Goal: Task Accomplishment & Management: Manage account settings

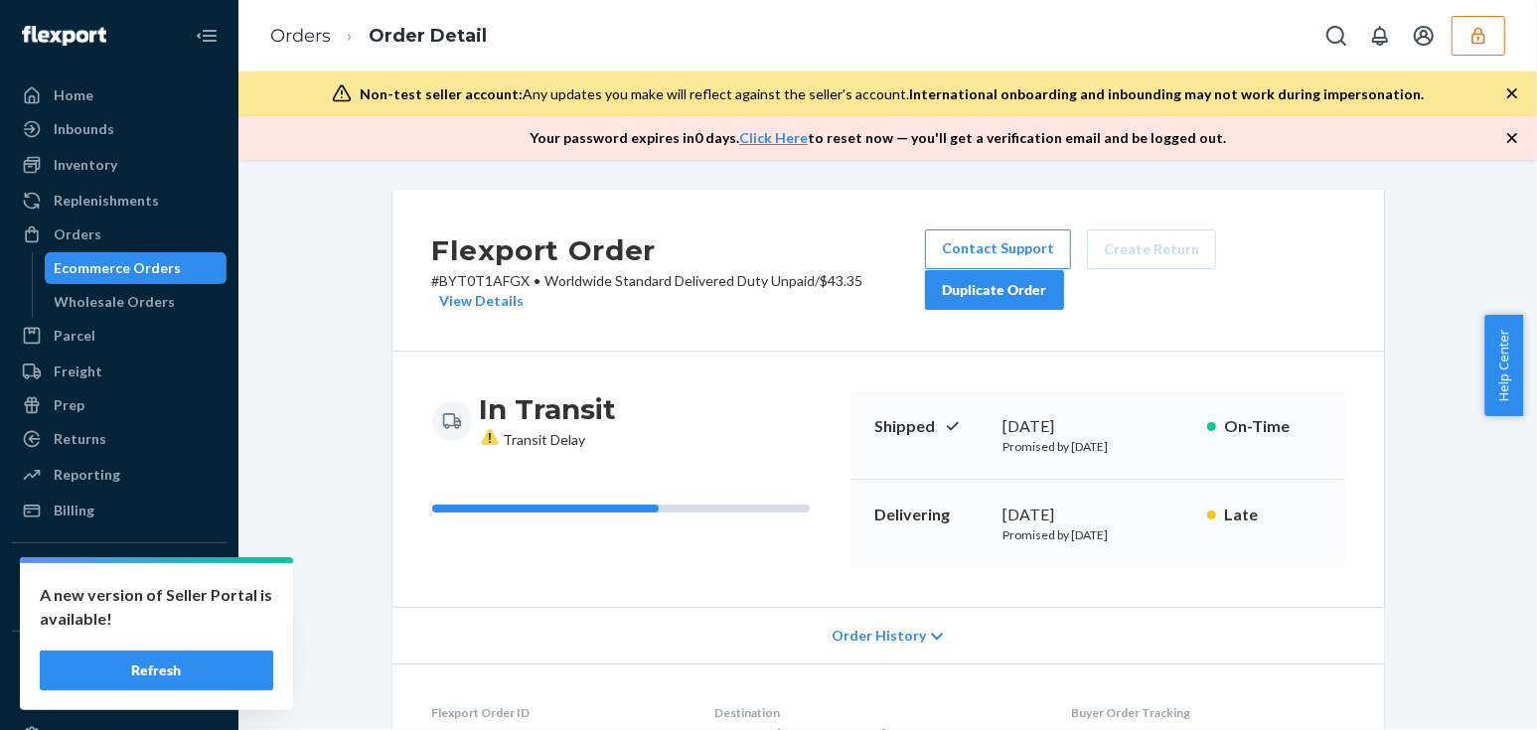
click at [1463, 48] on button "button" at bounding box center [1479, 36] width 54 height 40
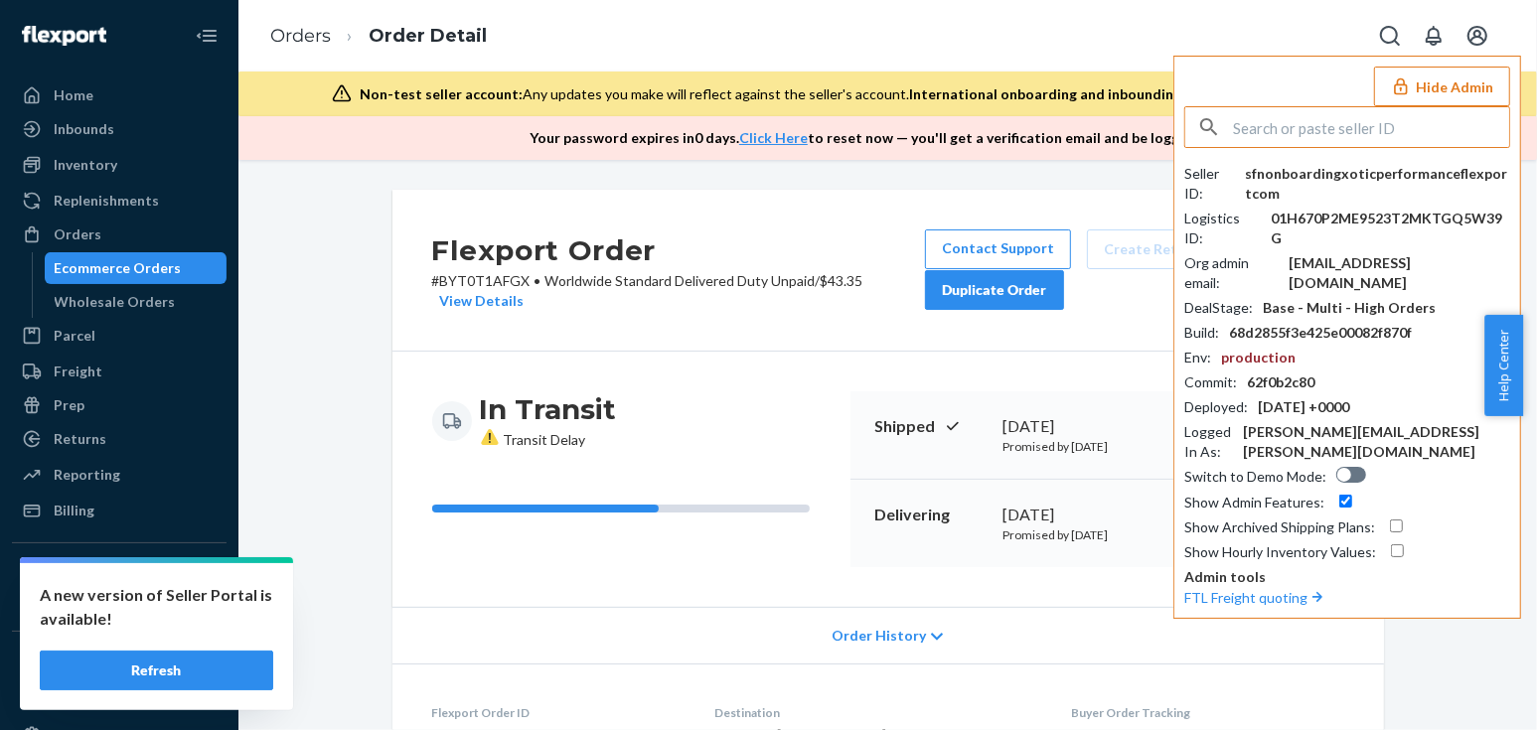
click at [1361, 136] on input "text" at bounding box center [1371, 127] width 276 height 40
click at [1355, 130] on input "text" at bounding box center [1371, 127] width 276 height 40
click at [1274, 120] on input "text" at bounding box center [1371, 127] width 276 height 40
click at [1275, 120] on input "text" at bounding box center [1371, 127] width 276 height 40
click at [1353, 133] on input "text" at bounding box center [1371, 127] width 276 height 40
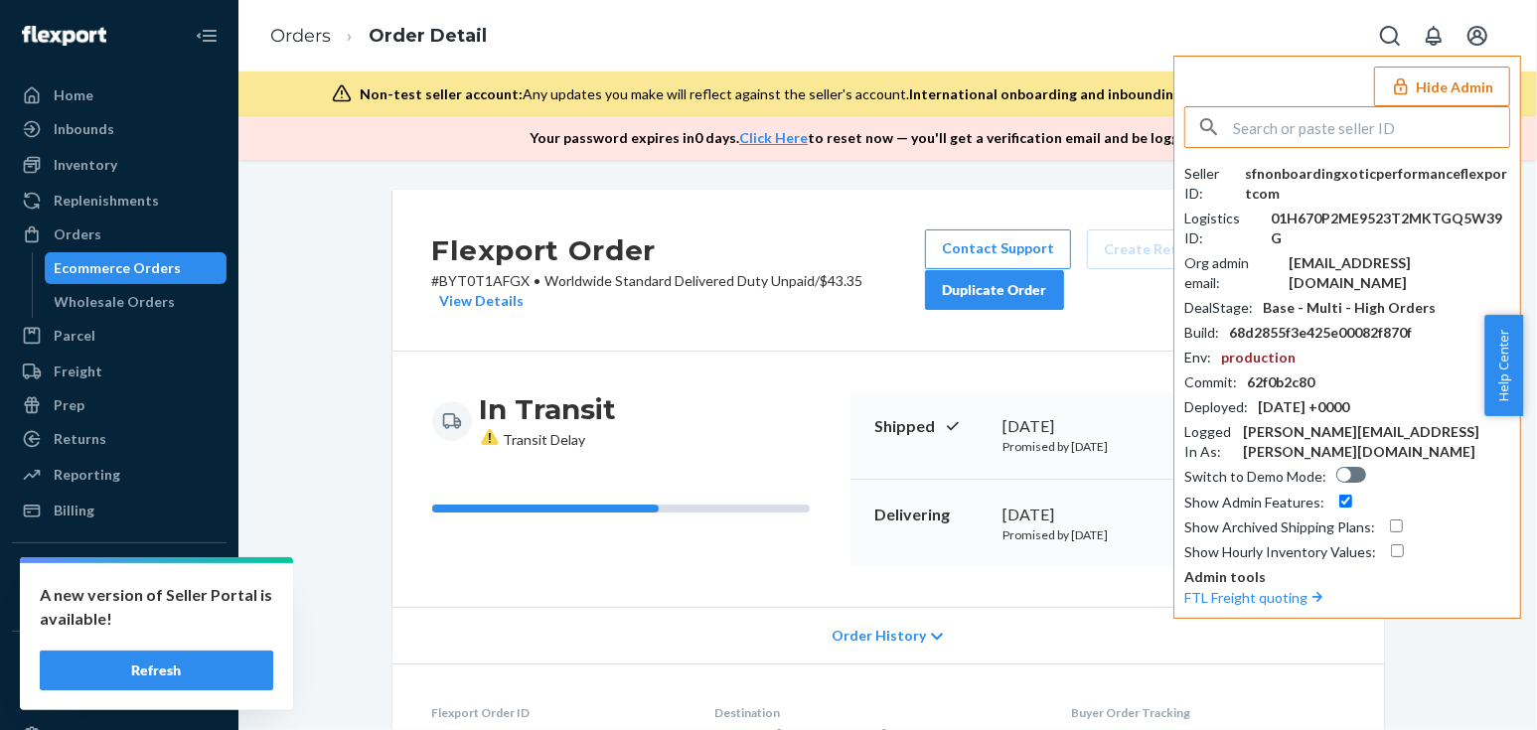
click at [1353, 133] on input "text" at bounding box center [1371, 127] width 276 height 40
click at [1381, 131] on input "text" at bounding box center [1371, 127] width 276 height 40
paste input "roscoe@nuataaq.com Copied"
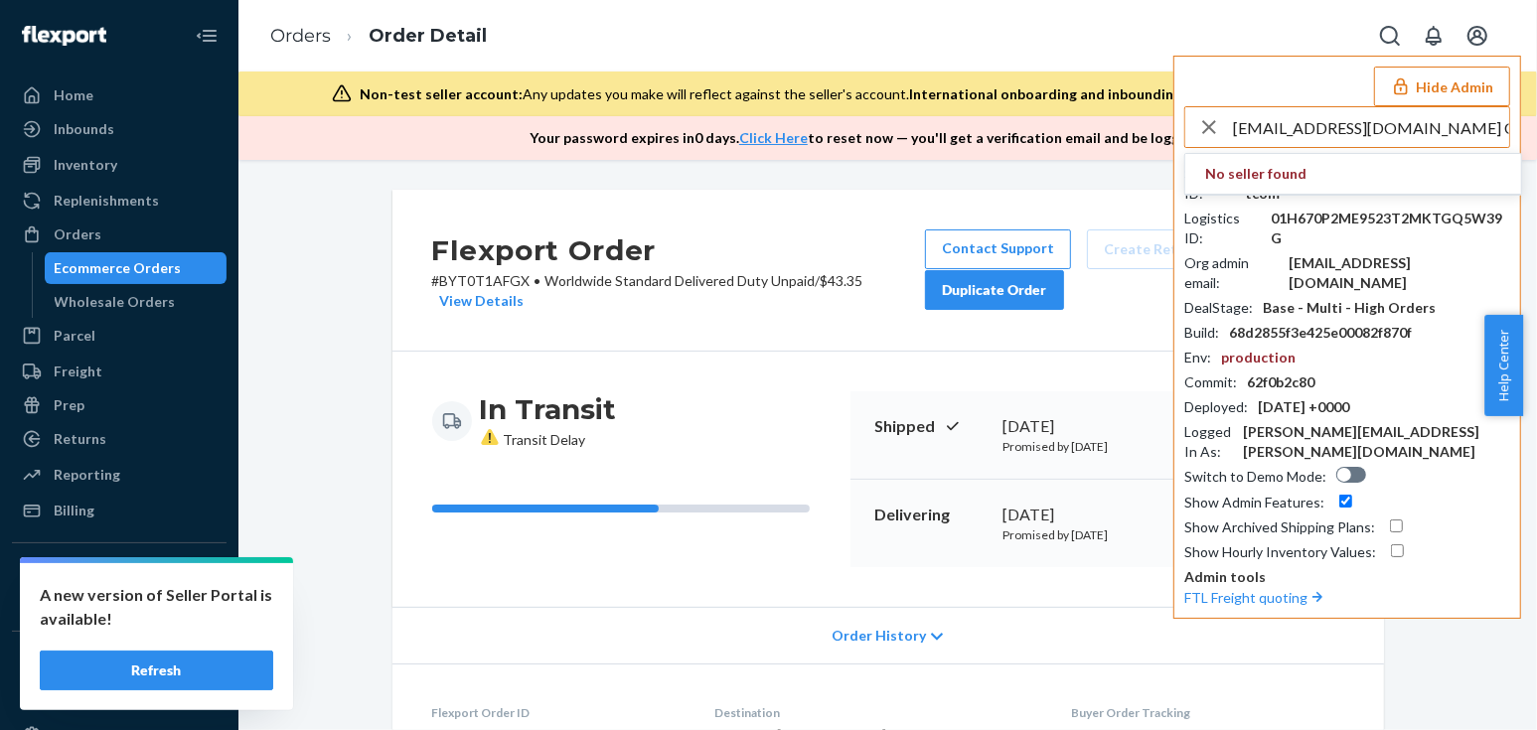
drag, startPoint x: 1425, startPoint y: 128, endPoint x: 1390, endPoint y: 128, distance: 34.8
click at [1390, 128] on input "roscoe@nuataaq.com Copied" at bounding box center [1371, 127] width 276 height 40
drag, startPoint x: 1417, startPoint y: 126, endPoint x: 1386, endPoint y: 123, distance: 30.9
click at [1386, 123] on input "roscoe@nuataaq.com d" at bounding box center [1371, 127] width 276 height 40
type input "roscoe@nuataaq.com"
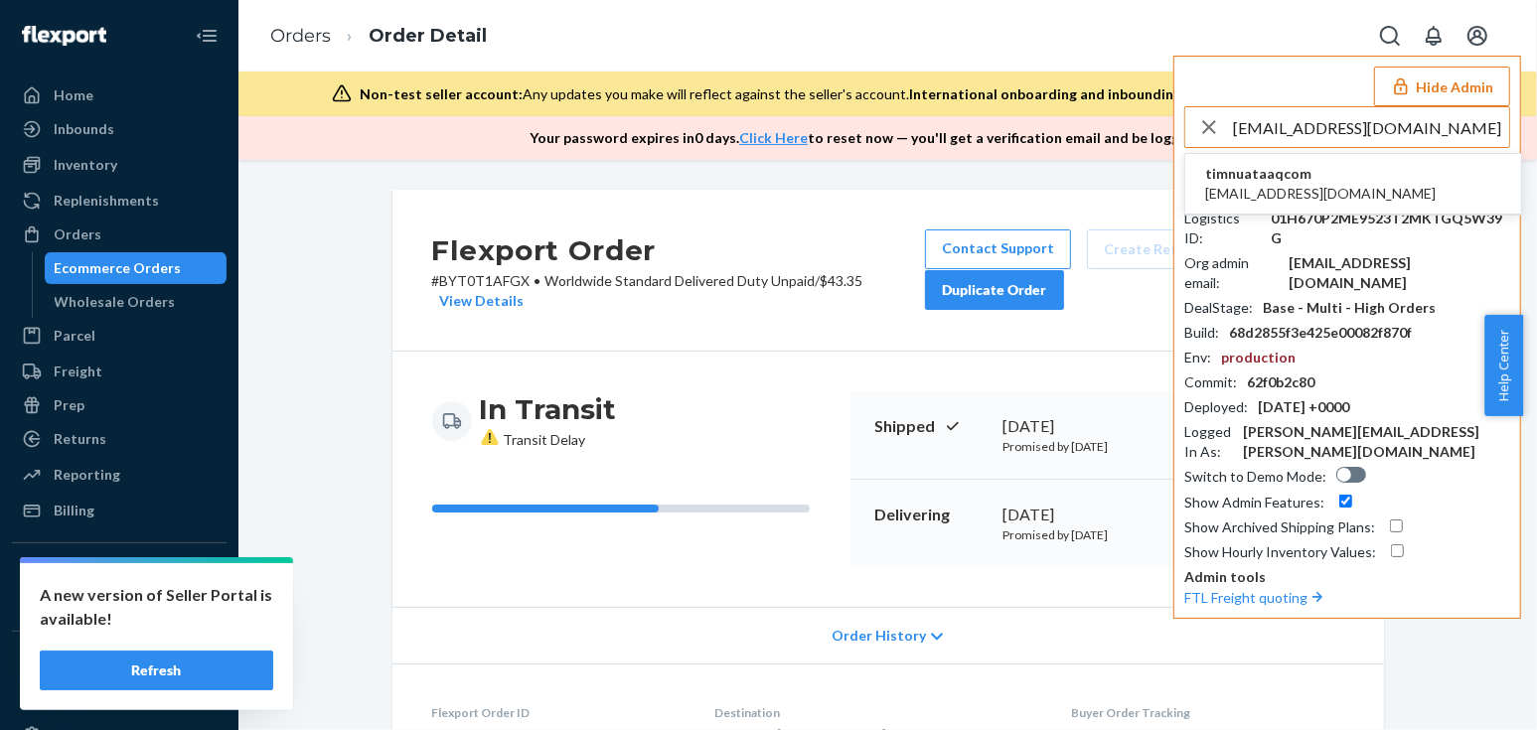
click at [1302, 176] on span "timnuataaqcom" at bounding box center [1320, 174] width 231 height 20
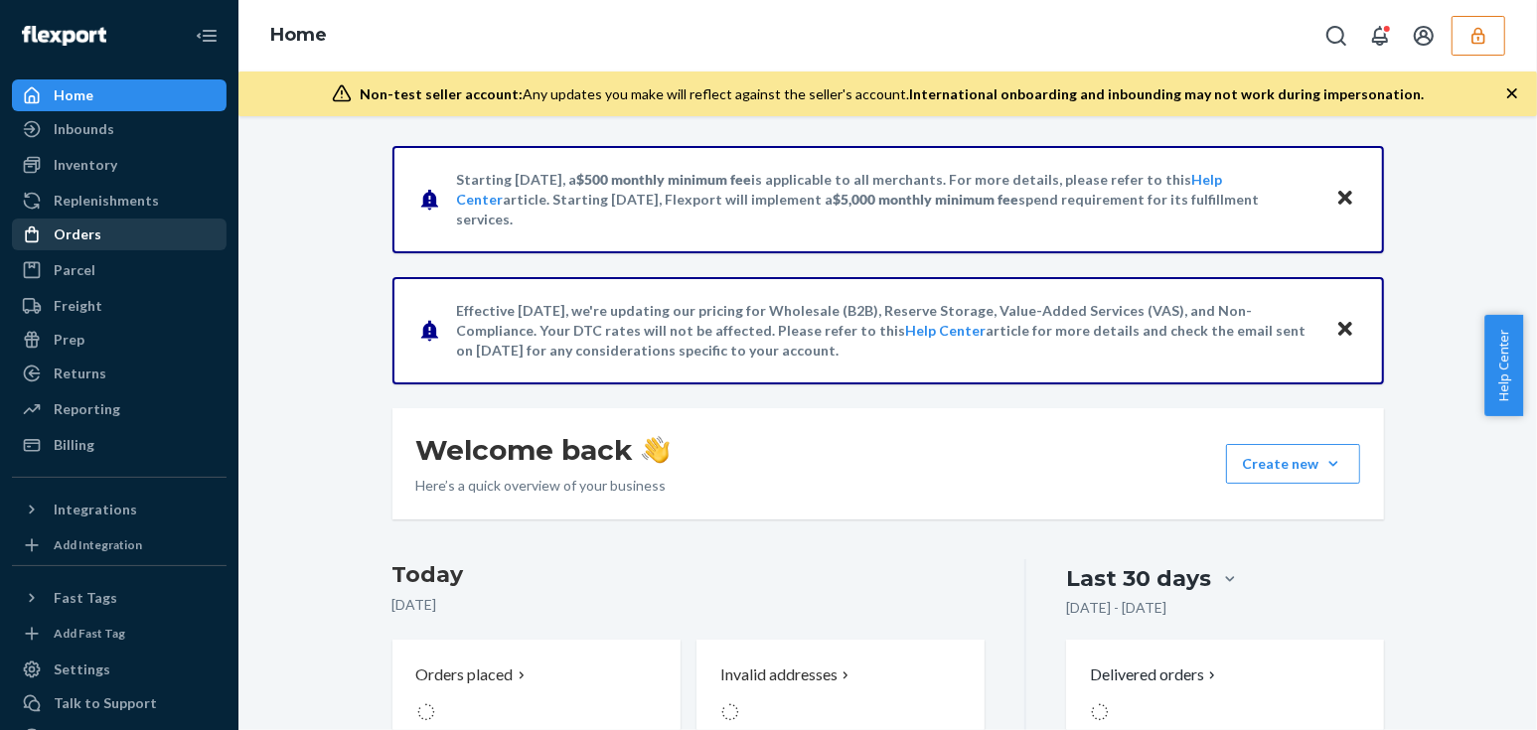
click at [132, 230] on div "Orders" at bounding box center [119, 235] width 211 height 28
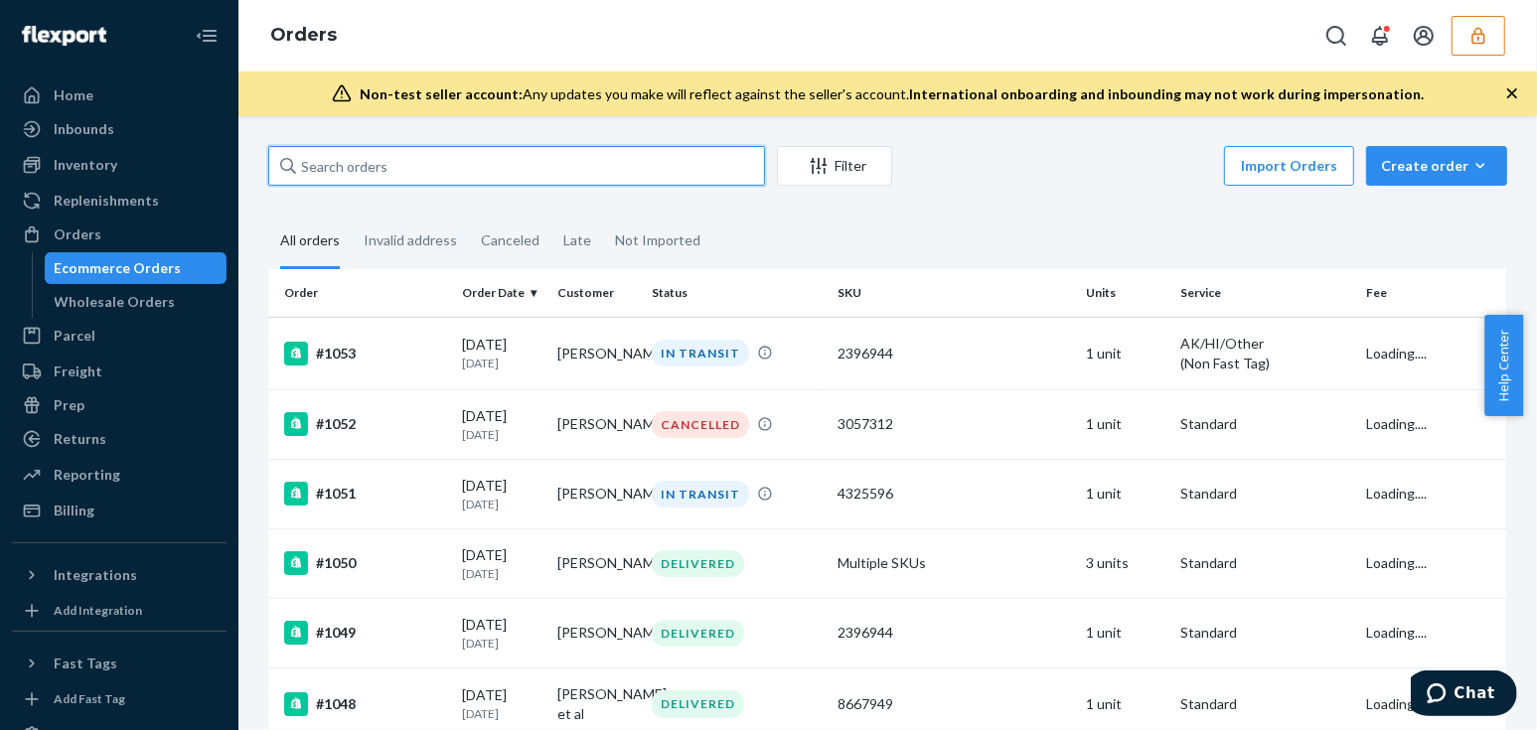
click at [495, 167] on input "text" at bounding box center [516, 166] width 497 height 40
paste input "roscoe@nuataaq.com Copied"
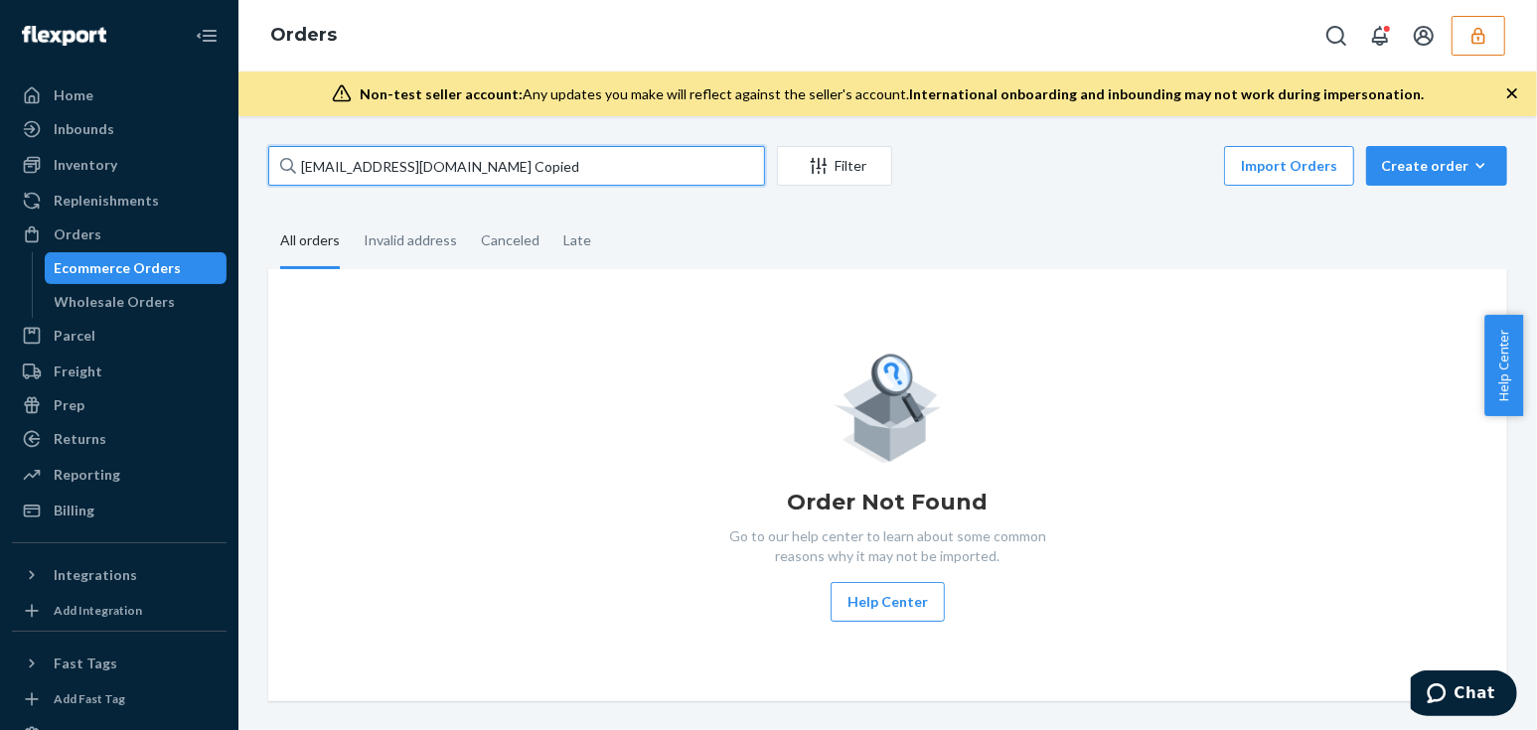
click at [505, 158] on input "roscoe@nuataaq.com Copied" at bounding box center [516, 166] width 497 height 40
click at [468, 171] on input "roscoe@nuataaq.com Copie" at bounding box center [516, 166] width 497 height 40
paste input "Felipe Rodrigues"
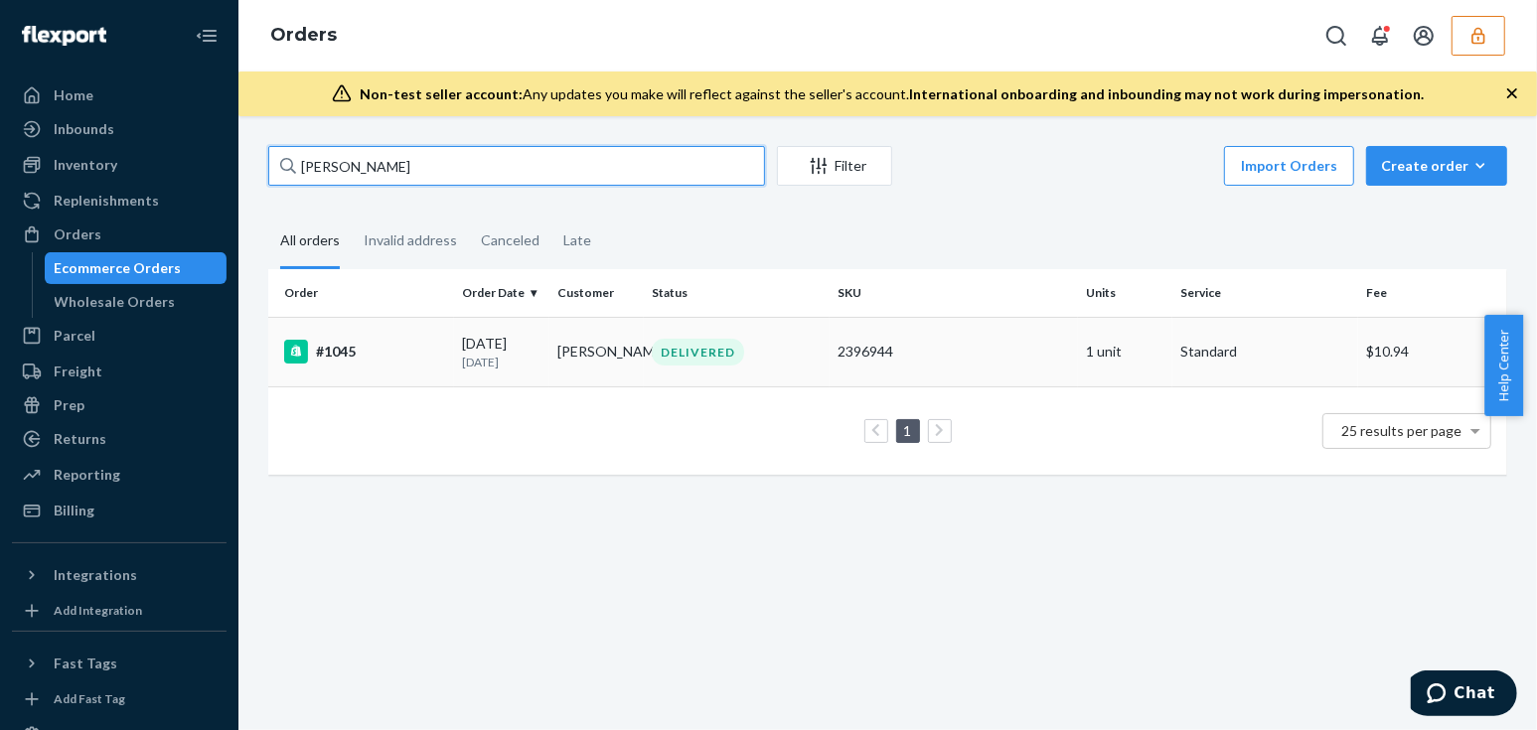
type input "Felipe Rodrigues"
click at [488, 366] on p "8 days ago" at bounding box center [501, 362] width 79 height 17
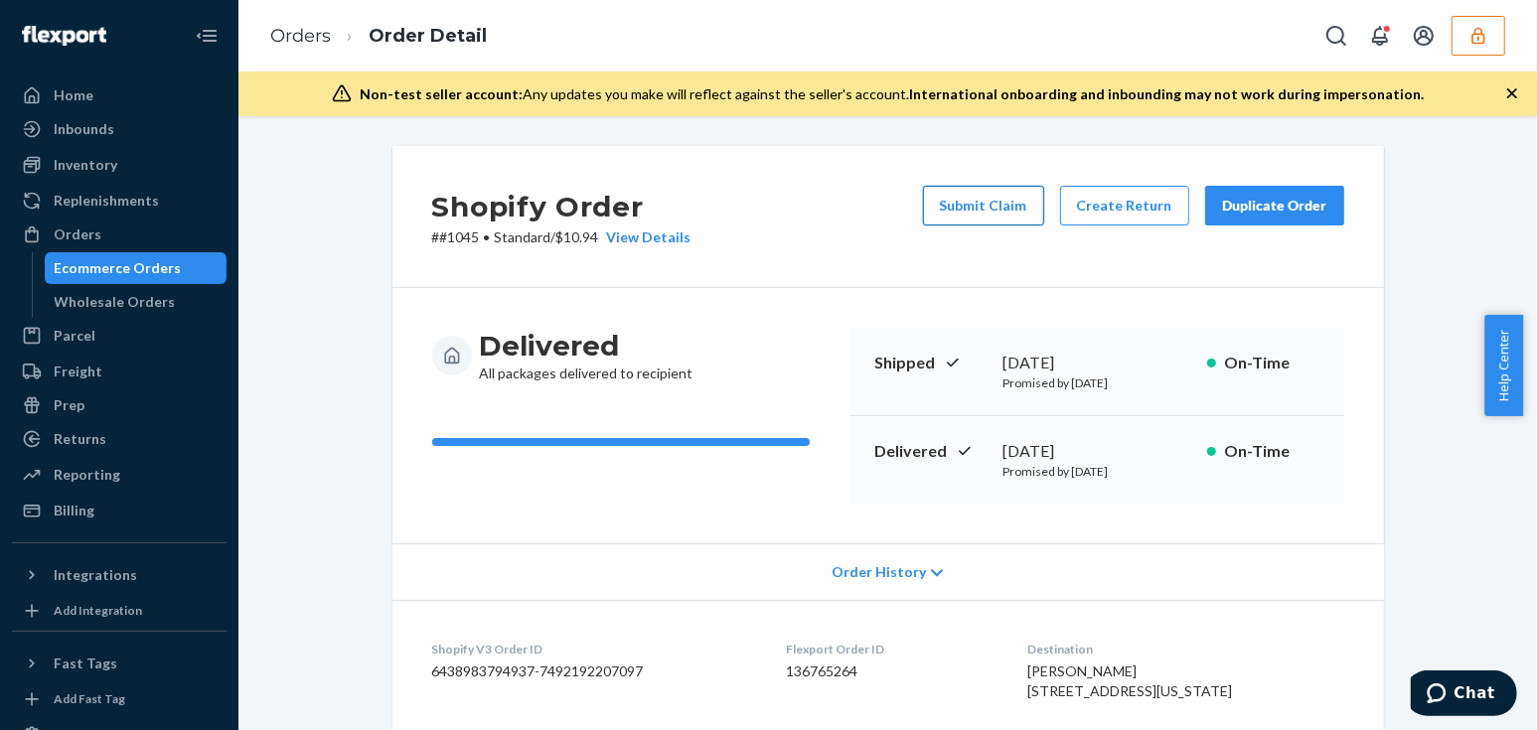
click at [964, 203] on button "Submit Claim" at bounding box center [983, 206] width 121 height 40
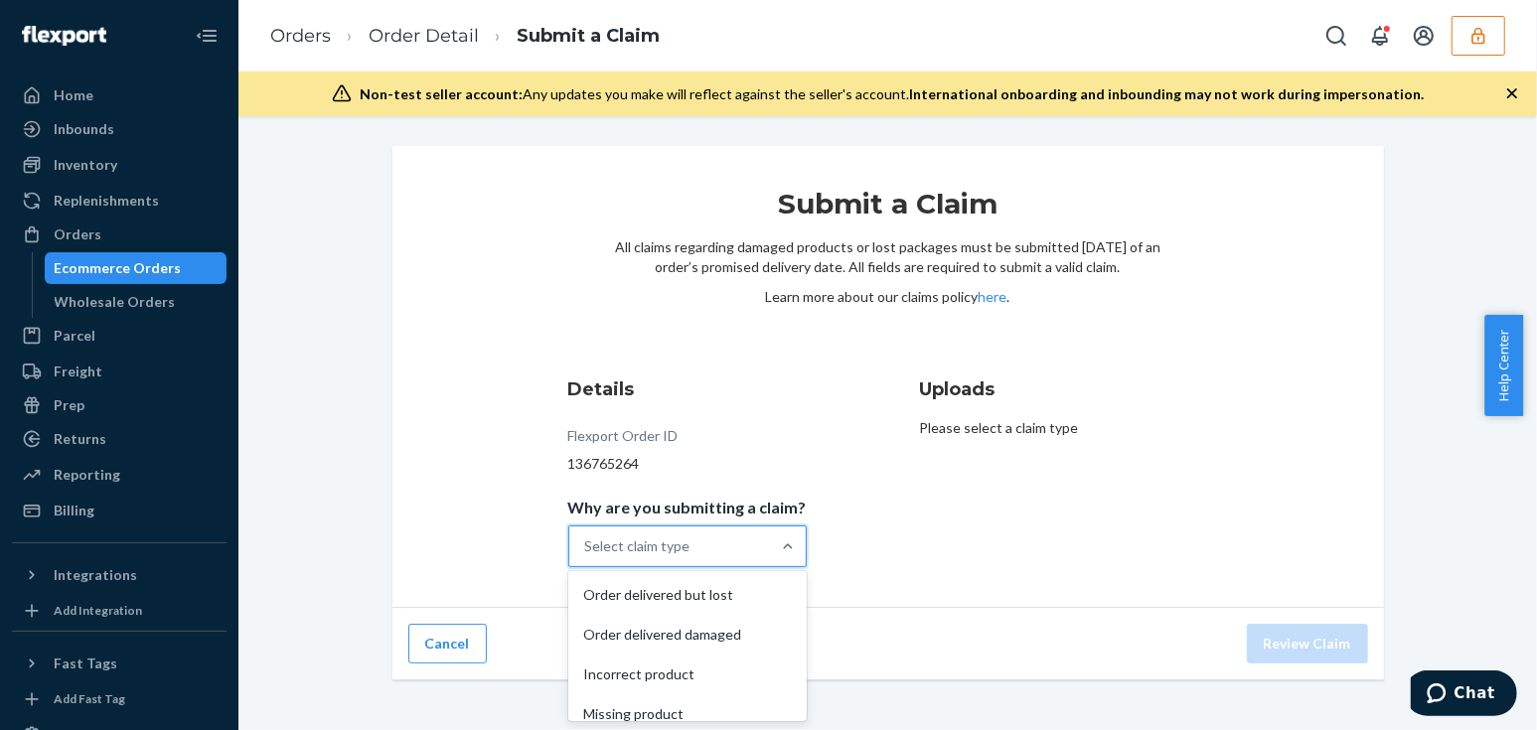
click at [693, 538] on div "Select claim type" at bounding box center [669, 547] width 201 height 40
click at [587, 538] on input "Why are you submitting a claim? option Order delivered but lost focused, 1 of 4…" at bounding box center [586, 547] width 2 height 20
click at [478, 460] on div "Submit a Claim All claims regarding damaged products or lost packages must be s…" at bounding box center [888, 377] width 992 height 462
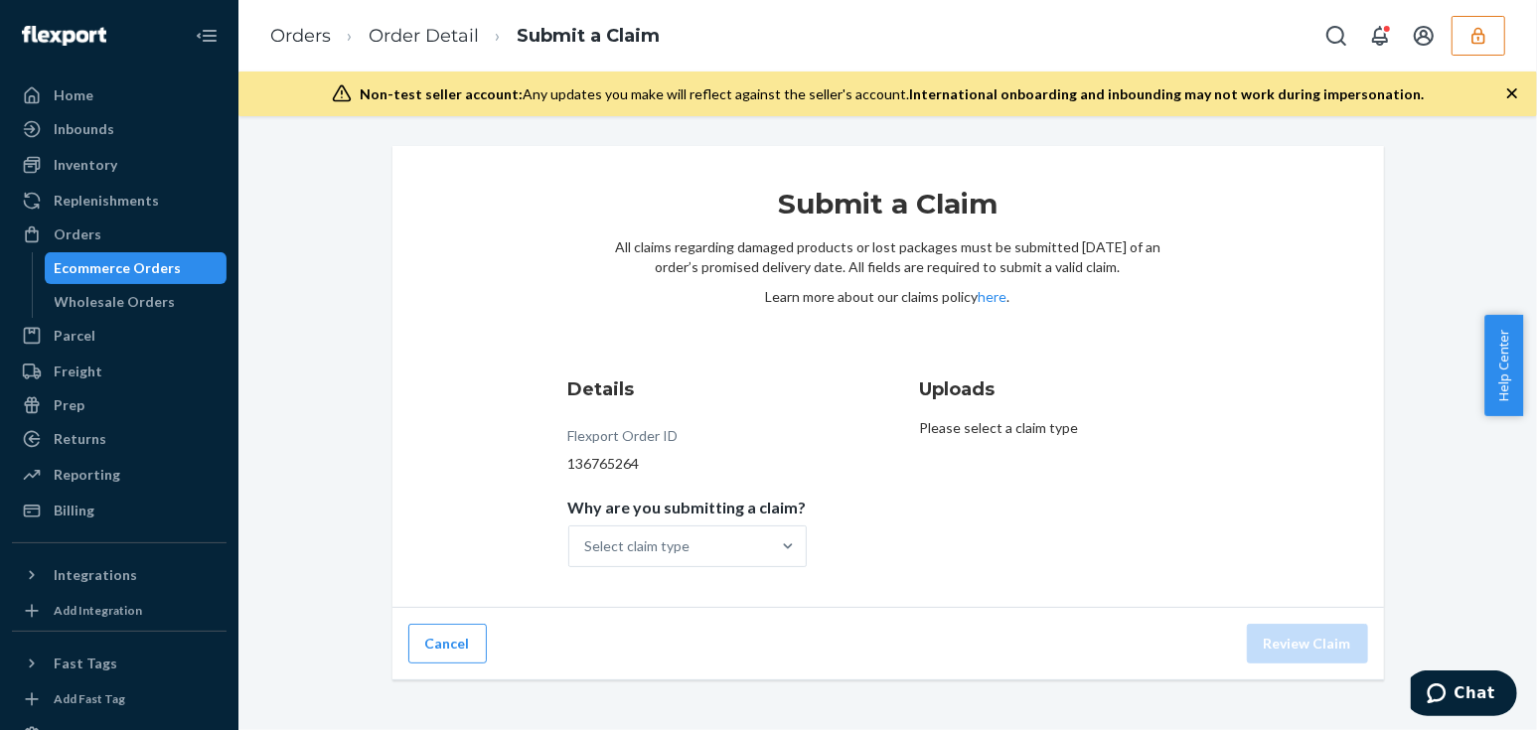
click at [392, 389] on div "Submit a Claim All claims regarding damaged products or lost packages must be s…" at bounding box center [888, 377] width 992 height 462
click at [417, 42] on link "Order Detail" at bounding box center [424, 36] width 110 height 22
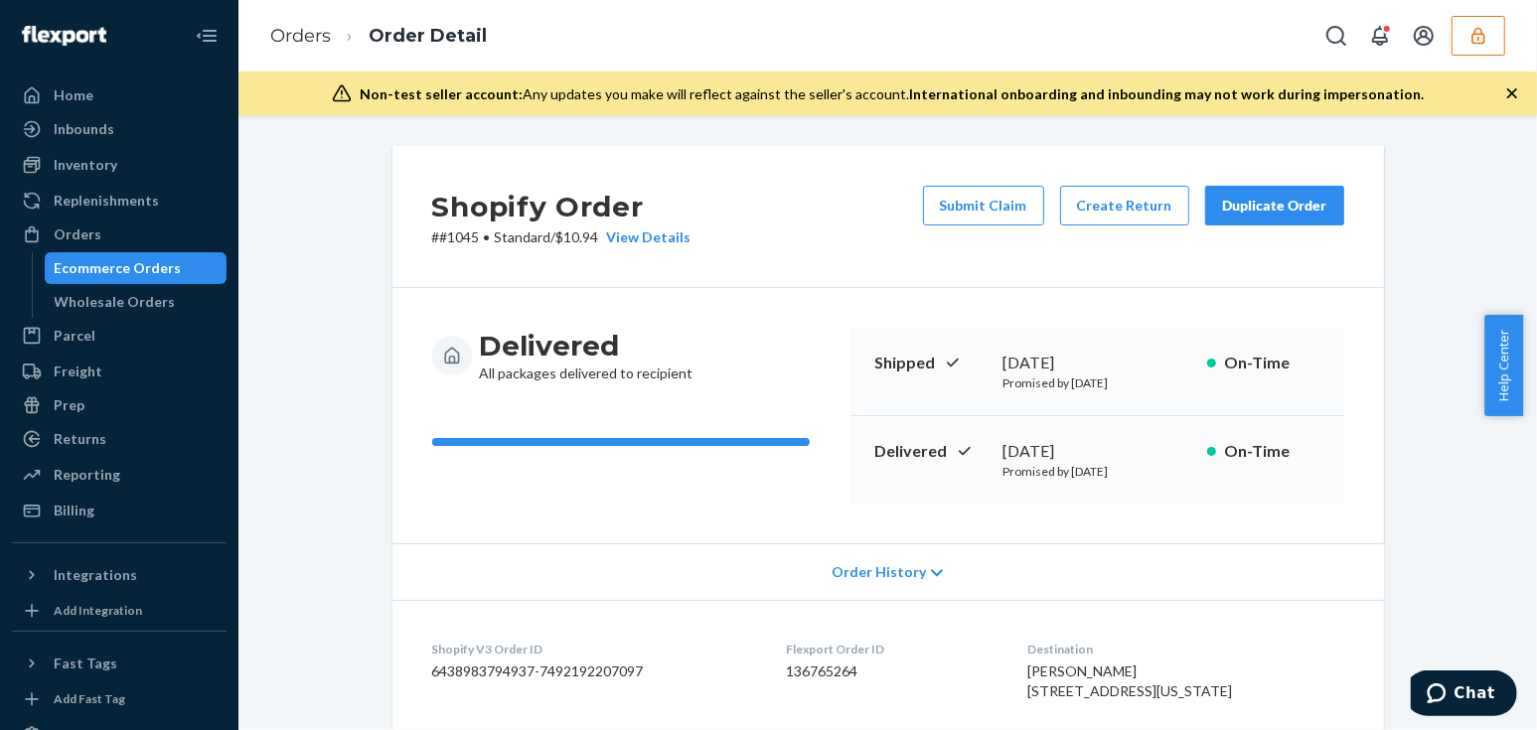
click at [1493, 42] on button "button" at bounding box center [1479, 36] width 54 height 40
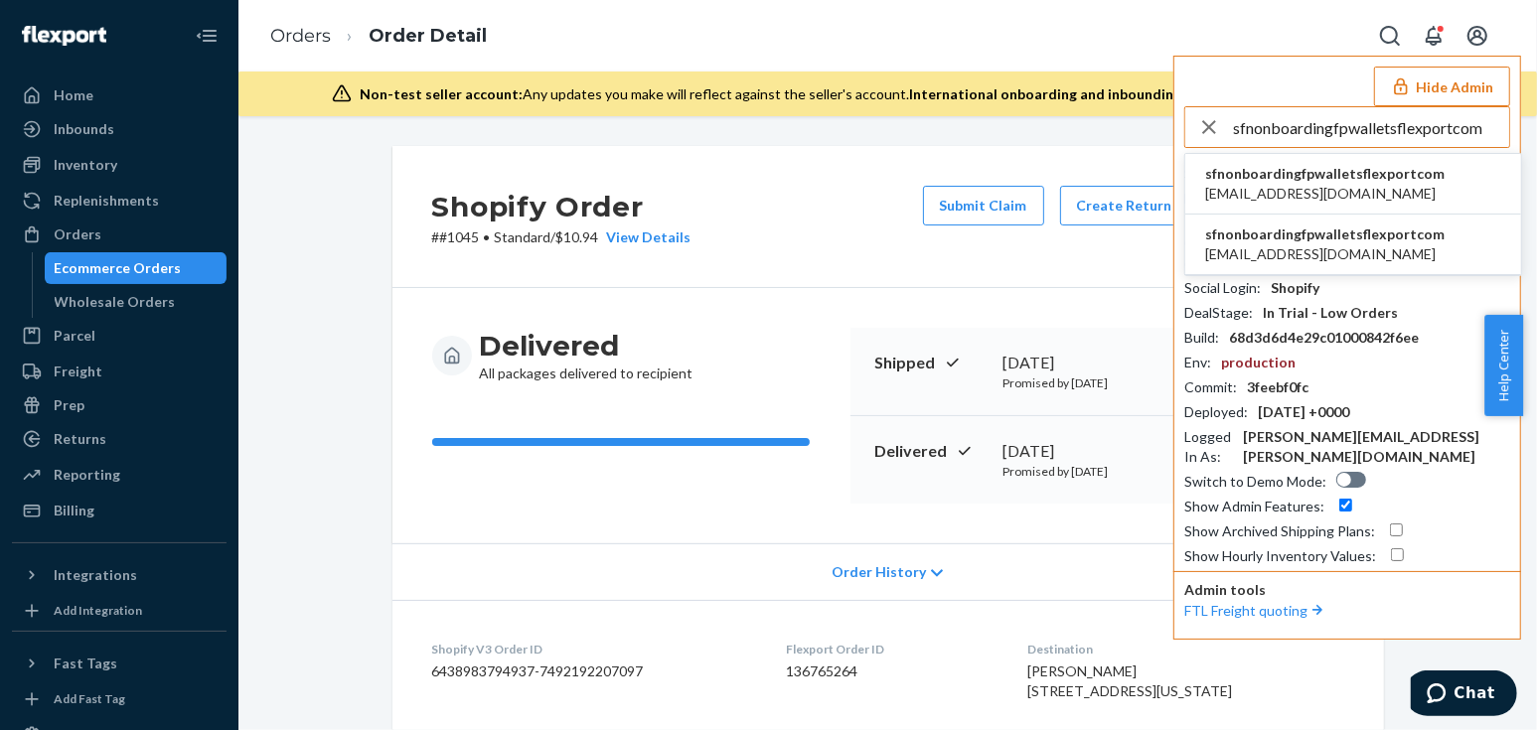
type input "sfnonboardingfpwalletsflexportcom"
click at [1242, 181] on span "sfnonboardingfpwalletsflexportcom" at bounding box center [1324, 174] width 239 height 20
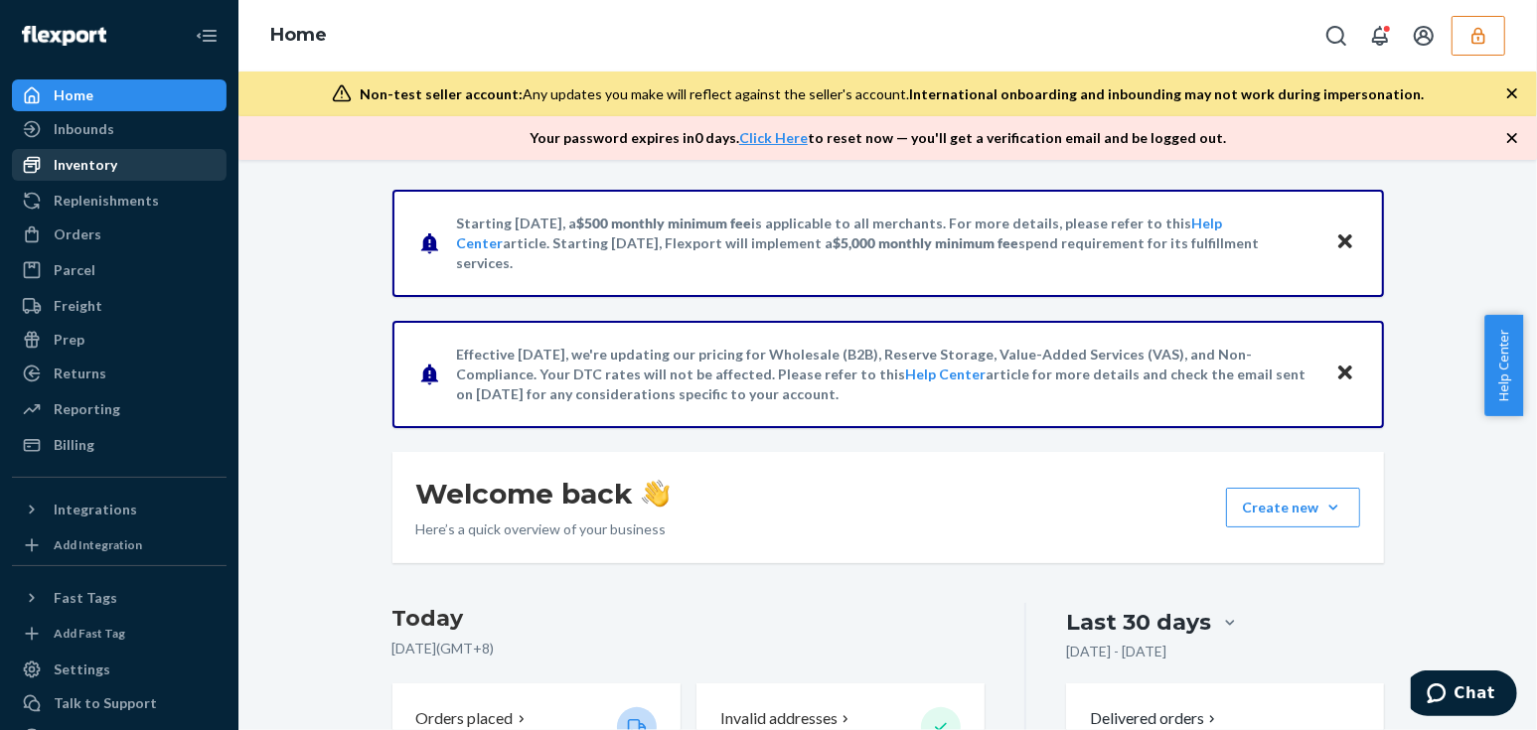
click at [107, 158] on div "Inventory" at bounding box center [86, 165] width 64 height 20
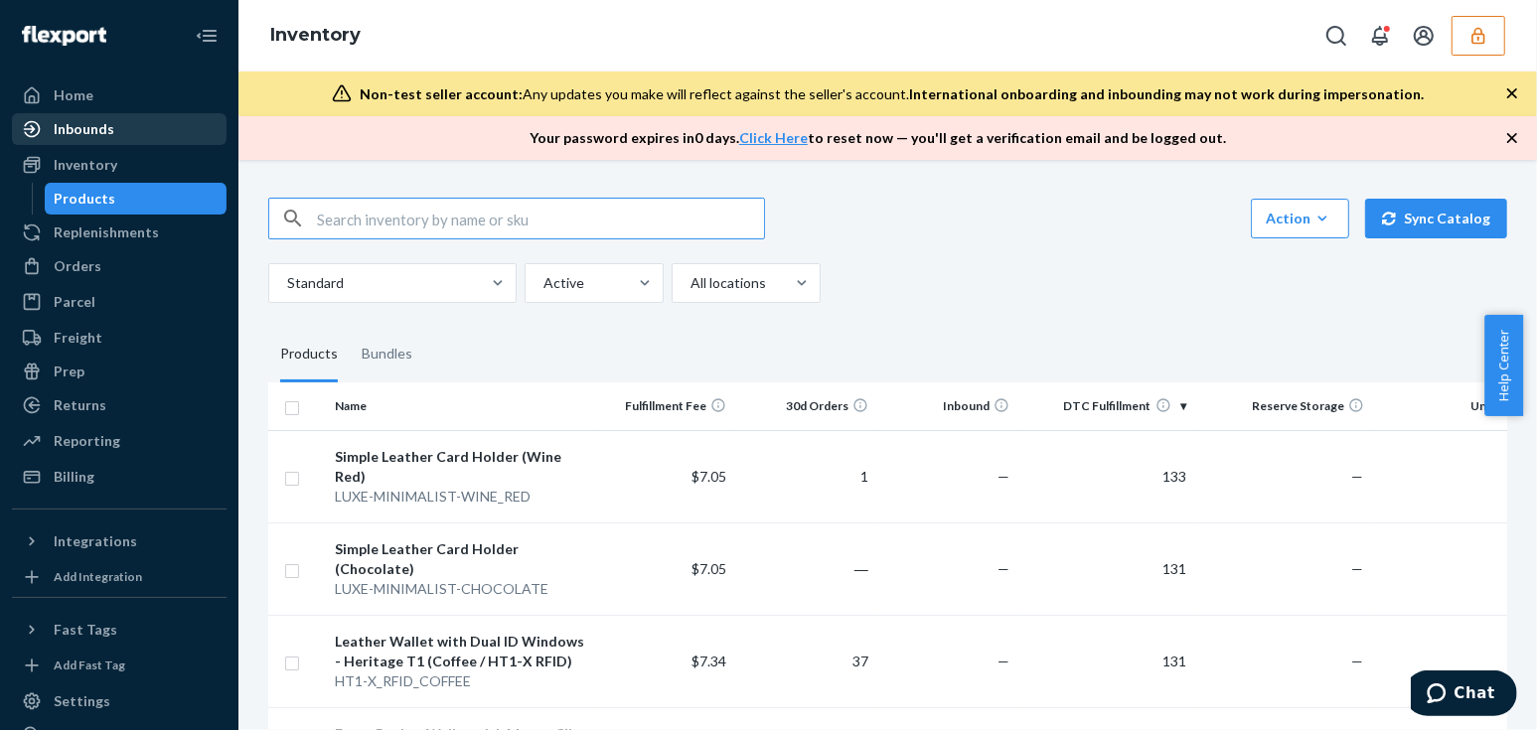
click at [89, 127] on div "Inbounds" at bounding box center [84, 129] width 61 height 20
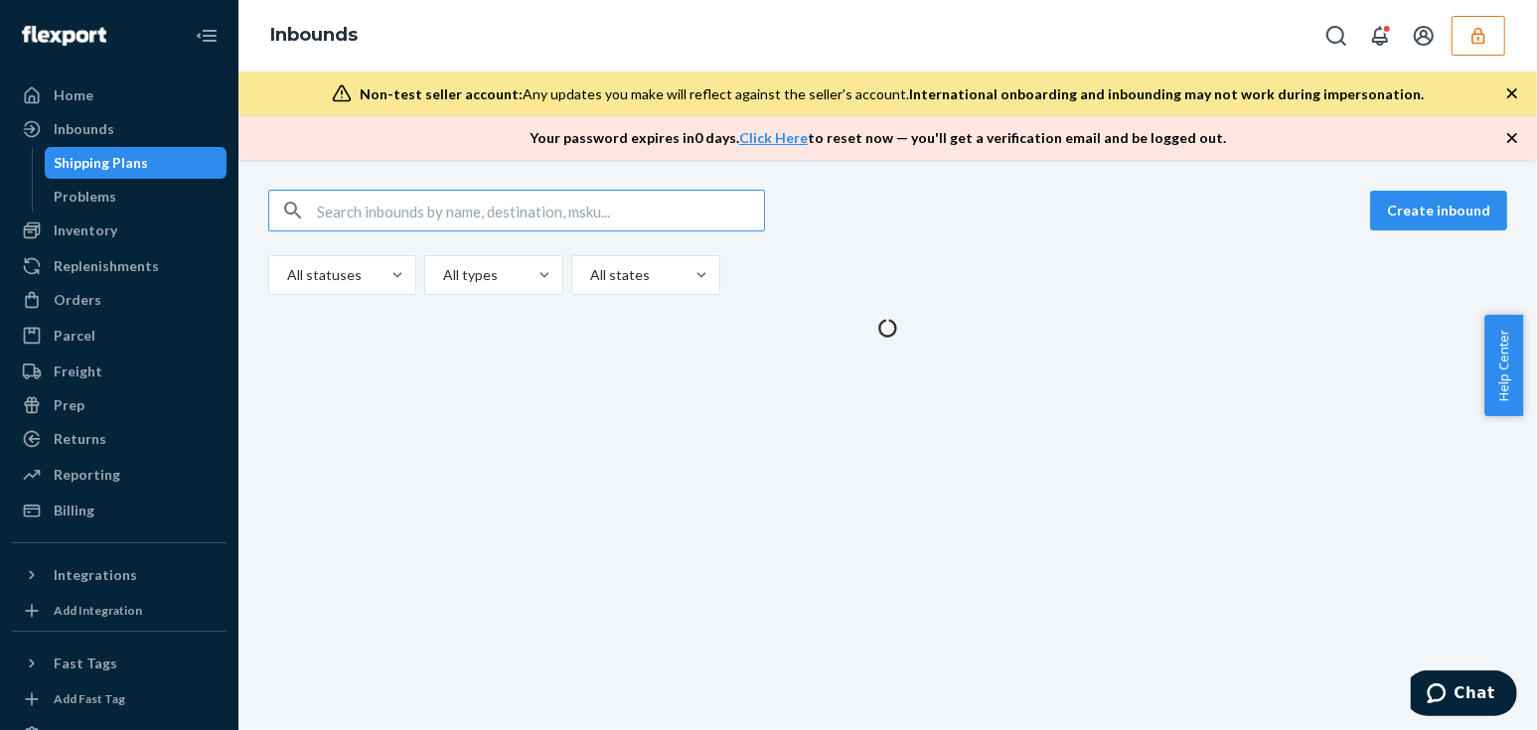
click at [425, 201] on input "text" at bounding box center [540, 211] width 447 height 40
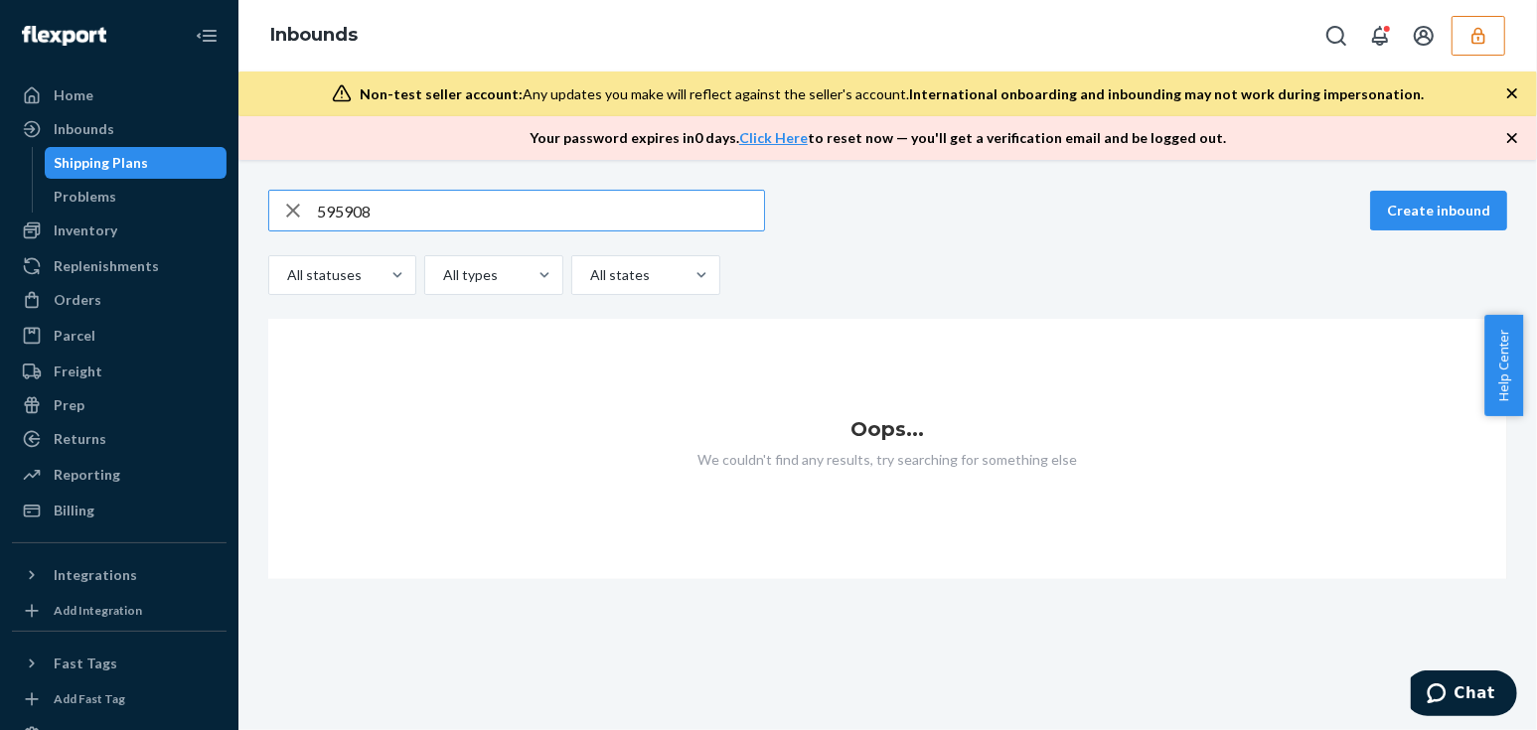
click at [414, 219] on input "595908" at bounding box center [540, 211] width 447 height 40
drag, startPoint x: 430, startPoint y: 206, endPoint x: 377, endPoint y: 212, distance: 54.0
click at [377, 212] on input "595908" at bounding box center [540, 211] width 447 height 40
type input "595908"
click at [44, 506] on div at bounding box center [38, 511] width 32 height 20
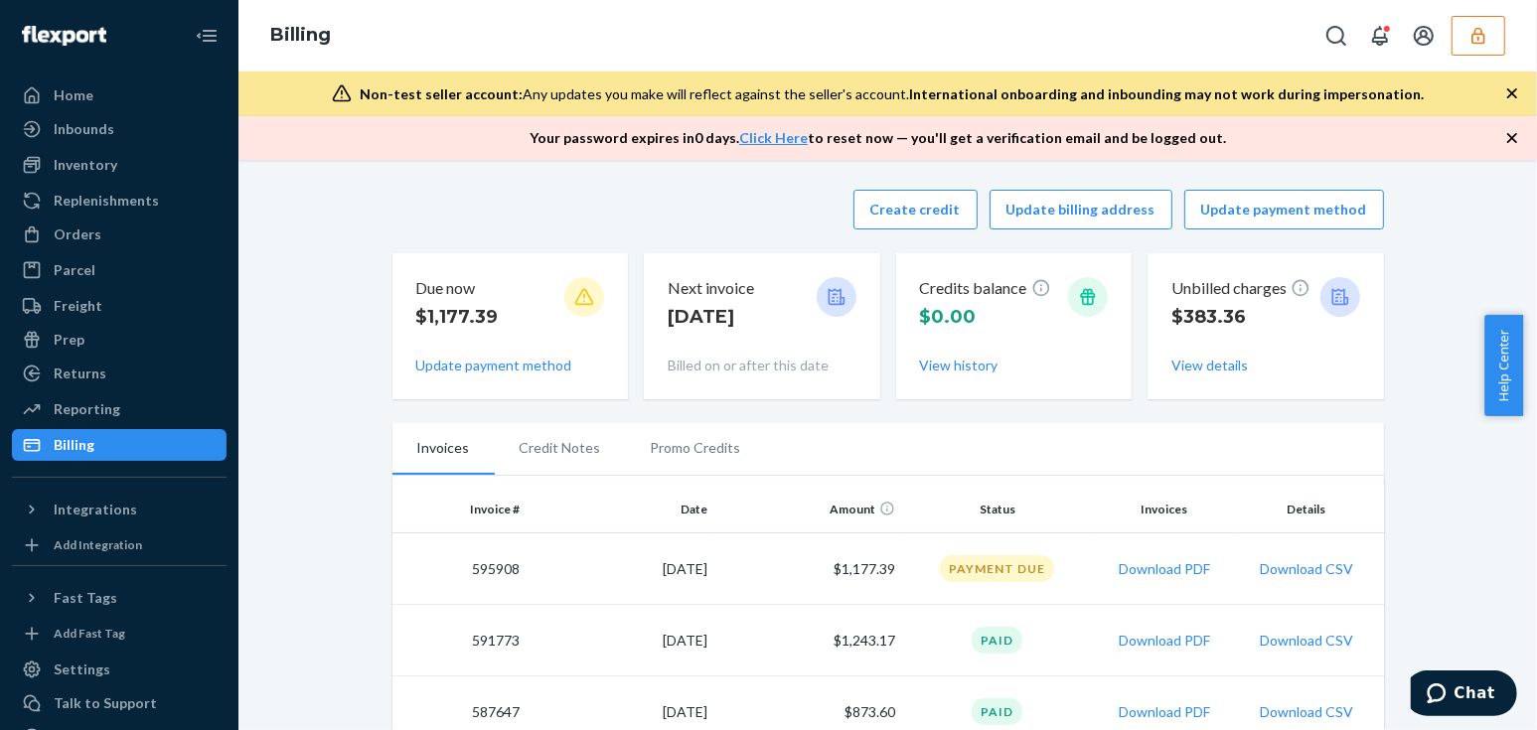
drag, startPoint x: 323, startPoint y: 339, endPoint x: 294, endPoint y: 339, distance: 28.8
click at [1488, 47] on button "button" at bounding box center [1479, 36] width 54 height 40
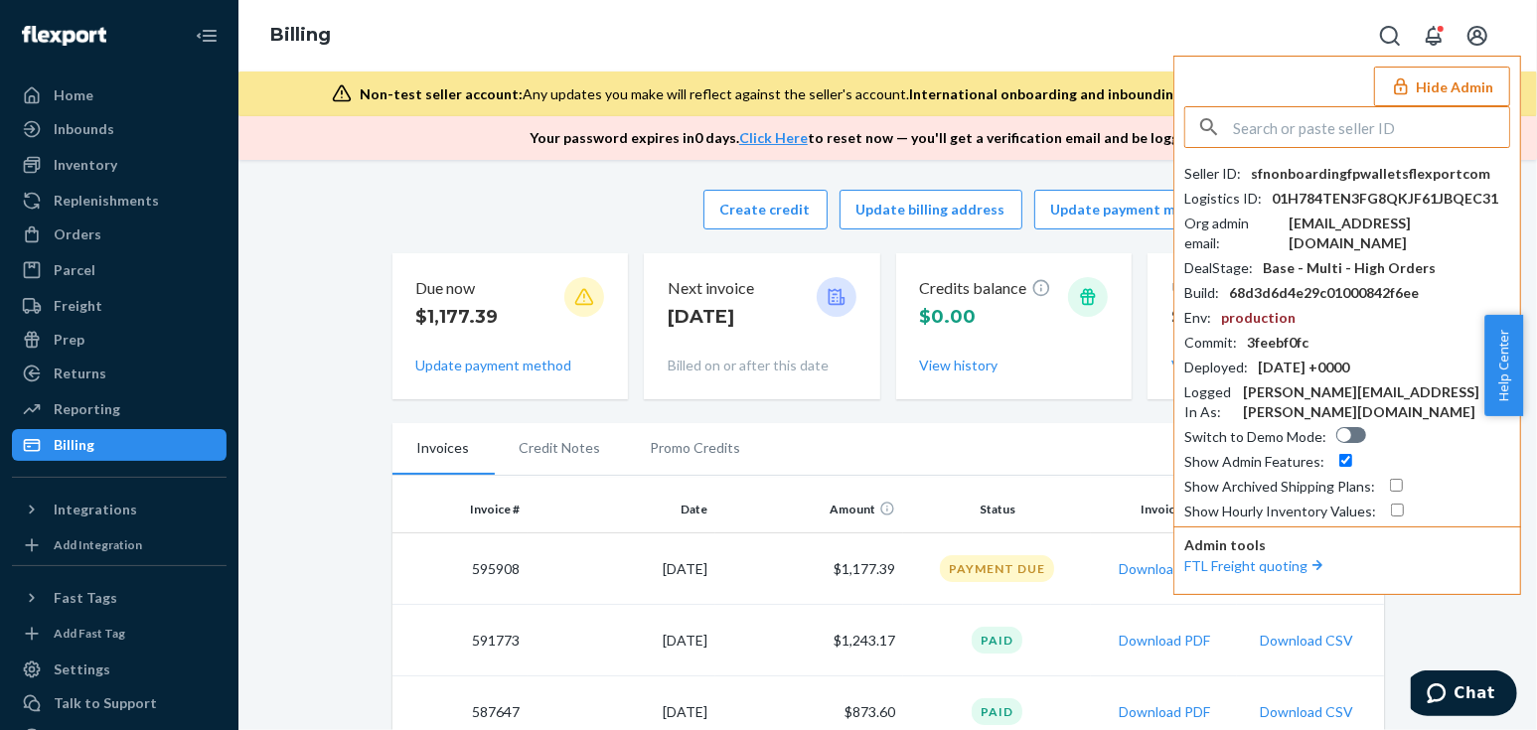
click at [1281, 120] on input "text" at bounding box center [1371, 127] width 276 height 40
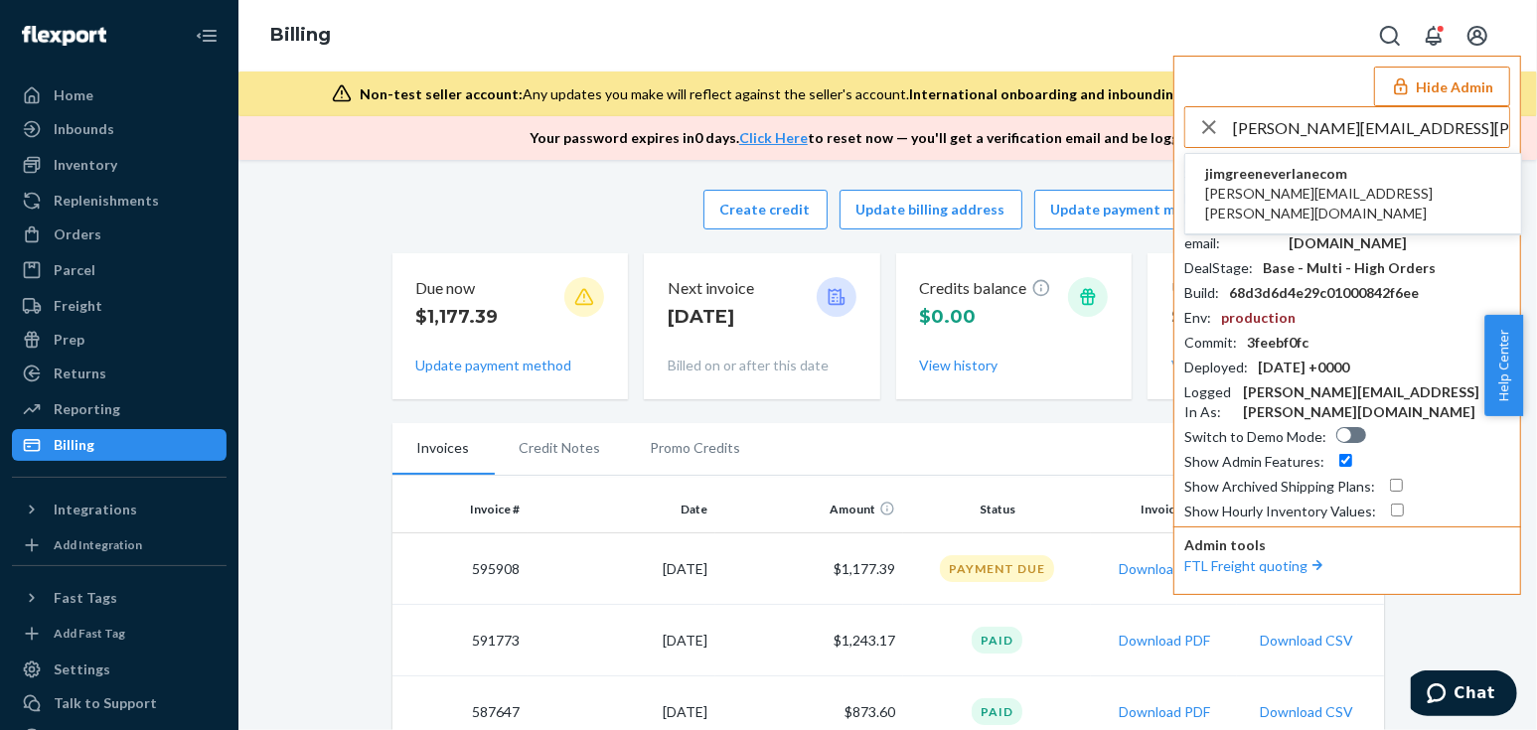
type input "rachel.scaman@everlane.com"
click at [1315, 191] on span "rachel.scaman@everlane.com" at bounding box center [1353, 204] width 296 height 40
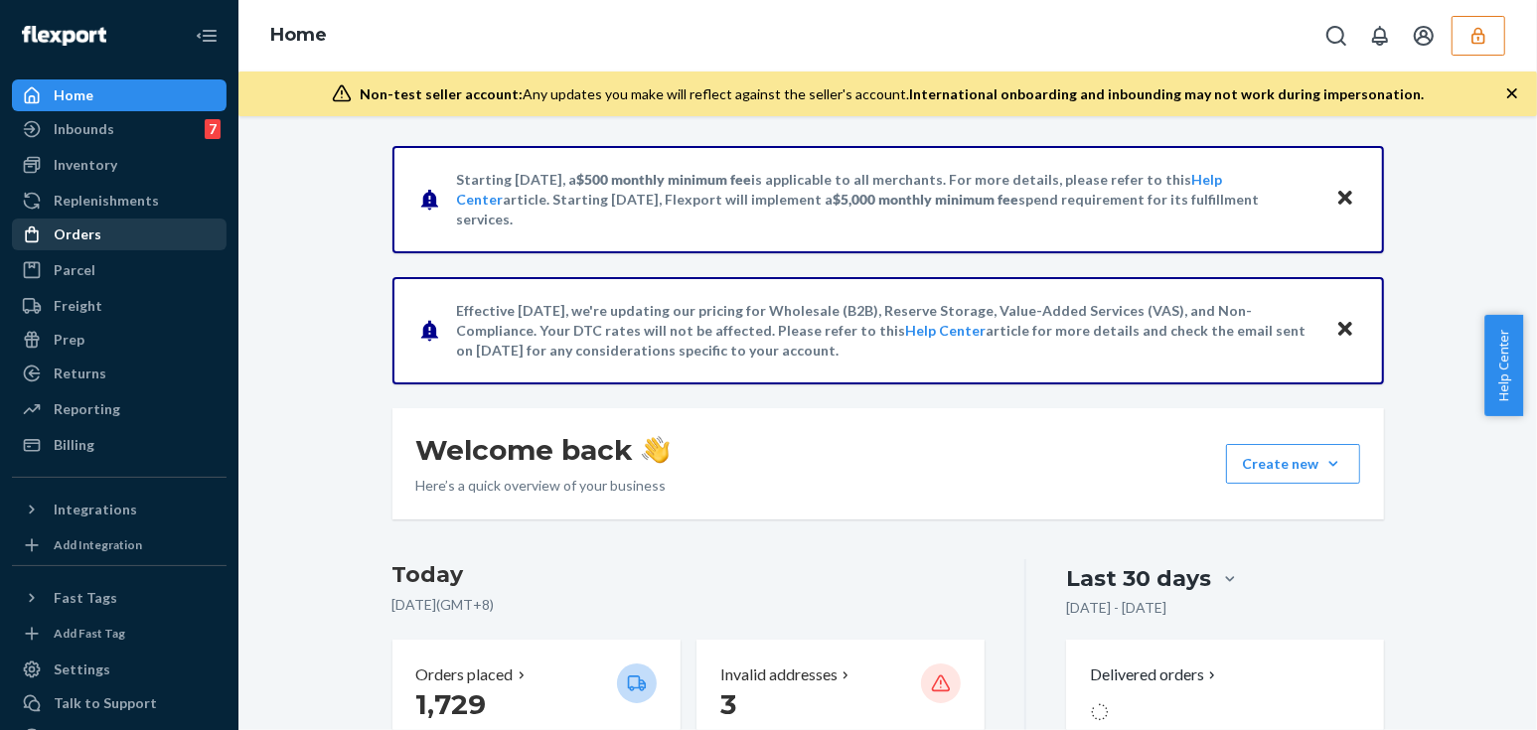
click at [136, 228] on div "Orders" at bounding box center [119, 235] width 211 height 28
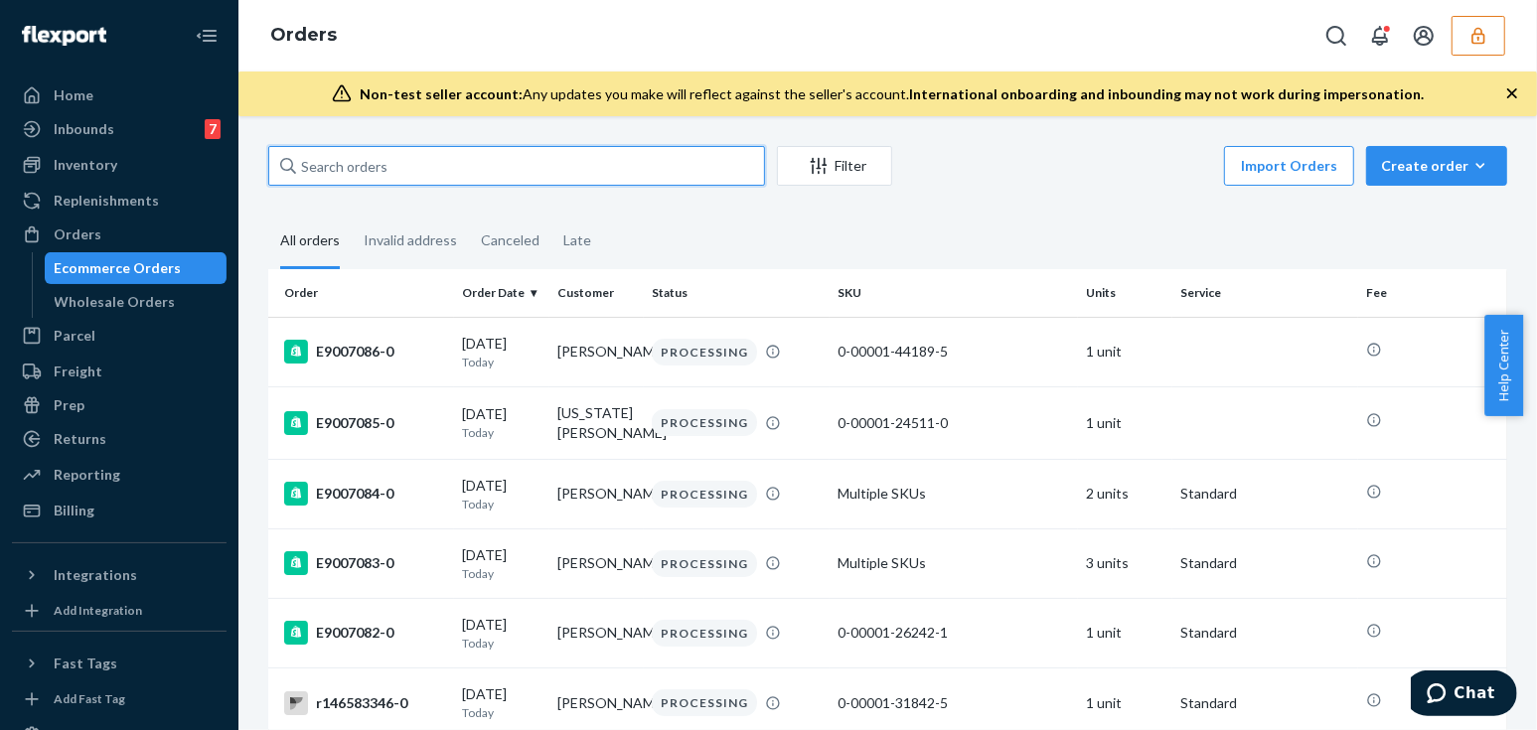
click at [521, 177] on input "text" at bounding box center [516, 166] width 497 height 40
click at [514, 160] on input "text" at bounding box center [516, 166] width 497 height 40
paste input "86564629"
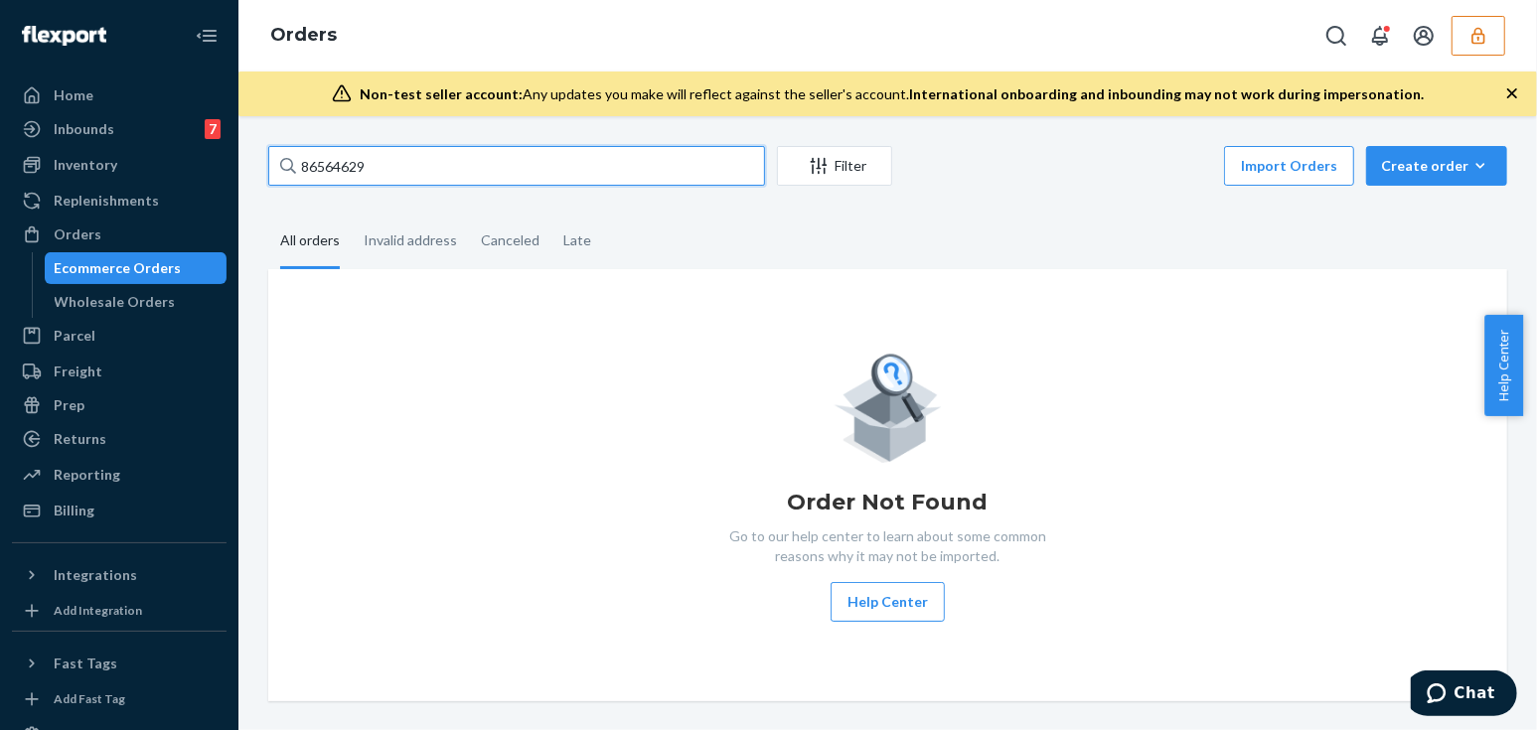
click at [458, 164] on input "86564629" at bounding box center [516, 166] width 497 height 40
paste input "m017445137-0-8743664"
type input "m017445137-0-87436649"
click at [524, 169] on input "m017445137-0-87436649" at bounding box center [516, 166] width 497 height 40
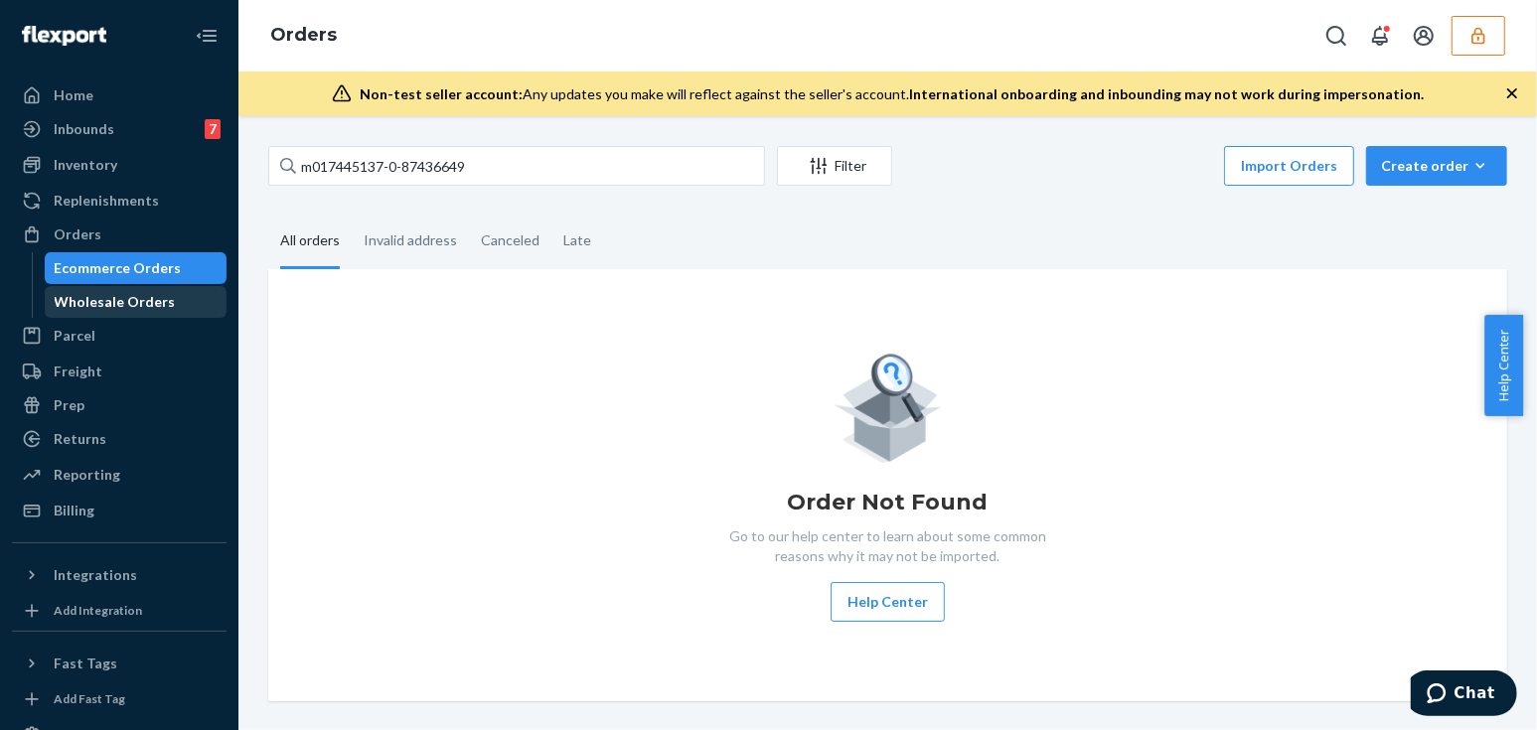
click at [124, 308] on div "Wholesale Orders" at bounding box center [115, 302] width 121 height 20
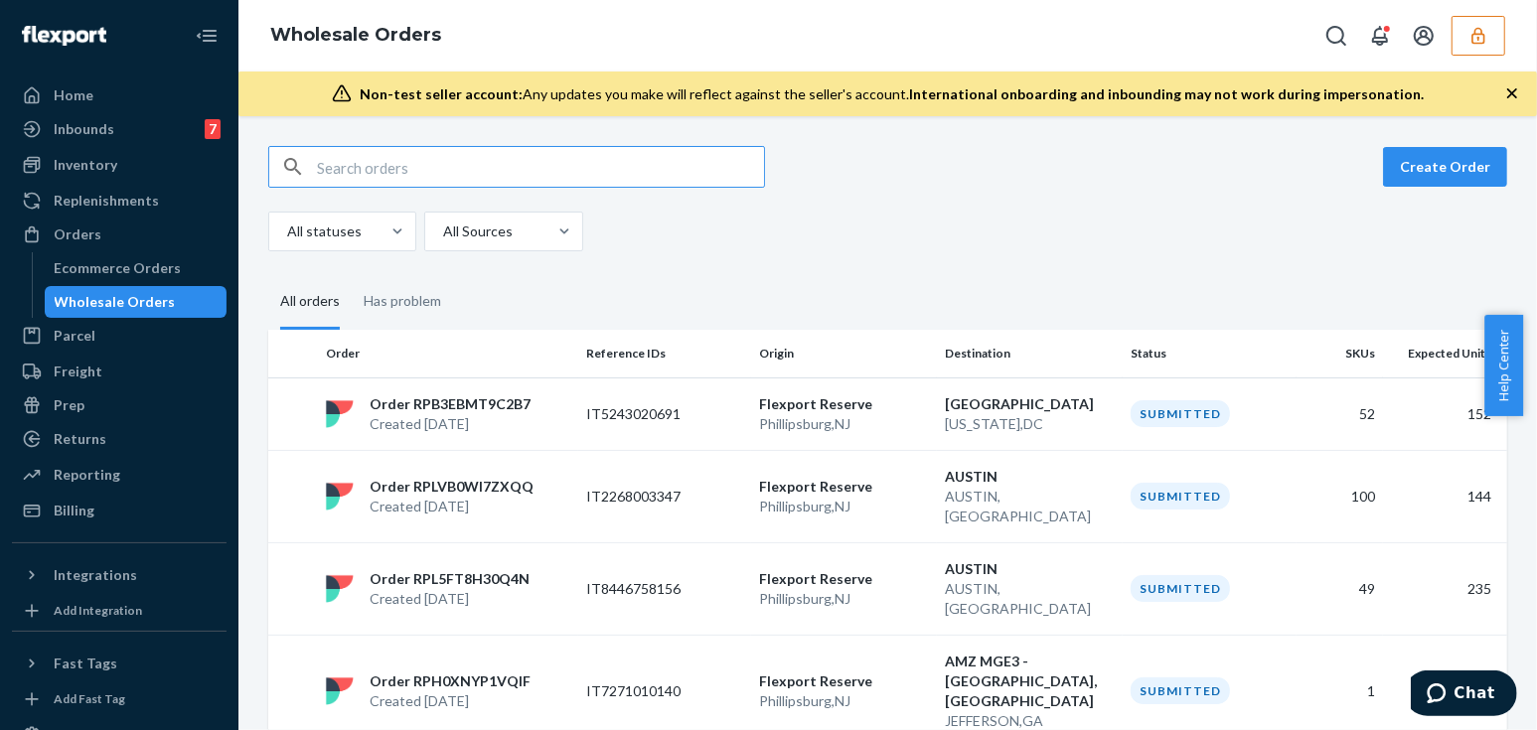
click at [479, 180] on input "text" at bounding box center [540, 167] width 447 height 40
click at [472, 176] on input "text" at bounding box center [540, 167] width 447 height 40
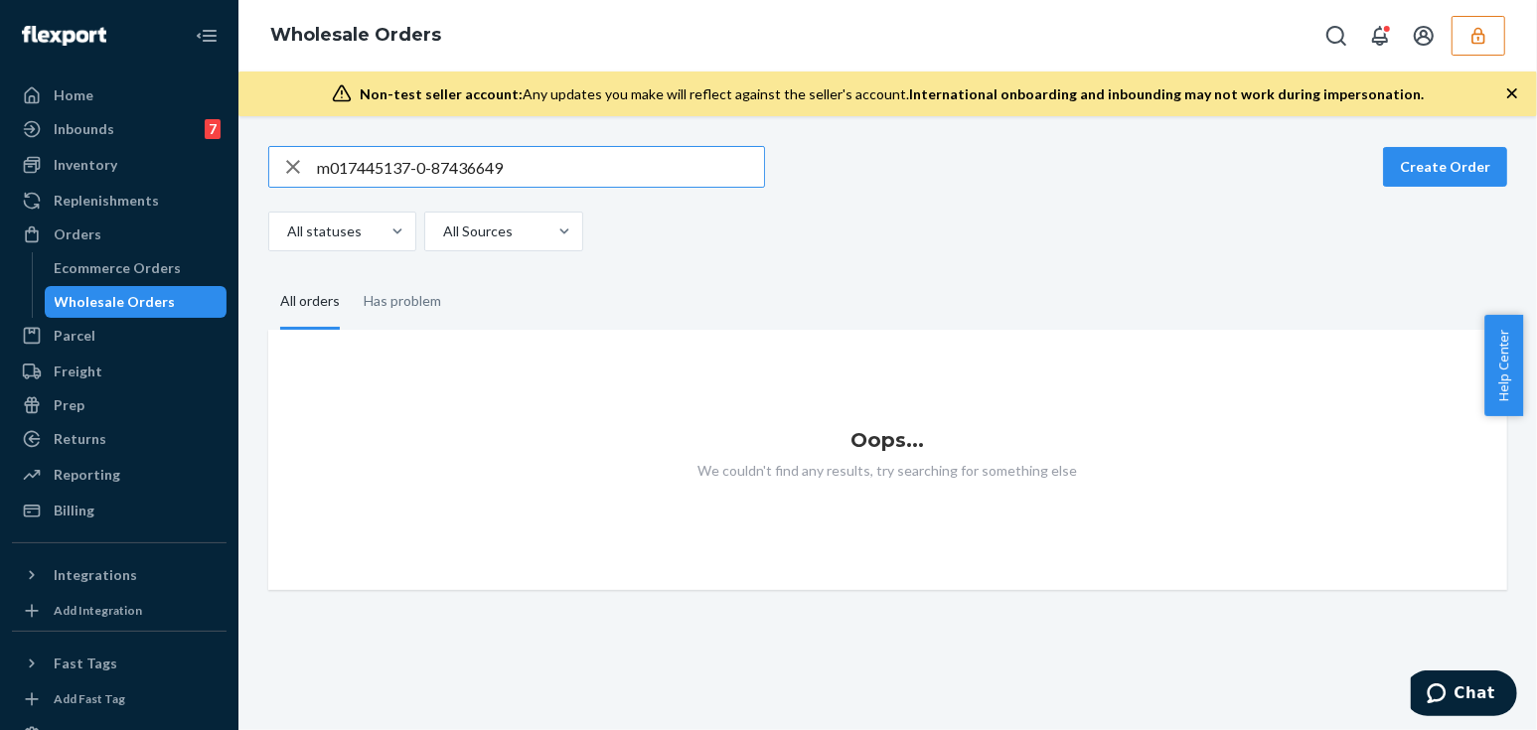
click at [473, 159] on input "m017445137-0-87436649" at bounding box center [540, 167] width 447 height 40
click at [371, 169] on input "86564629" at bounding box center [540, 167] width 447 height 40
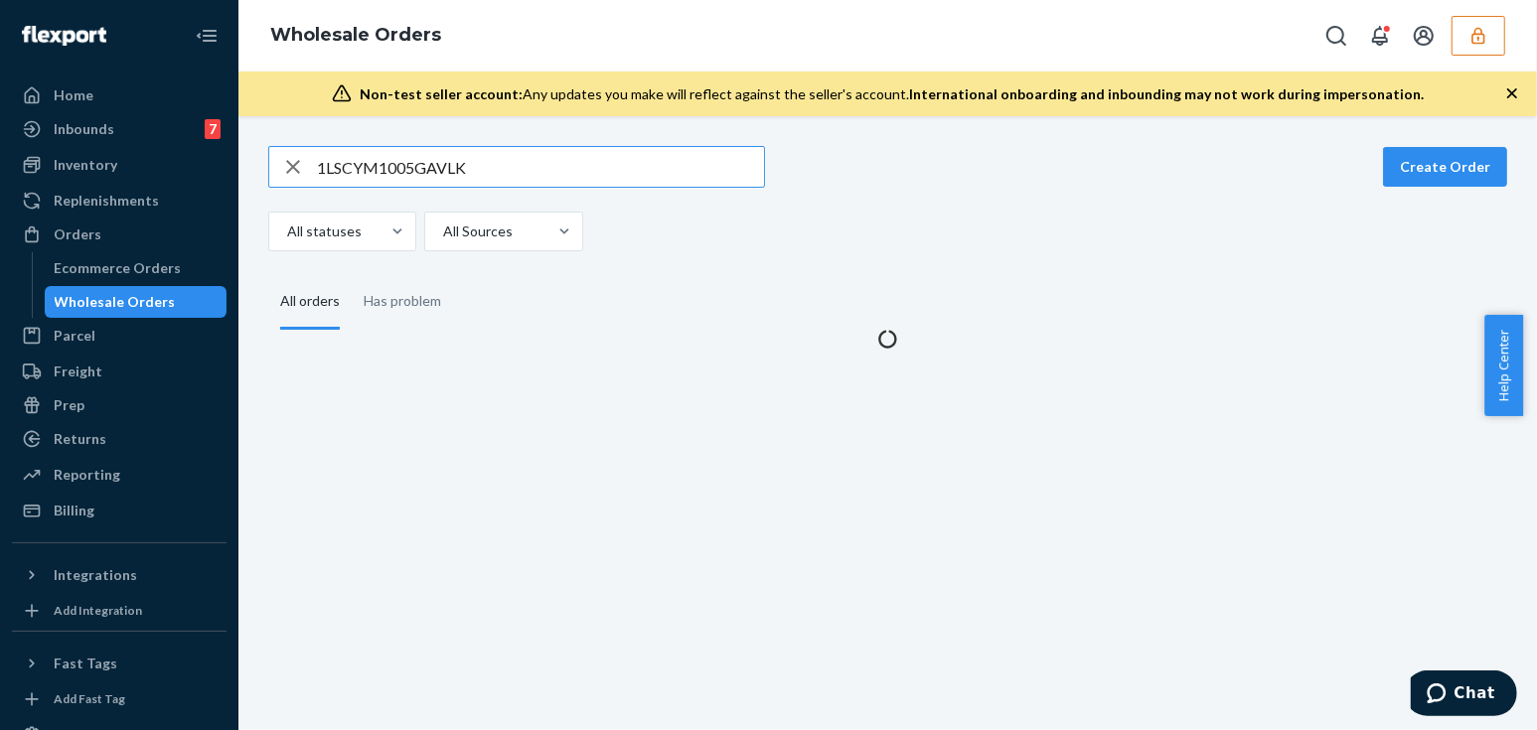
type input "1LSCYM1005GAVLK"
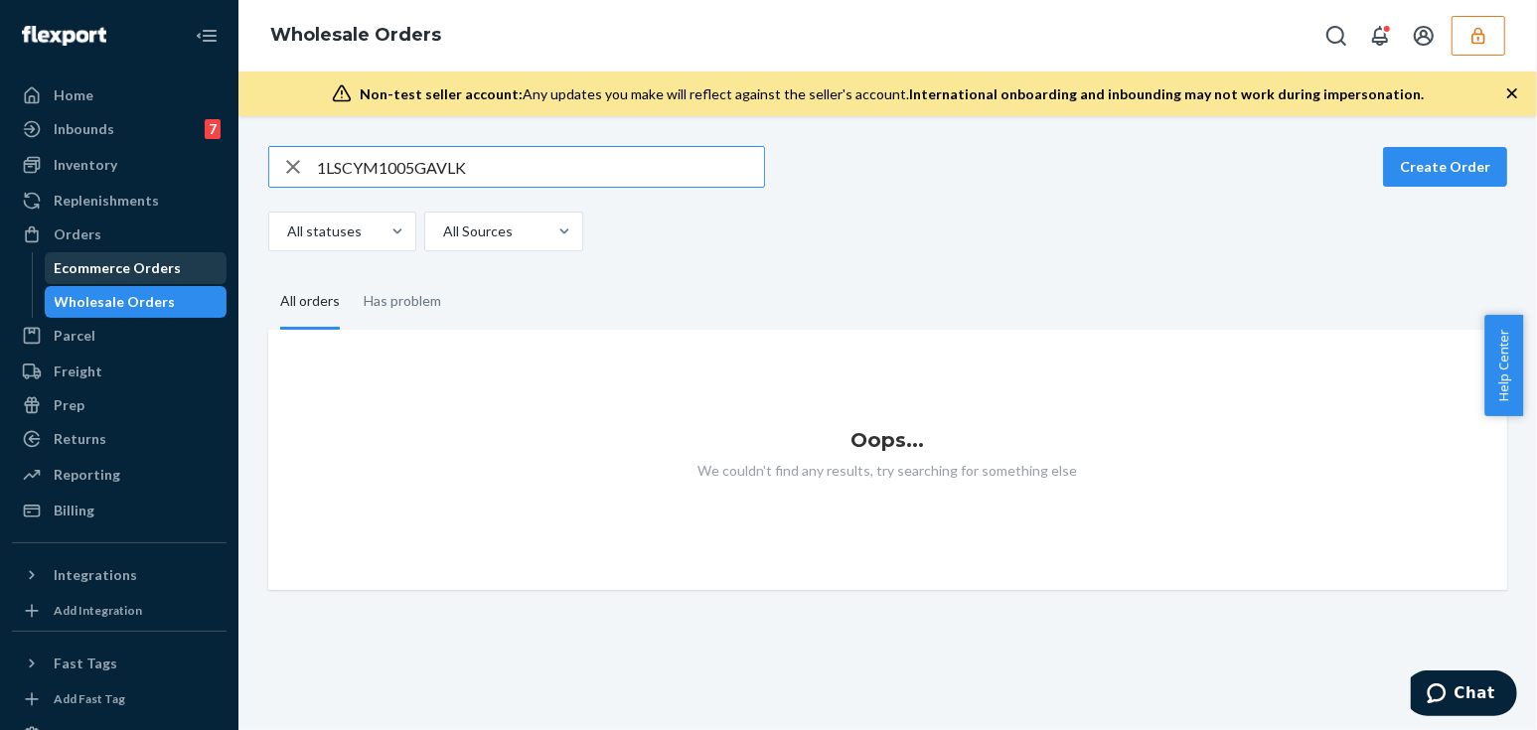
click at [149, 266] on div "Ecommerce Orders" at bounding box center [118, 268] width 127 height 20
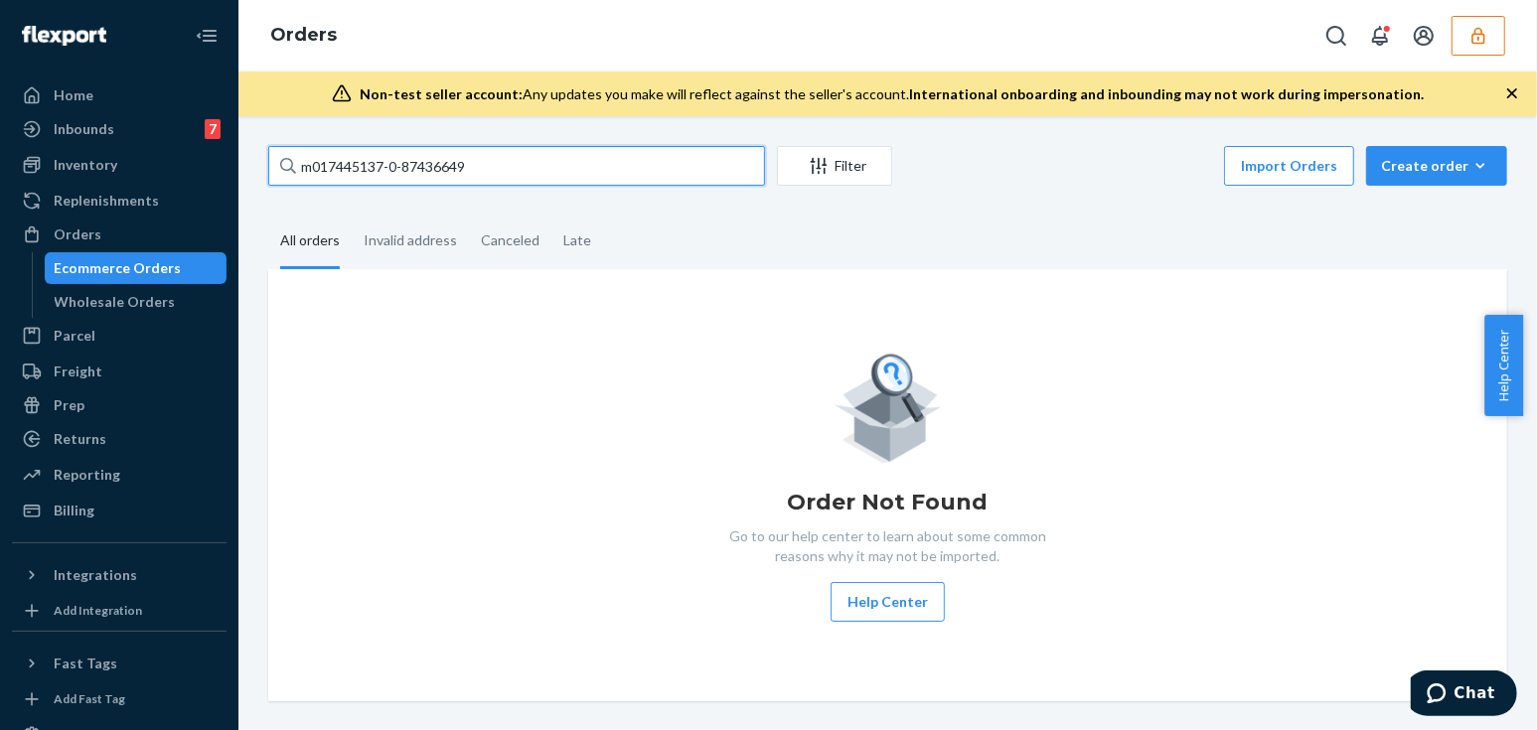
click at [411, 167] on input "m017445137-0-87436649" at bounding box center [516, 166] width 497 height 40
paste input "1LSCYM1005GAVLK"
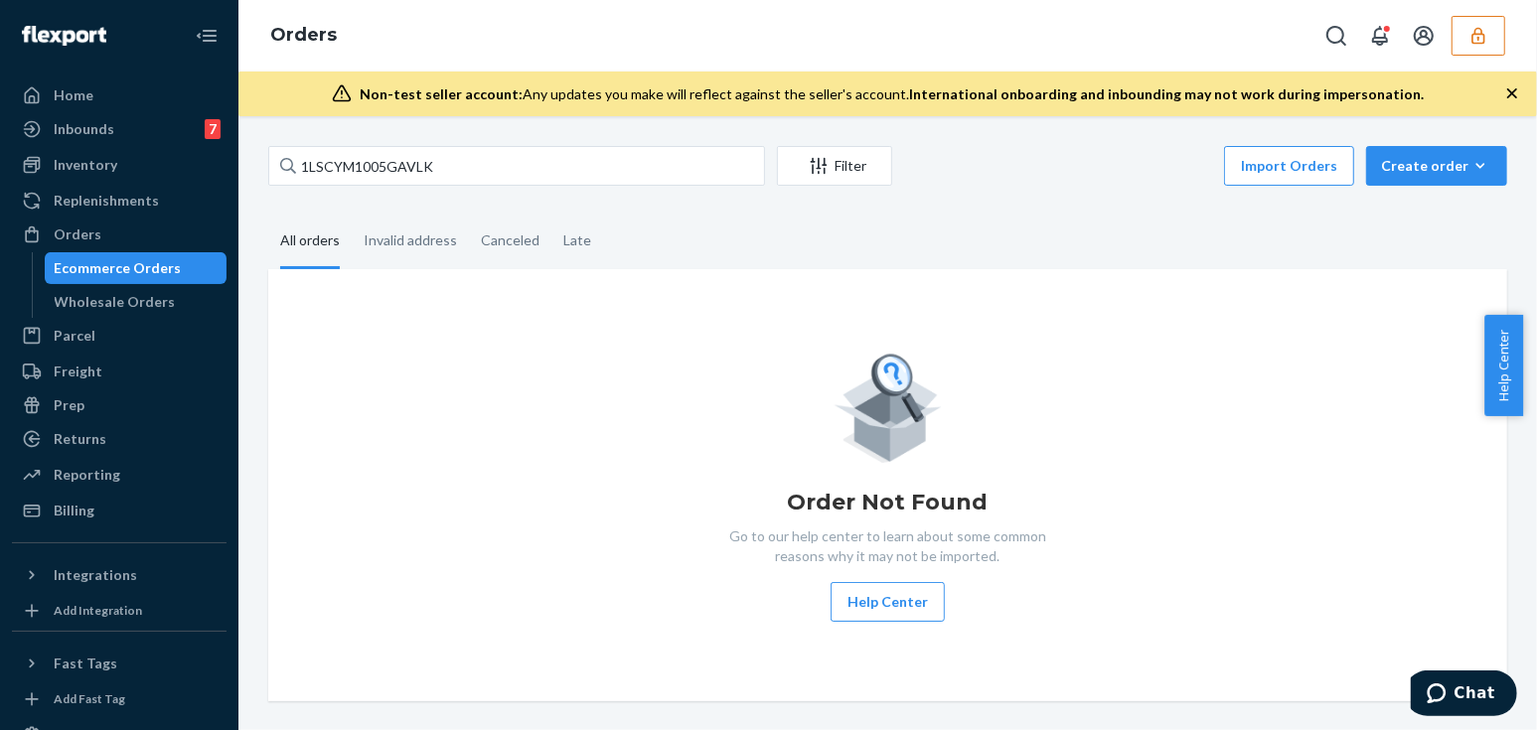
click at [364, 287] on div "Order Not Found Go to our help center to learn about some common reasons why it…" at bounding box center [887, 485] width 1239 height 432
click at [441, 140] on div "1LSCYM1005GAVLK Filter Import Orders Create order Ecommerce order Removal order…" at bounding box center [887, 423] width 1299 height 614
click at [454, 158] on input "1LSCYM1005GAVLK" at bounding box center [516, 166] width 497 height 40
paste input "36987473"
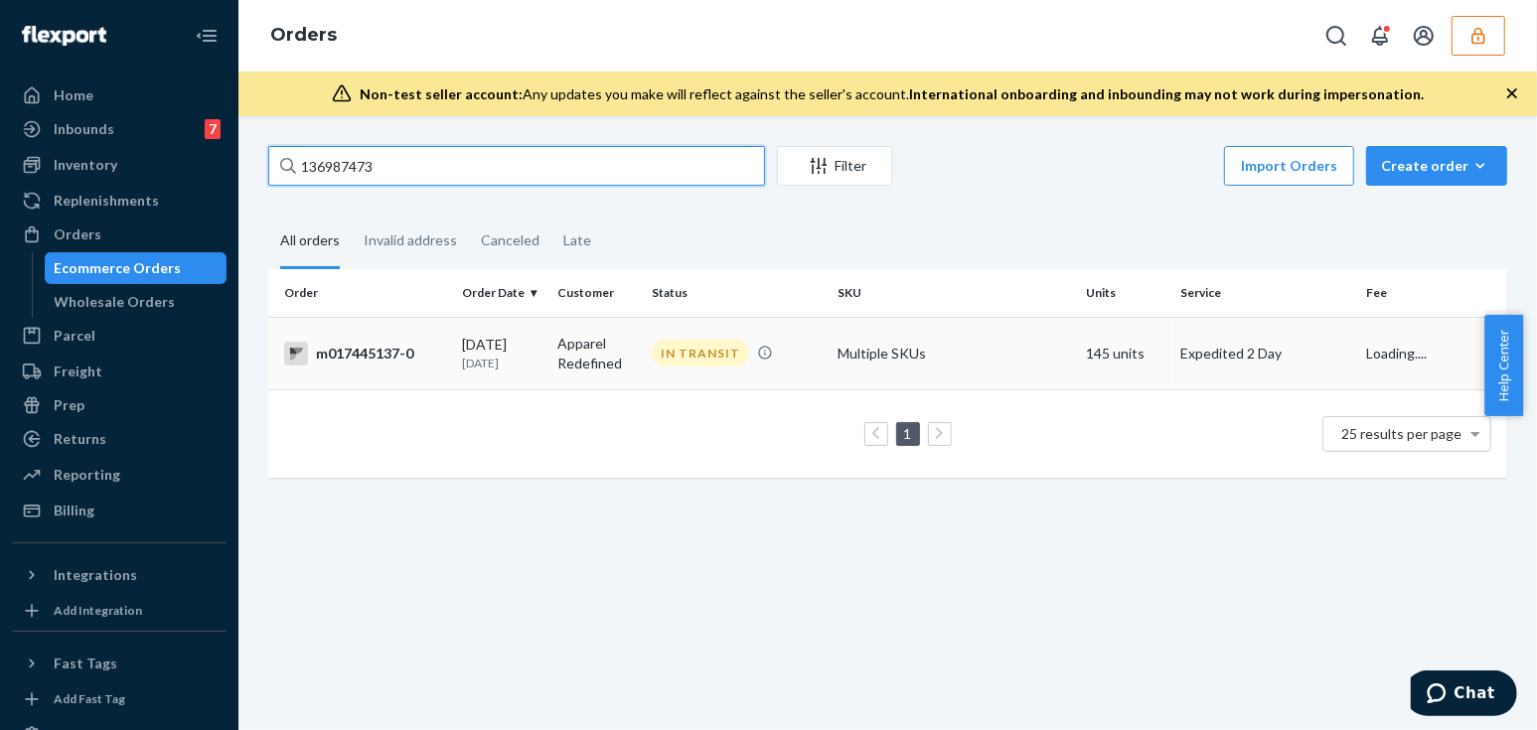
type input "136987473"
click at [603, 369] on td "Apparel Redefined" at bounding box center [596, 353] width 95 height 73
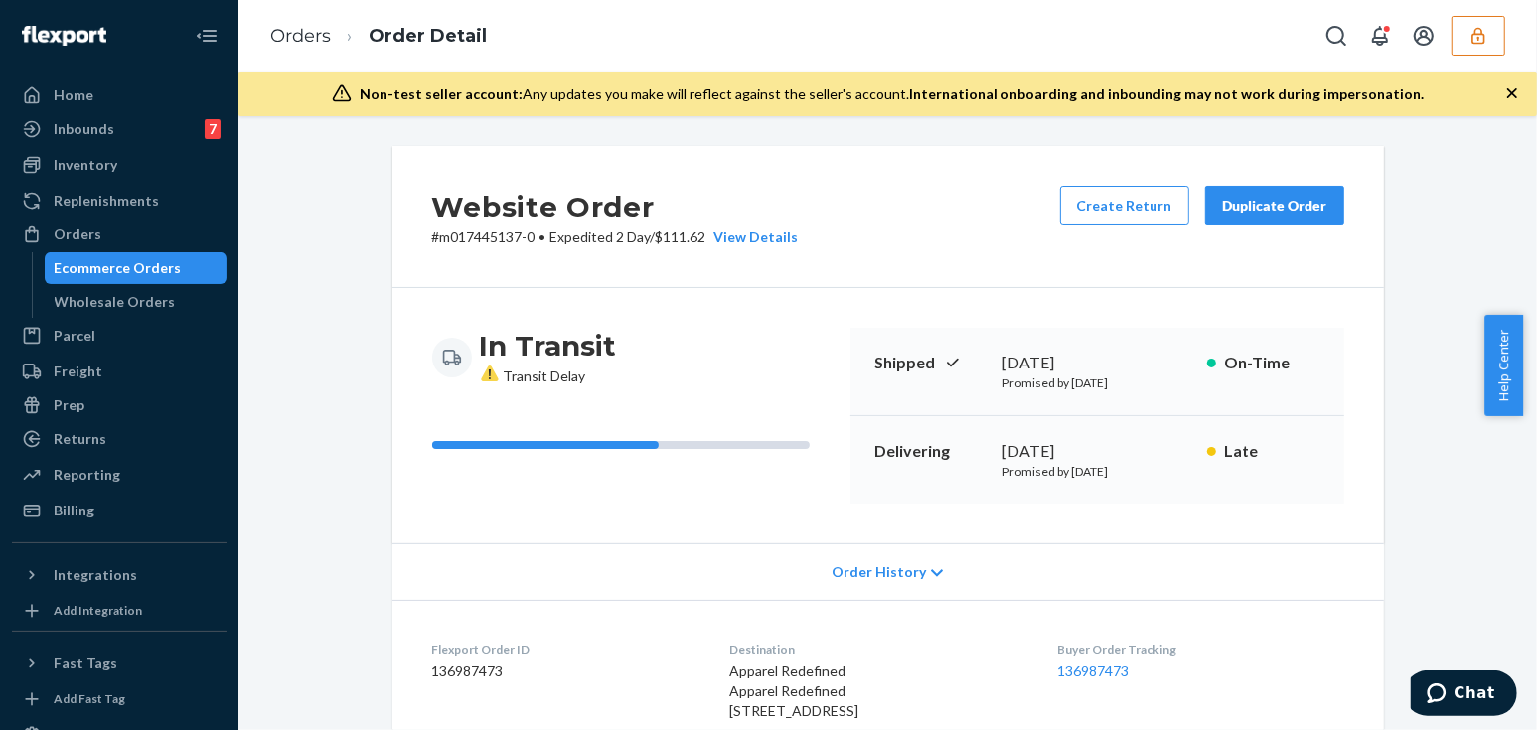
click at [563, 516] on div "In Transit Transit Delay Shipped September 19, 2025 Promised by September 19, 2…" at bounding box center [888, 415] width 992 height 255
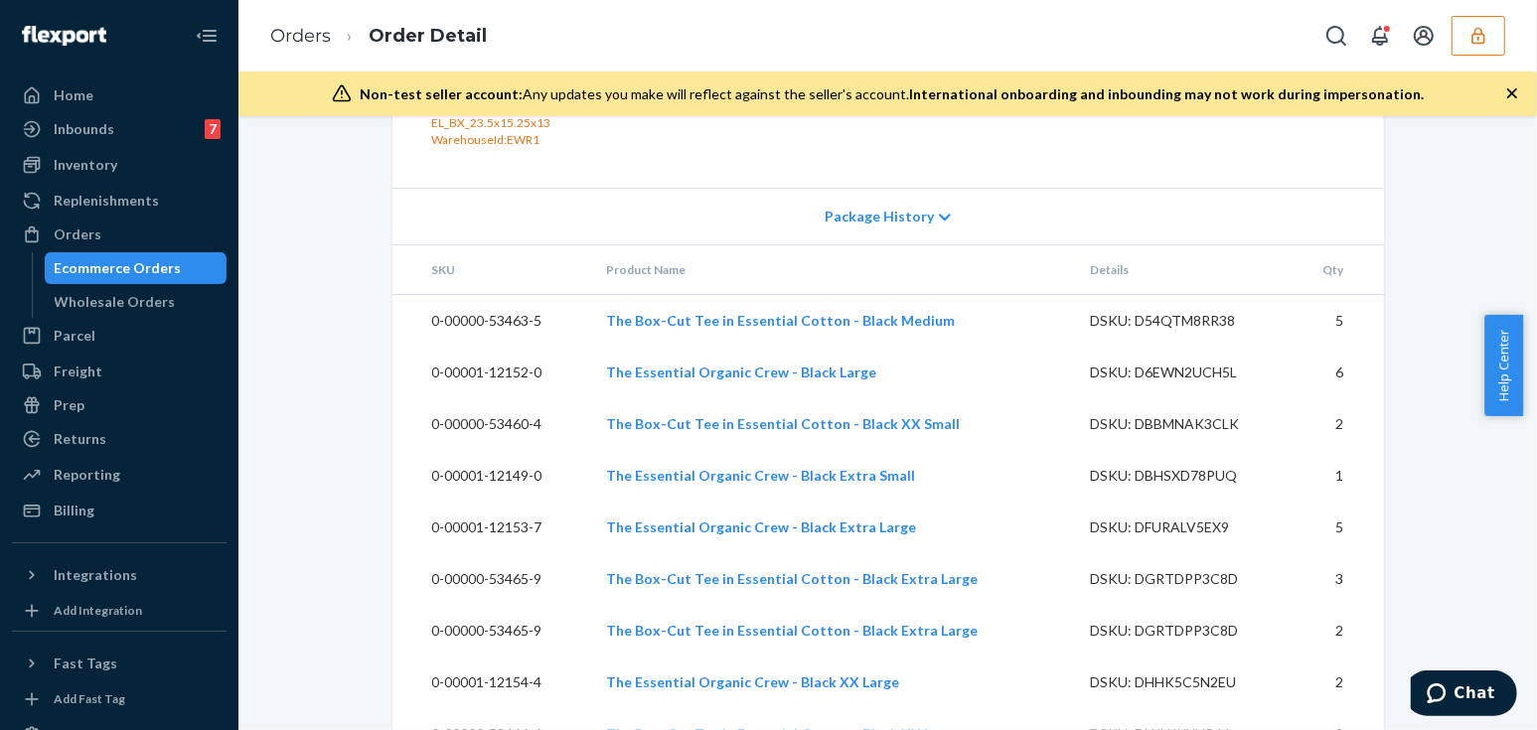
scroll to position [2441, 0]
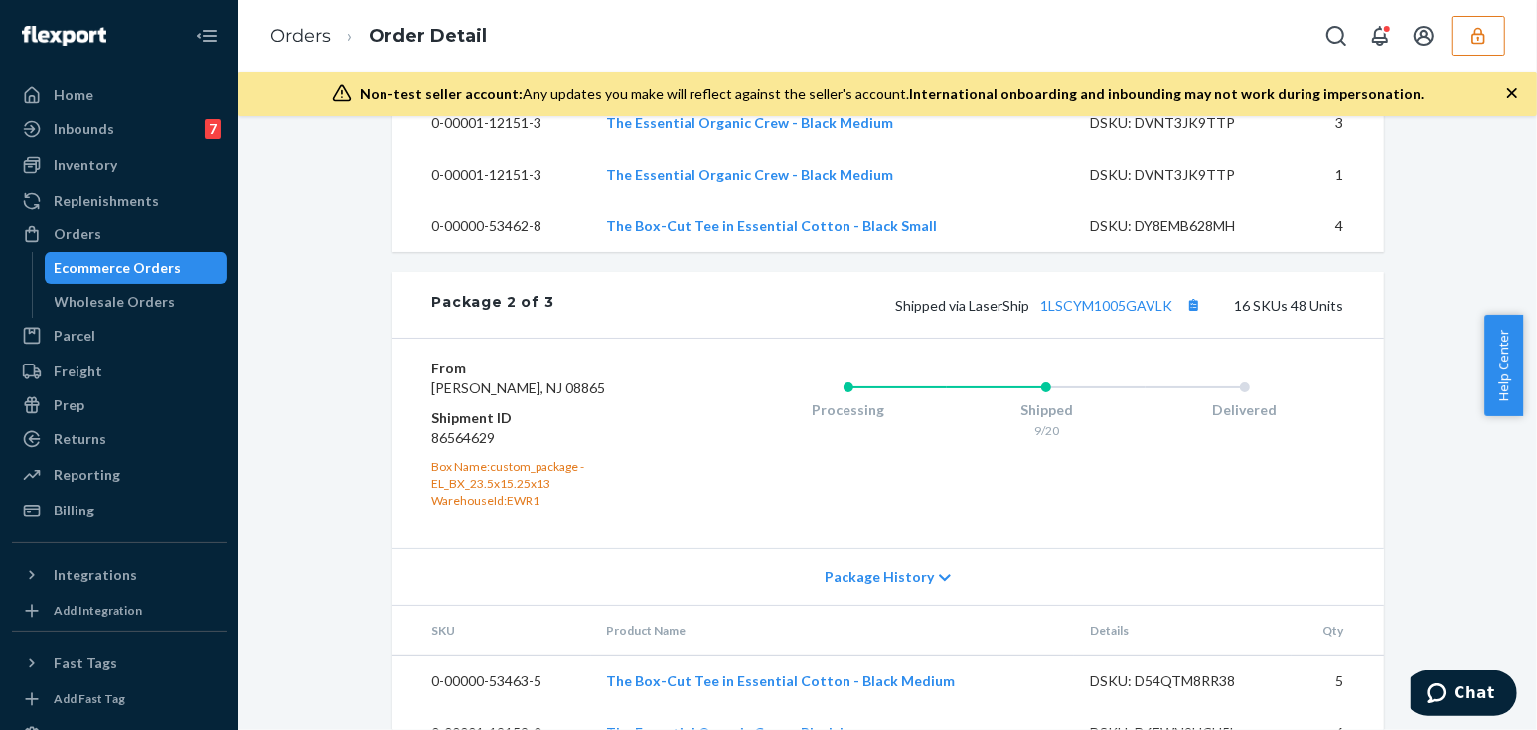
click at [478, 448] on dd "86564629" at bounding box center [550, 438] width 237 height 20
copy dd "86564629"
click at [463, 448] on dd "86564629" at bounding box center [550, 438] width 237 height 20
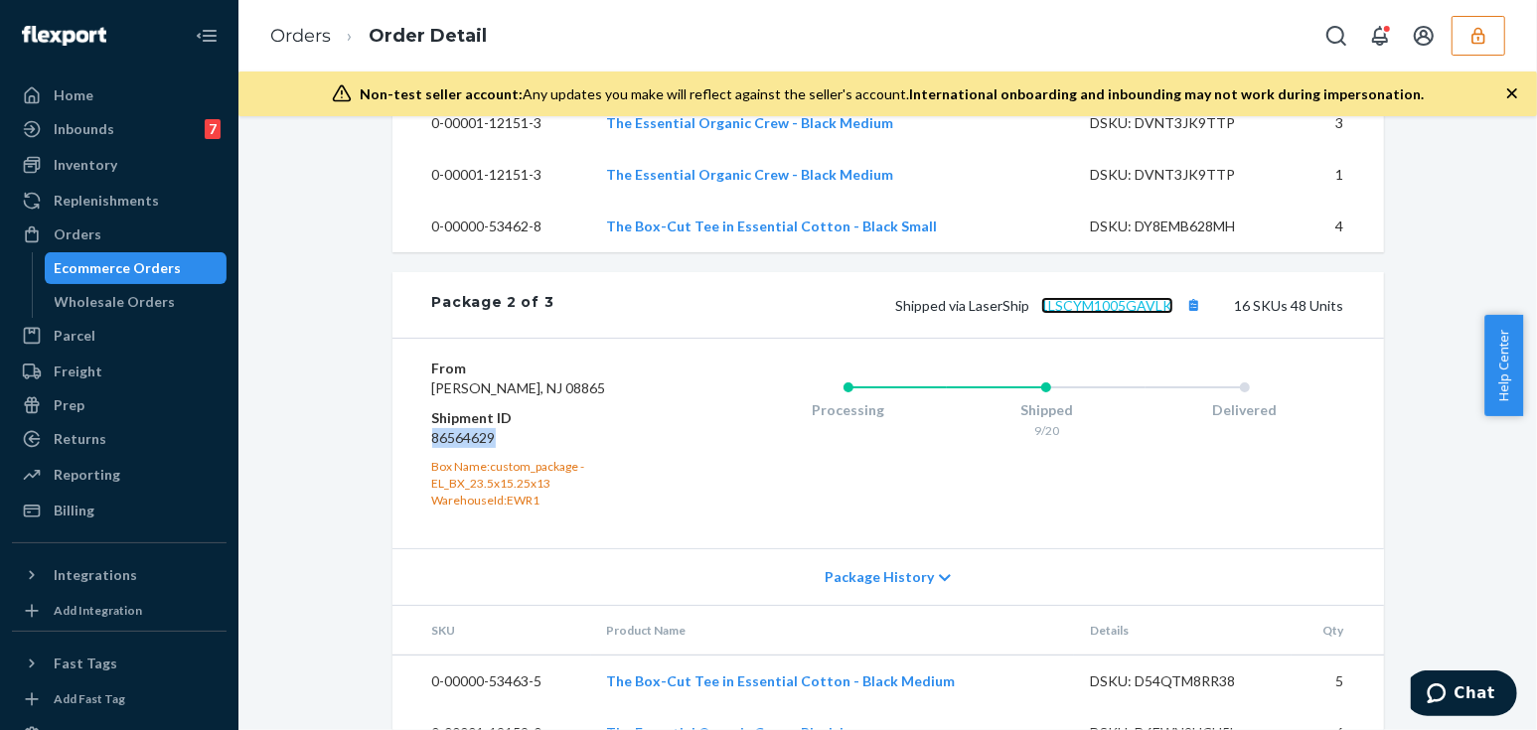
click at [1121, 314] on link "1LSCYM1005GAVLK" at bounding box center [1107, 305] width 132 height 17
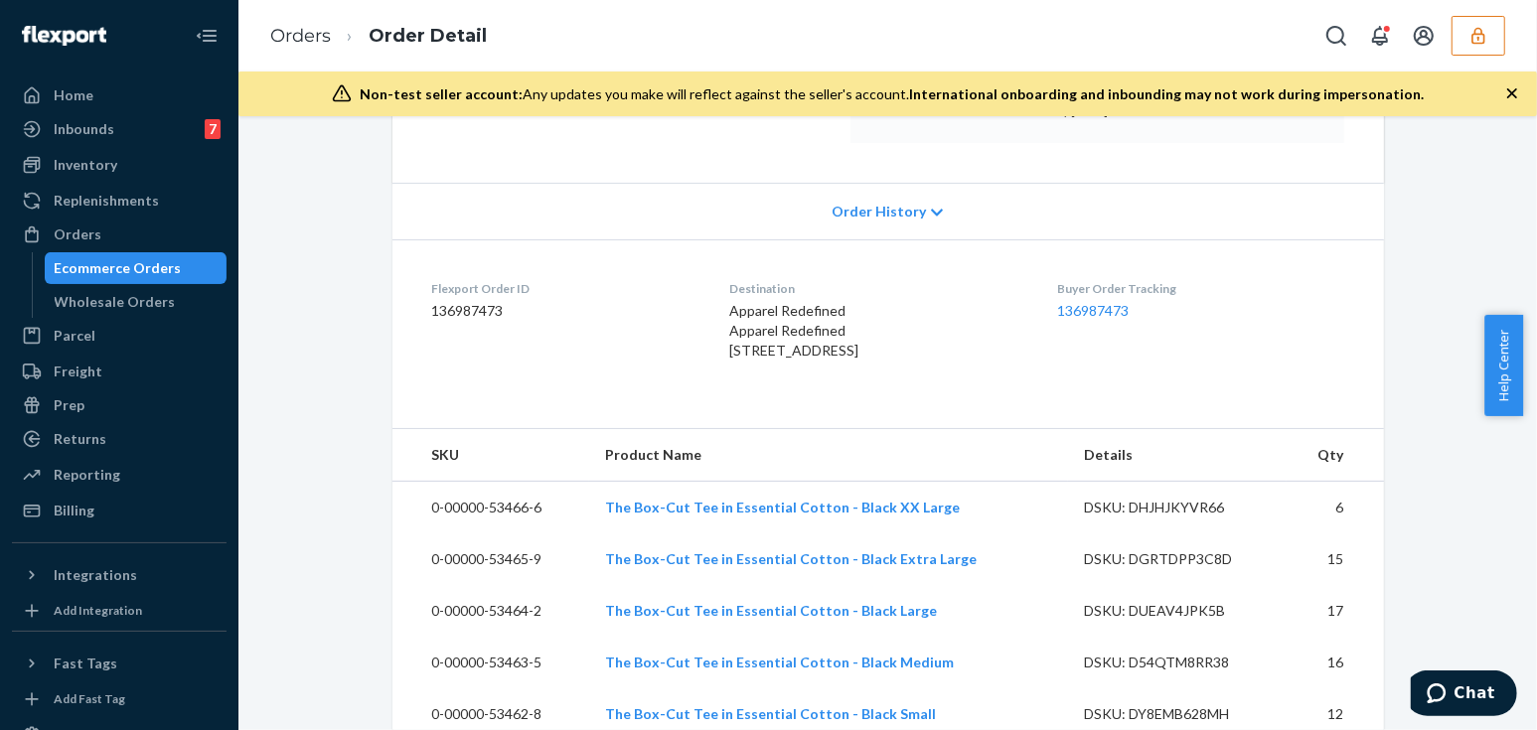
scroll to position [270, 0]
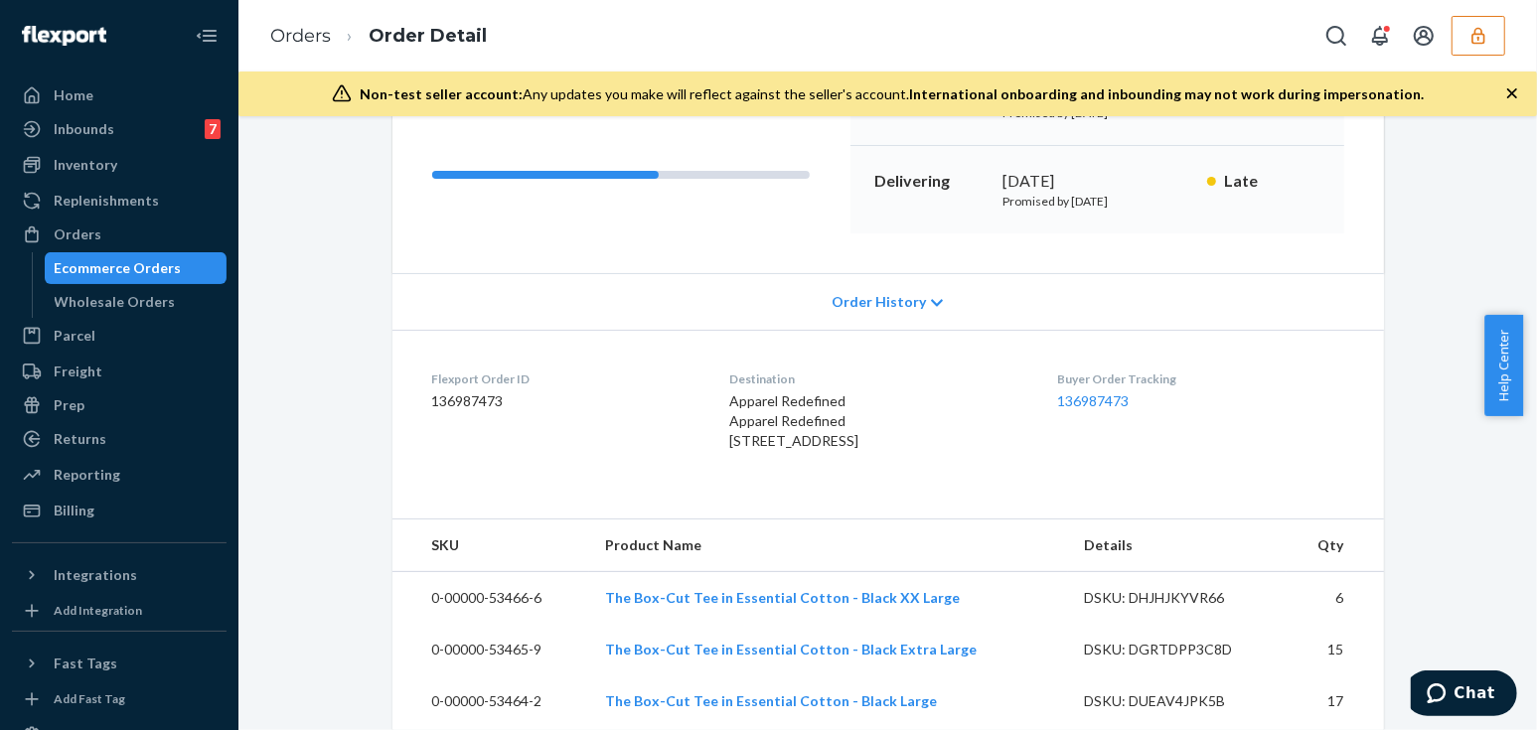
click at [863, 324] on div "Order History" at bounding box center [888, 301] width 992 height 57
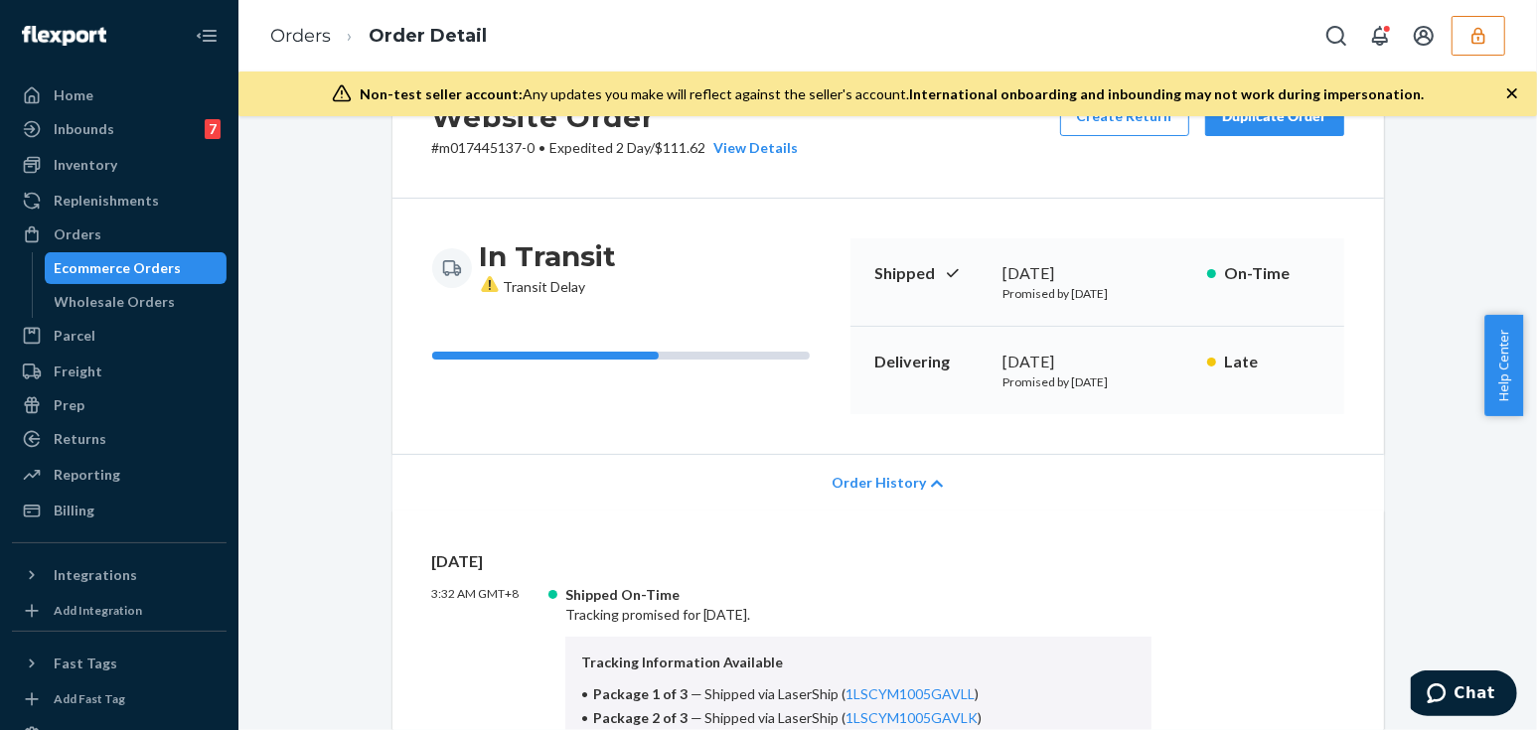
scroll to position [0, 0]
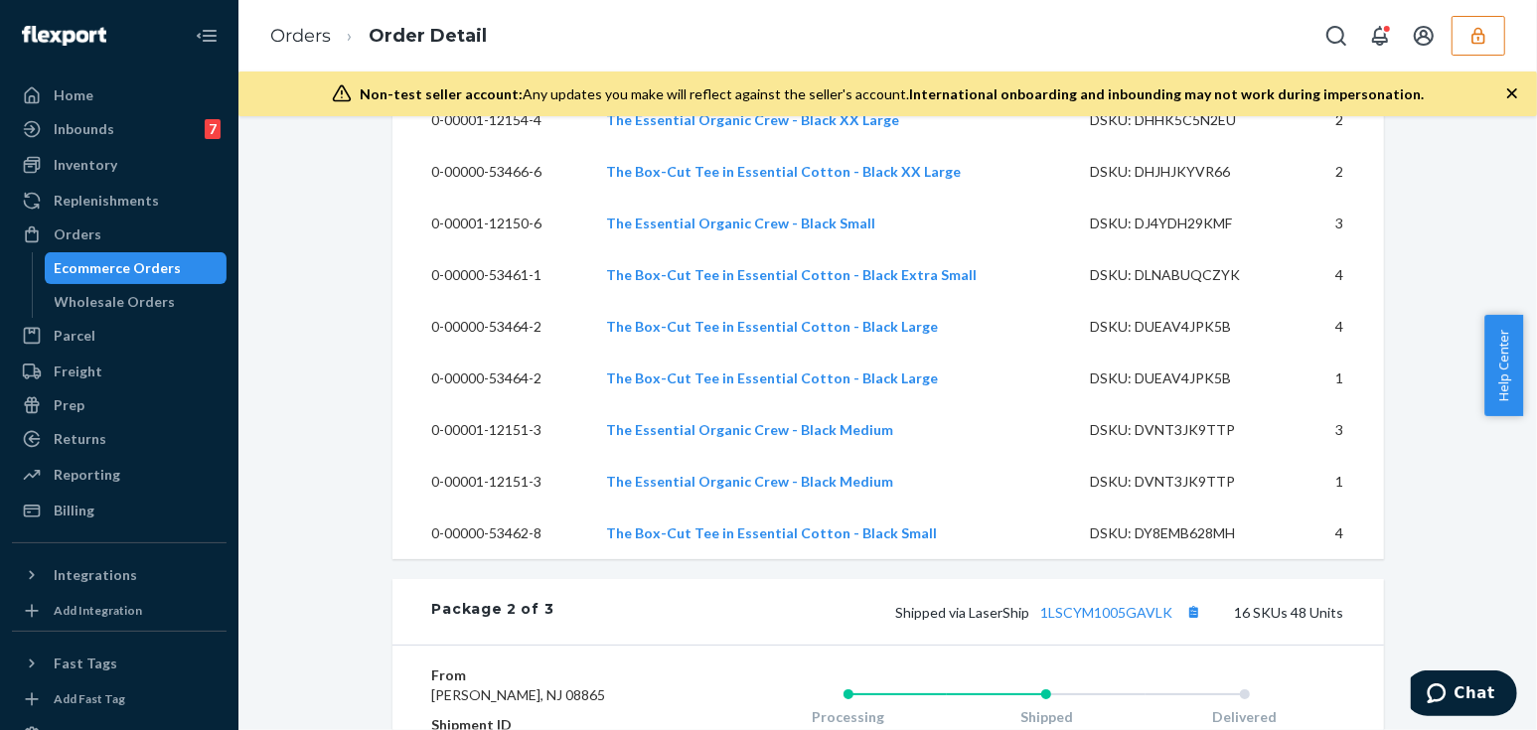
scroll to position [3070, 0]
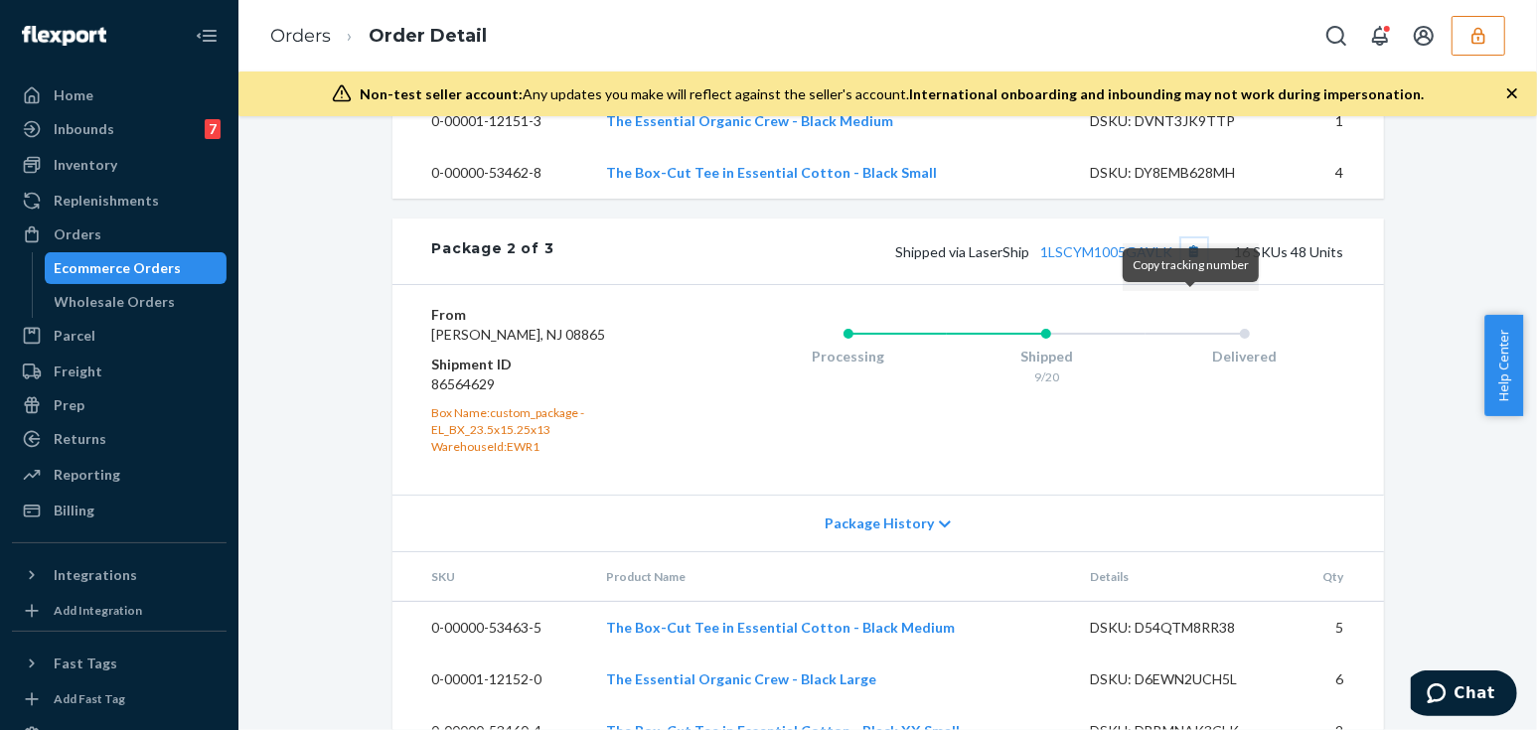
click at [1186, 264] on button "Copy tracking number" at bounding box center [1194, 251] width 26 height 26
click at [443, 394] on dd "86564629" at bounding box center [550, 385] width 237 height 20
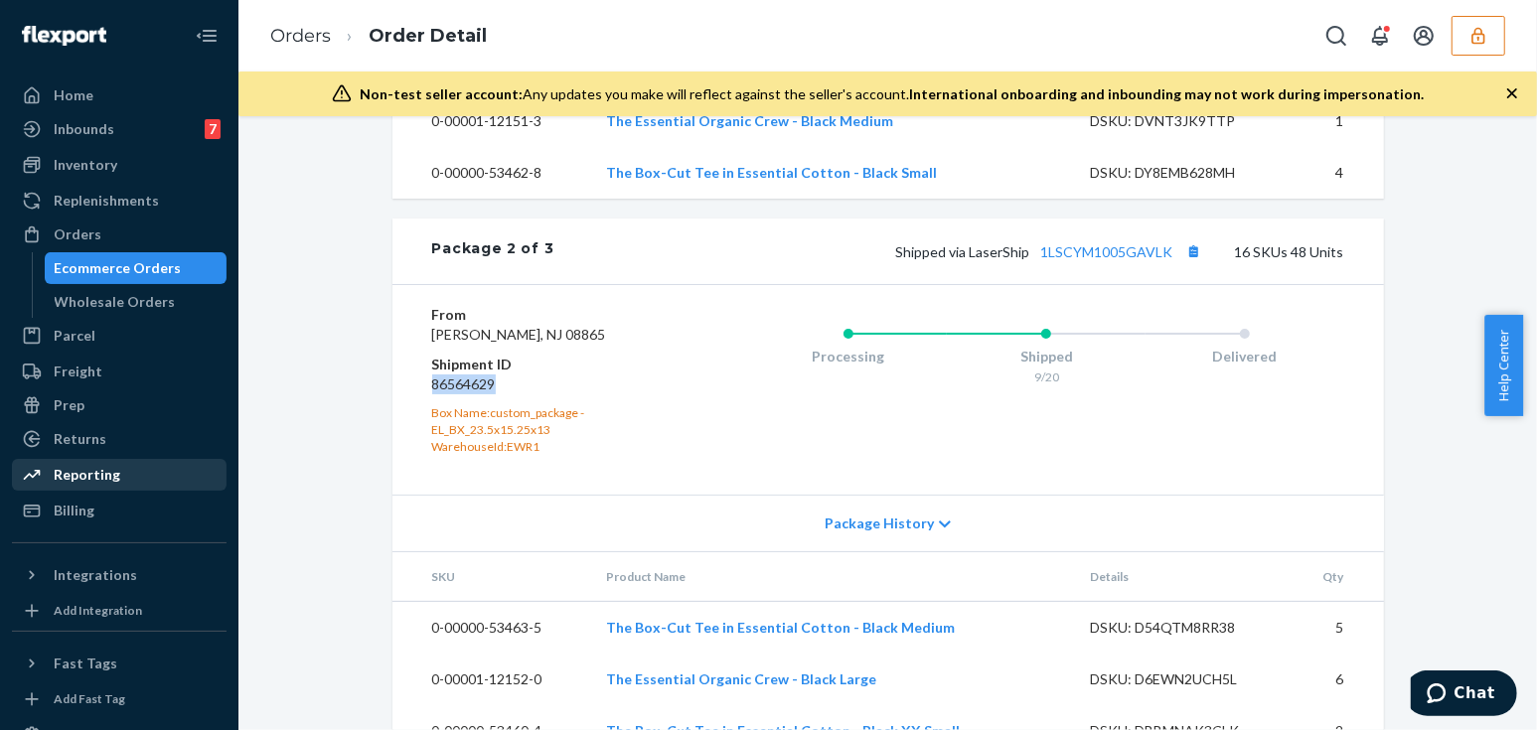
copy dd "86564629"
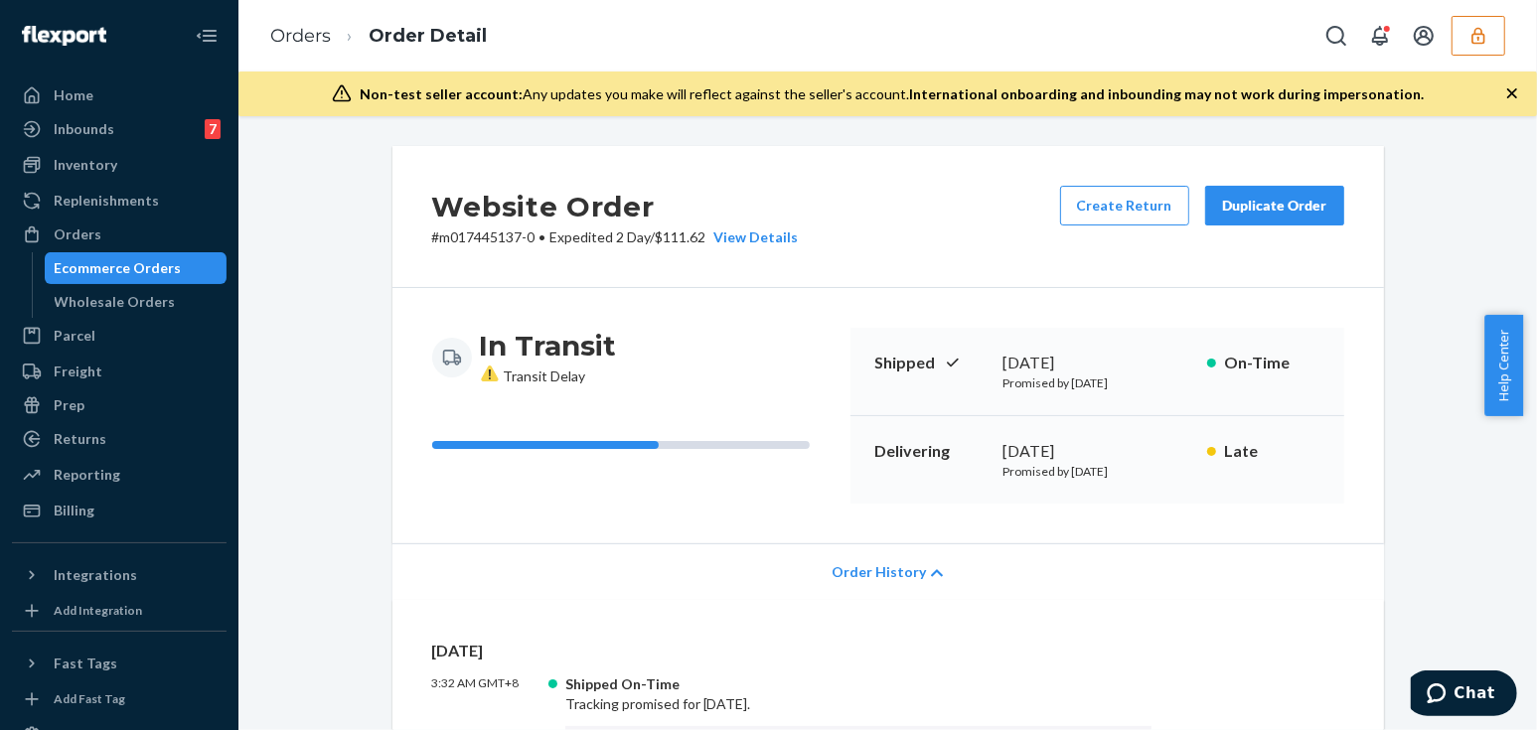
scroll to position [542, 0]
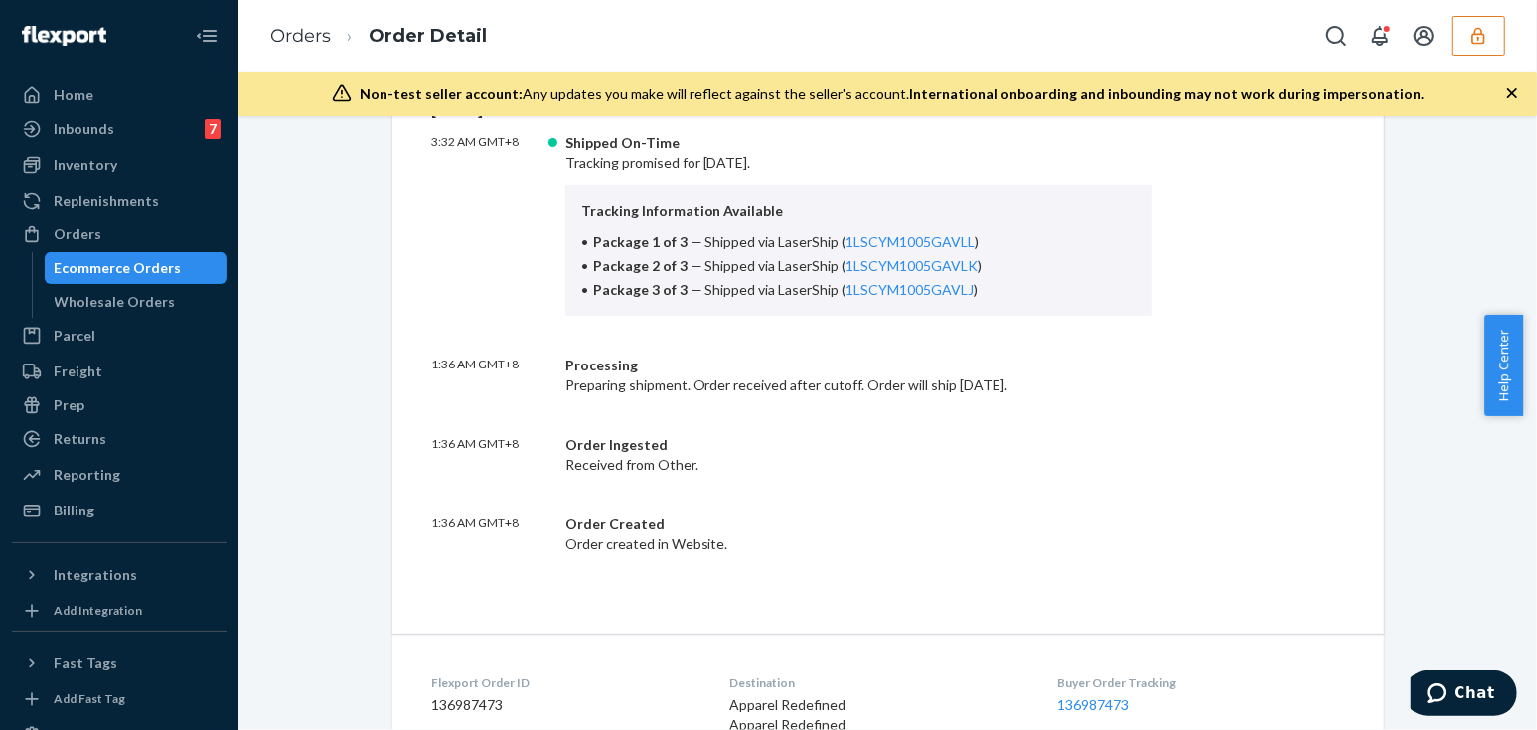
click at [413, 314] on div "Sat, Sep 20 3:32 AM GMT+8 Shipped On-Time Tracking promised for September 19, 2…" at bounding box center [888, 346] width 992 height 575
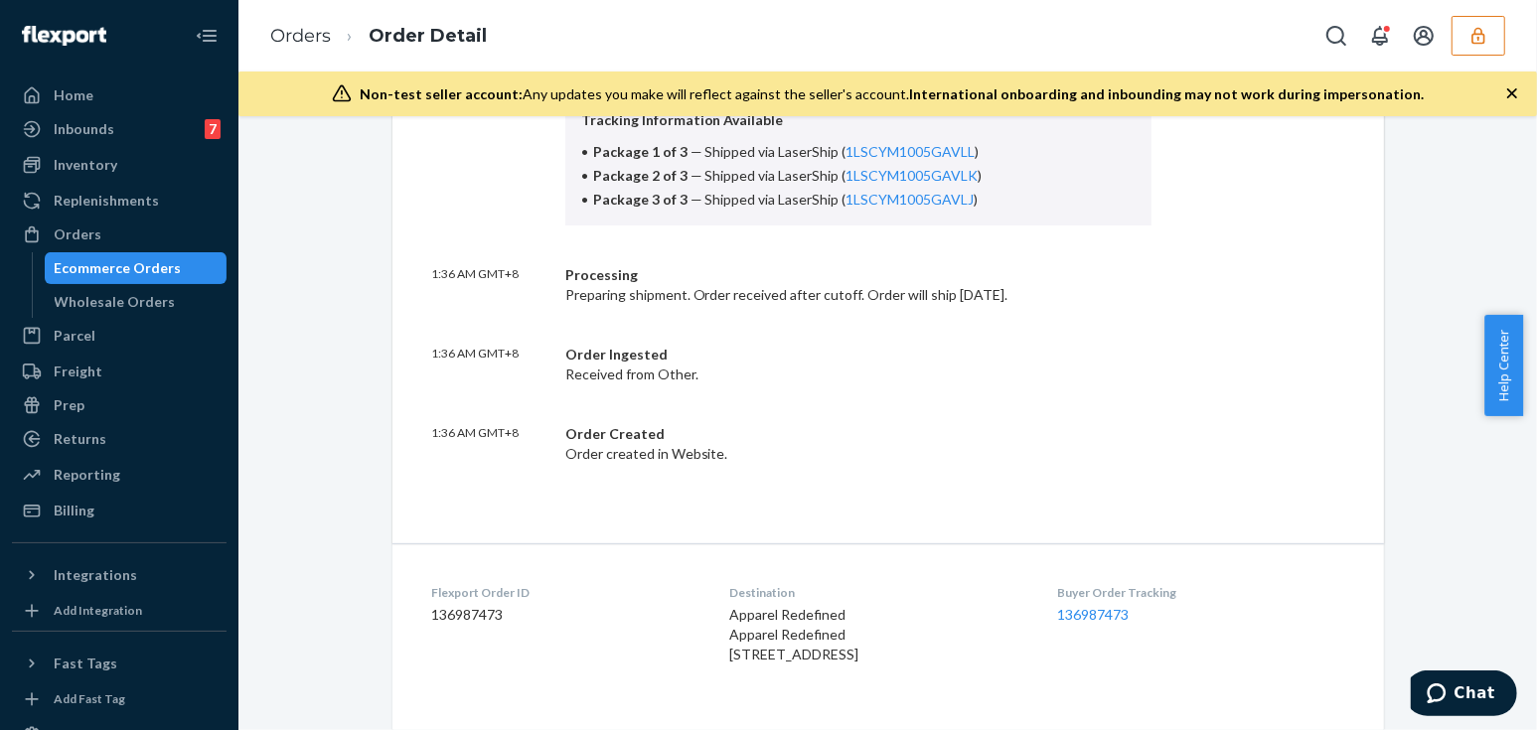
click at [456, 617] on dd "136987473" at bounding box center [564, 615] width 265 height 20
copy dd "136987473"
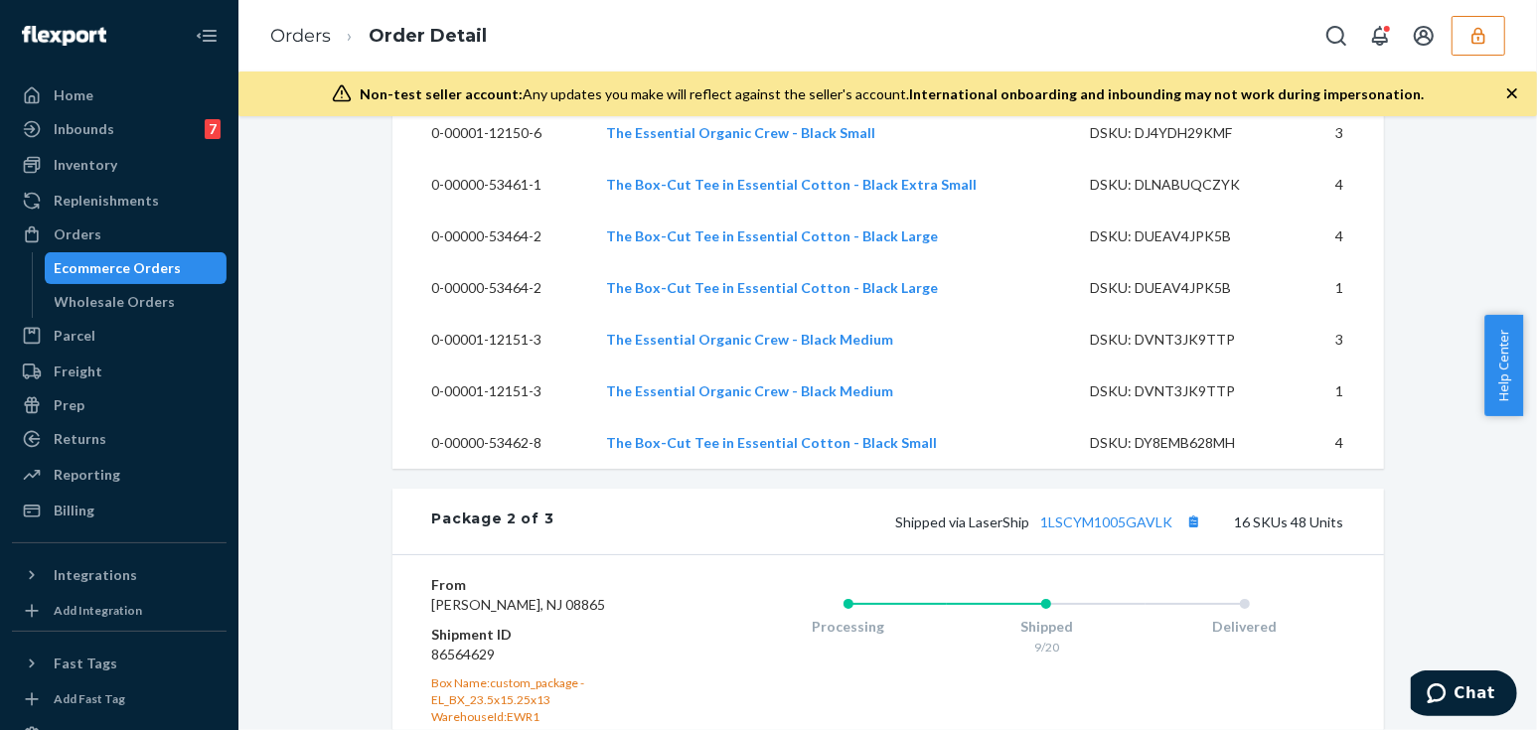
scroll to position [3070, 0]
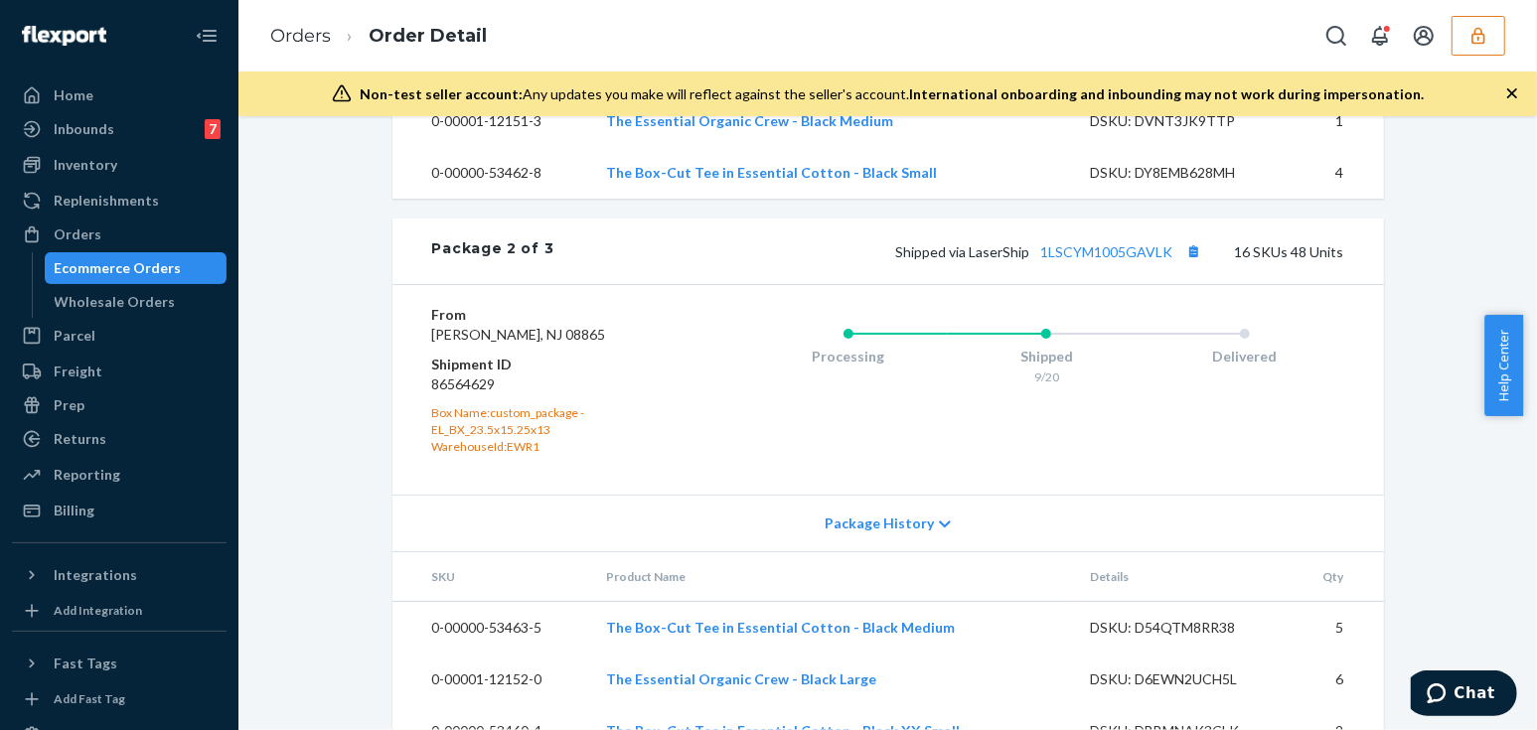
click at [437, 394] on dd "86564629" at bounding box center [550, 385] width 237 height 20
click at [440, 394] on dd "86564629" at bounding box center [550, 385] width 237 height 20
click at [470, 394] on dd "86564629" at bounding box center [550, 385] width 237 height 20
copy dd "86564629"
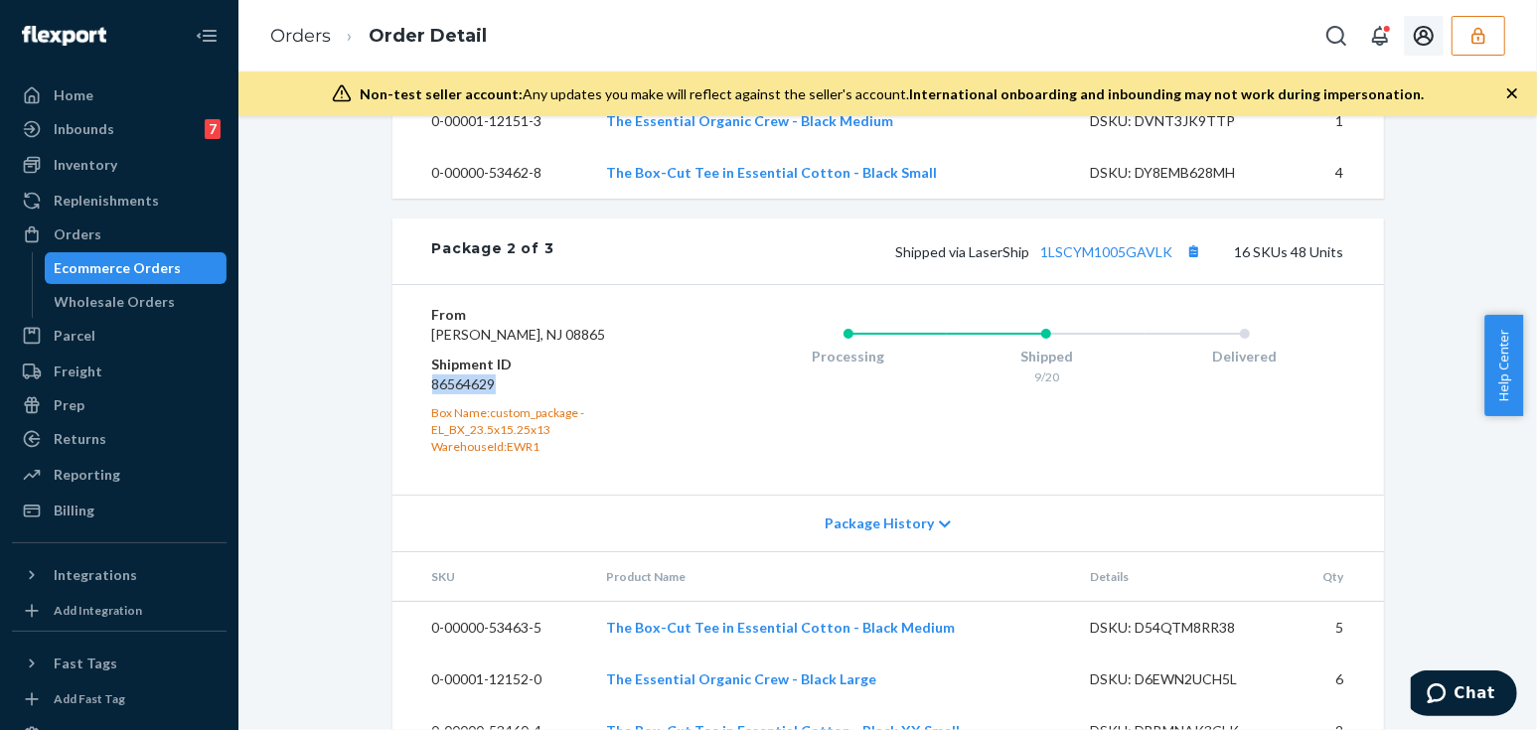
click at [1486, 22] on button "button" at bounding box center [1479, 36] width 54 height 40
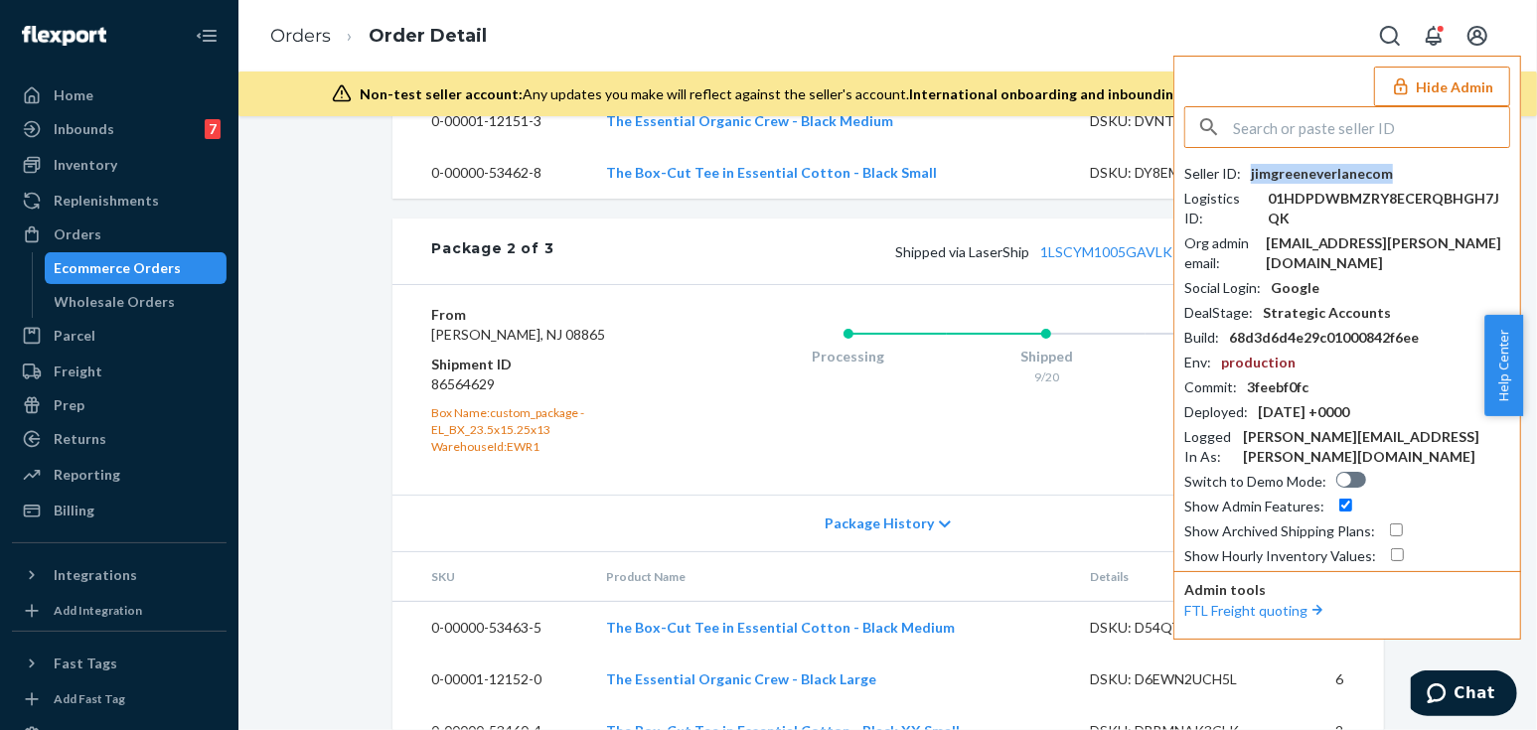
click at [1327, 166] on div "jimgreeneverlanecom" at bounding box center [1322, 174] width 142 height 20
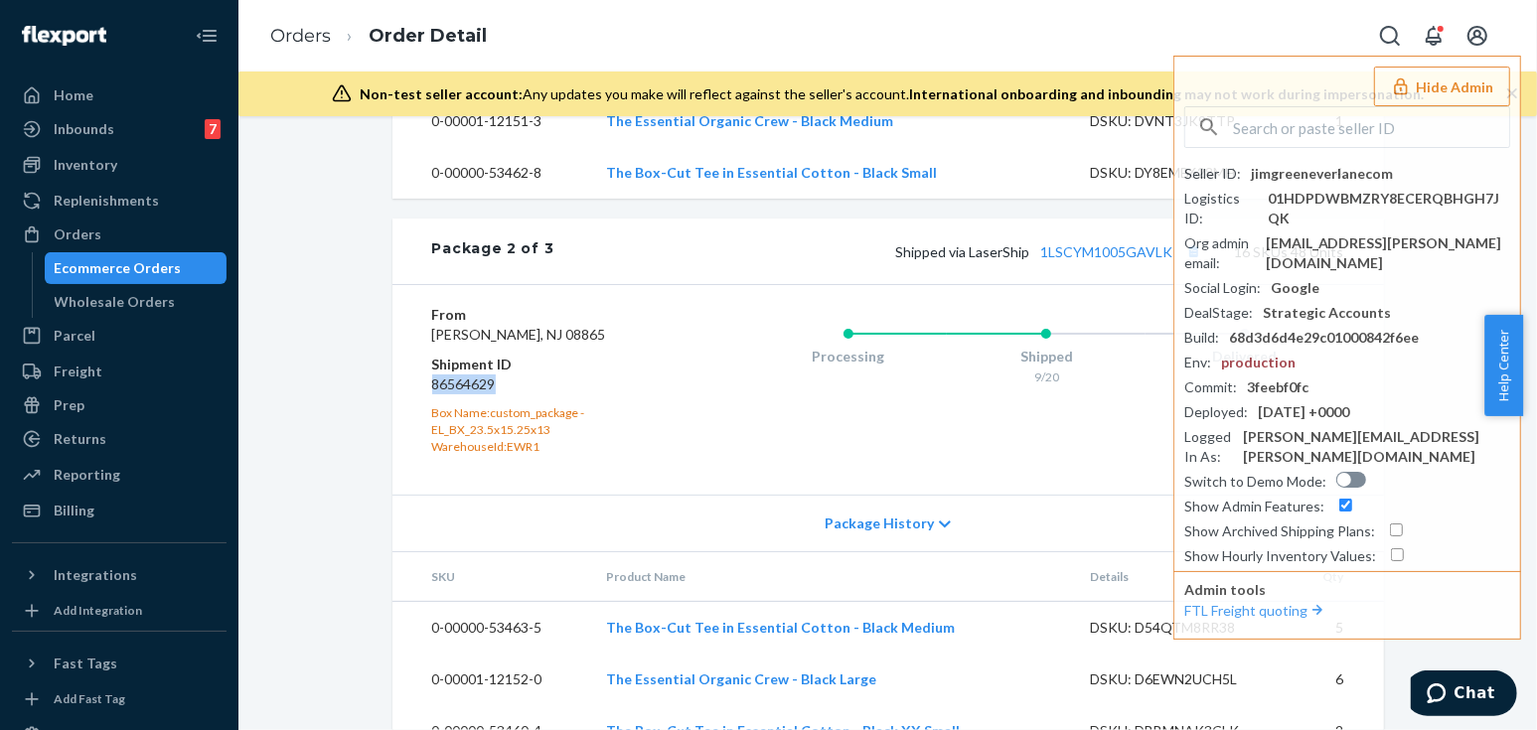
click at [691, 429] on div "Processing Shipped 9/20 Delivered" at bounding box center [1007, 390] width 675 height 170
click at [1295, 124] on input "text" at bounding box center [1371, 127] width 276 height 40
paste input "SJ5P2Y1HEX"
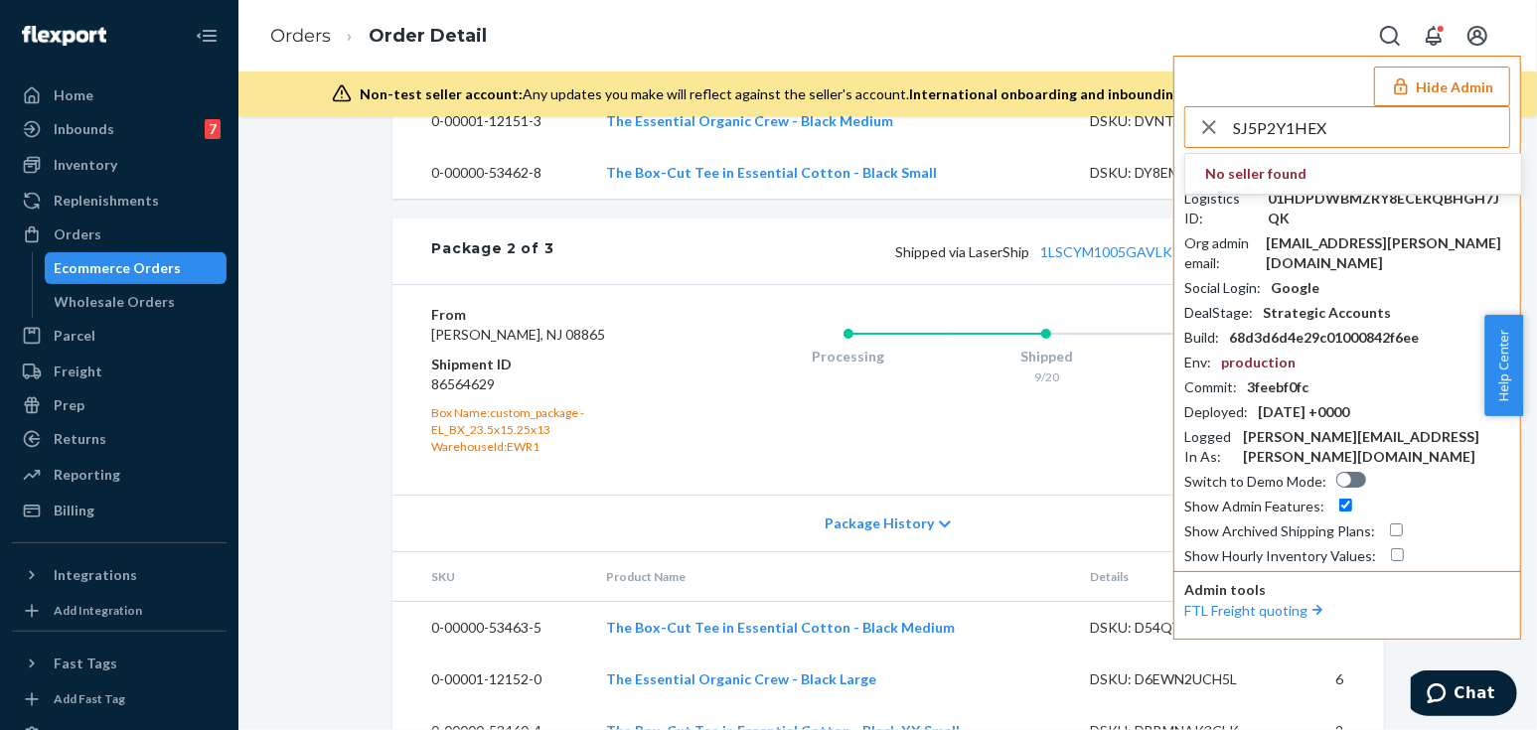
click at [1265, 133] on input "SJ5P2Y1HEX" at bounding box center [1371, 127] width 276 height 40
paste input "jerson.hufanda08@gmail.com"
type input "jerson.hufanda08@gmail.com"
click at [1284, 199] on span "jersonhufanda08@gmail.com" at bounding box center [1320, 194] width 231 height 20
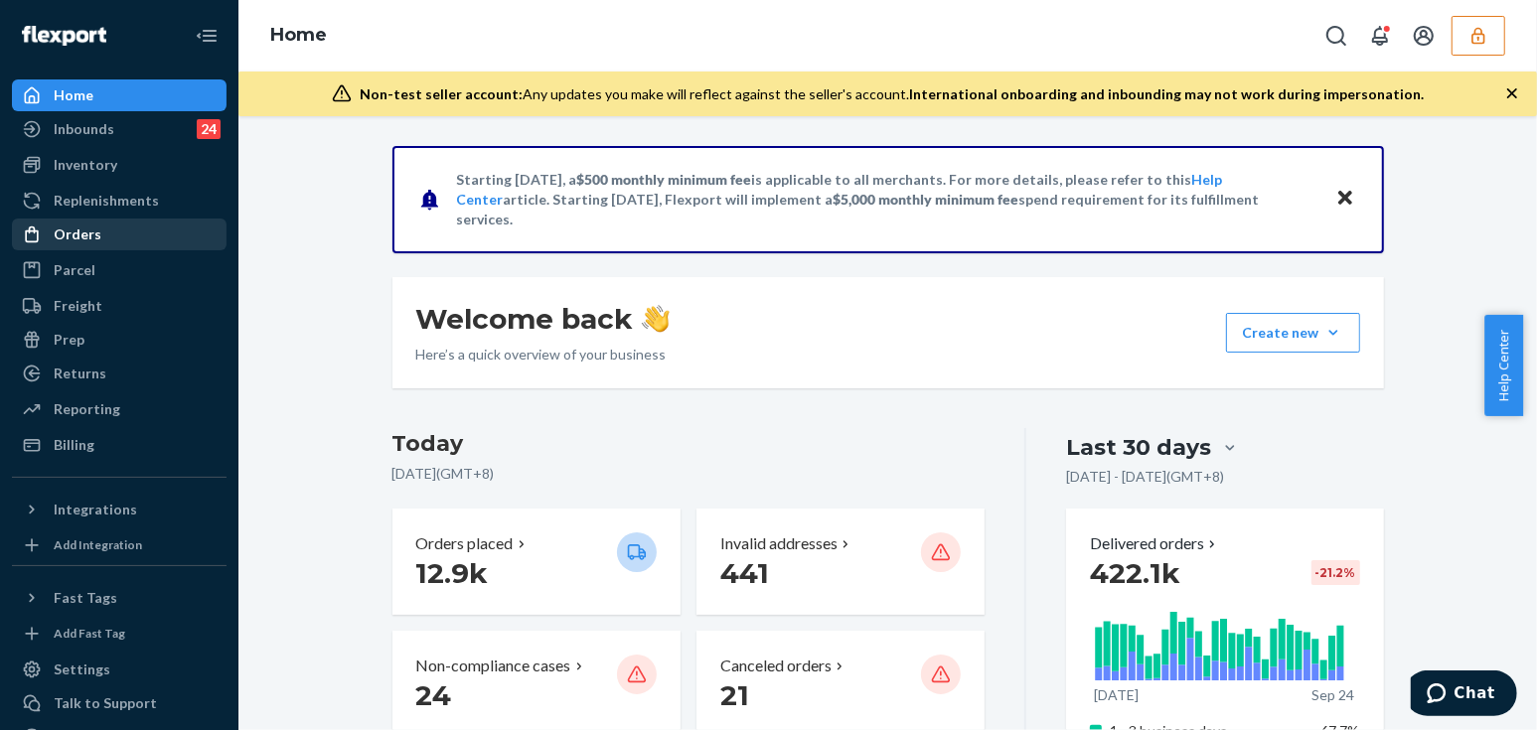
click at [118, 238] on div "Orders" at bounding box center [119, 235] width 211 height 28
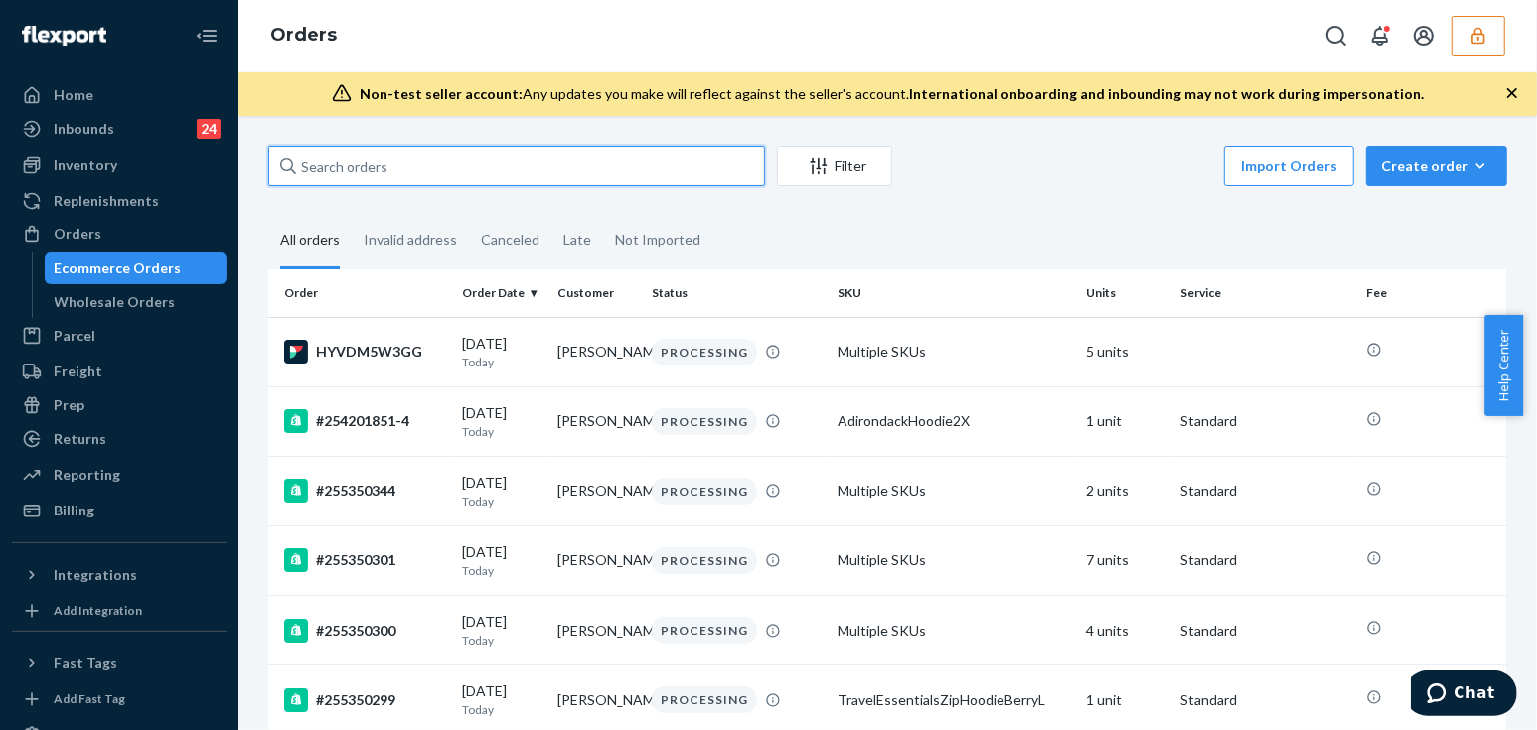
click at [528, 178] on input "text" at bounding box center [516, 166] width 497 height 40
paste input "SJ5P2Y1HEX"
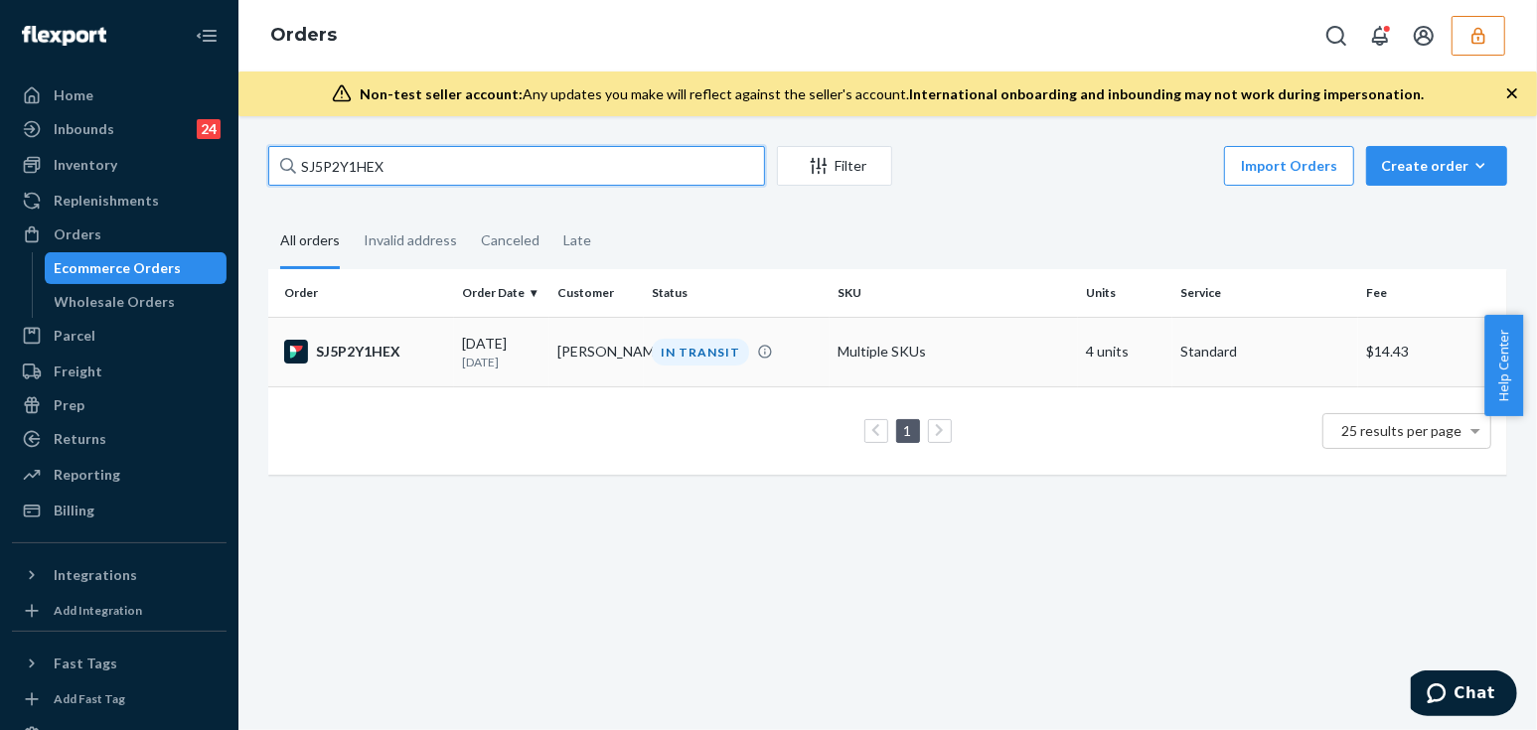
type input "SJ5P2Y1HEX"
click at [484, 335] on div "[DATE] [DATE]" at bounding box center [501, 352] width 79 height 37
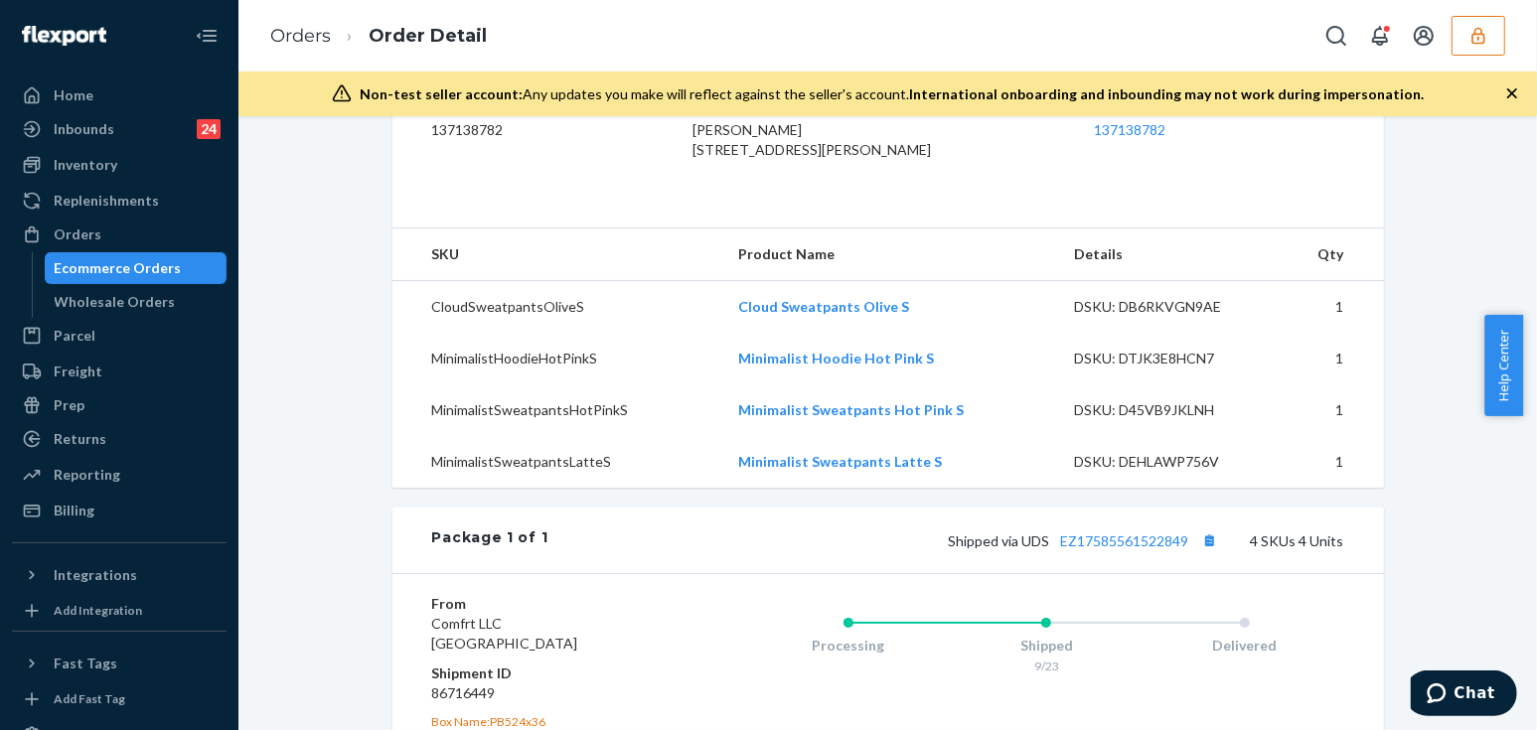
scroll to position [974, 0]
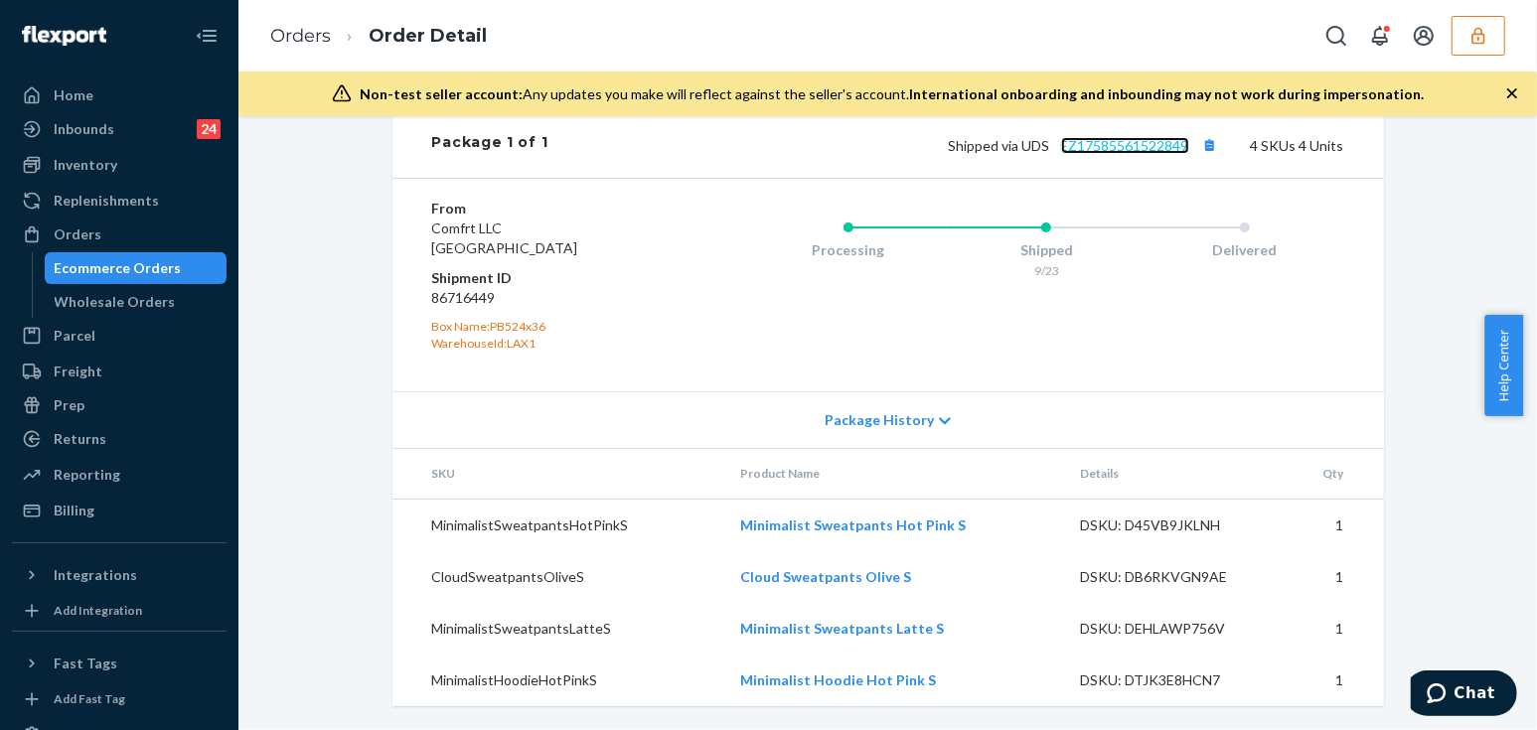
click at [1106, 143] on link "EZ17585561522849" at bounding box center [1125, 145] width 128 height 17
click at [446, 285] on dt "Shipment ID" at bounding box center [550, 278] width 237 height 20
click at [436, 300] on dd "86716449" at bounding box center [550, 298] width 237 height 20
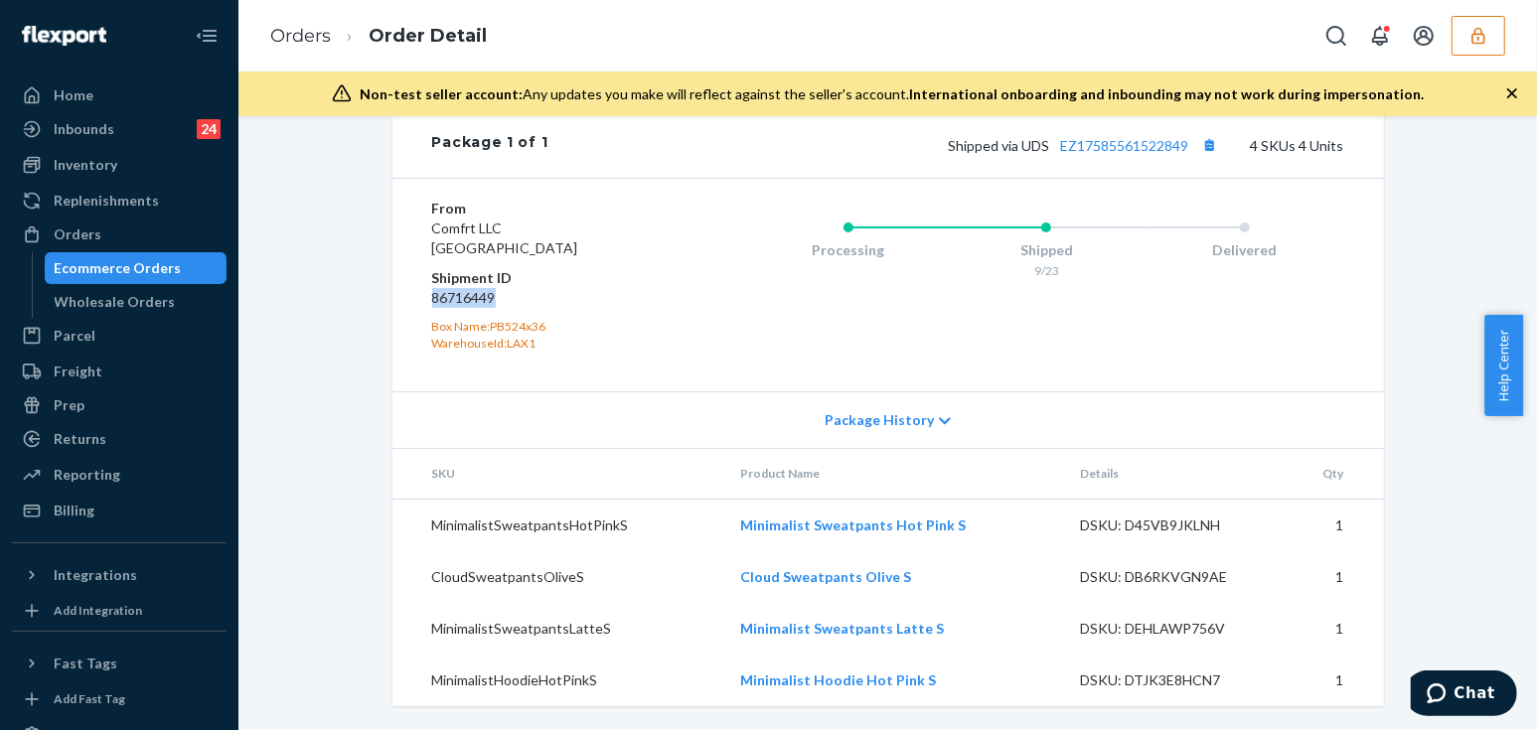
copy dd "86716449"
click at [1486, 36] on icon "button" at bounding box center [1479, 36] width 20 height 20
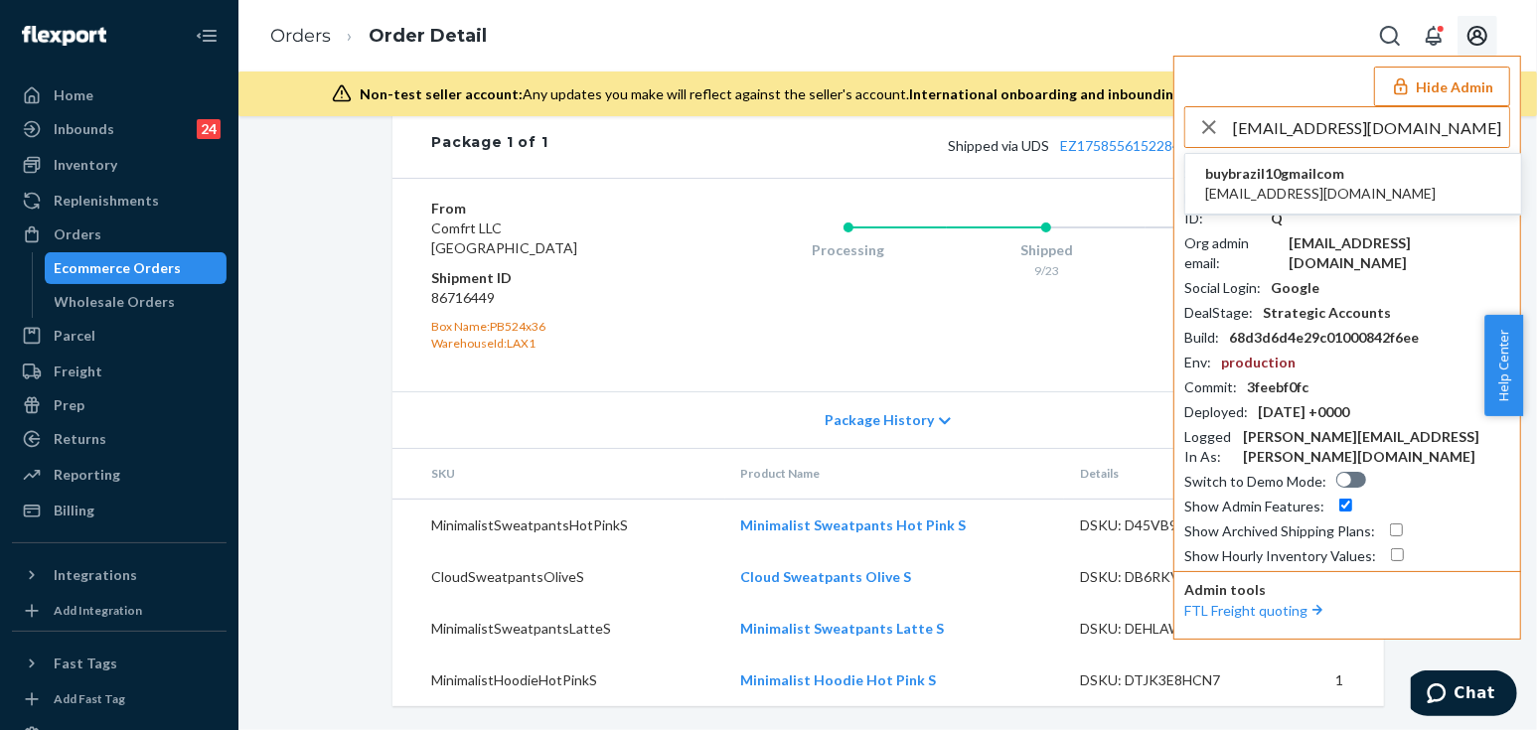
type input "buybrazil10@gmail.com"
click at [1262, 184] on span "buybrazil10@gmail.com" at bounding box center [1320, 194] width 231 height 20
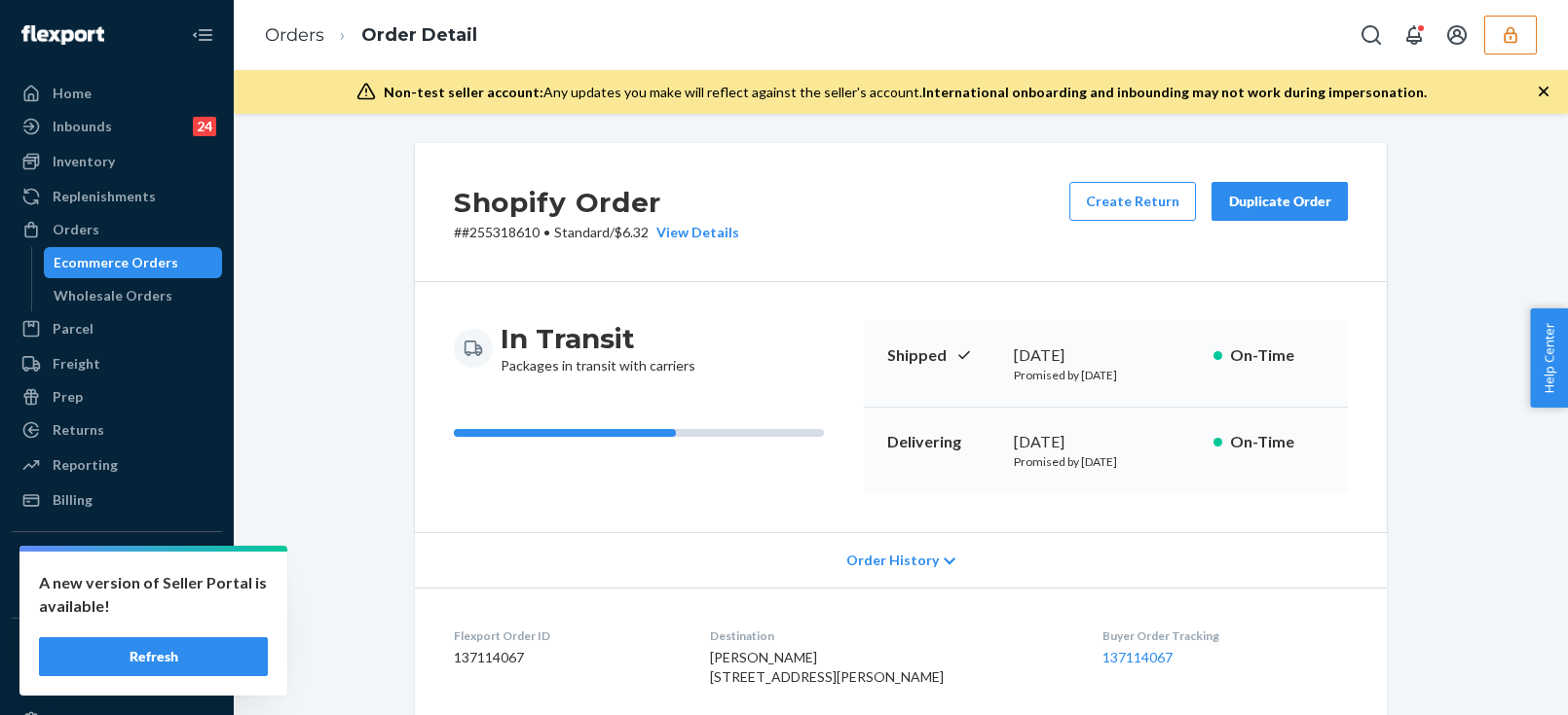
click at [1548, 145] on div "Shopify Order # #255318610 • Standard / $6.32 View Details Create Return Duplic…" at bounding box center [900, 414] width 1334 height 601
click at [1518, 24] on button "button" at bounding box center [1510, 35] width 53 height 39
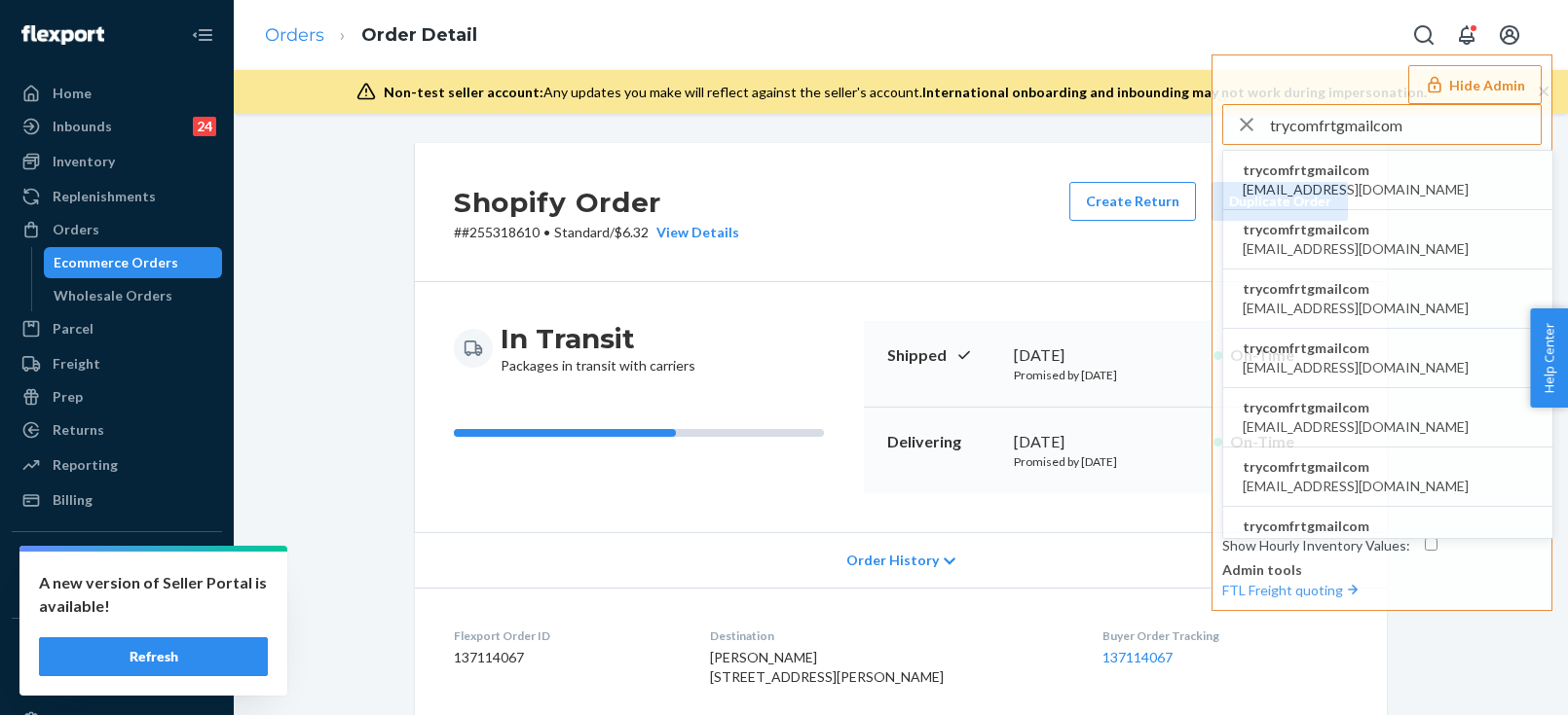
type input "trycomfrtgmailcom"
click at [290, 29] on link "Orders" at bounding box center [294, 35] width 60 height 22
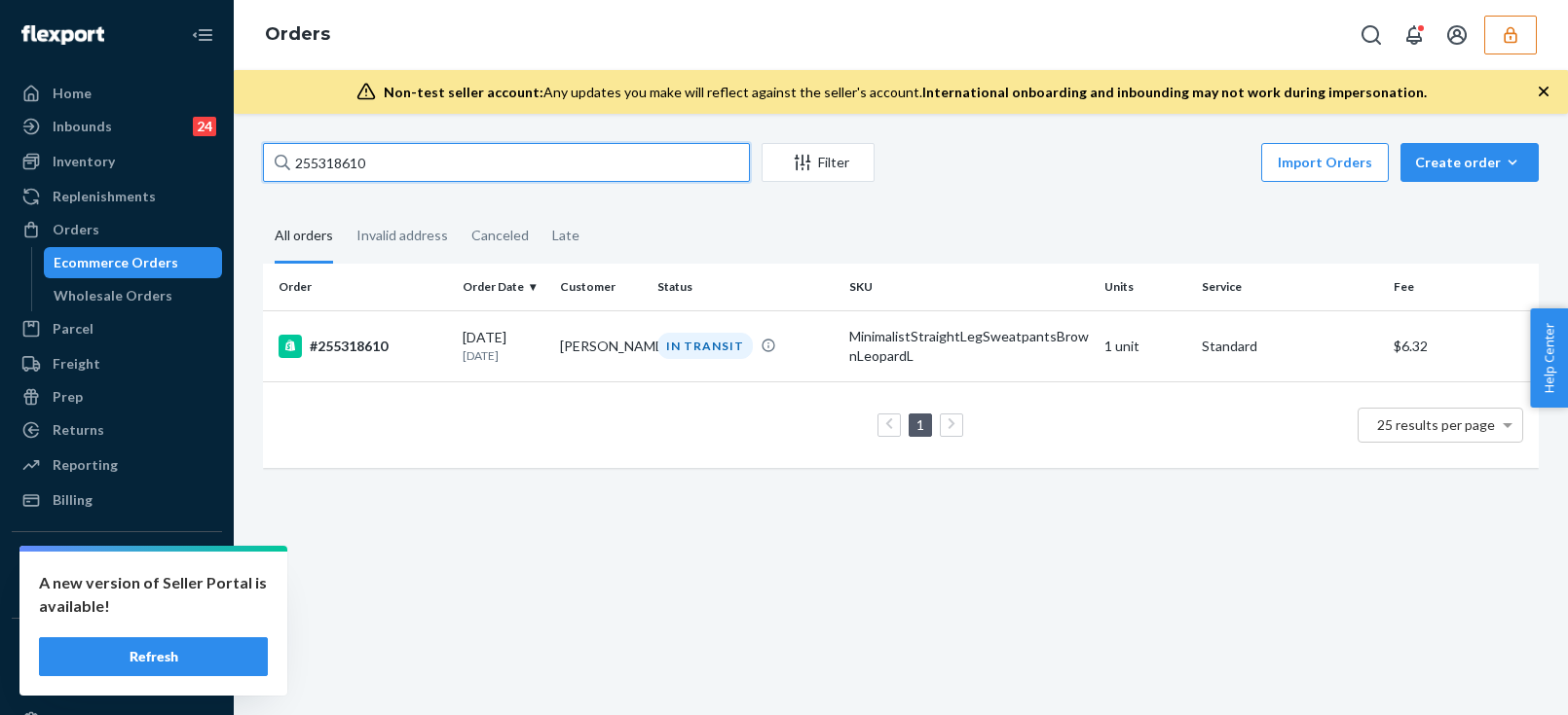
click at [389, 175] on input "255318610" at bounding box center [506, 163] width 487 height 39
click at [391, 150] on input "255318610" at bounding box center [506, 163] width 487 height 39
paste input "064427"
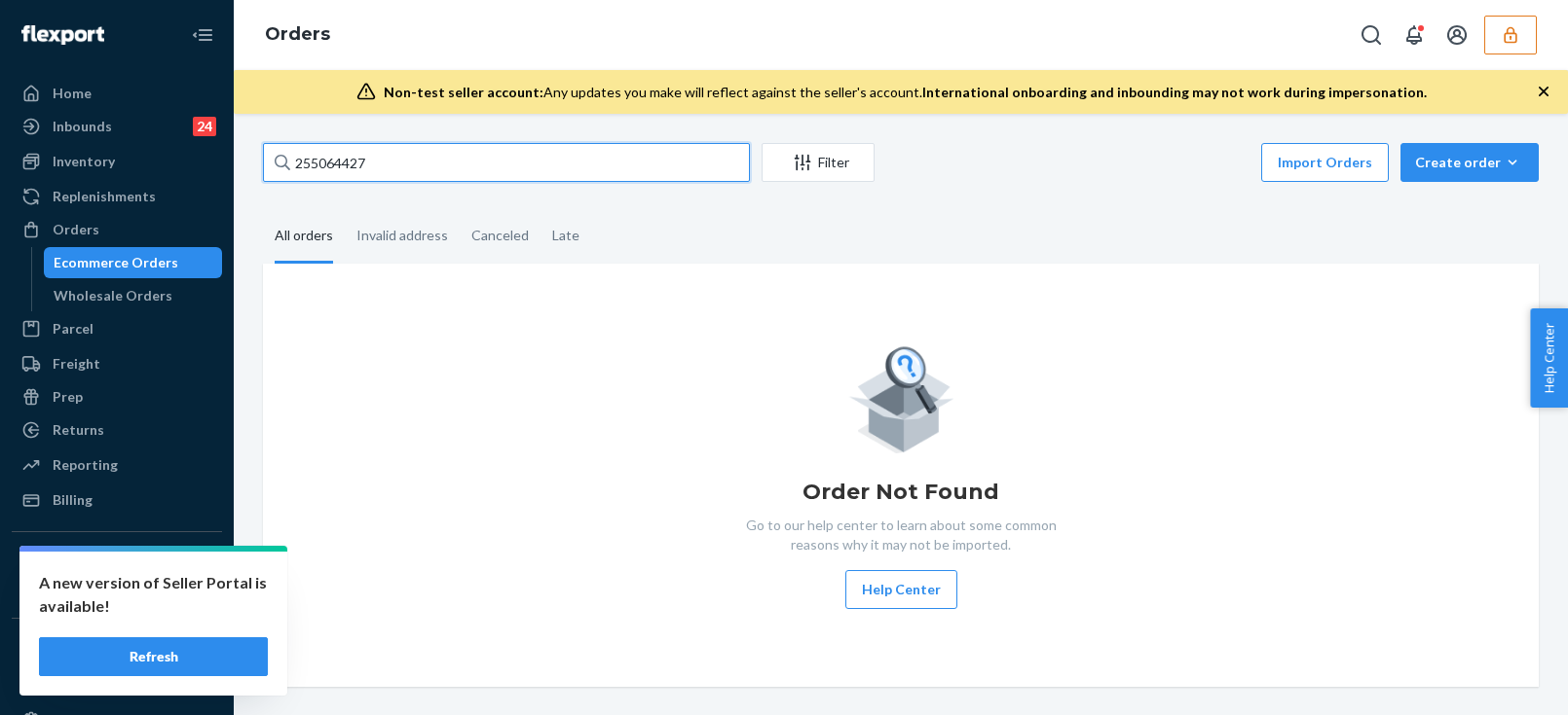
type input "255064427"
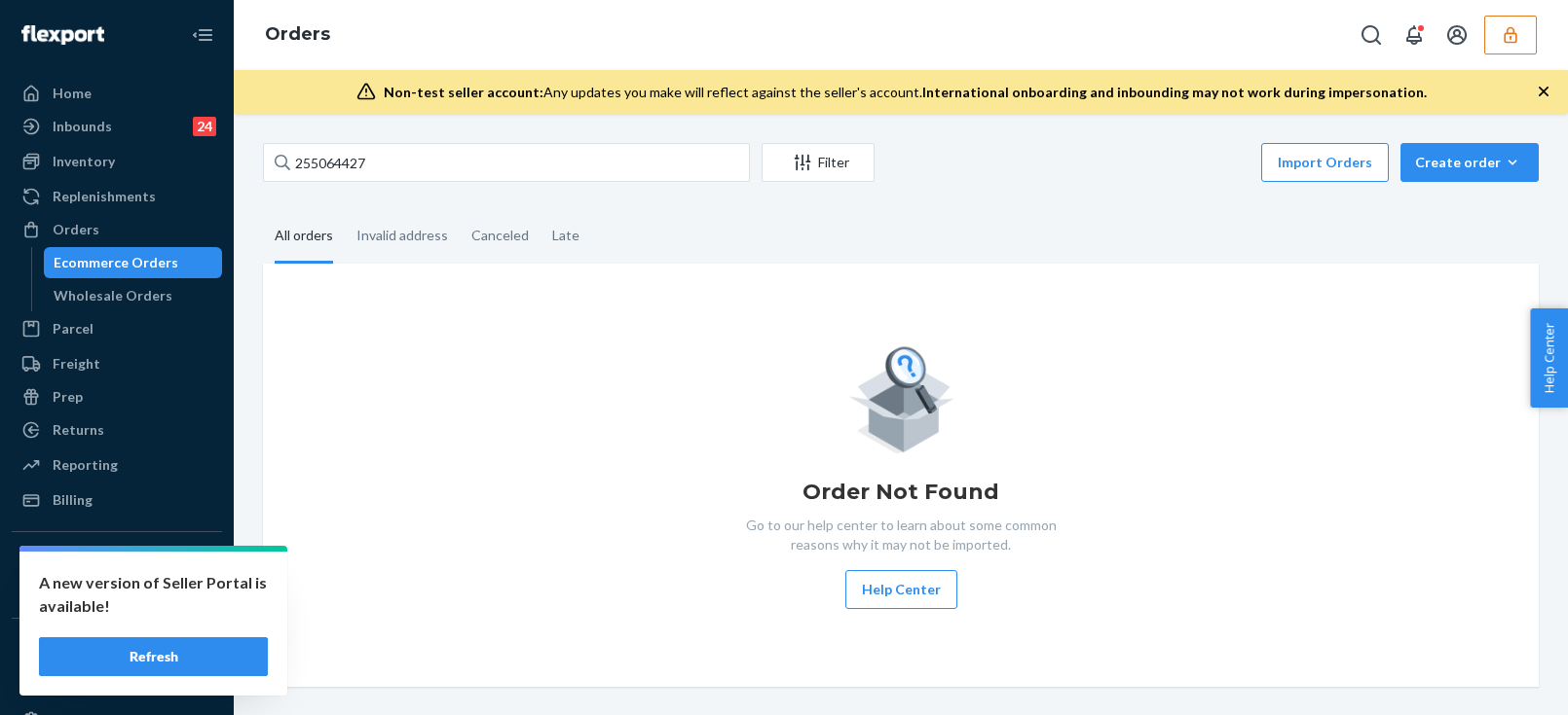
click at [1511, 30] on icon "button" at bounding box center [1510, 35] width 20 height 20
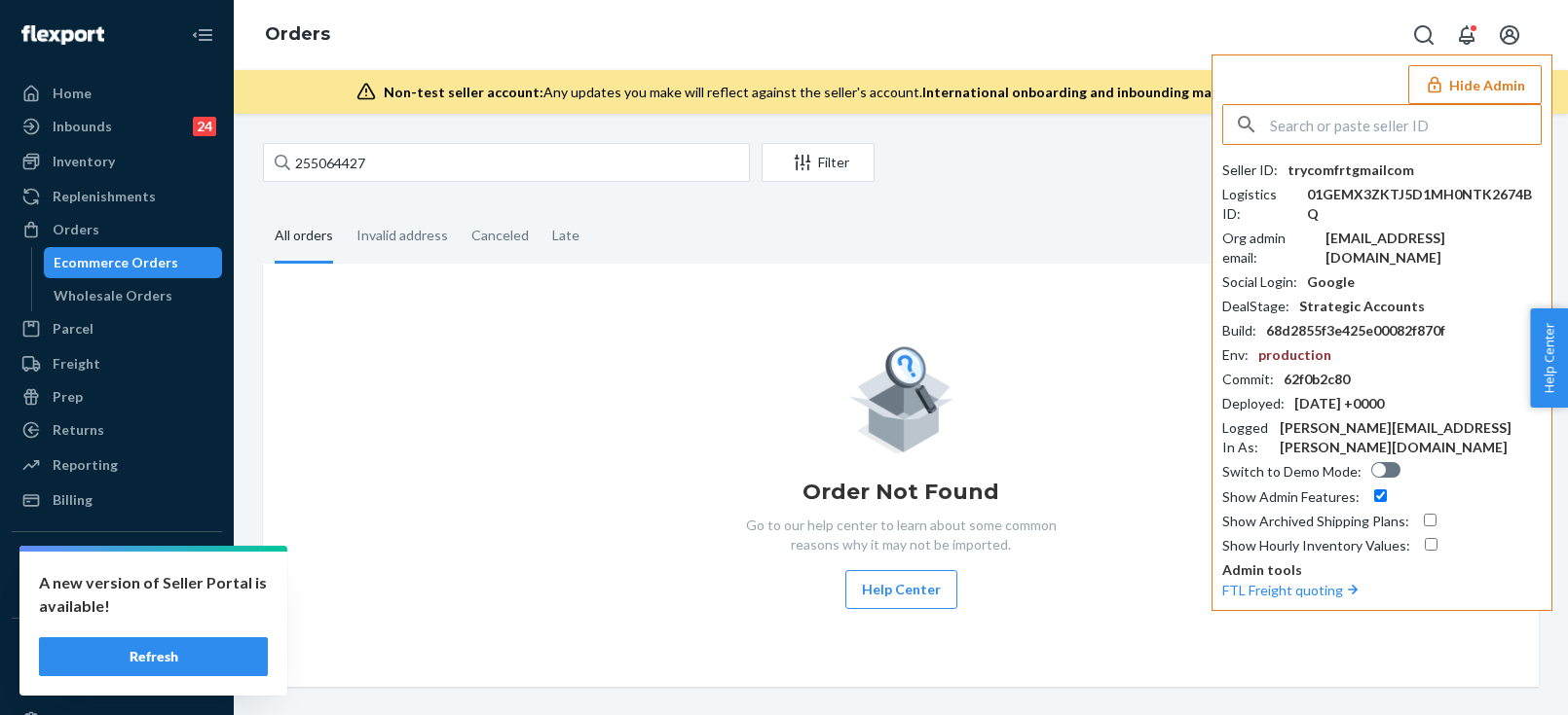
click at [1392, 123] on input "text" at bounding box center [1405, 124] width 270 height 39
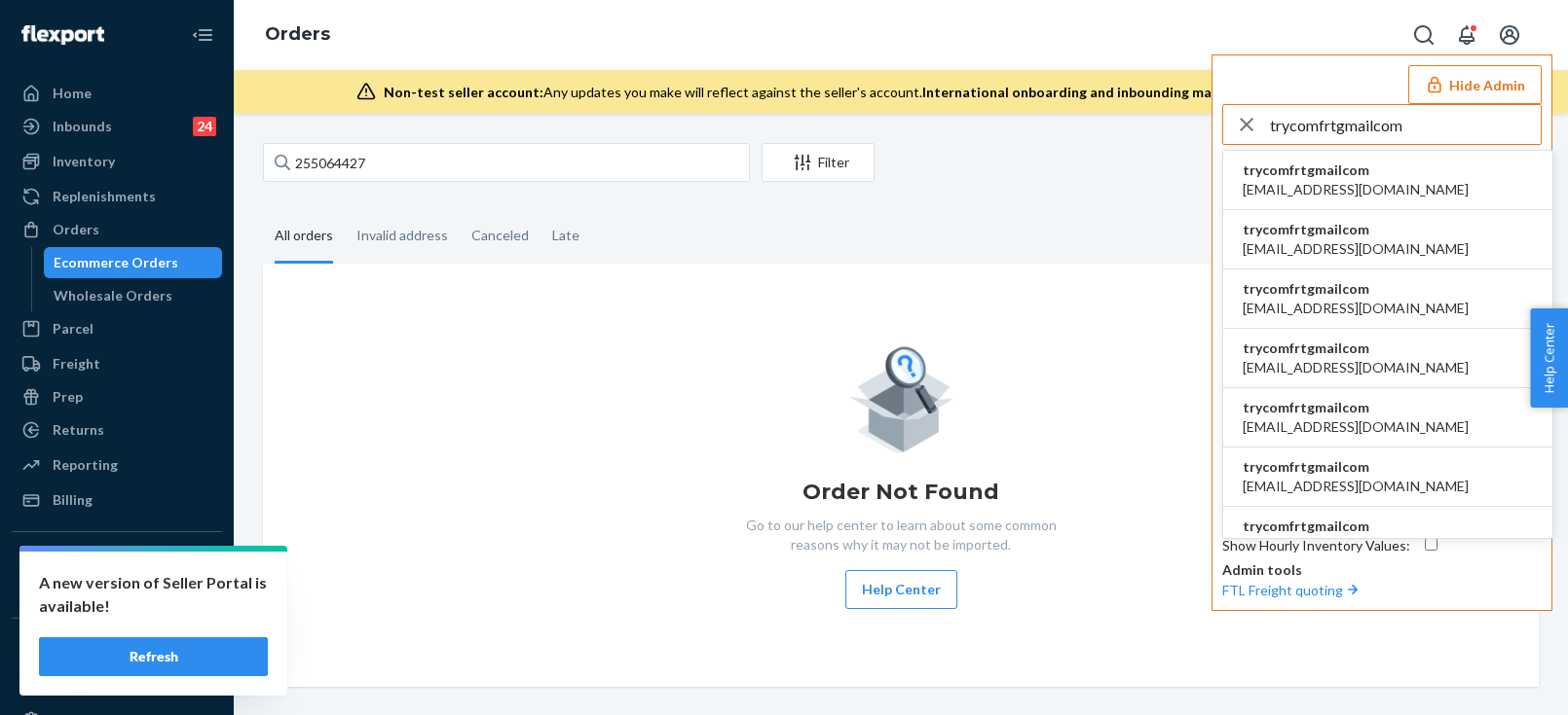
type input "trycomfrtgmailcom"
click at [1322, 177] on span "trycomfrtgmailcom" at bounding box center [1355, 170] width 226 height 20
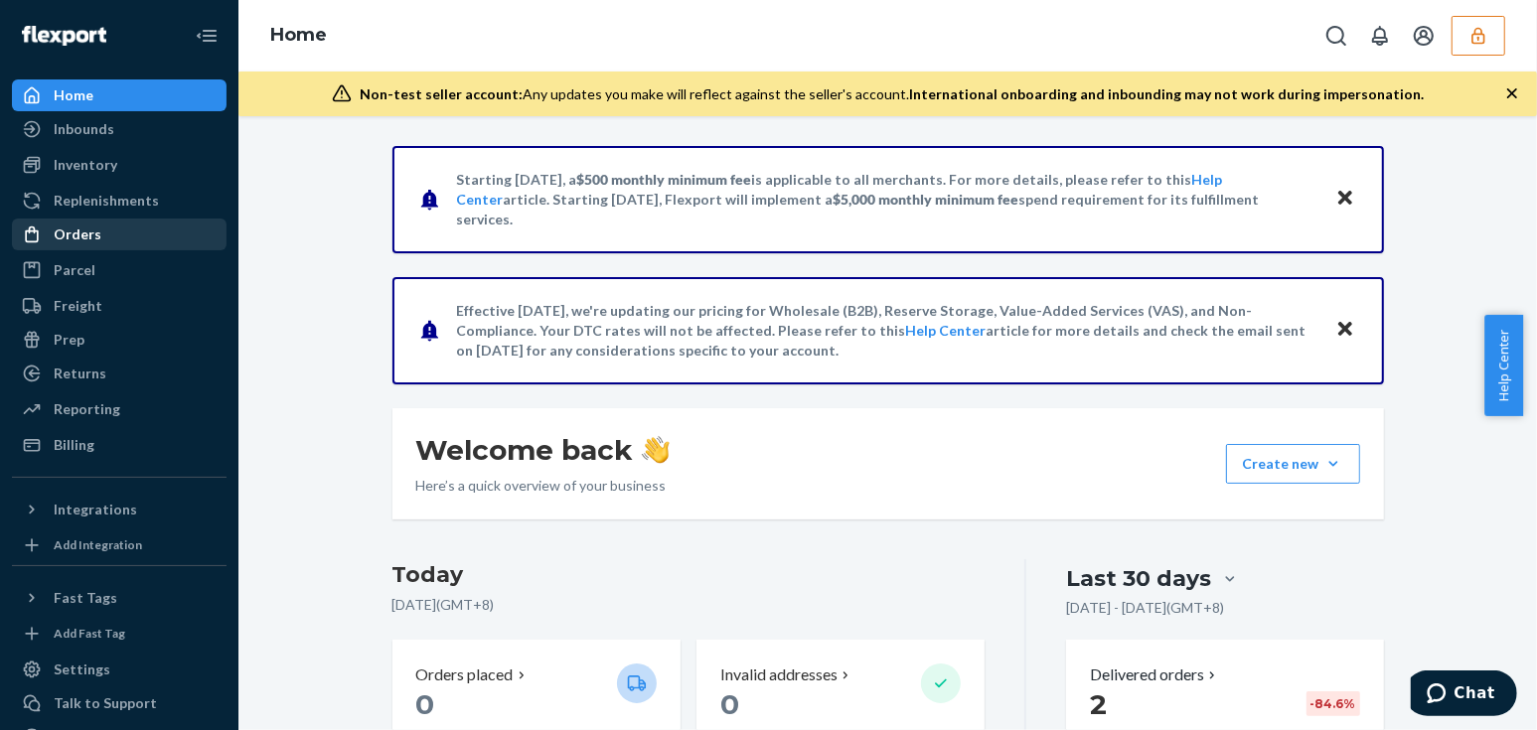
click at [107, 234] on div "Orders" at bounding box center [119, 235] width 211 height 28
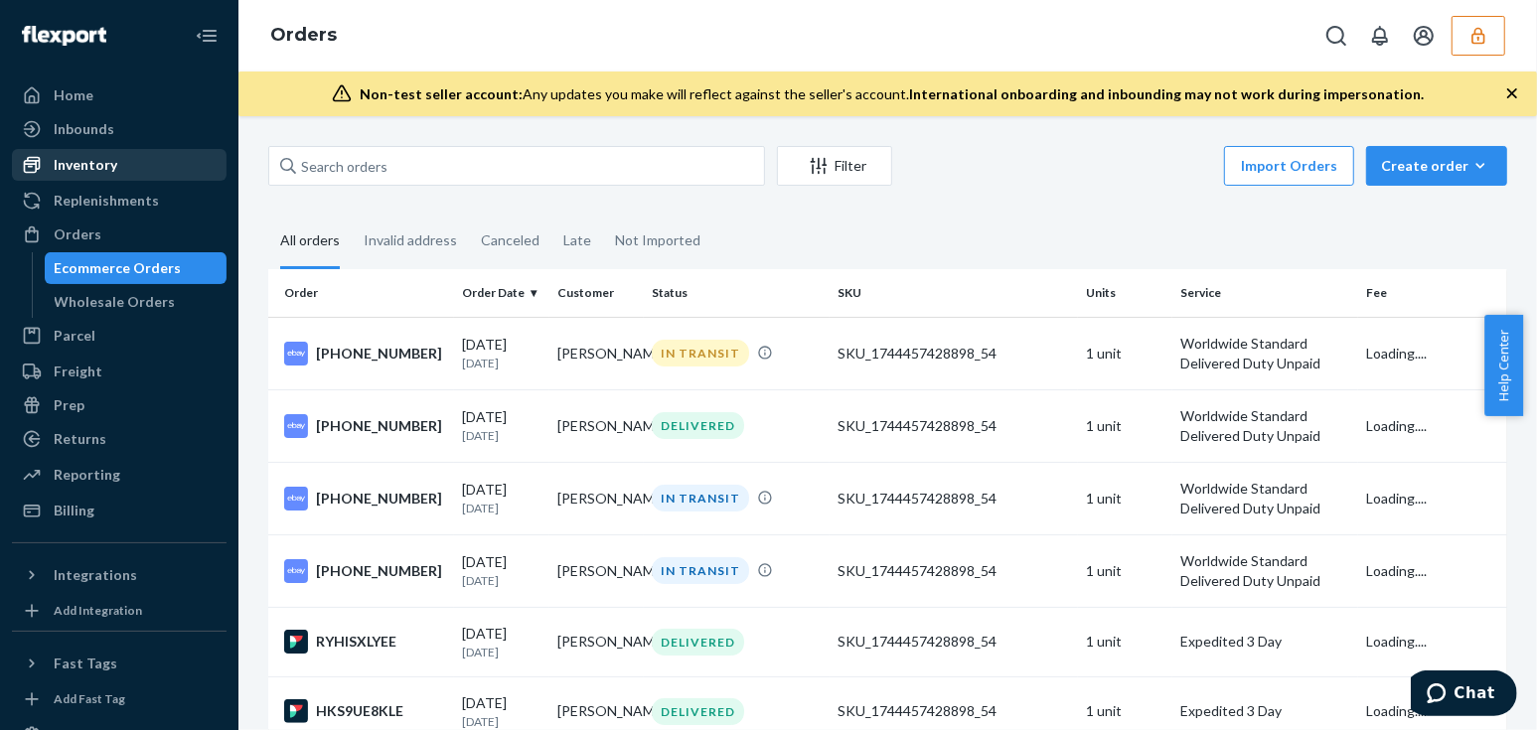
click at [75, 164] on div "Inventory" at bounding box center [86, 165] width 64 height 20
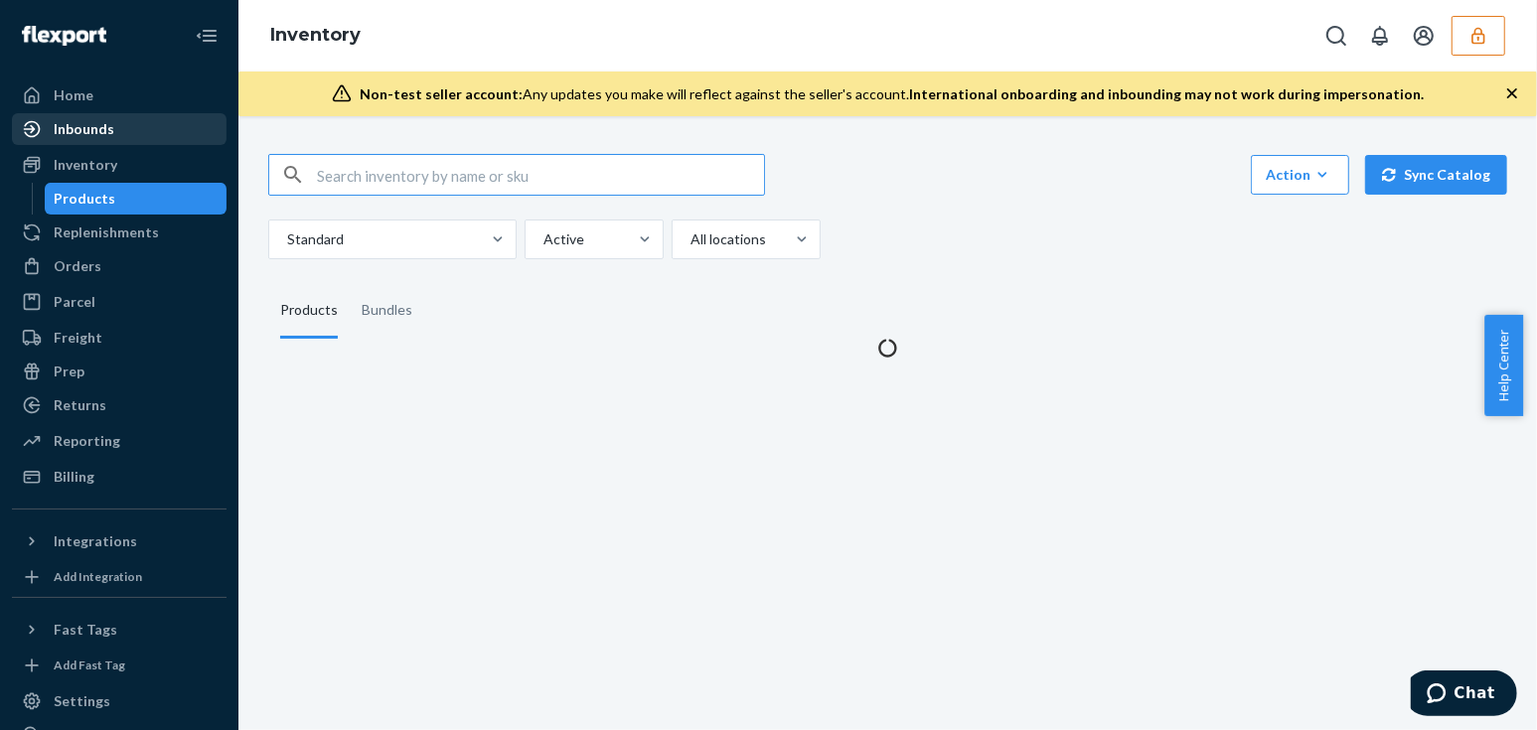
click at [72, 127] on div "Inbounds" at bounding box center [84, 129] width 61 height 20
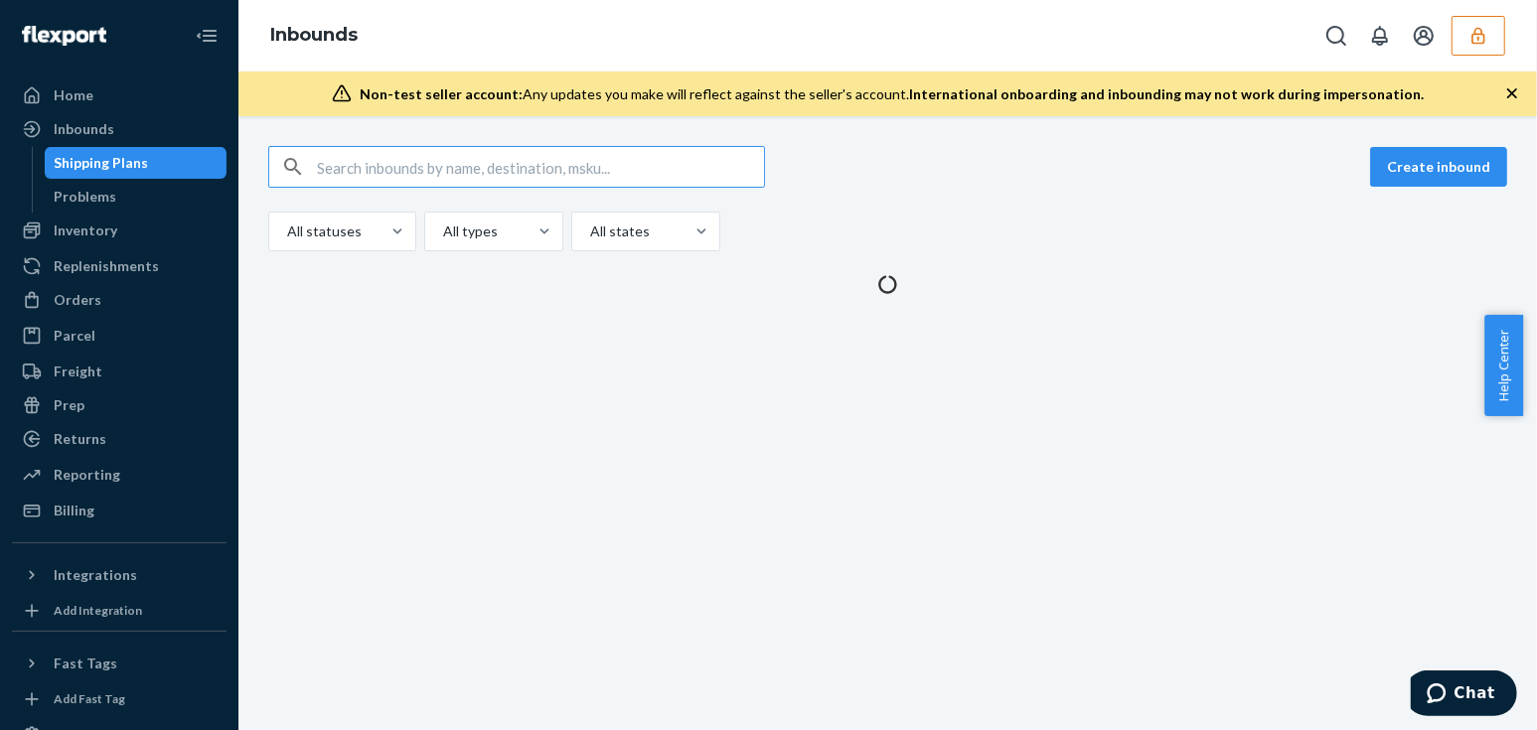
click at [421, 165] on input "text" at bounding box center [540, 167] width 447 height 40
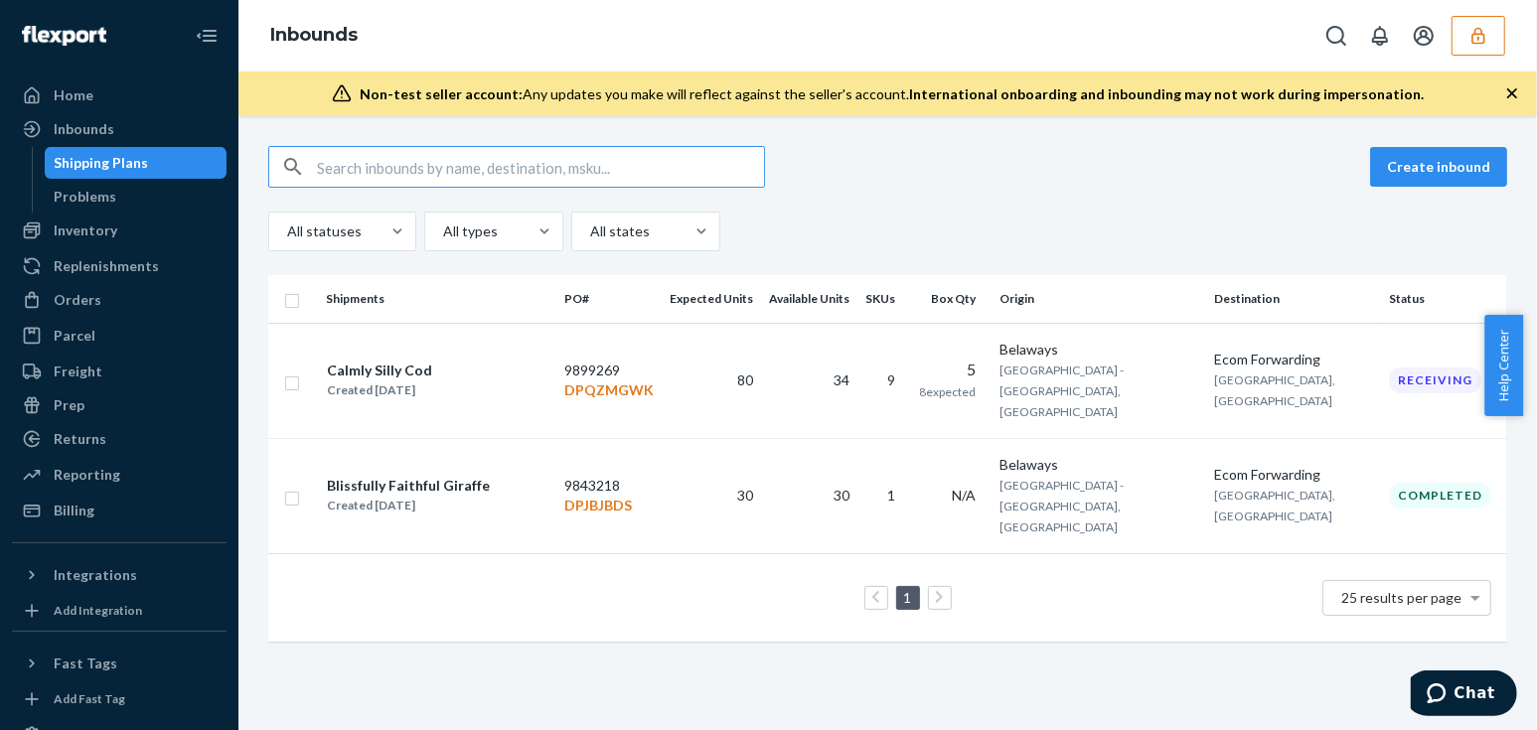
click at [422, 166] on input "text" at bounding box center [540, 167] width 447 height 40
click at [851, 381] on td "34" at bounding box center [809, 380] width 96 height 115
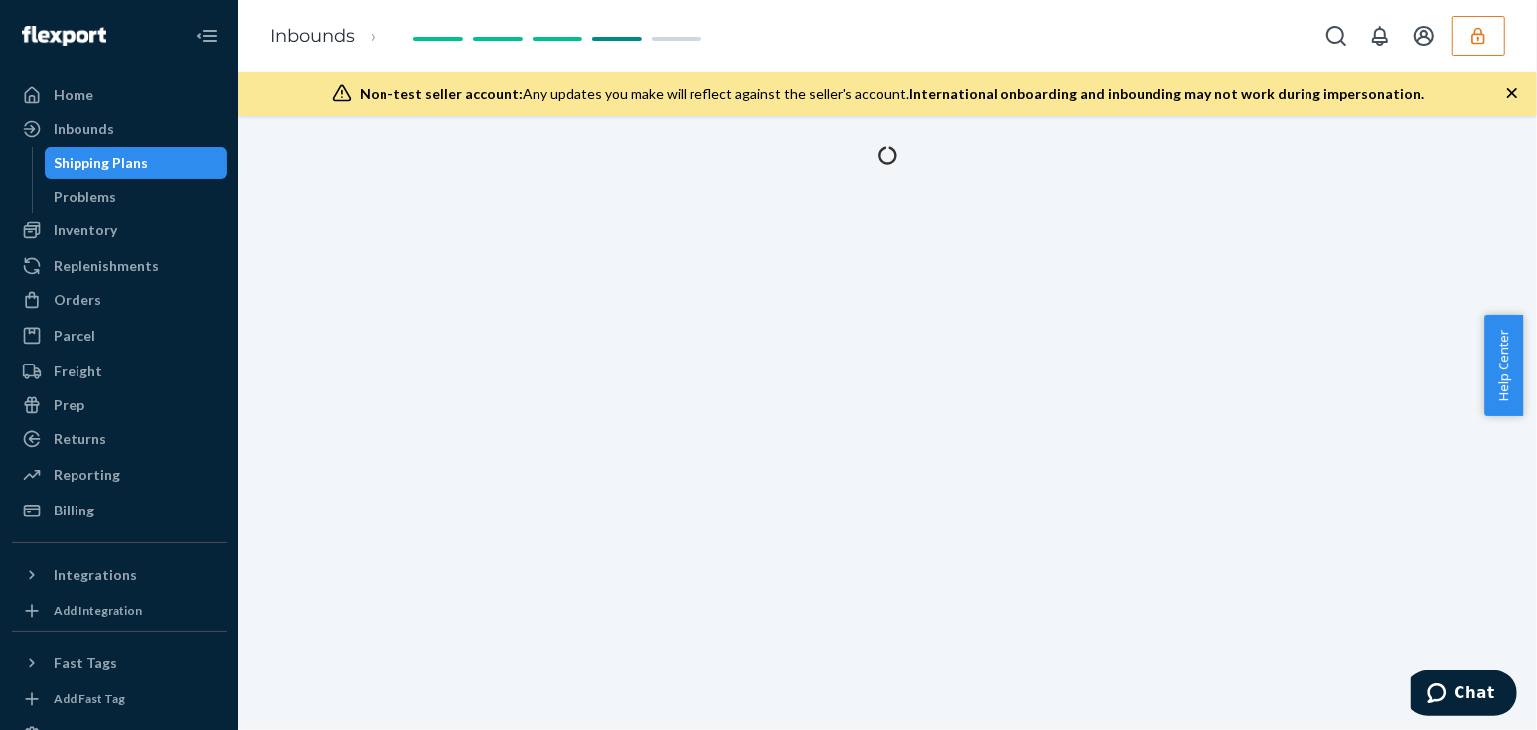
click at [328, 54] on ol "Inbounds" at bounding box center [331, 36] width 154 height 59
click at [310, 39] on link "Inbounds" at bounding box center [312, 36] width 84 height 22
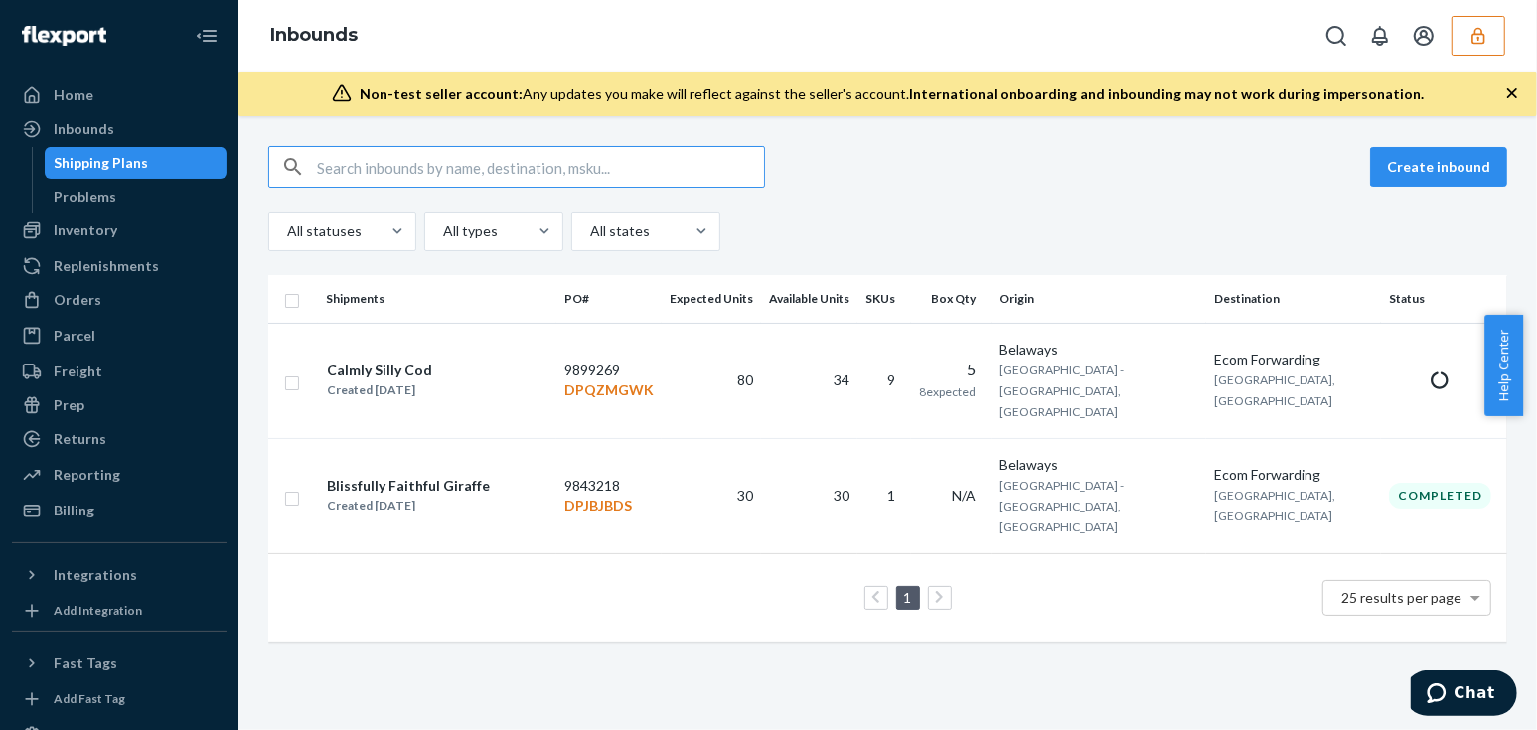
click at [456, 161] on input "text" at bounding box center [540, 167] width 447 height 40
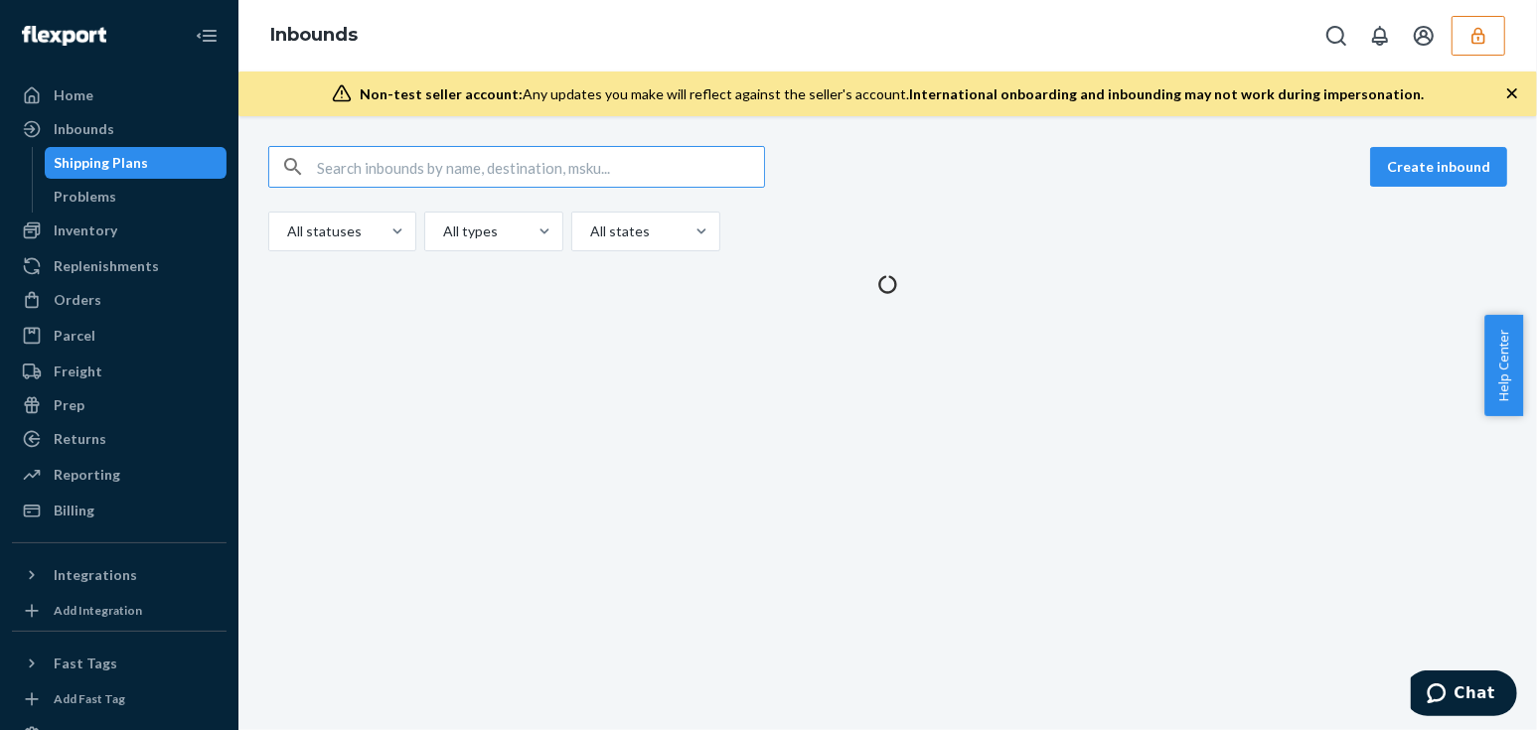
click at [456, 161] on input "text" at bounding box center [540, 167] width 447 height 40
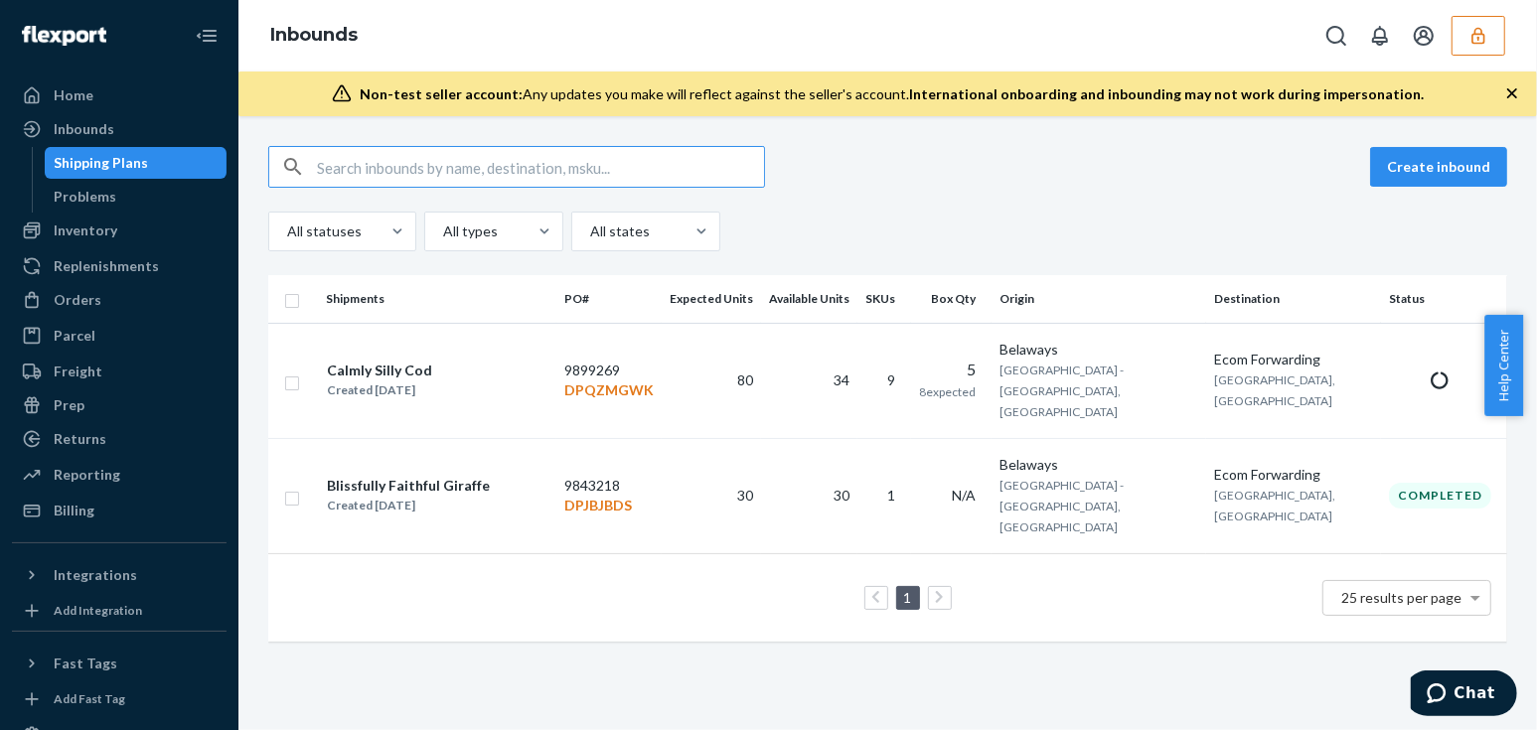
click at [456, 161] on input "text" at bounding box center [540, 167] width 447 height 40
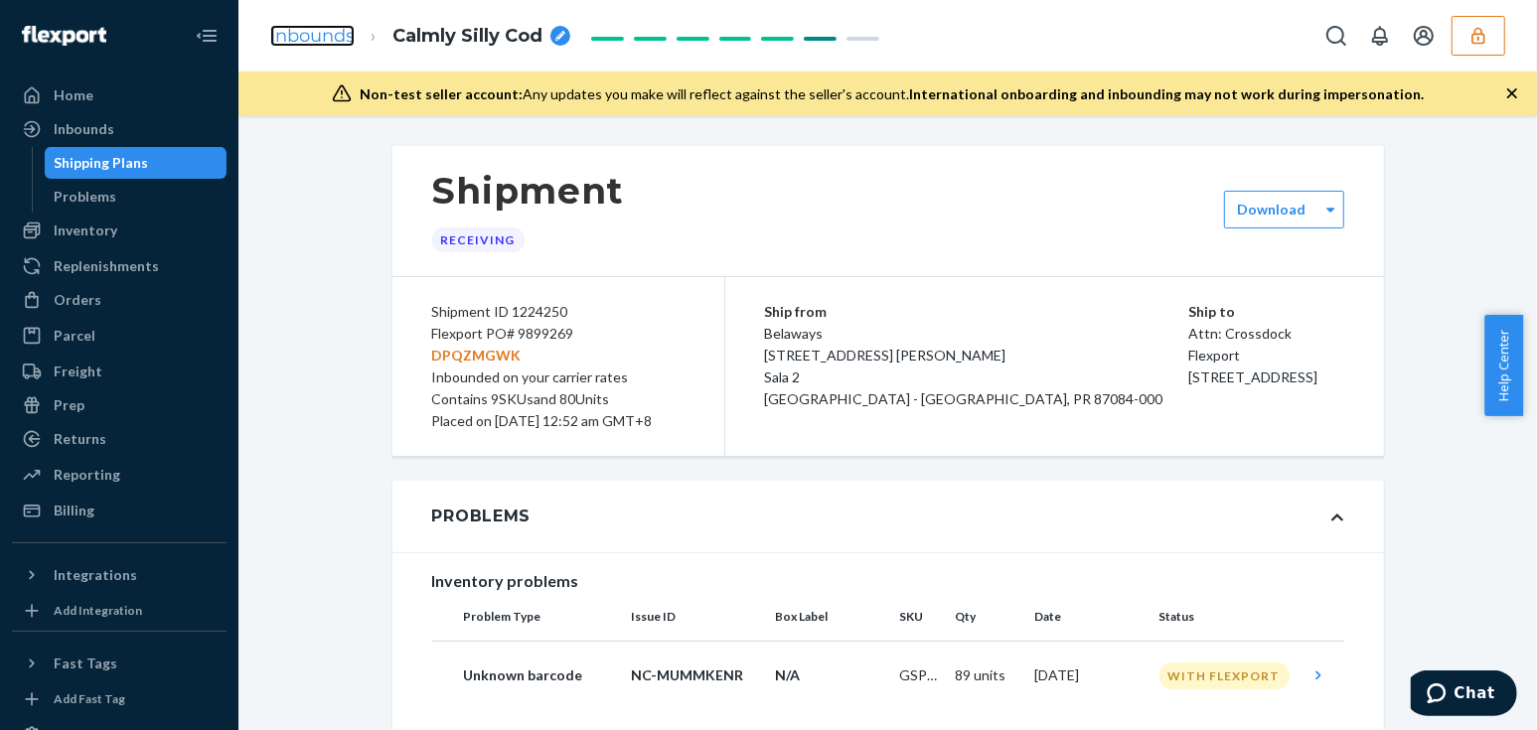
click at [321, 38] on link "Inbounds" at bounding box center [312, 36] width 84 height 22
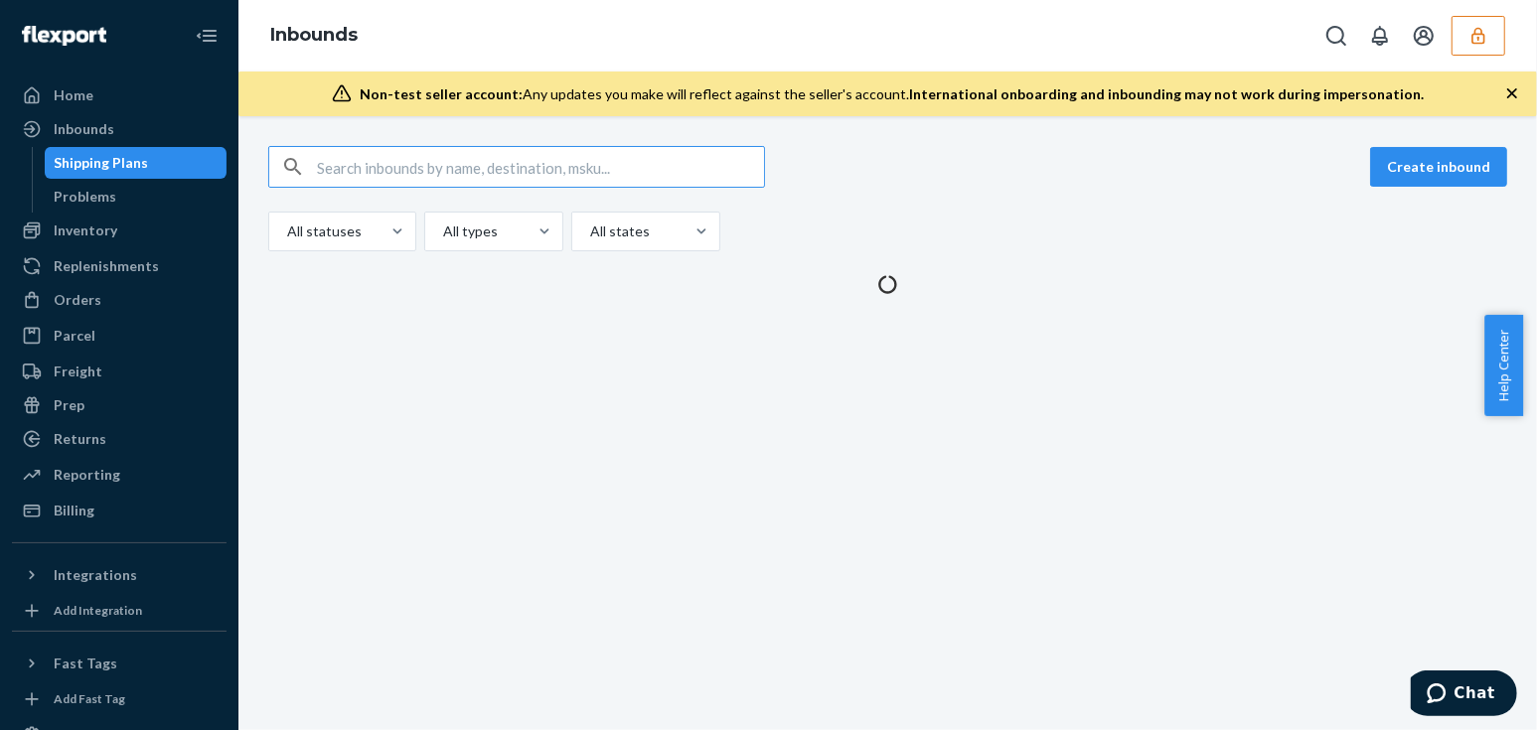
click at [506, 167] on input "text" at bounding box center [540, 167] width 447 height 40
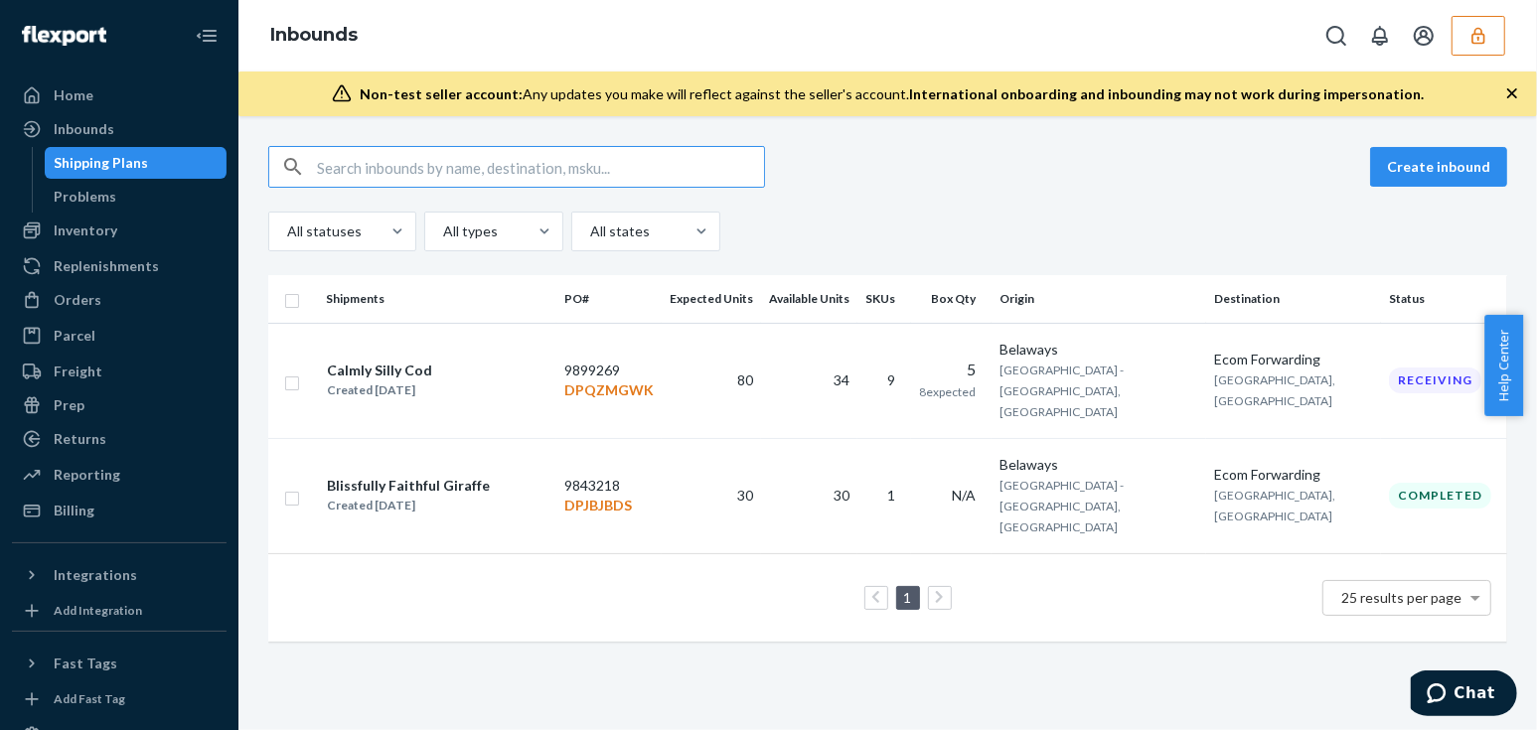
click at [506, 167] on input "text" at bounding box center [540, 167] width 447 height 40
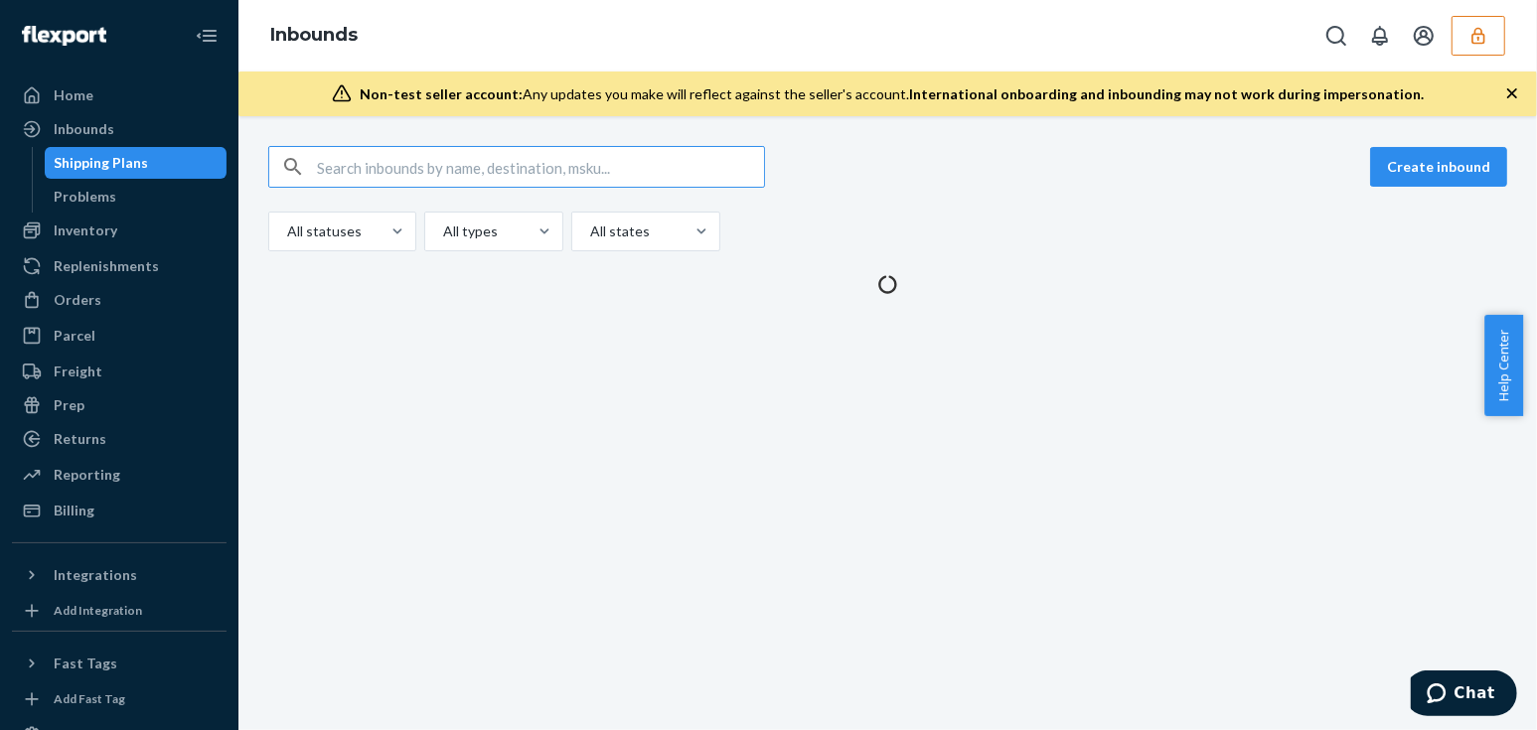
click at [506, 167] on input "text" at bounding box center [540, 167] width 447 height 40
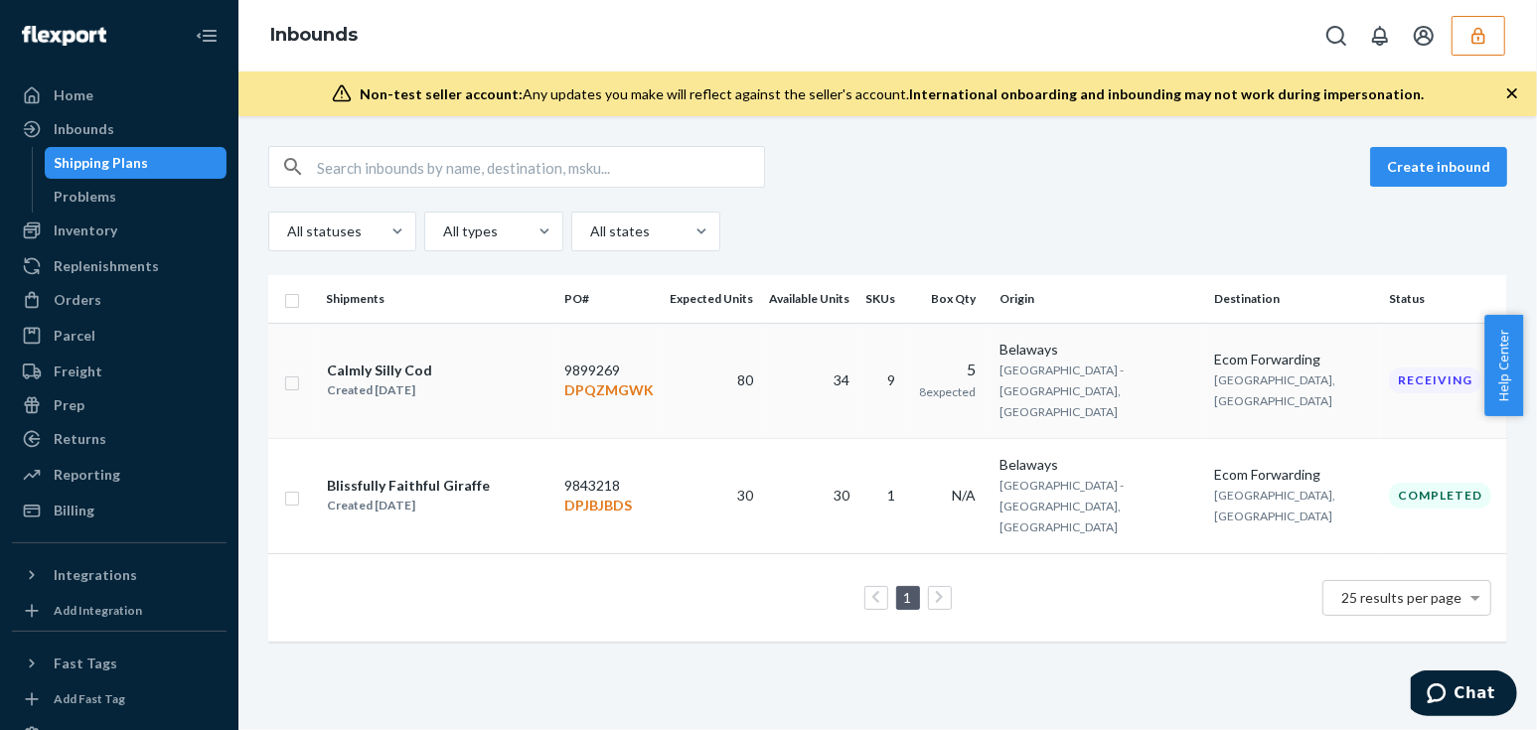
click at [751, 388] on td "80" at bounding box center [711, 380] width 99 height 115
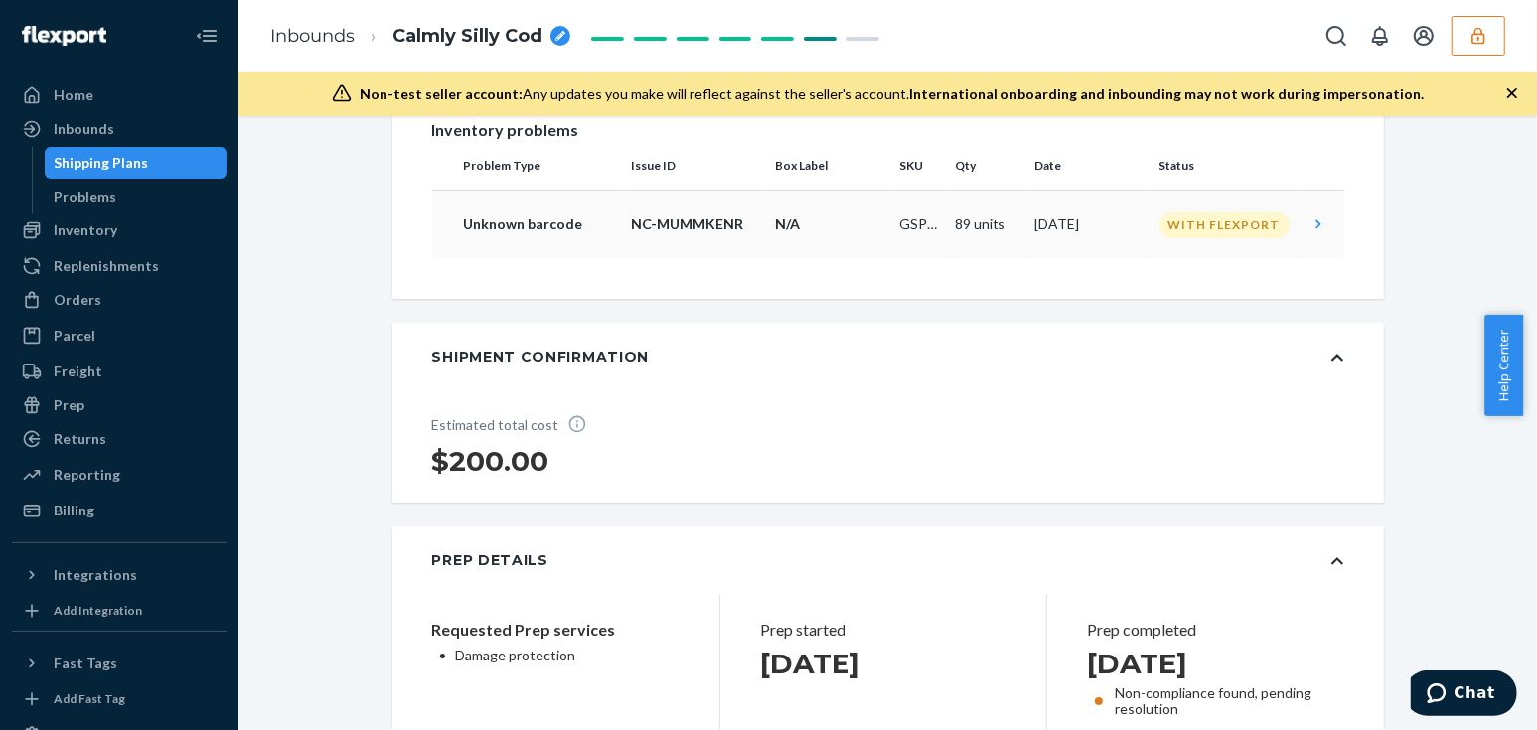
scroll to position [270, 0]
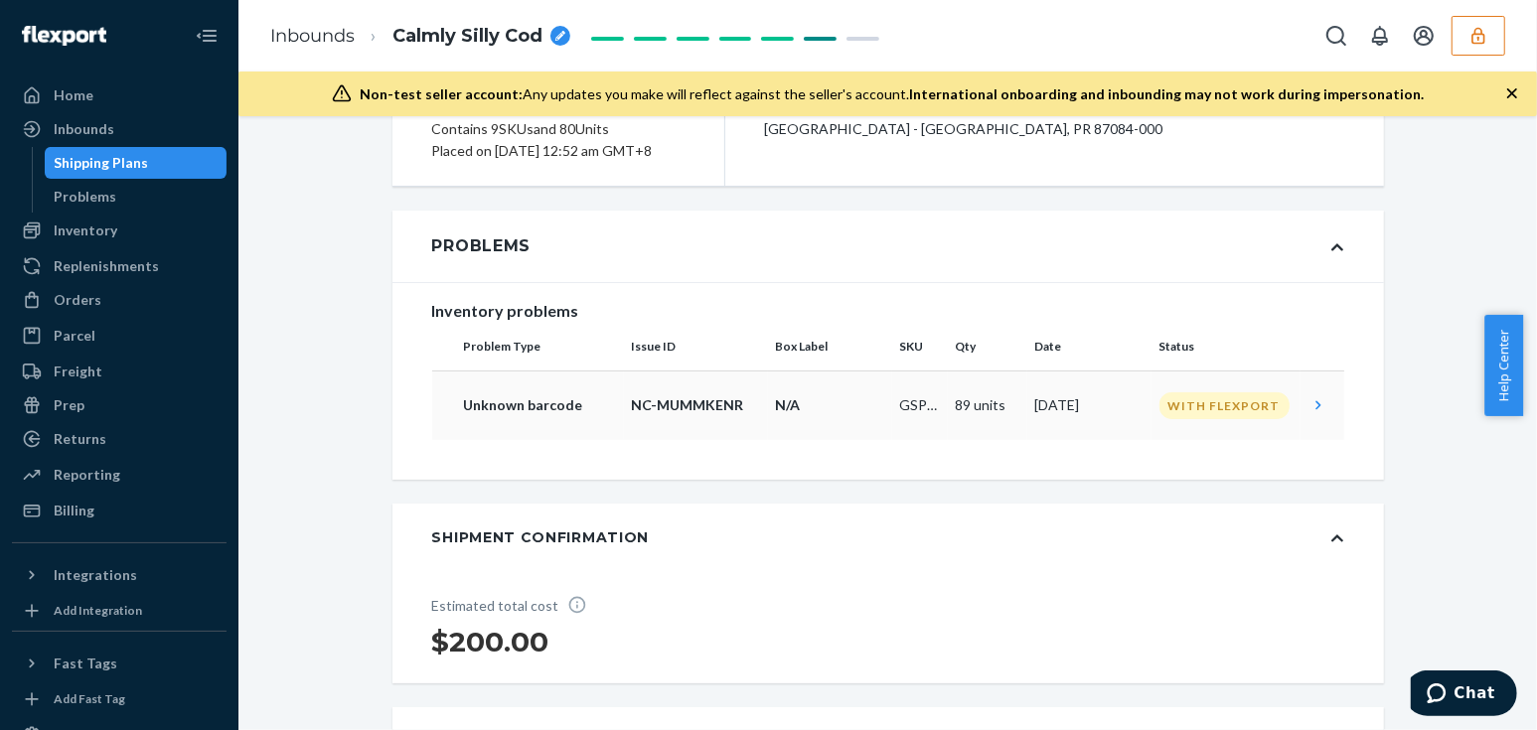
click at [1232, 407] on td "With Flexport" at bounding box center [1226, 406] width 149 height 70
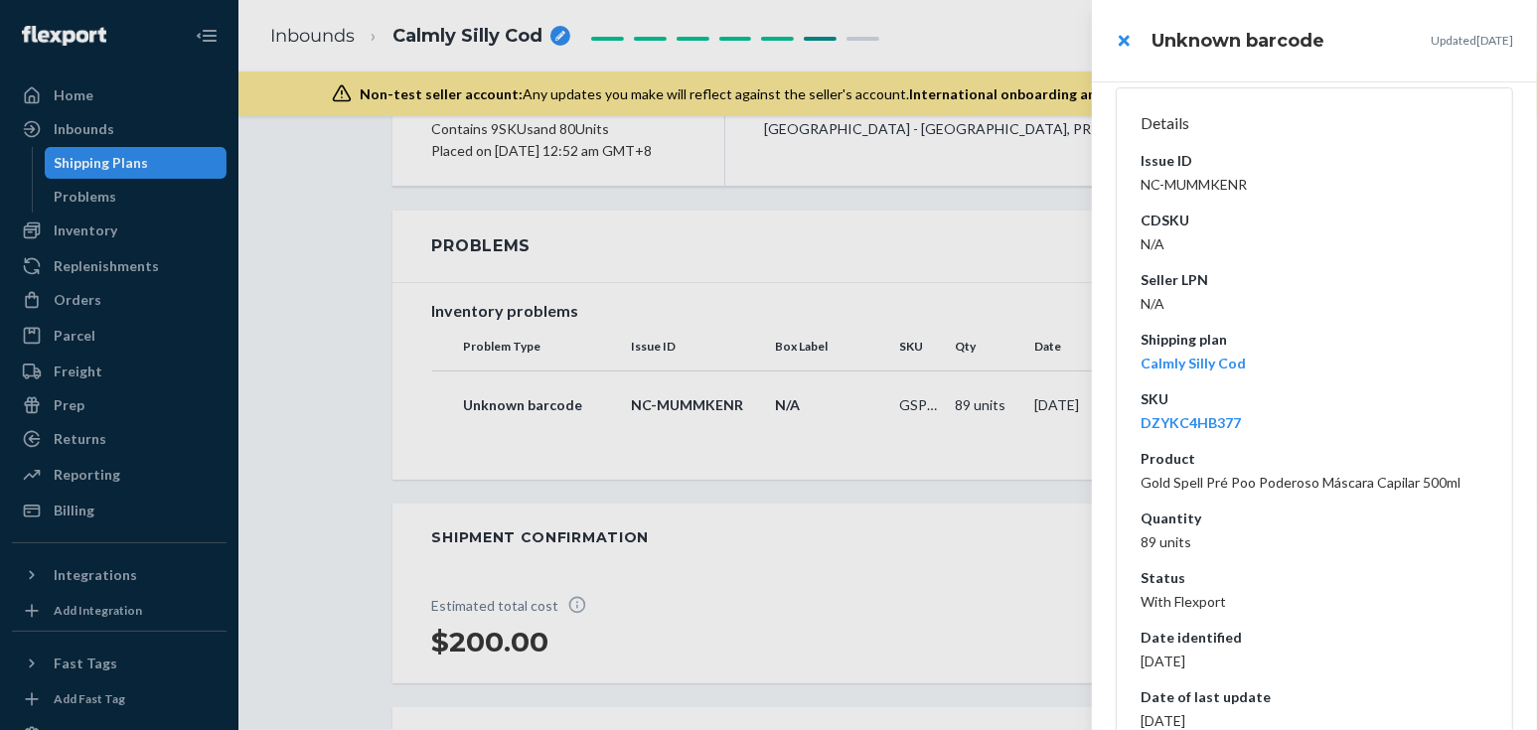
scroll to position [328, 0]
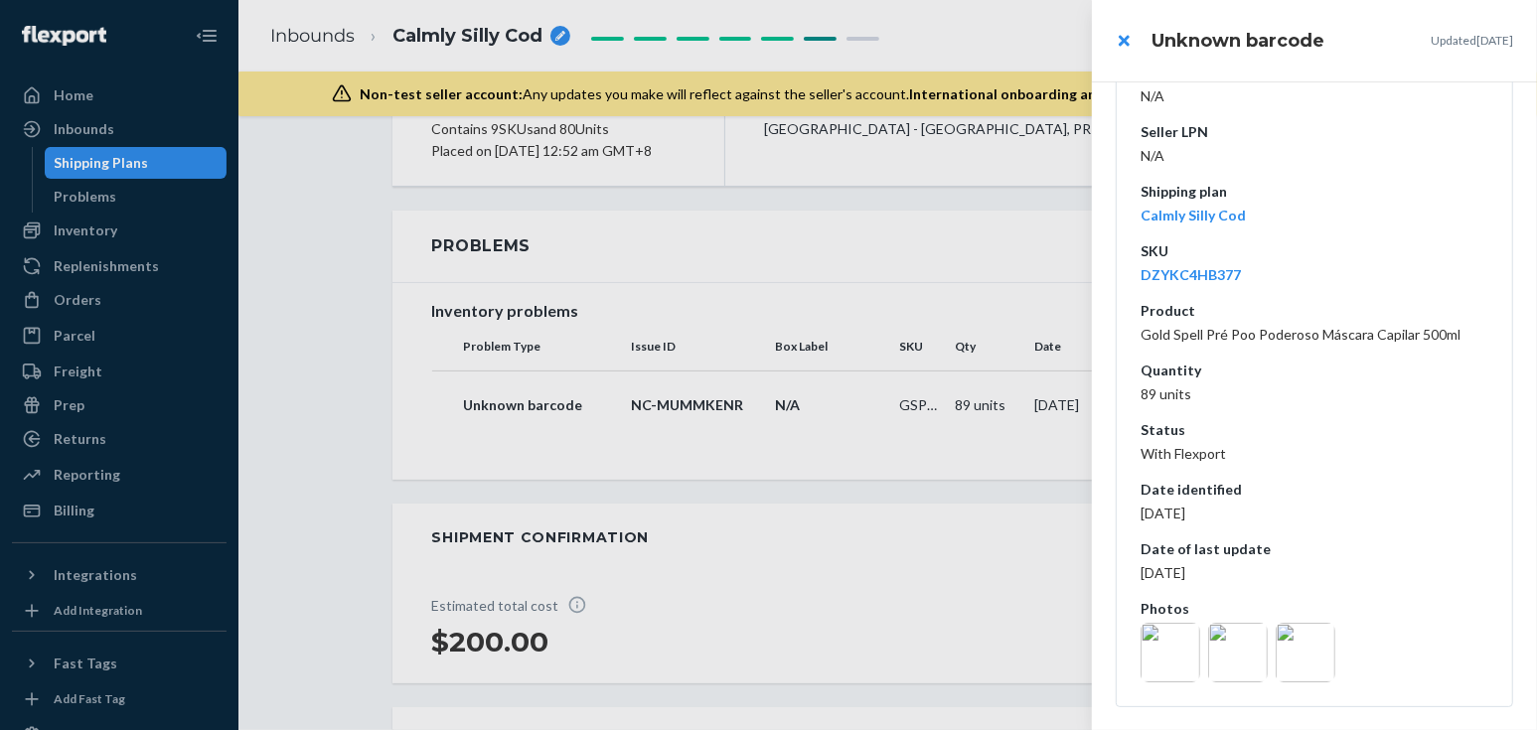
click at [465, 553] on div at bounding box center [768, 365] width 1537 height 730
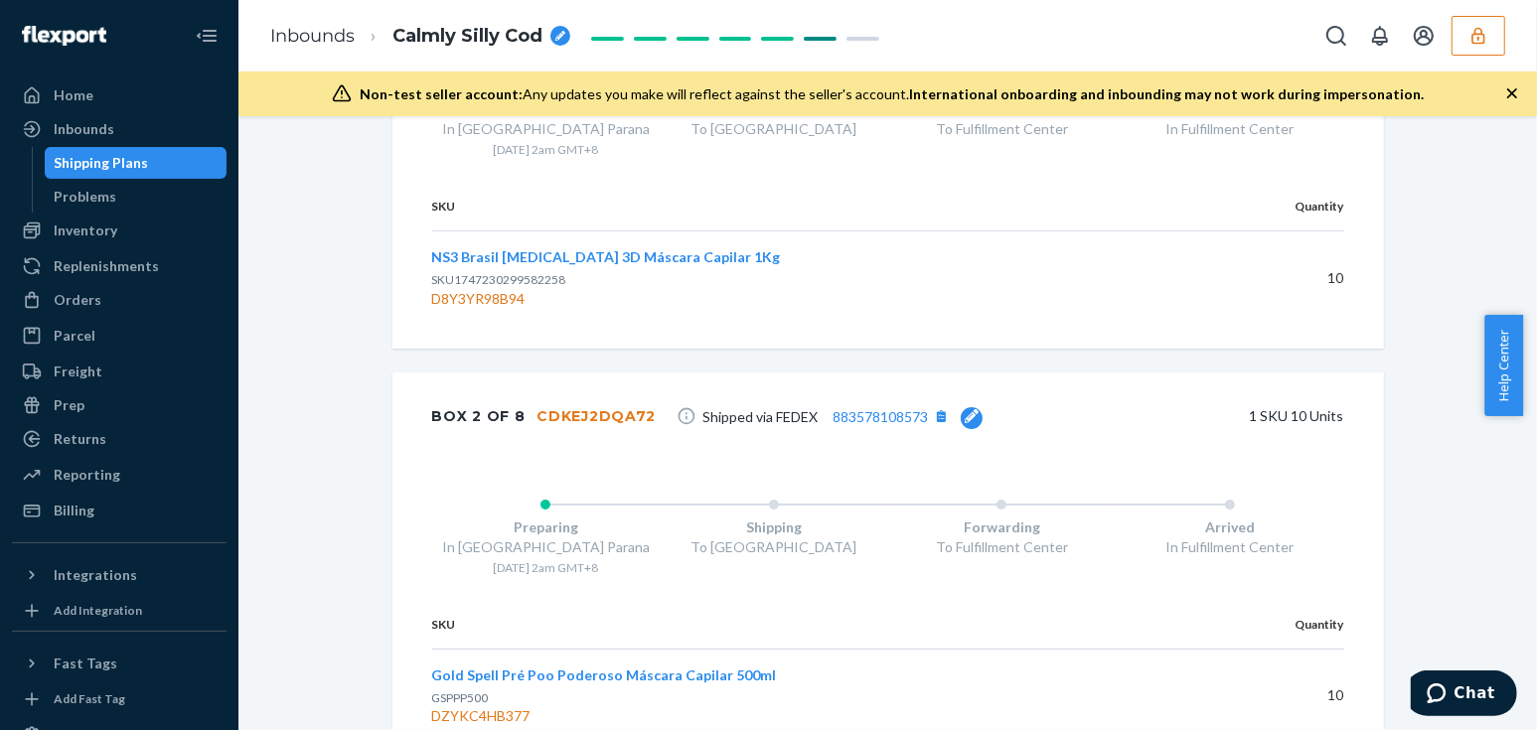
scroll to position [2981, 0]
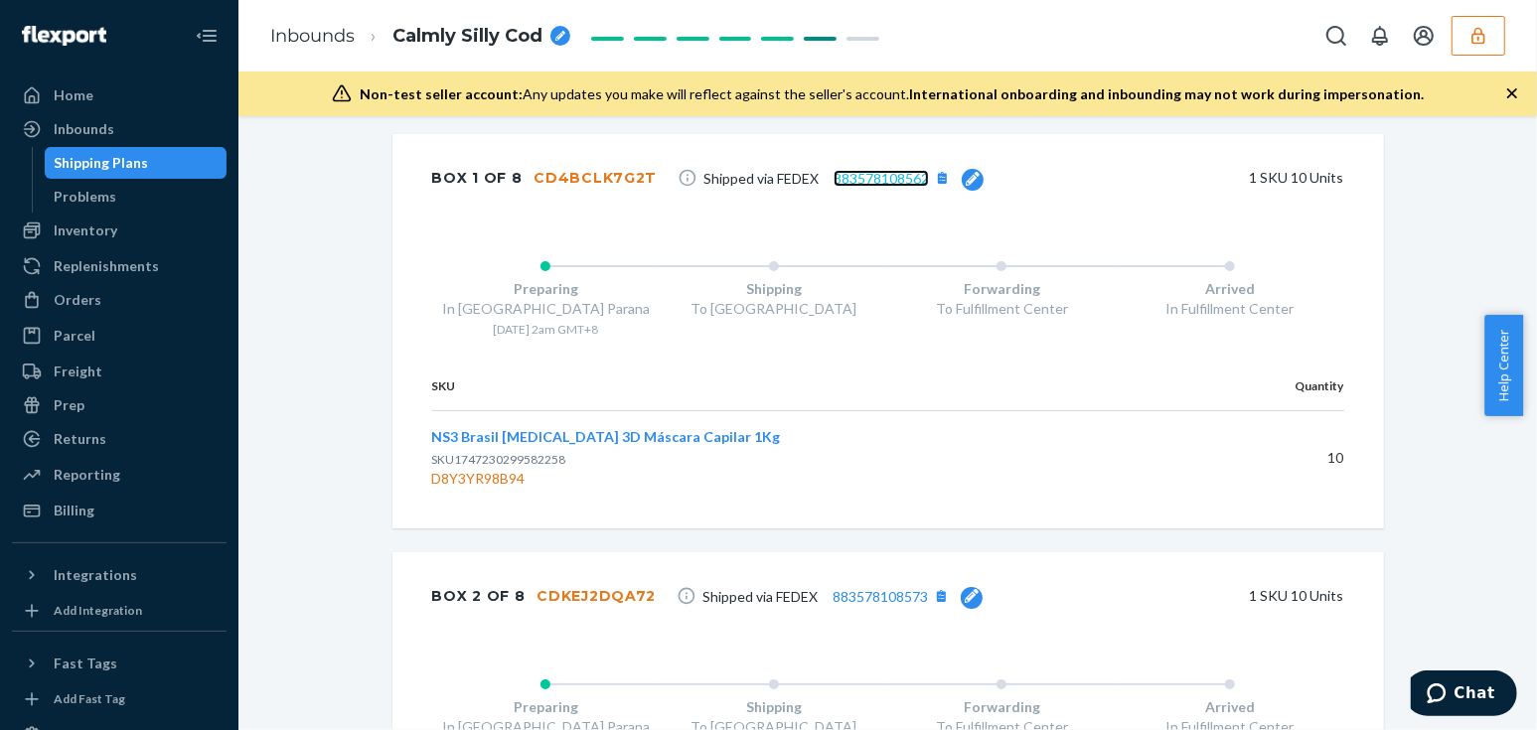
click at [885, 187] on link "883578108562" at bounding box center [881, 178] width 95 height 17
click at [341, 355] on div "Shipment Receiving Download Shipment ID 1224250 Flexport PO# 9899269 DPQZMGWK I…" at bounding box center [887, 668] width 1269 height 7006
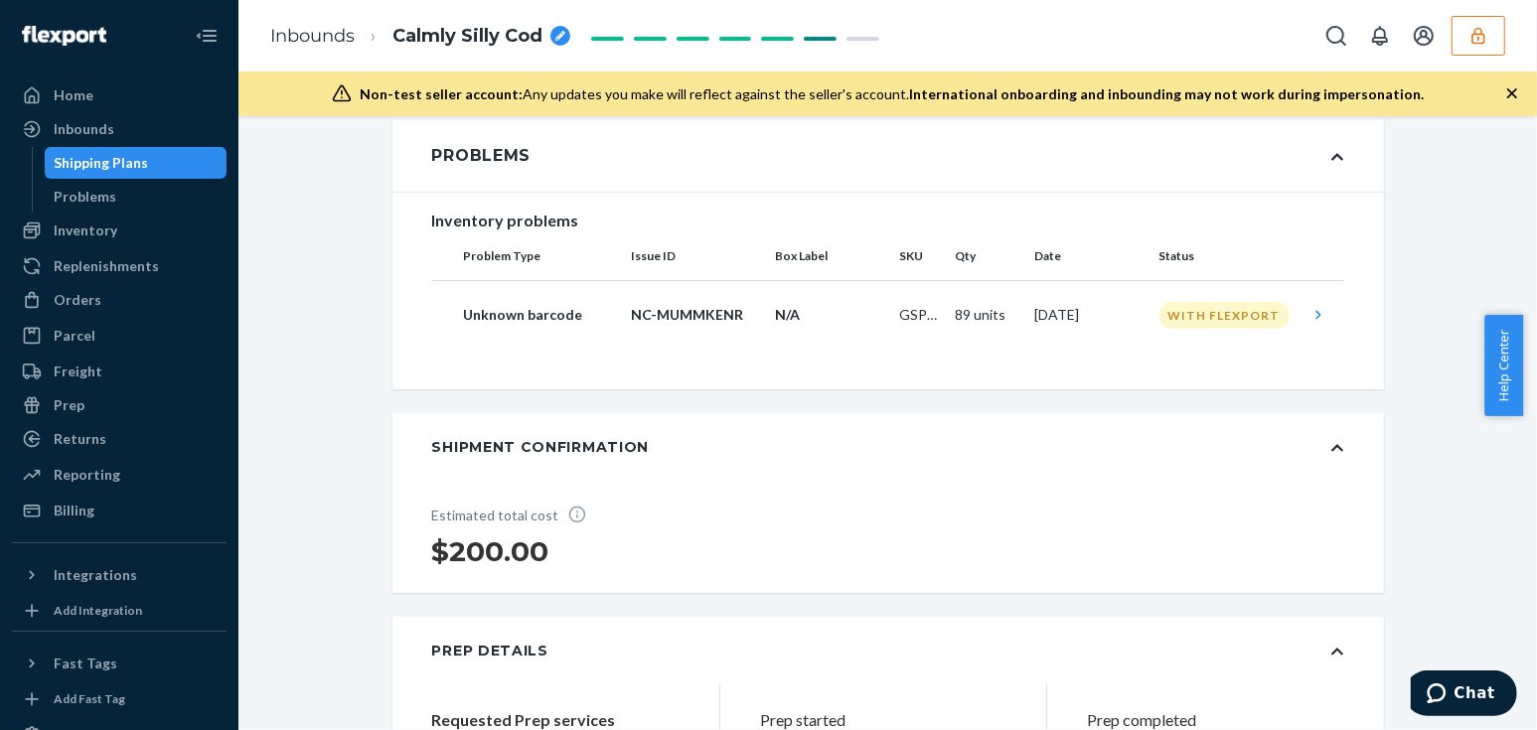
scroll to position [180, 0]
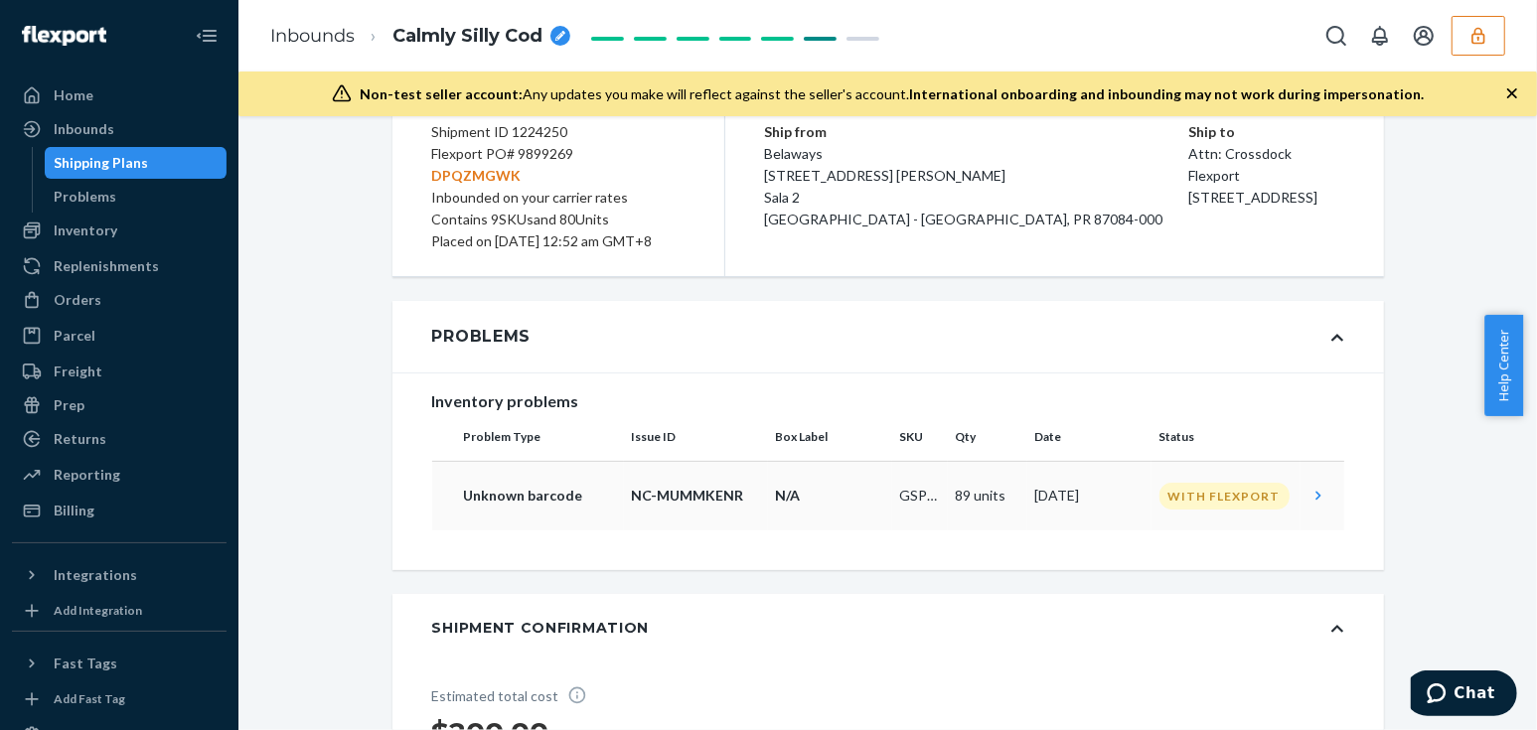
click at [862, 506] on p "N/A" at bounding box center [830, 496] width 108 height 20
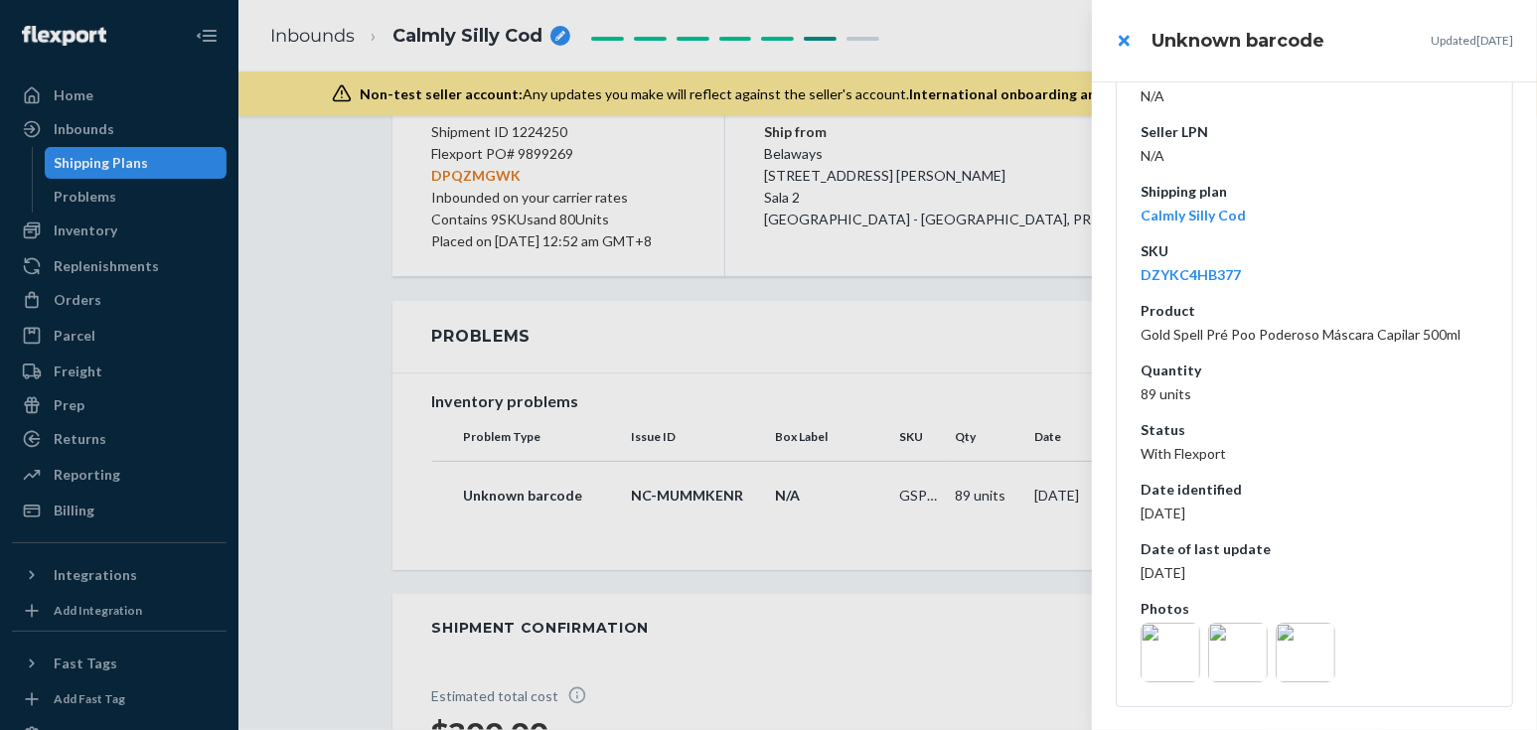
scroll to position [0, 0]
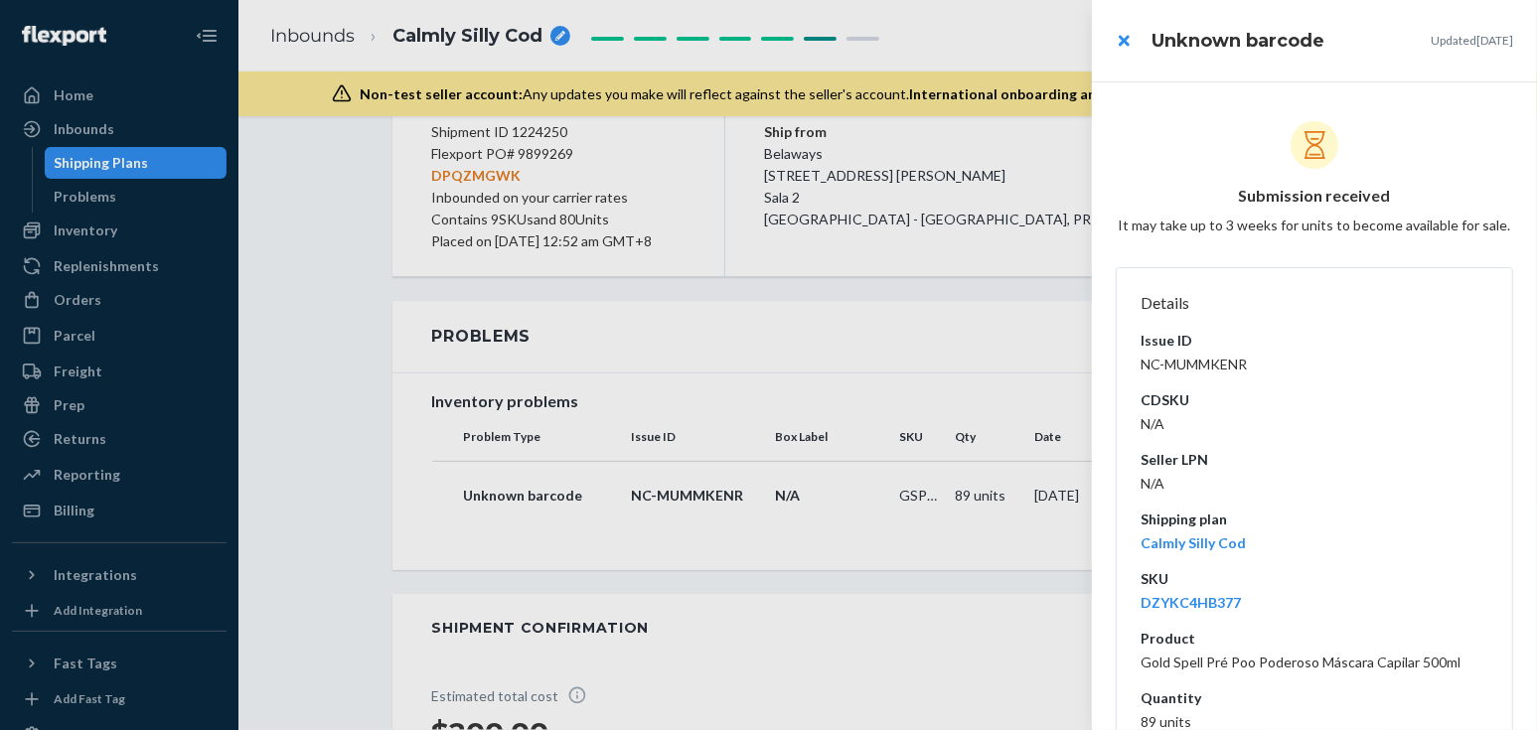
click at [1014, 421] on div at bounding box center [768, 365] width 1537 height 730
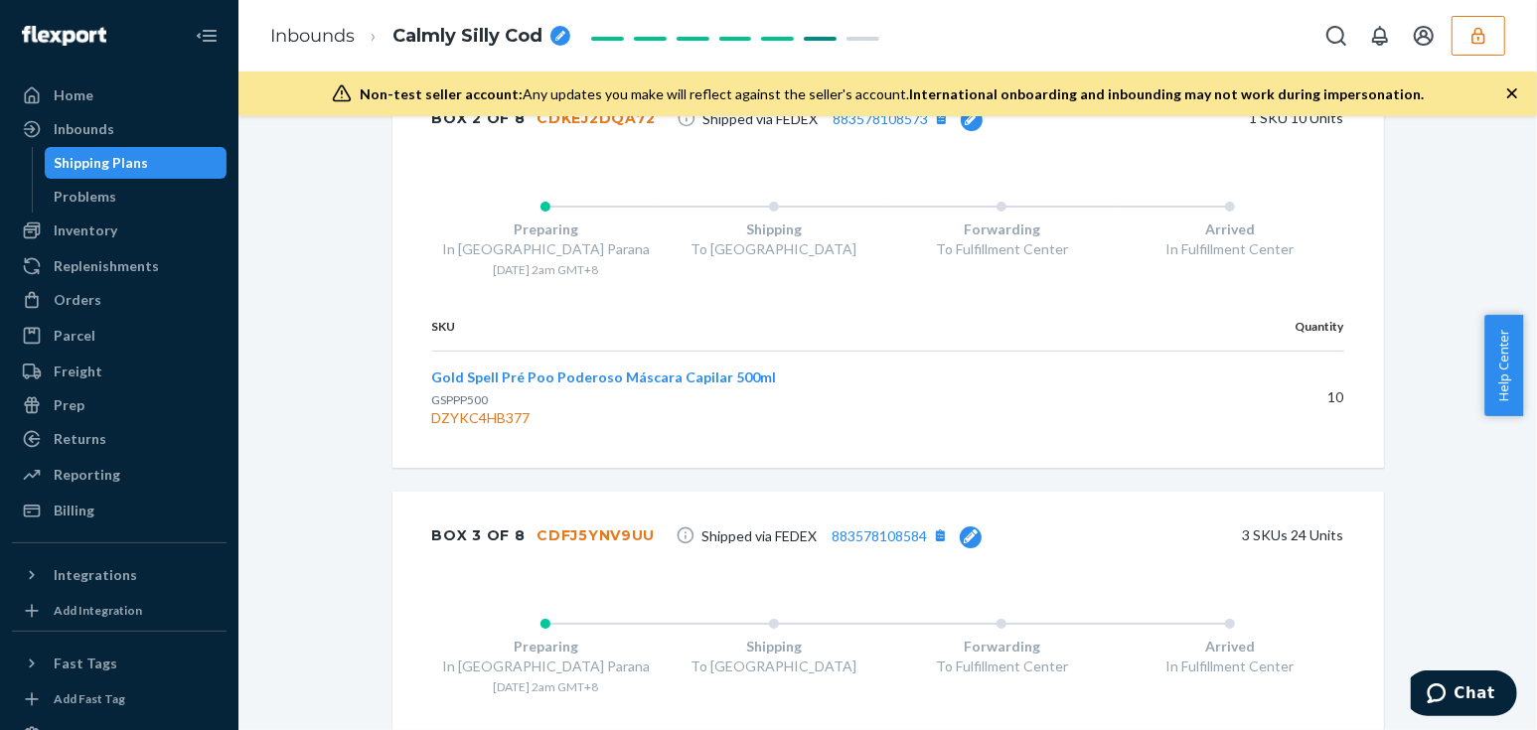
scroll to position [3549, 0]
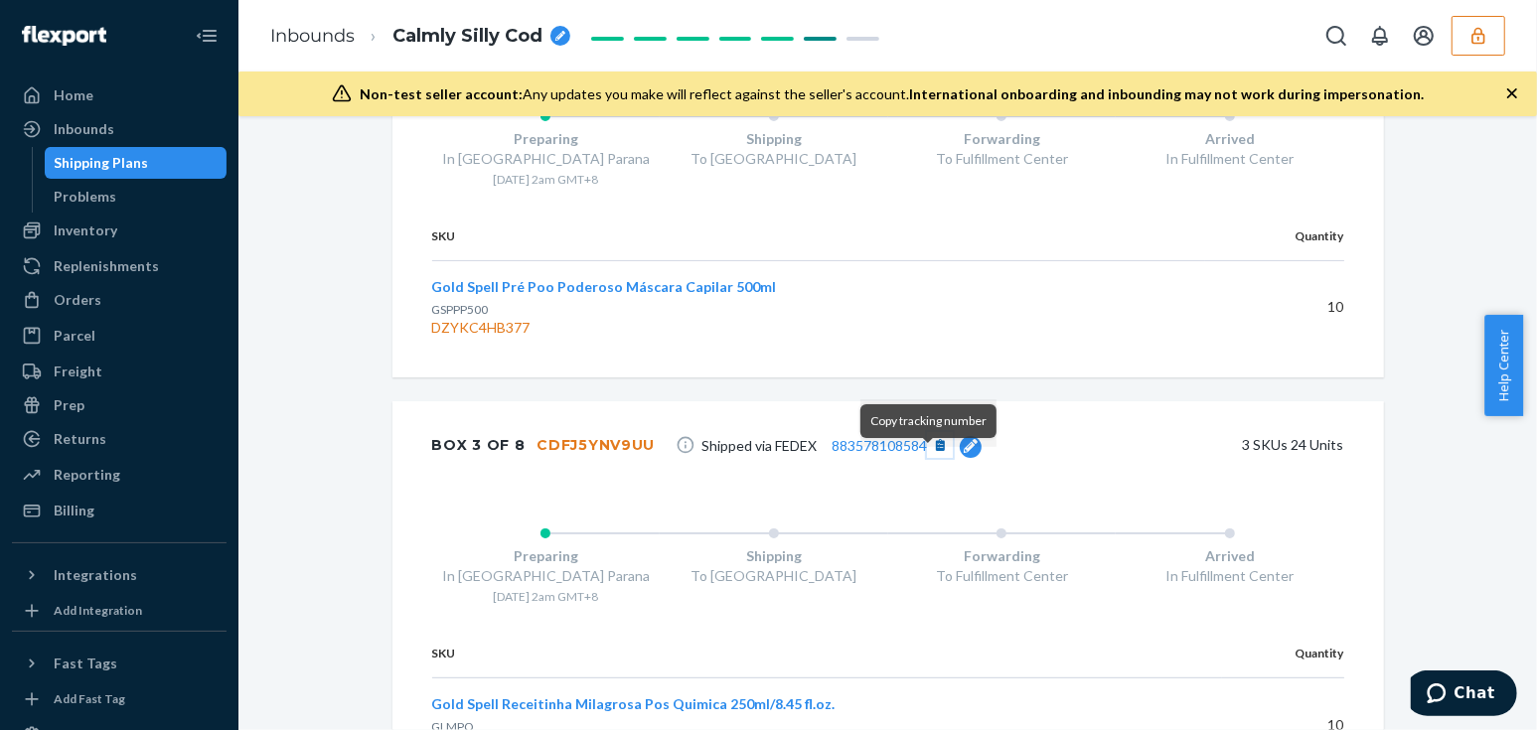
click at [927, 458] on button "[object Object]" at bounding box center [940, 445] width 26 height 26
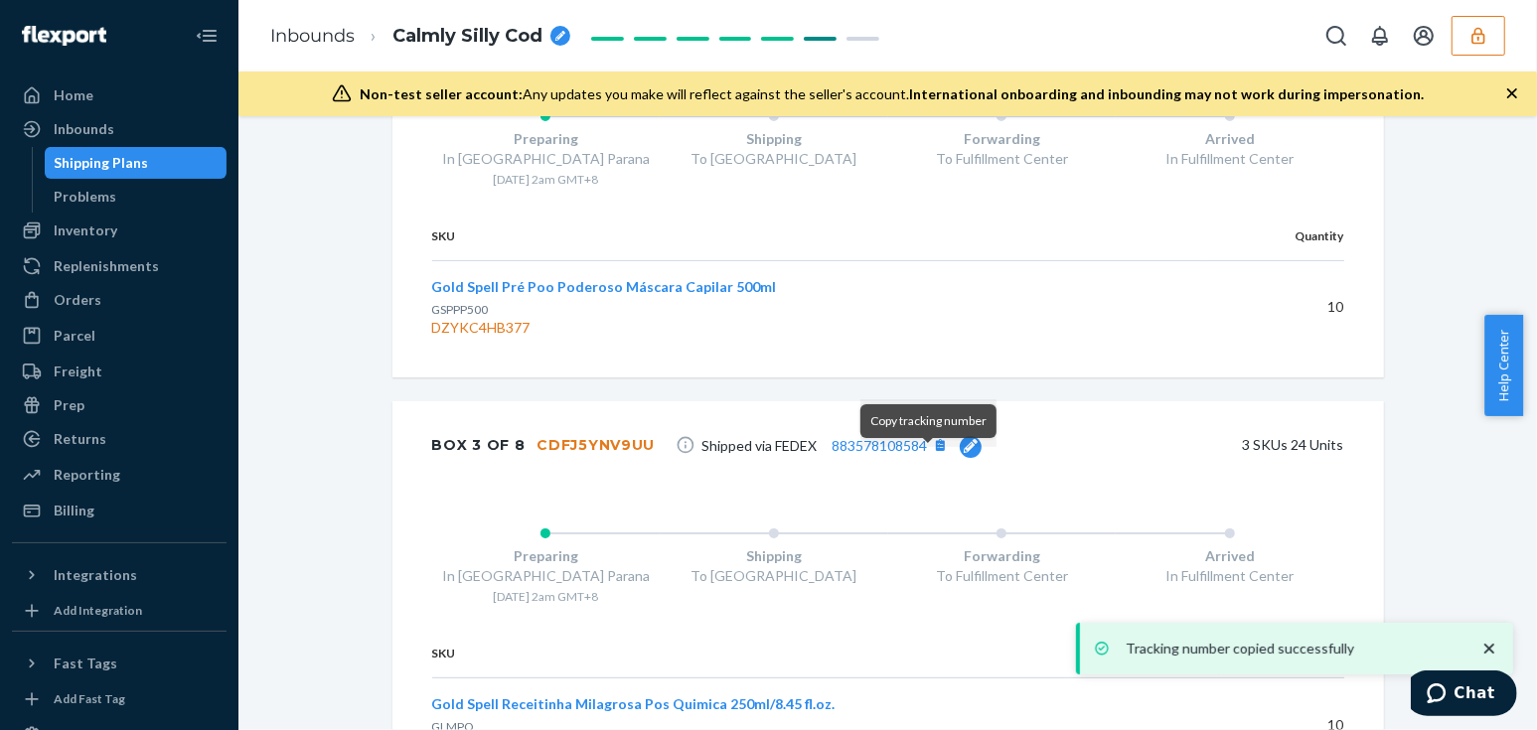
click at [981, 378] on div "SKU Quantity Gold Spell Pré Poo Poderoso Máscara Capilar 500ml GSPPP500 DZYKC4H…" at bounding box center [888, 295] width 992 height 166
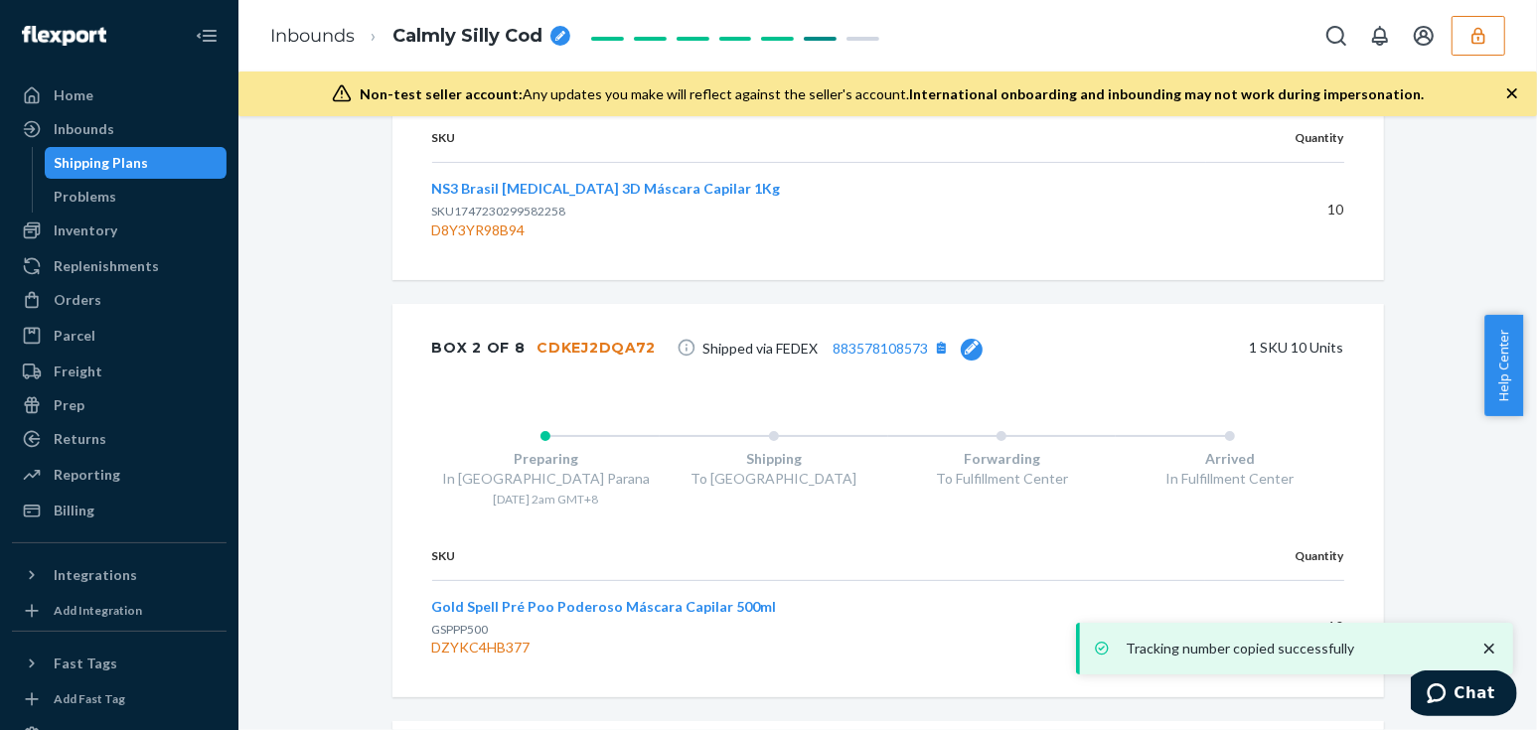
scroll to position [3320, 0]
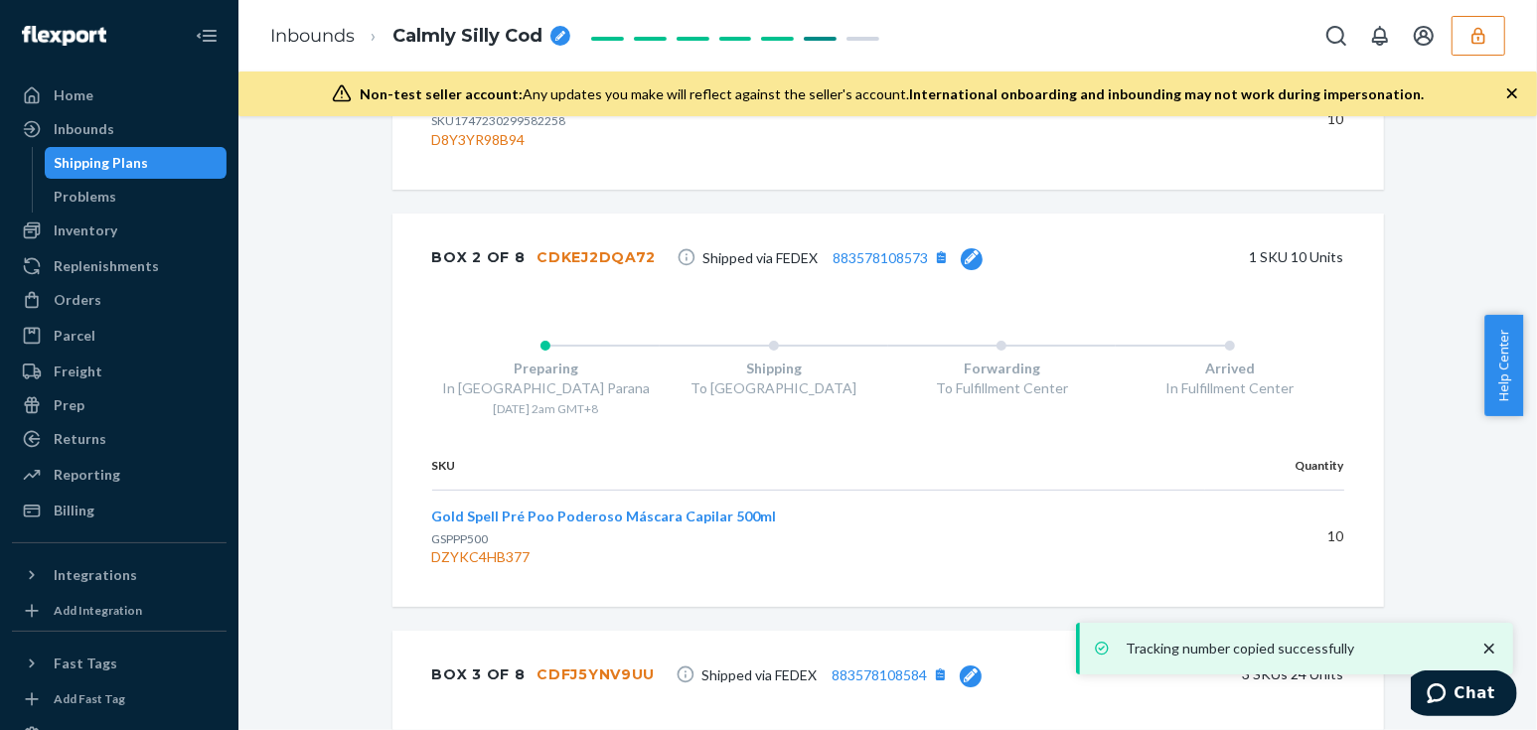
click at [965, 264] on icon at bounding box center [972, 257] width 14 height 14
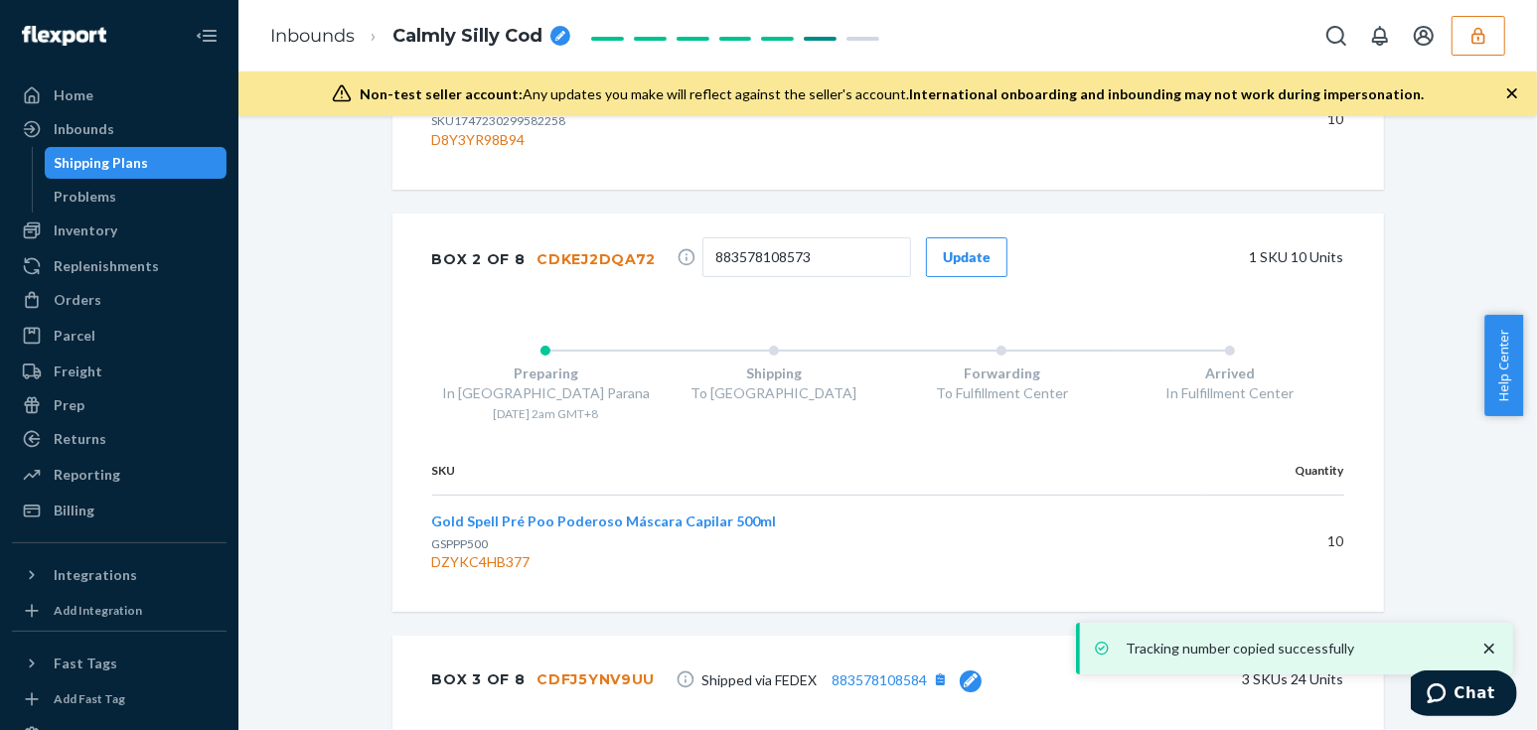
scroll to position [3326, 0]
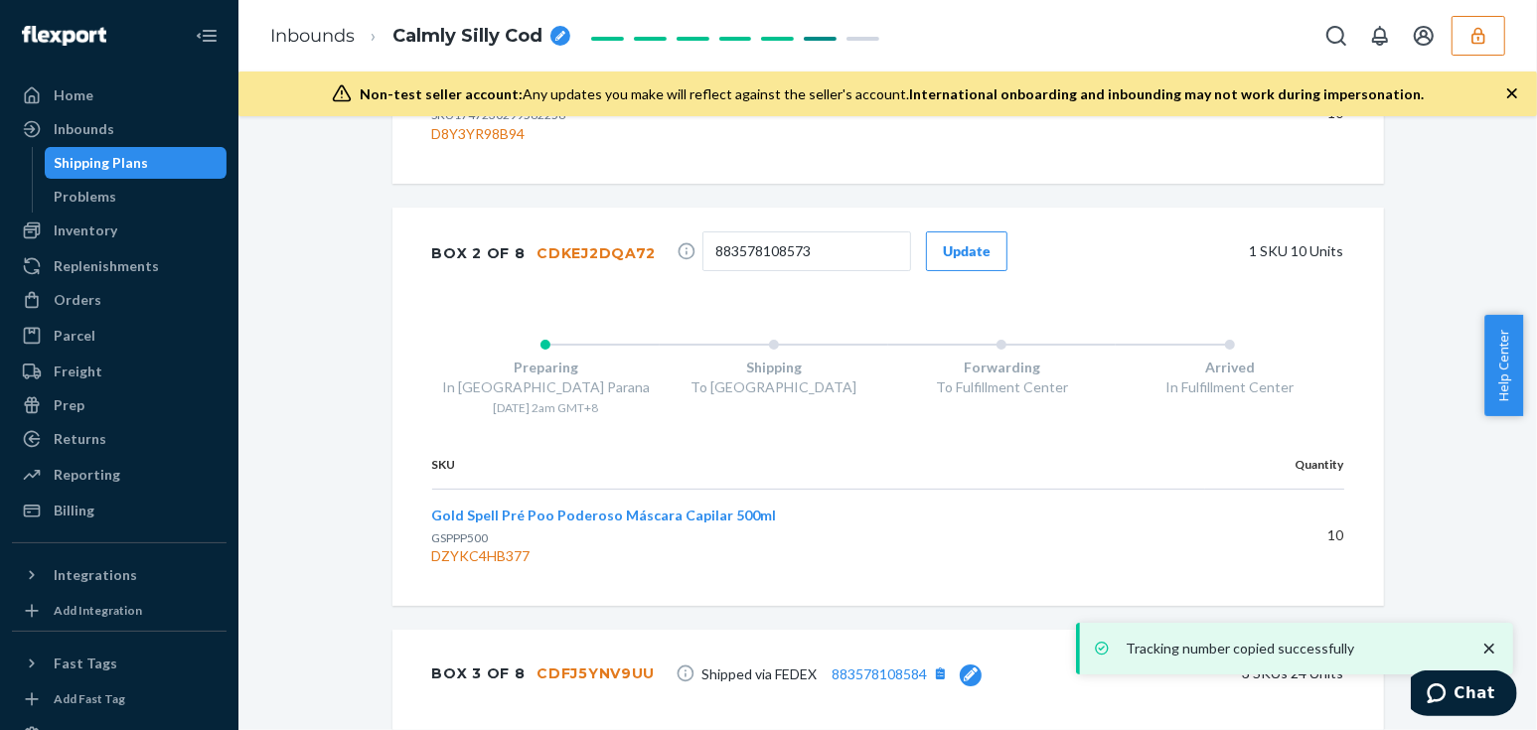
click at [1072, 241] on div "Box 2 of 8 CDKEJ2DQA72 883578108573 Update 1 SKU 10 Units" at bounding box center [888, 254] width 992 height 92
click at [946, 261] on div "Update" at bounding box center [967, 251] width 48 height 20
click at [965, 371] on div "Forwarding To Fulfillment Center" at bounding box center [1002, 370] width 229 height 92
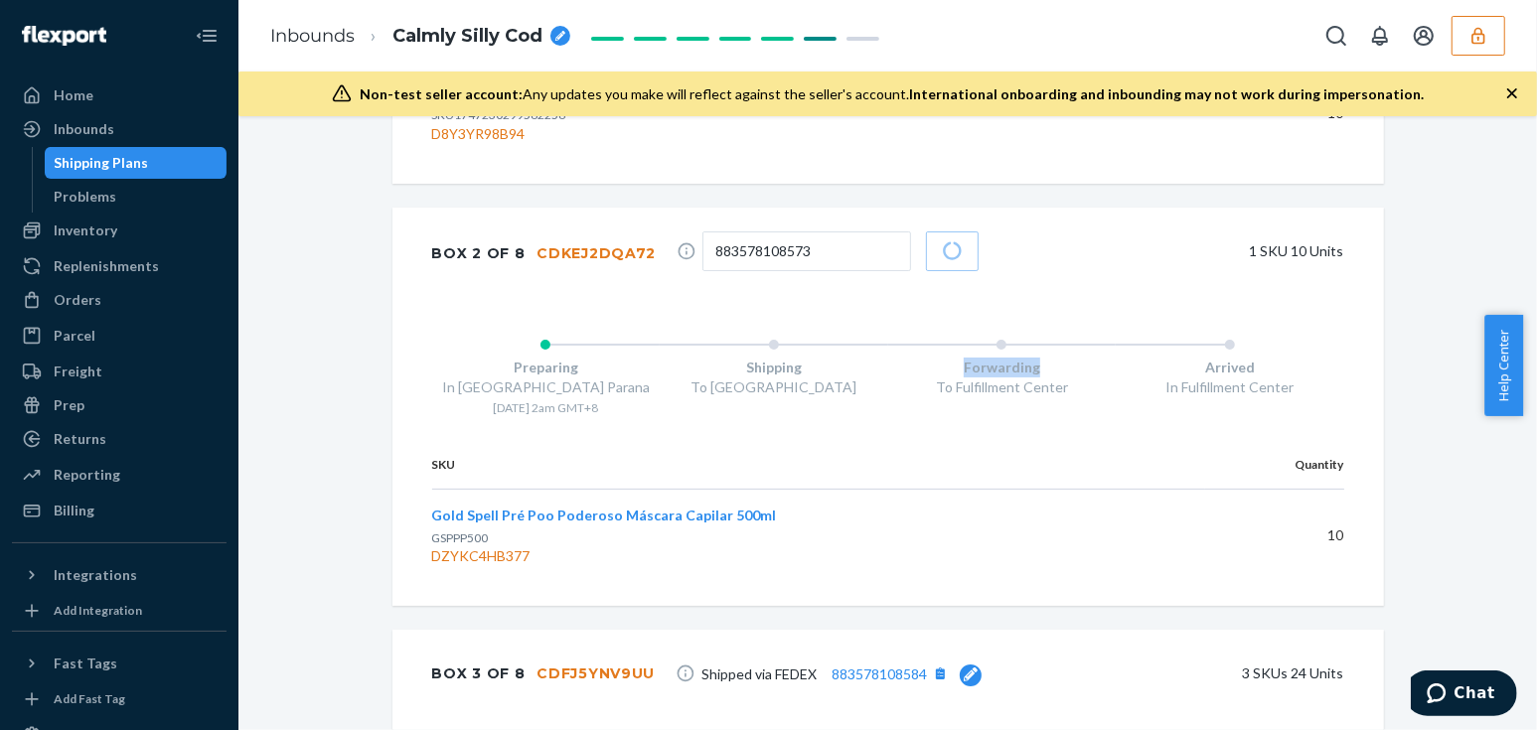
click at [965, 371] on div "Forwarding To Fulfillment Center" at bounding box center [1002, 370] width 229 height 92
click at [928, 362] on div "Forwarding To Fulfillment Center" at bounding box center [1002, 370] width 229 height 92
click at [915, 355] on div "Forwarding To Fulfillment Center" at bounding box center [1002, 370] width 229 height 92
click at [914, 355] on div "Forwarding To Fulfillment Center" at bounding box center [1002, 370] width 229 height 92
click at [825, 270] on input "883578108573" at bounding box center [807, 252] width 209 height 40
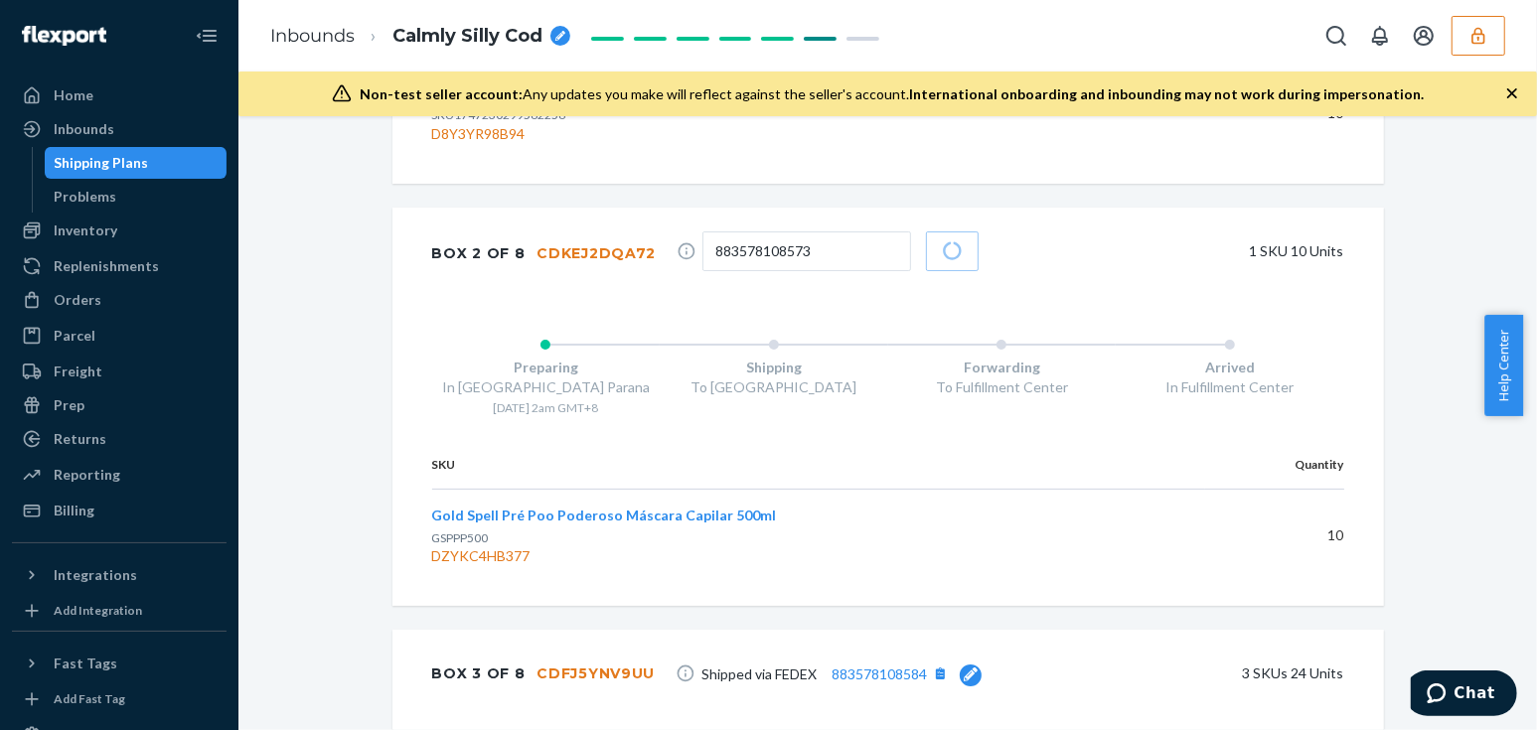
drag, startPoint x: 826, startPoint y: 377, endPoint x: 848, endPoint y: 381, distance: 22.2
click at [826, 378] on div "Shipping" at bounding box center [774, 368] width 229 height 20
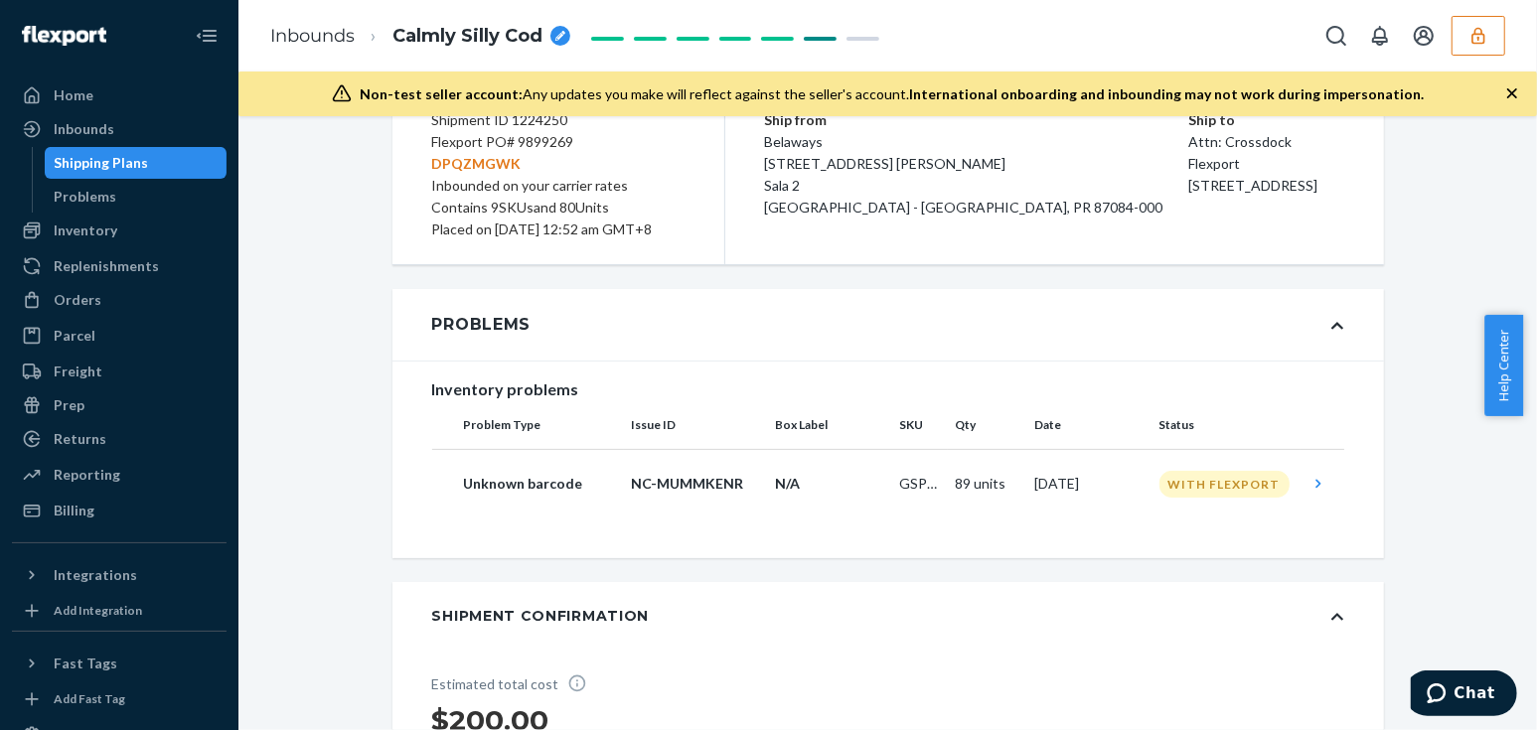
scroll to position [463, 0]
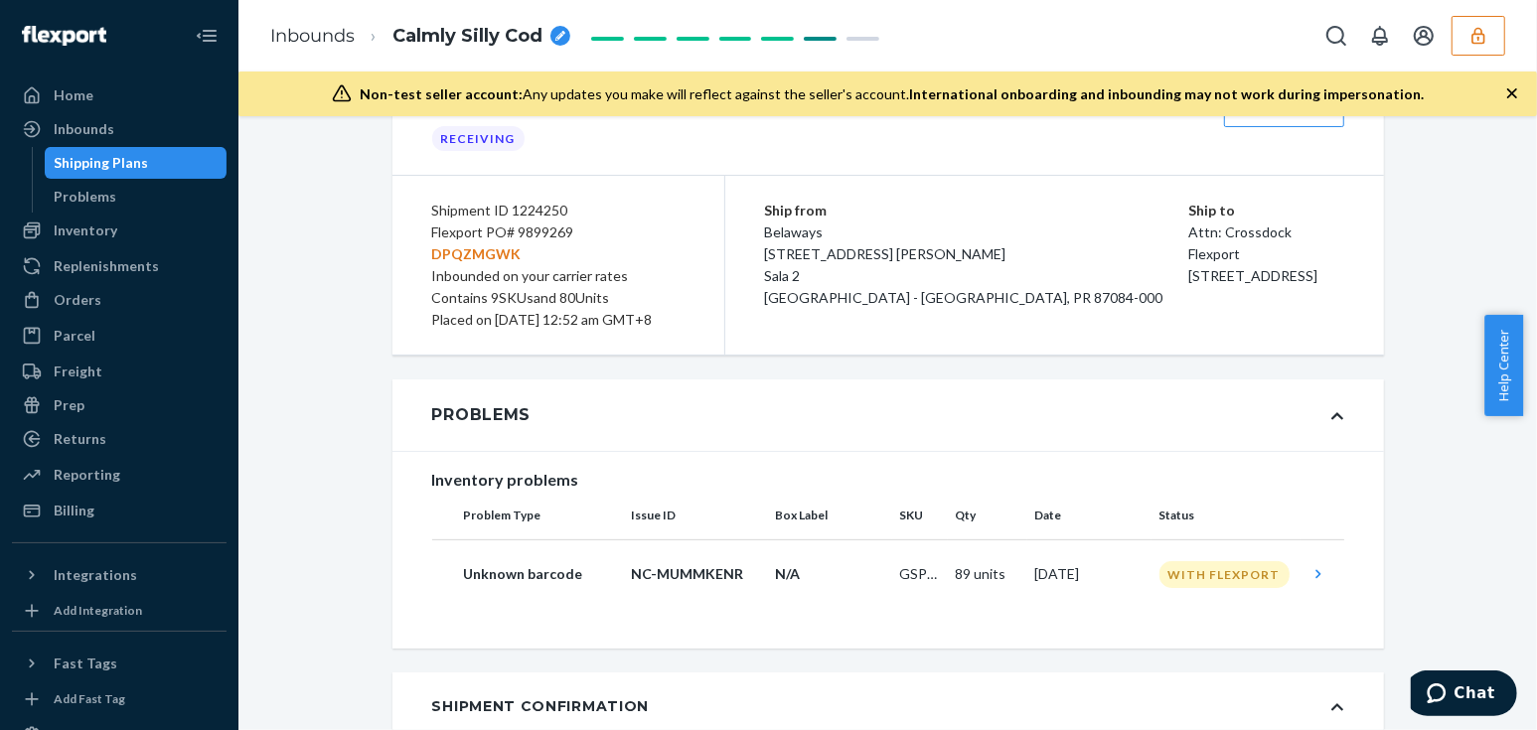
scroll to position [192, 0]
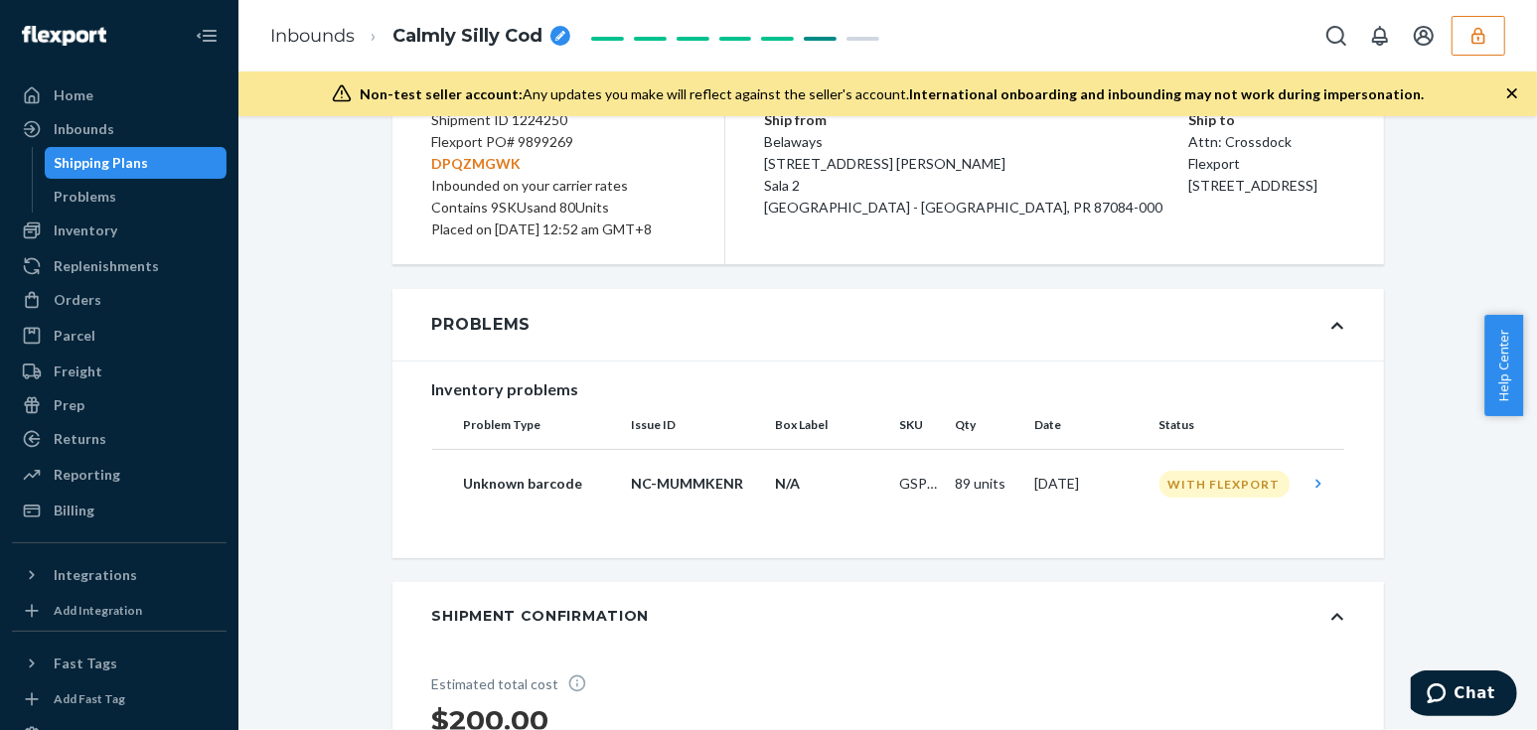
click at [525, 145] on div "Flexport PO# 9899269 DPQZMGWK" at bounding box center [558, 153] width 252 height 44
copy div "9899269"
click at [1468, 30] on button "button" at bounding box center [1479, 36] width 54 height 40
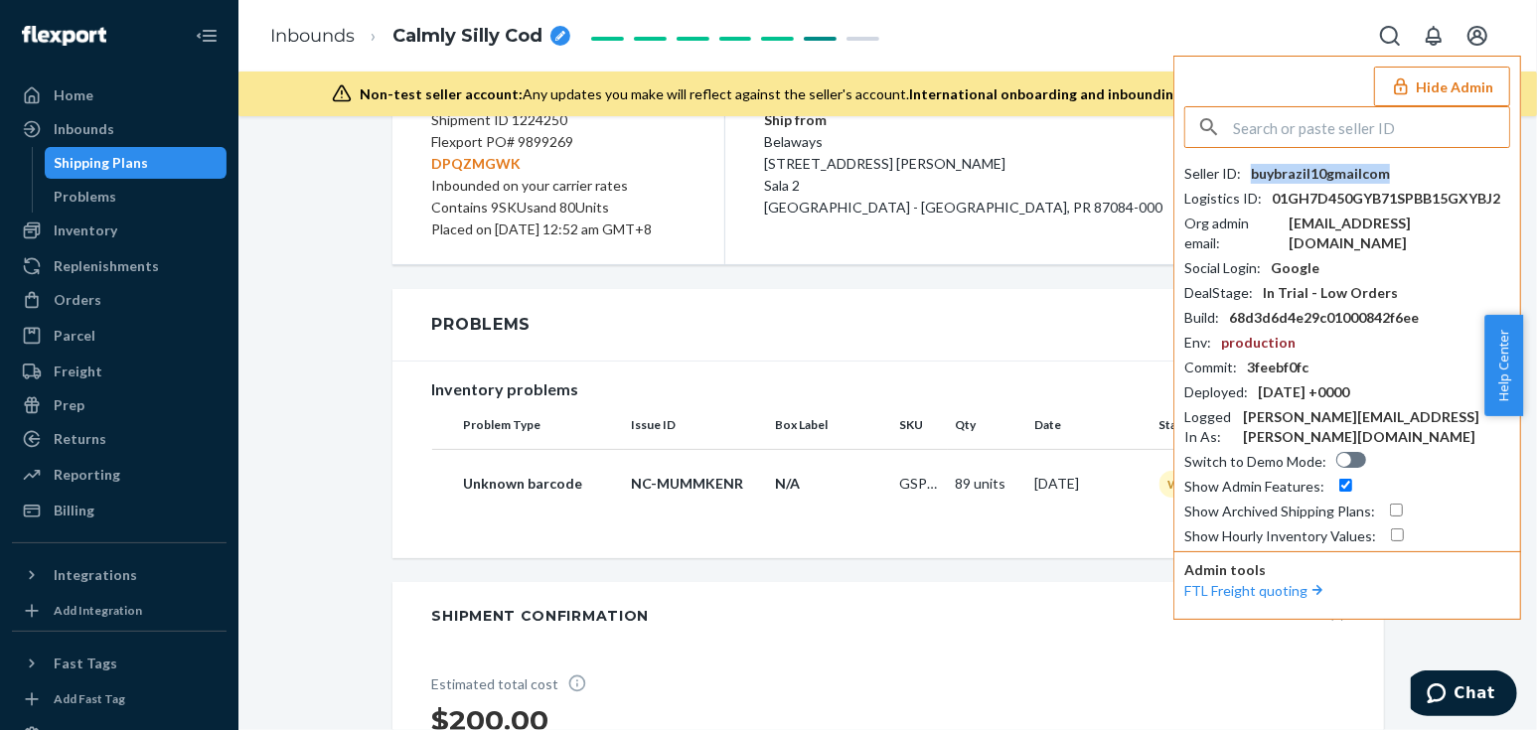
click at [1311, 168] on div "buybrazil10gmailcom" at bounding box center [1320, 174] width 139 height 20
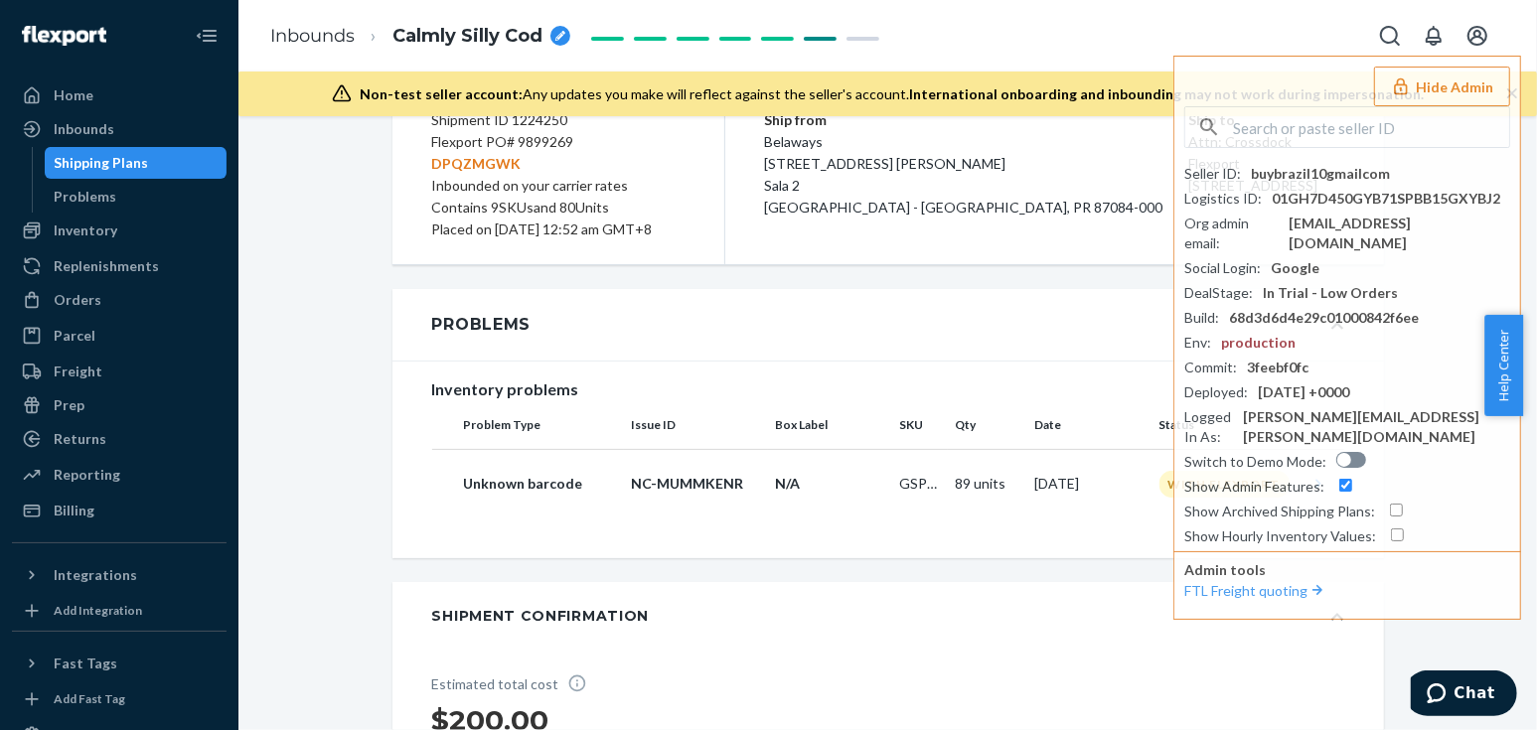
scroll to position [11, 0]
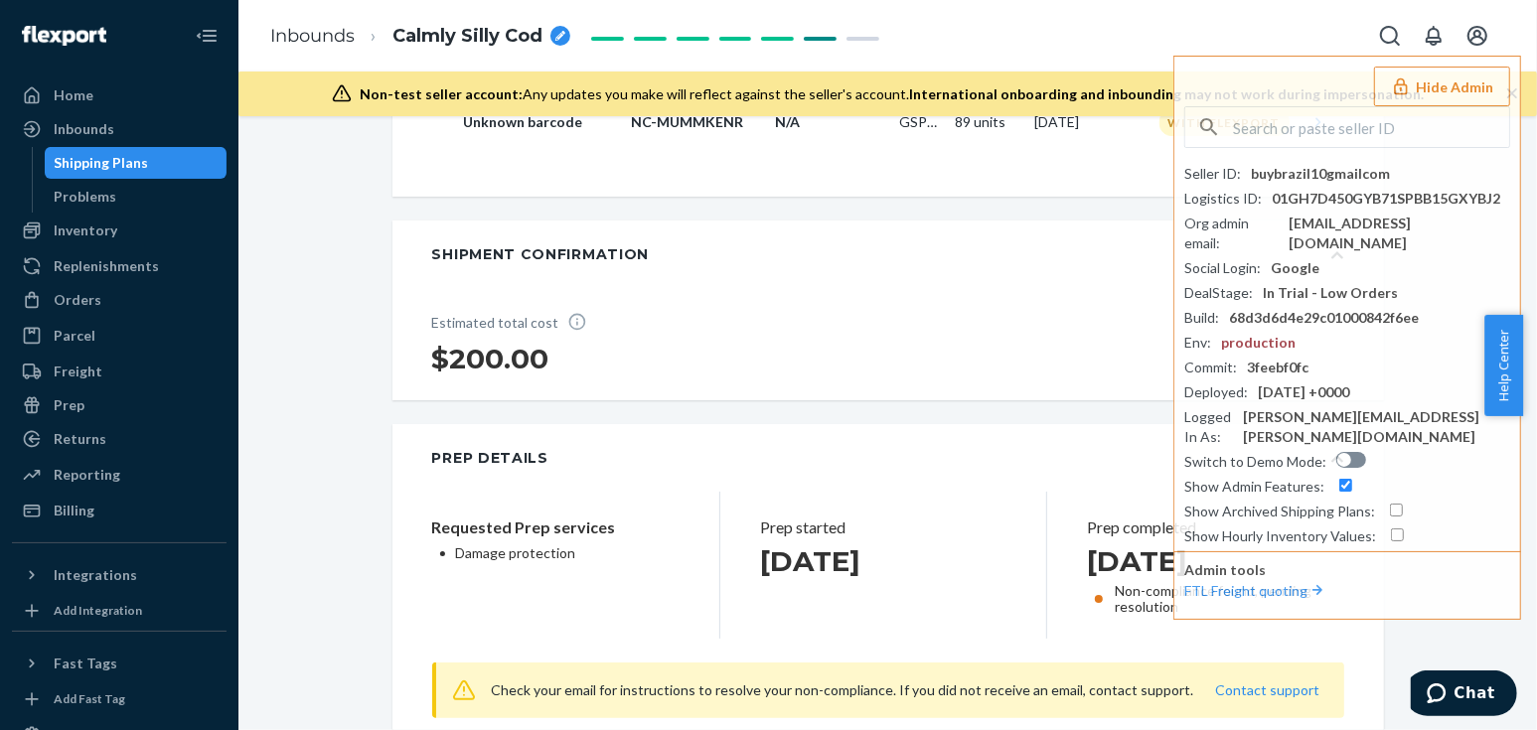
scroll to position [644, 0]
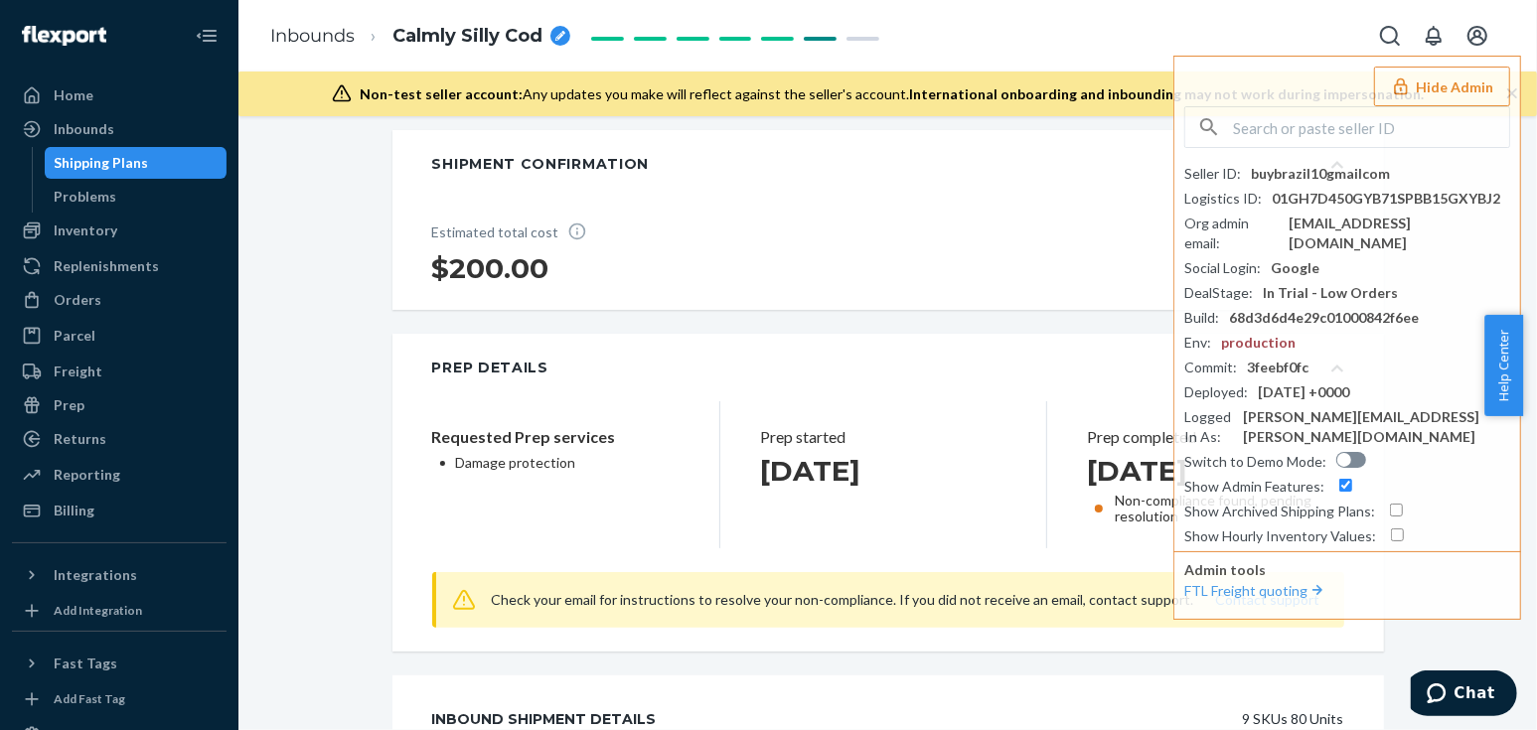
click at [1444, 90] on button "Hide Admin" at bounding box center [1442, 87] width 136 height 40
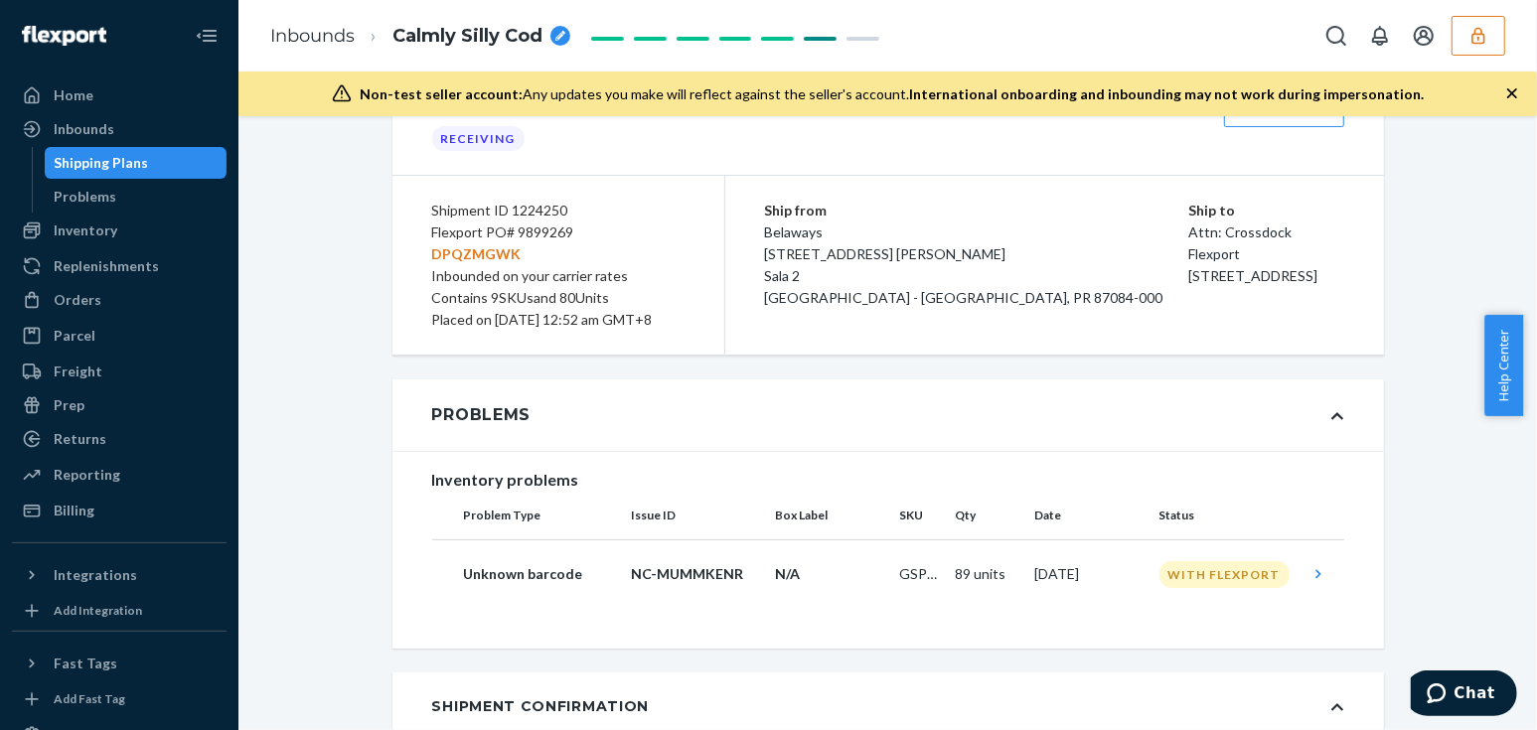
scroll to position [0, 0]
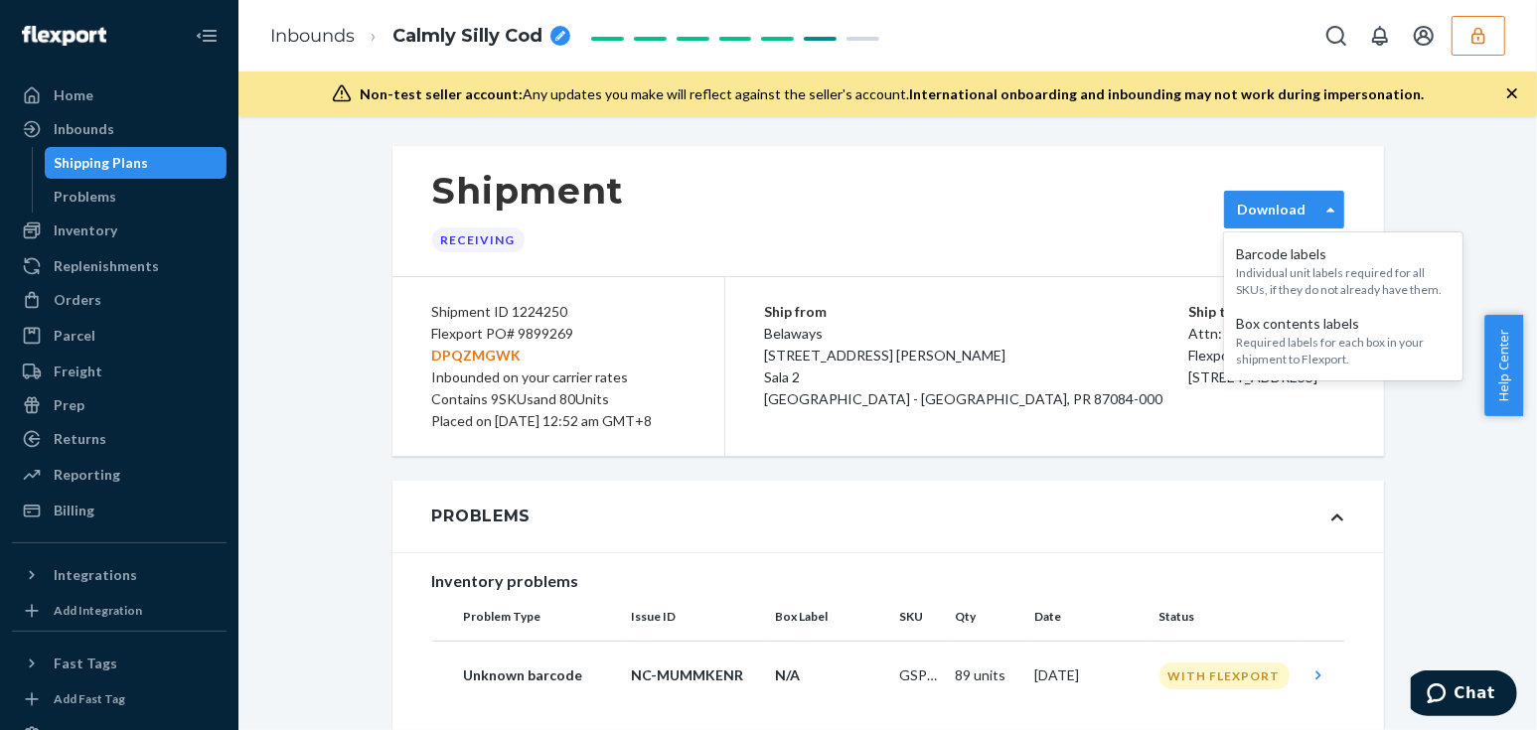
click at [1263, 226] on div "Download" at bounding box center [1284, 210] width 120 height 38
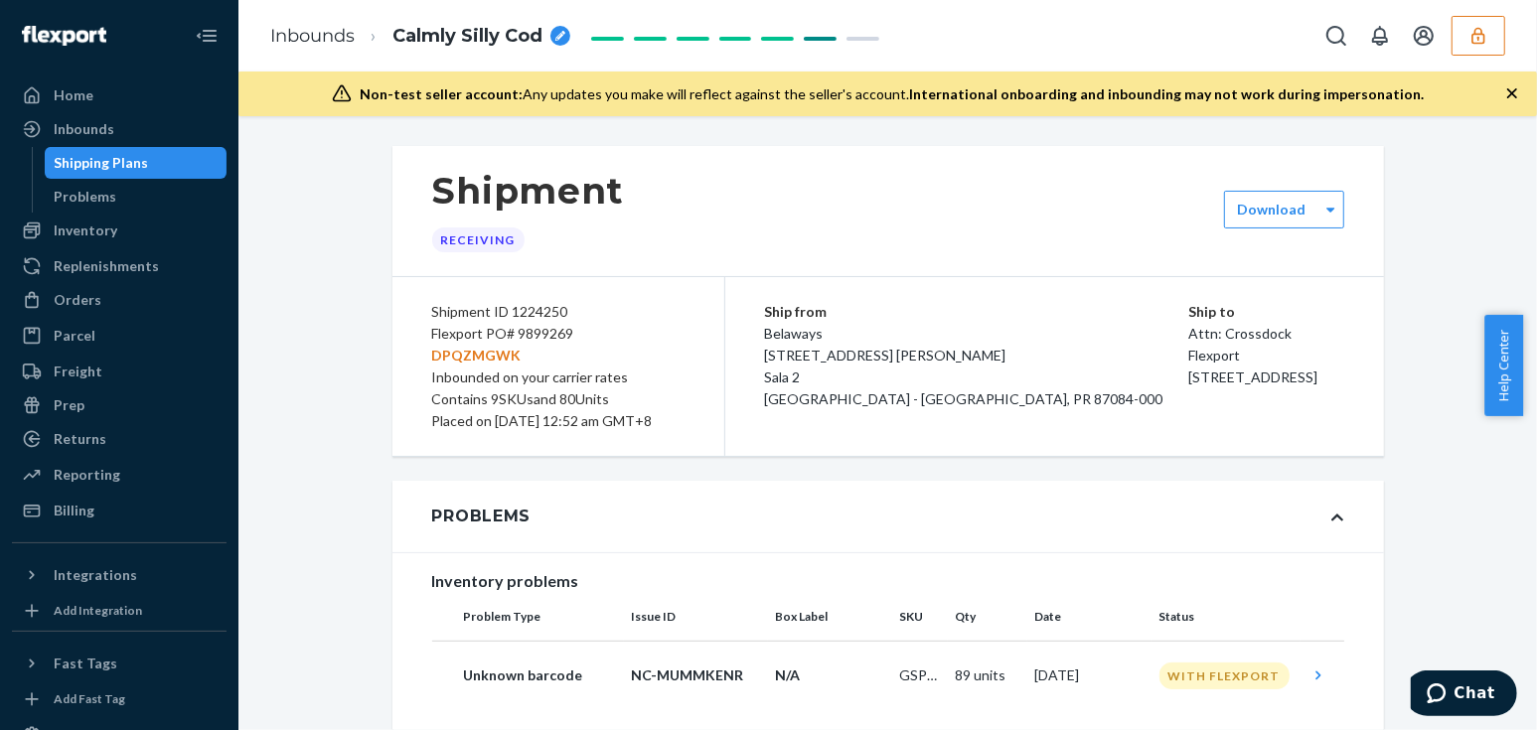
click at [1067, 209] on div "Shipment Receiving" at bounding box center [888, 211] width 992 height 130
click at [536, 330] on div "Flexport PO# 9899269 DPQZMGWK" at bounding box center [558, 345] width 252 height 44
copy div "9899269"
drag, startPoint x: 1471, startPoint y: 45, endPoint x: 1505, endPoint y: 53, distance: 35.7
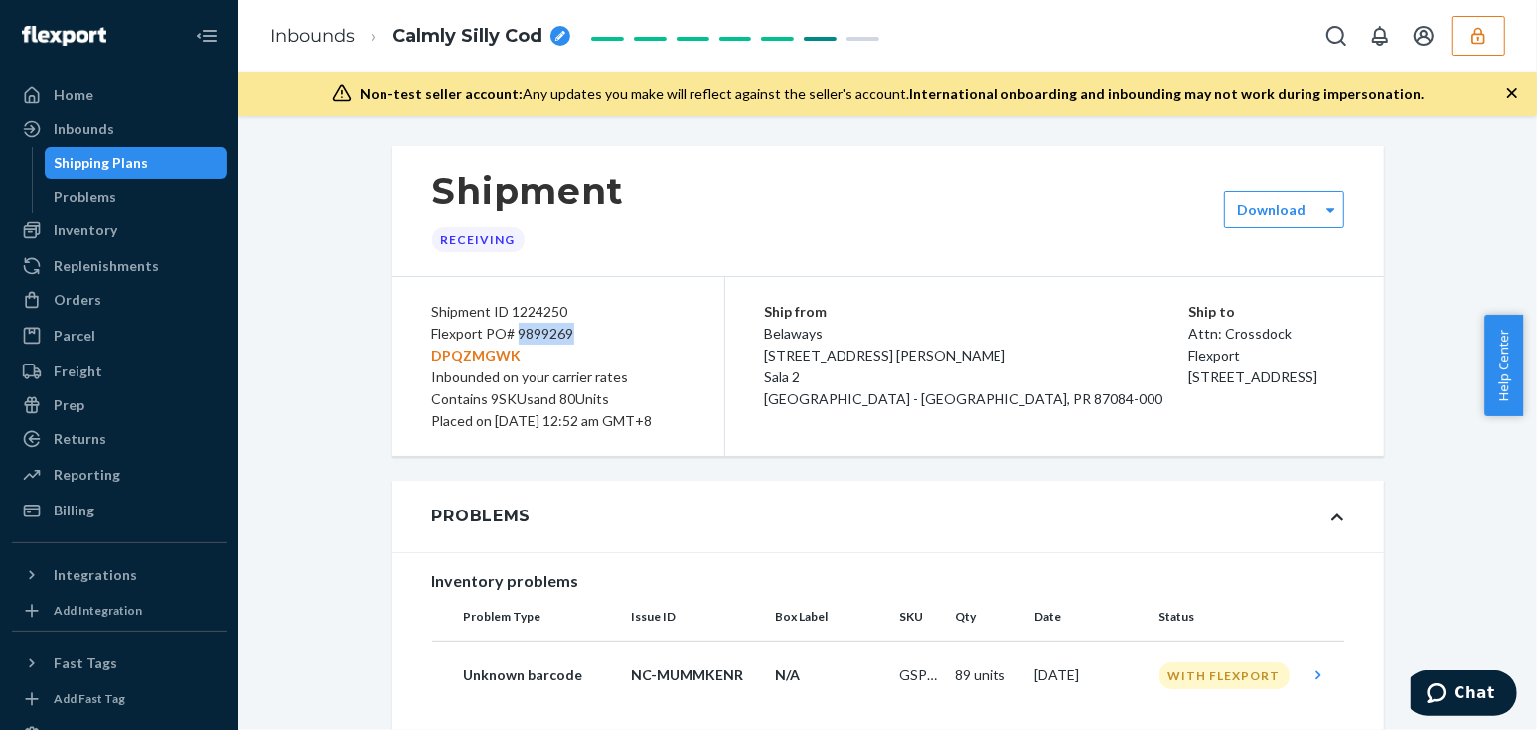
click at [1481, 45] on icon "button" at bounding box center [1479, 36] width 20 height 20
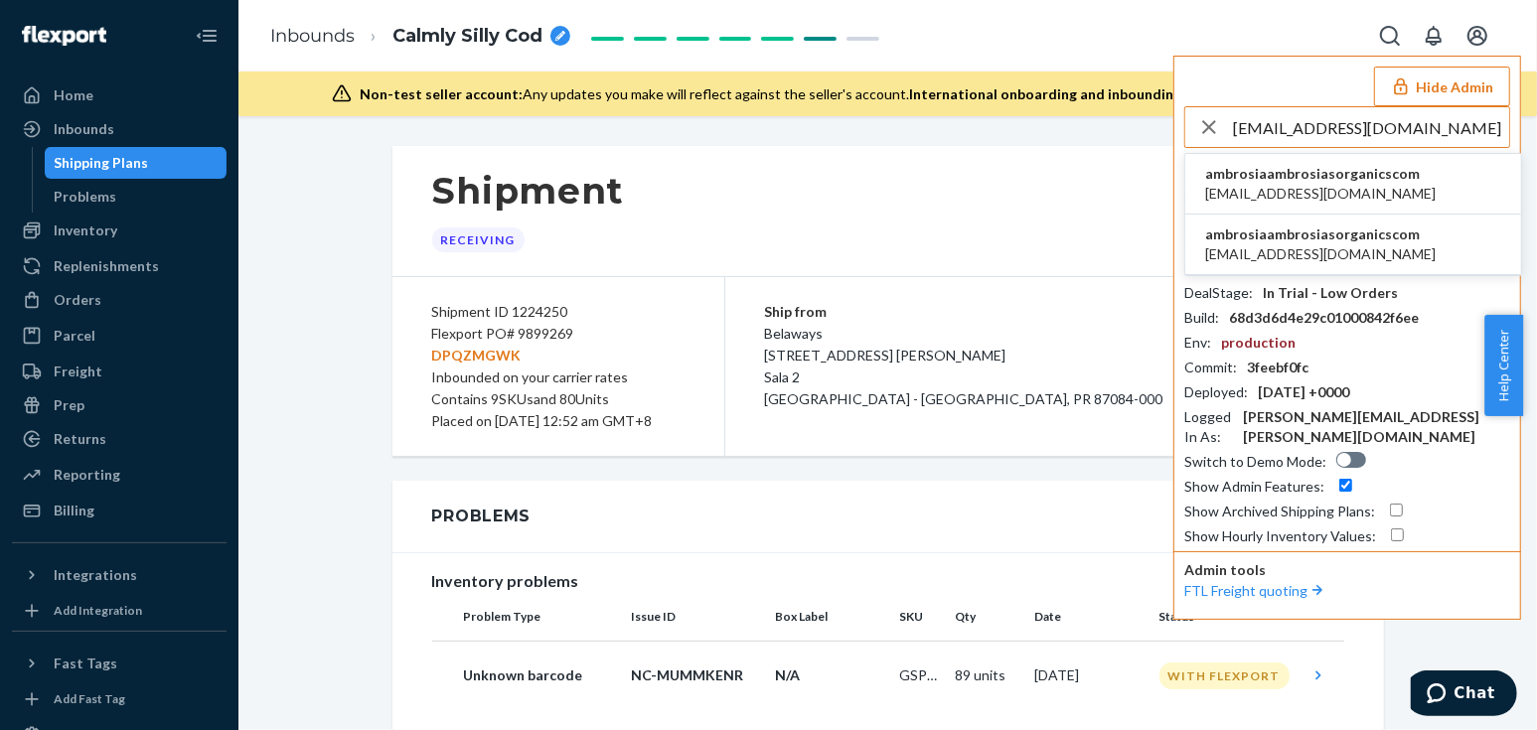
type input "ambrosia@ambrosiasorganics.com"
click at [1252, 179] on span "ambrosiaambrosiasorganicscom" at bounding box center [1320, 174] width 231 height 20
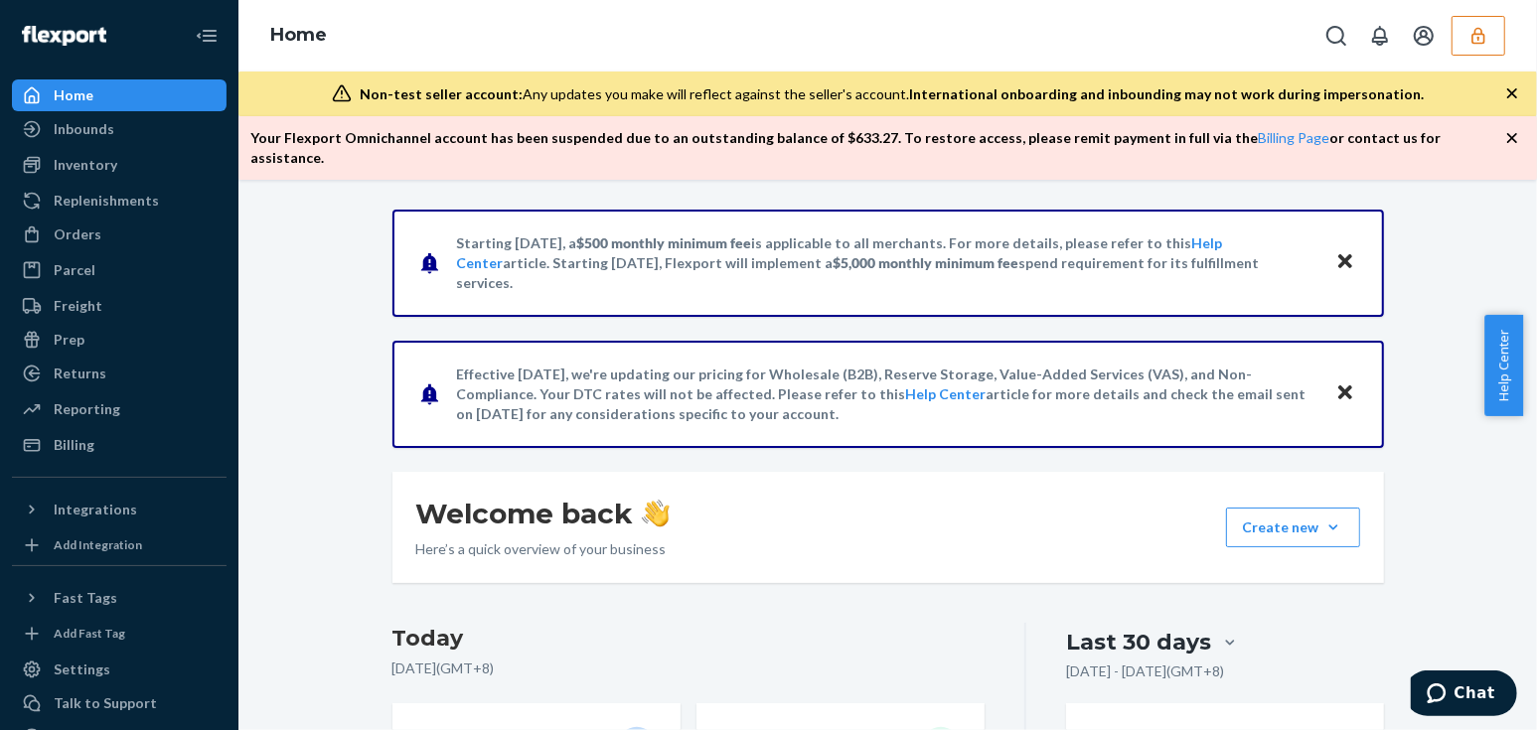
click at [367, 448] on div "Starting [DATE], a $500 monthly minimum fee is applicable to all merchants. For…" at bounding box center [887, 741] width 1269 height 1062
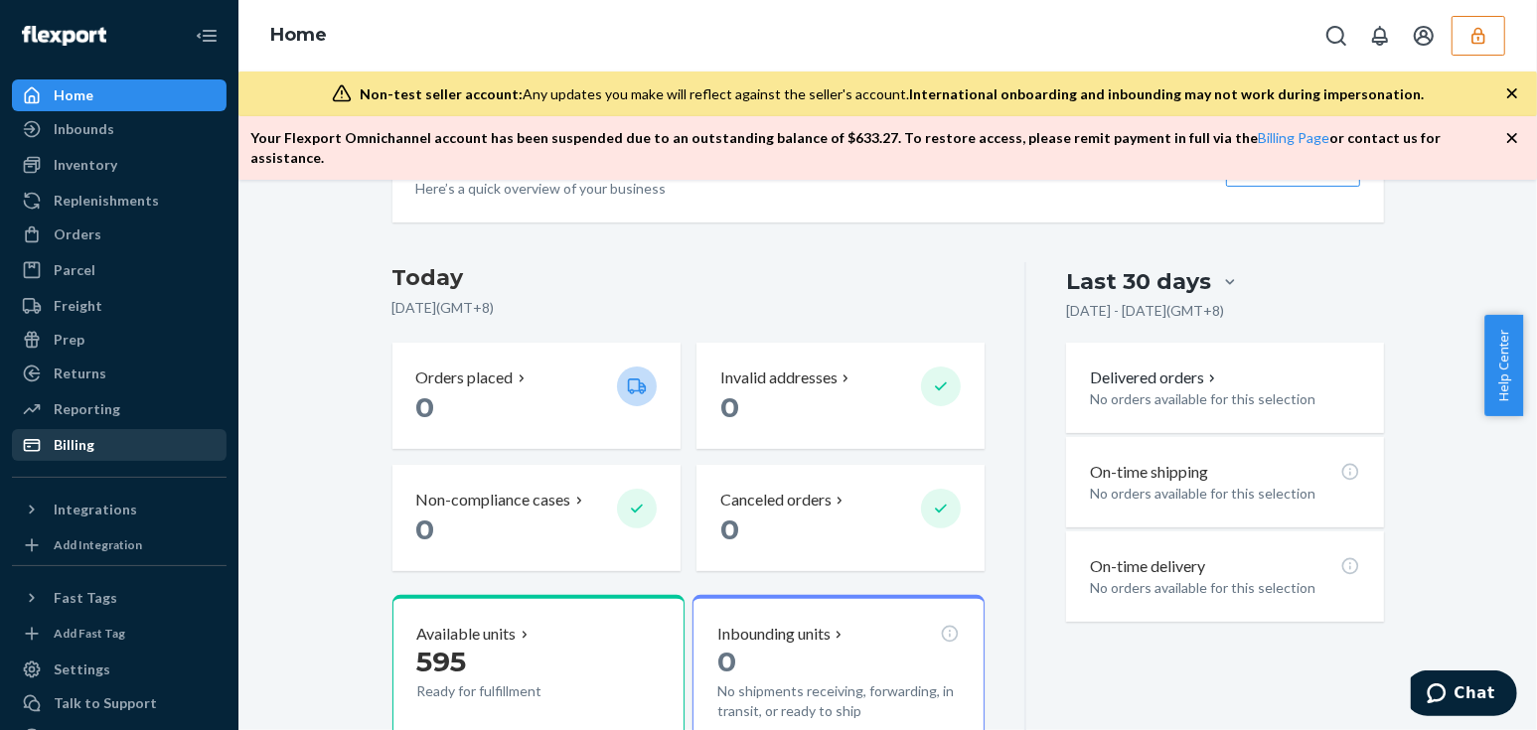
click at [64, 449] on div "Billing" at bounding box center [74, 445] width 41 height 20
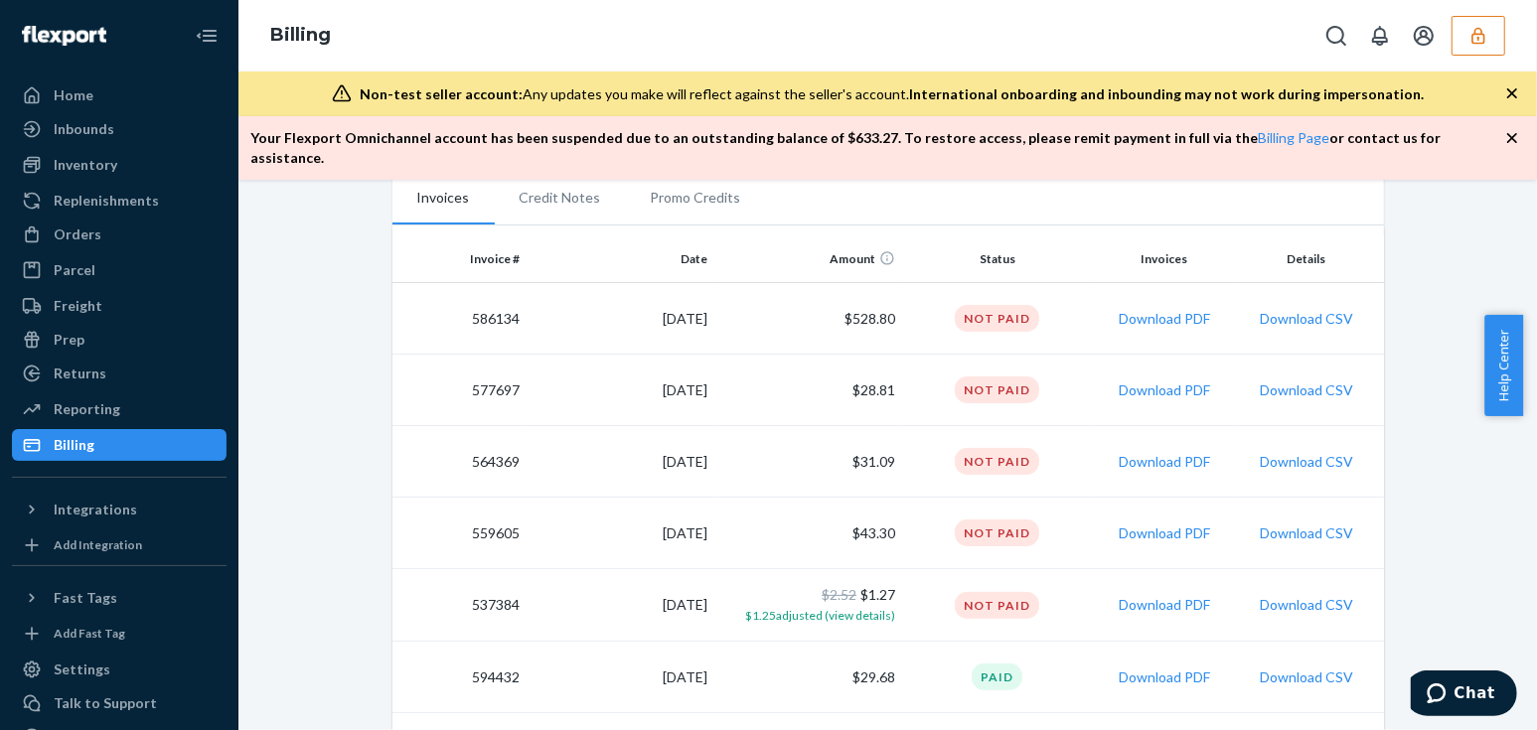
scroll to position [180, 0]
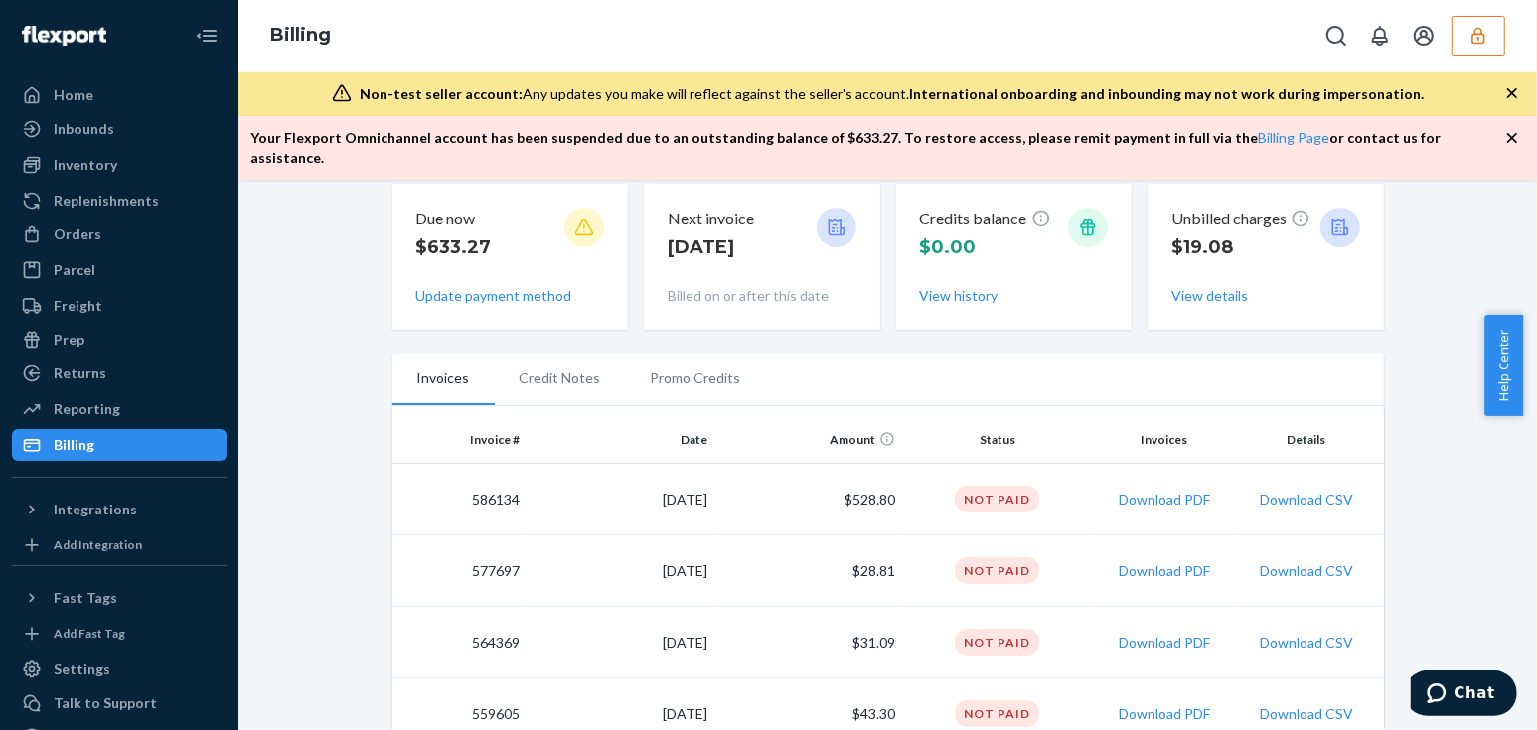
scroll to position [0, 0]
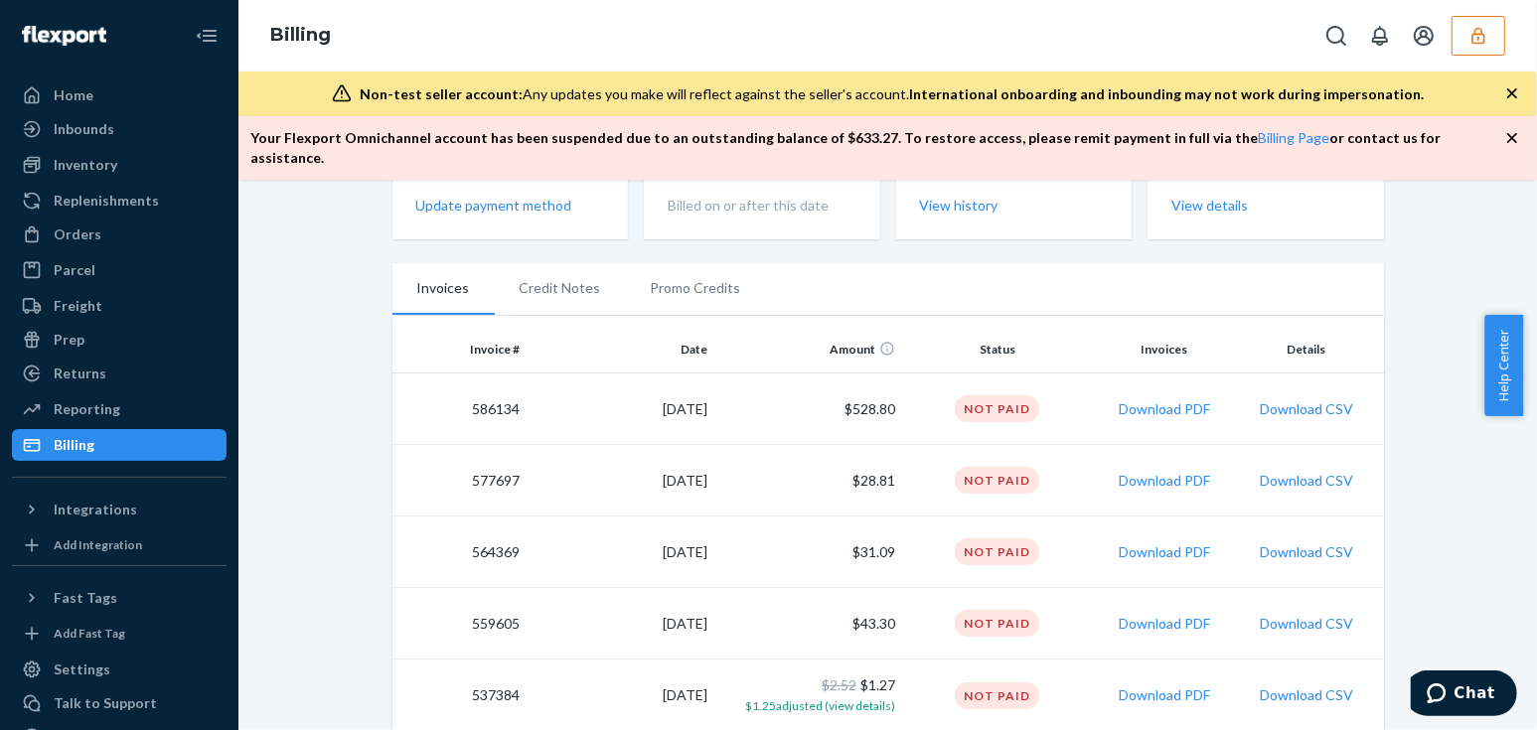
scroll to position [270, 0]
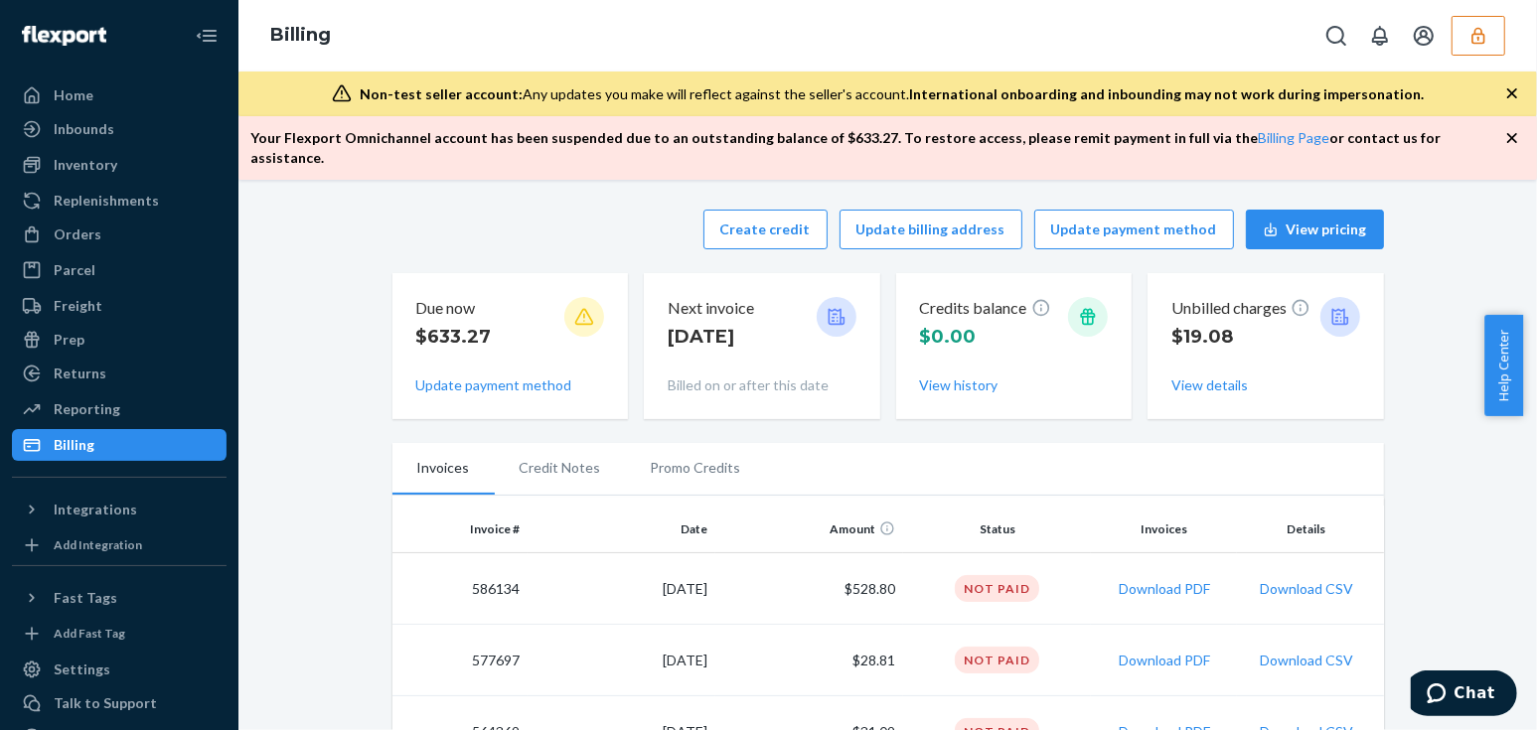
click at [1501, 44] on button "button" at bounding box center [1479, 36] width 54 height 40
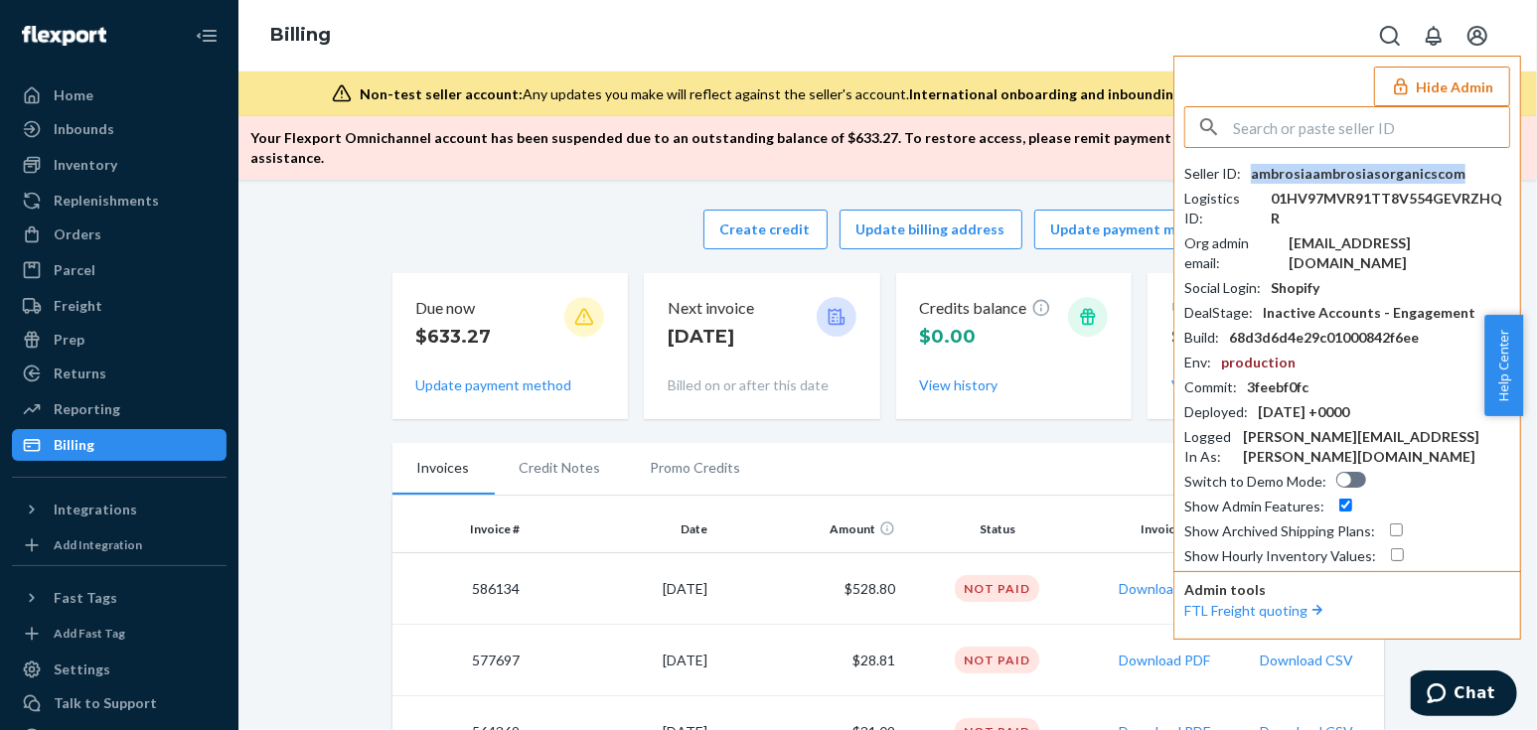
click at [1361, 168] on div "ambrosiaambrosiasorganicscom" at bounding box center [1358, 174] width 215 height 20
copy div "ambrosiaambrosiasorganicscom"
click at [1476, 75] on button "Hide Admin" at bounding box center [1442, 87] width 136 height 40
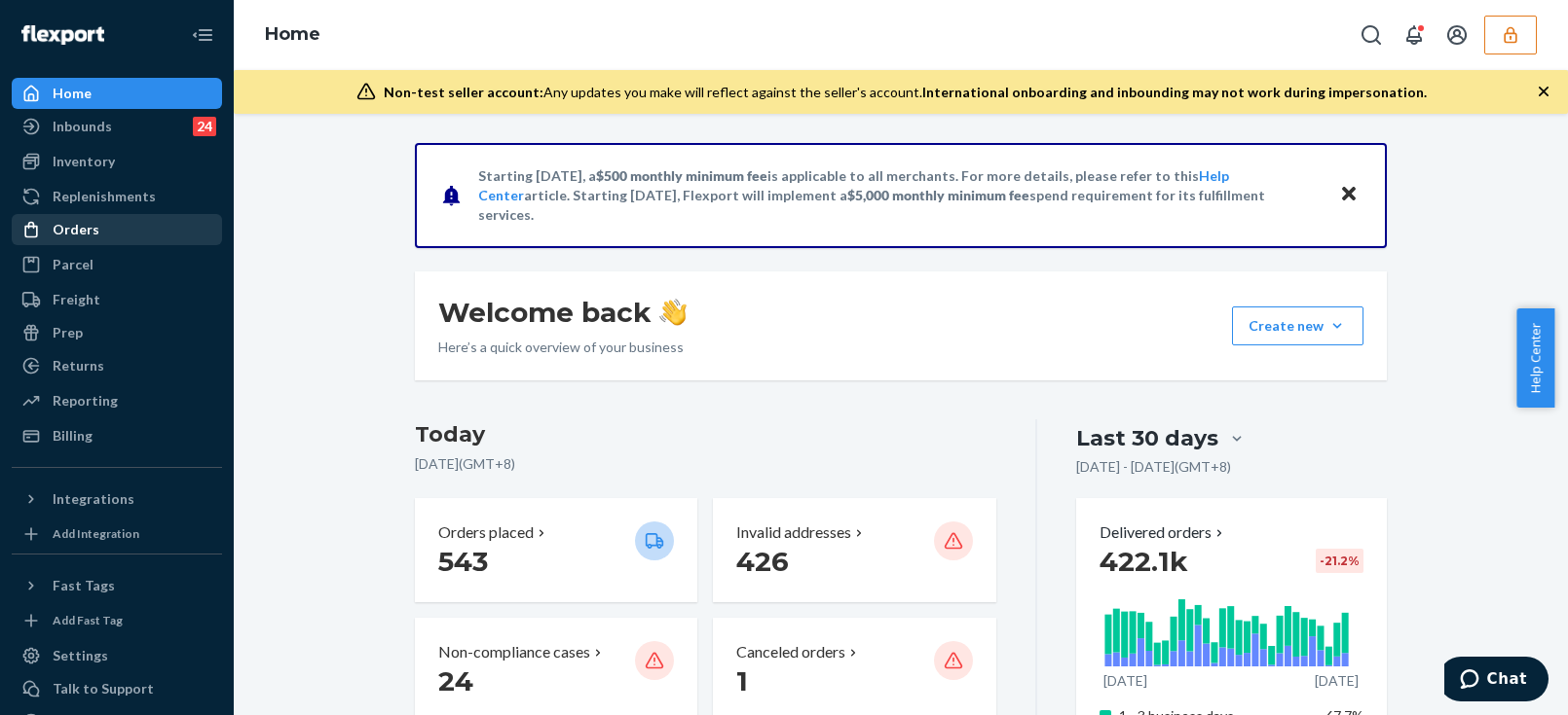
click at [103, 239] on div "Orders" at bounding box center [117, 230] width 207 height 27
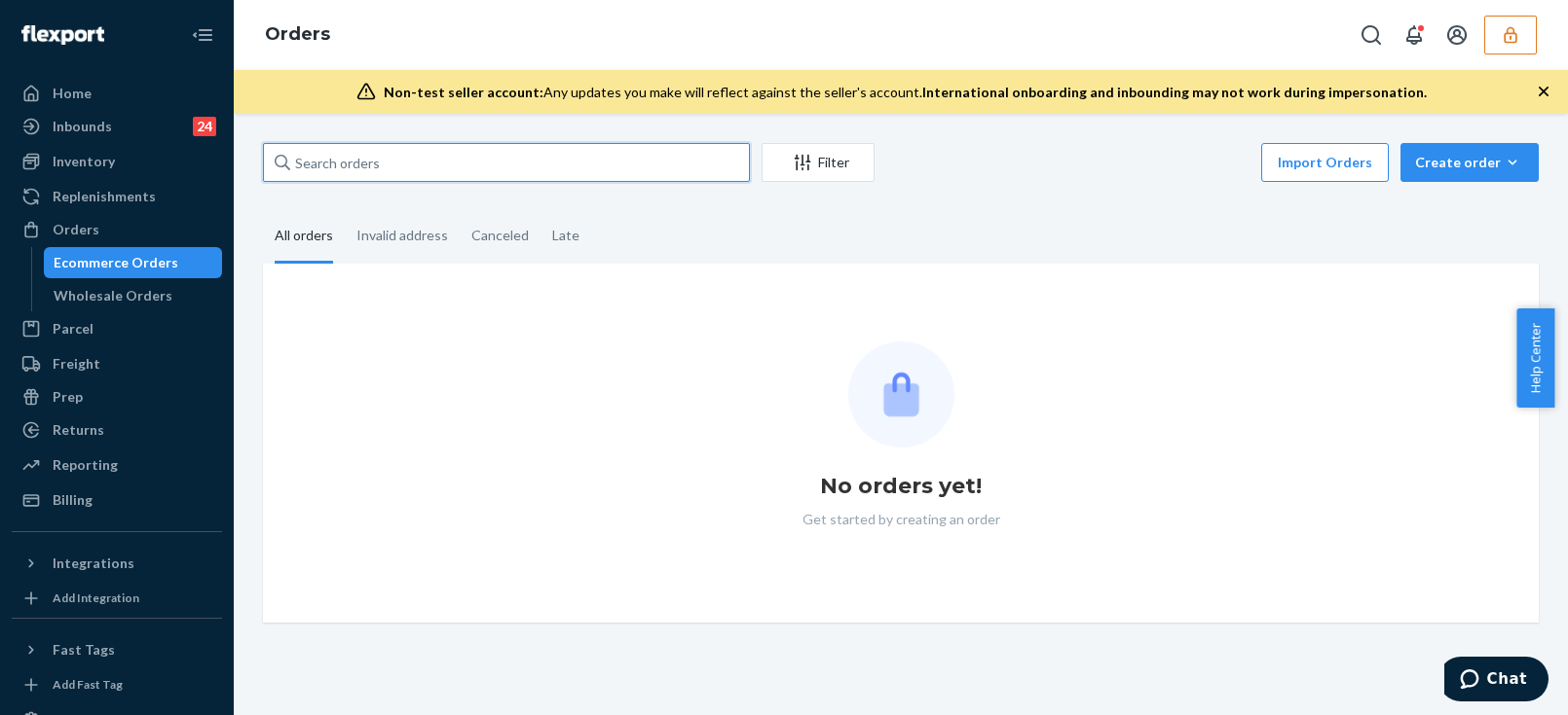
click at [373, 157] on input "text" at bounding box center [506, 163] width 487 height 39
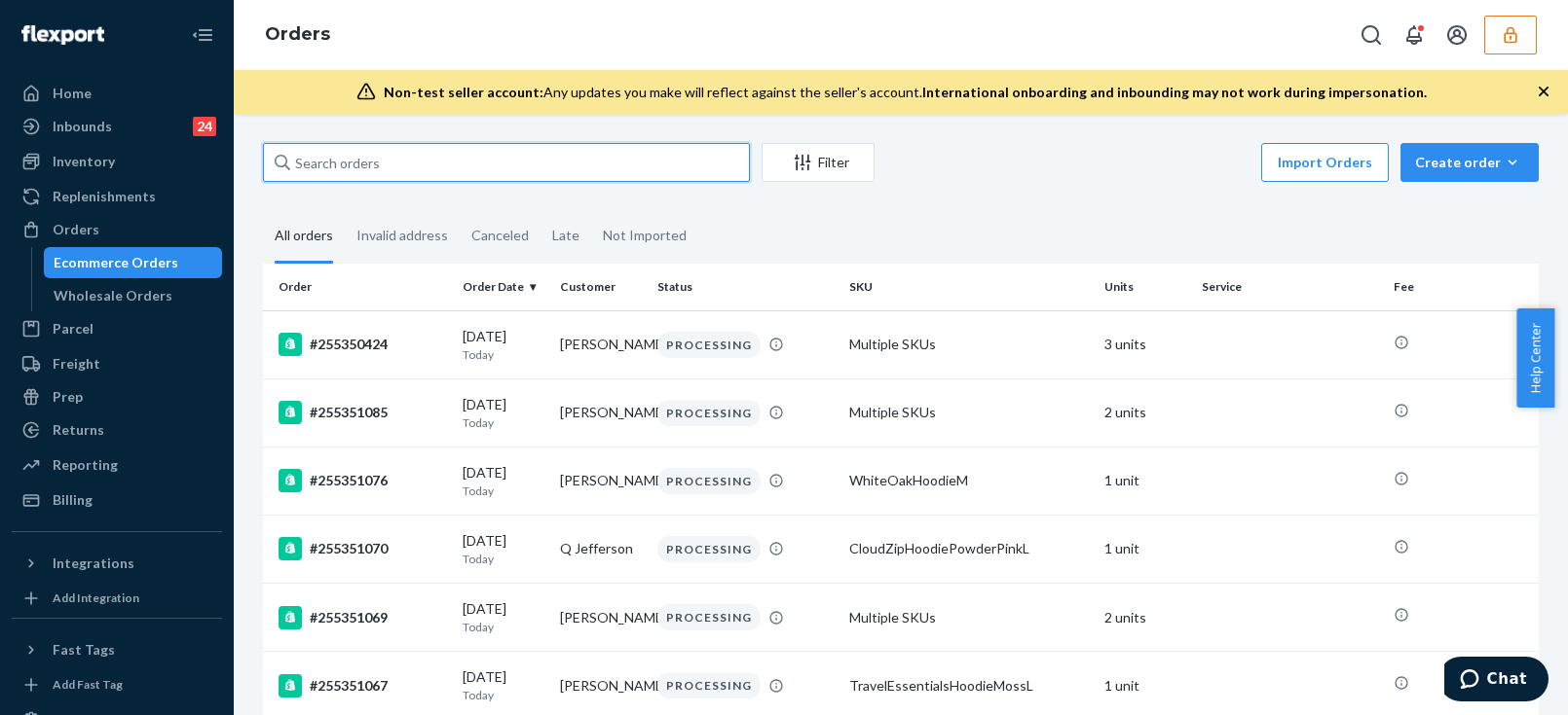
paste input "255064427"
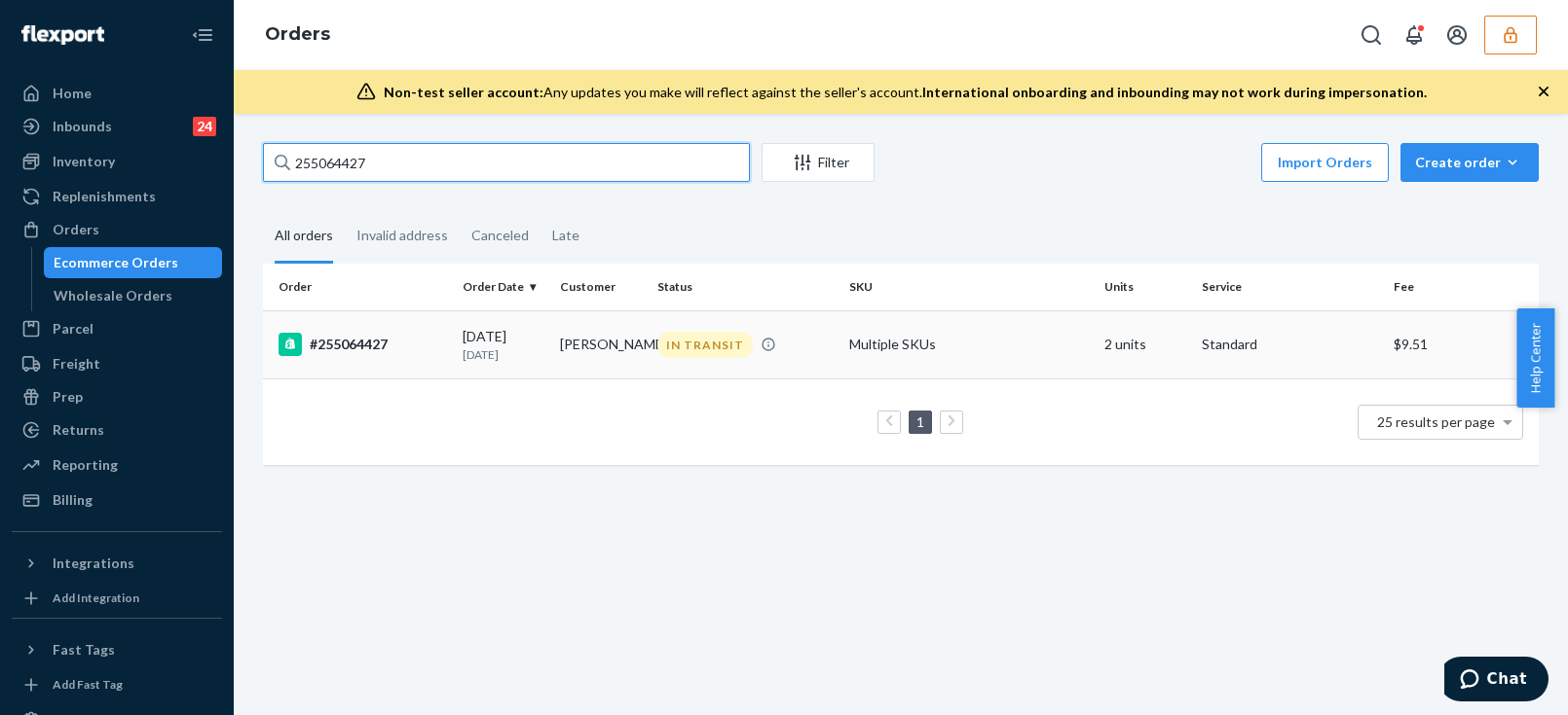
type input "255064427"
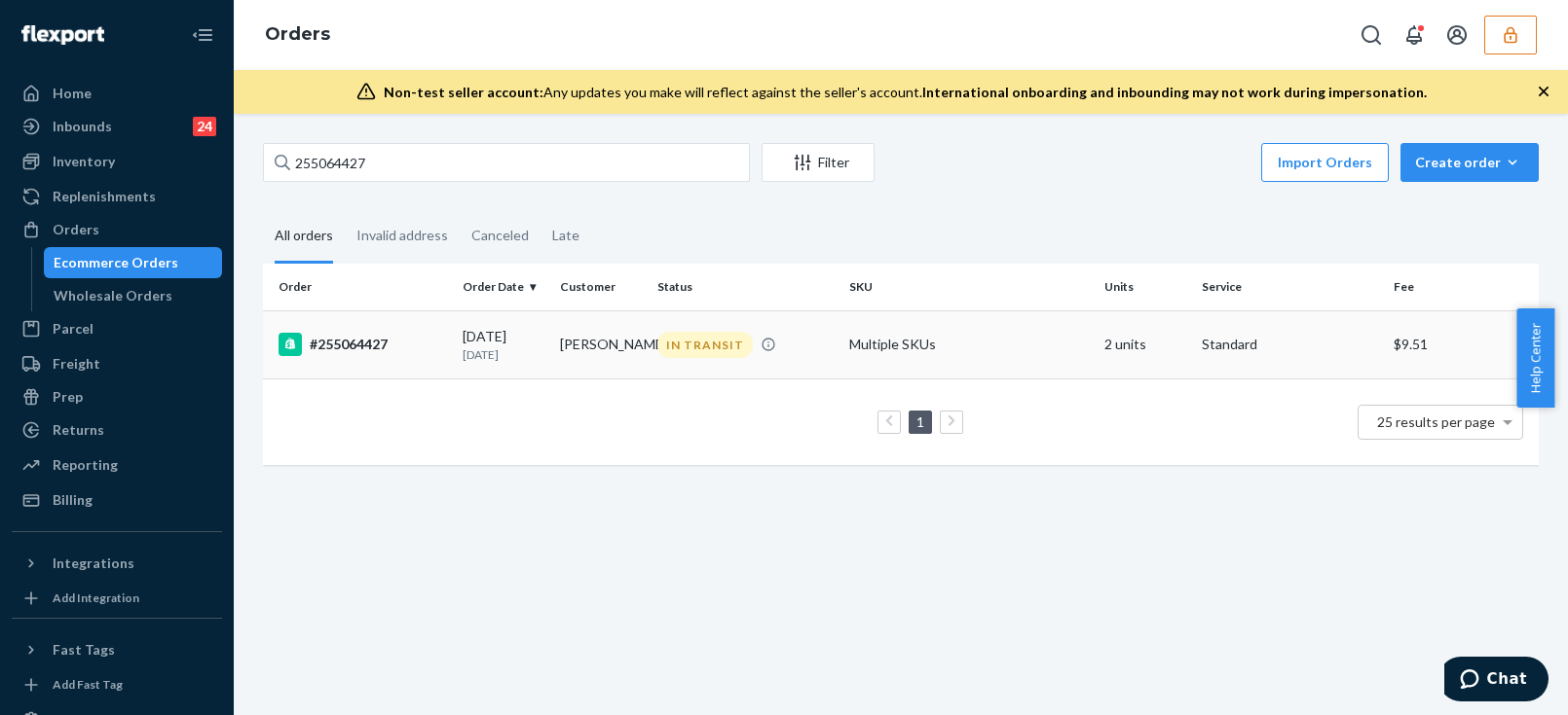
click at [569, 344] on td "Kayla Haas" at bounding box center [600, 345] width 97 height 69
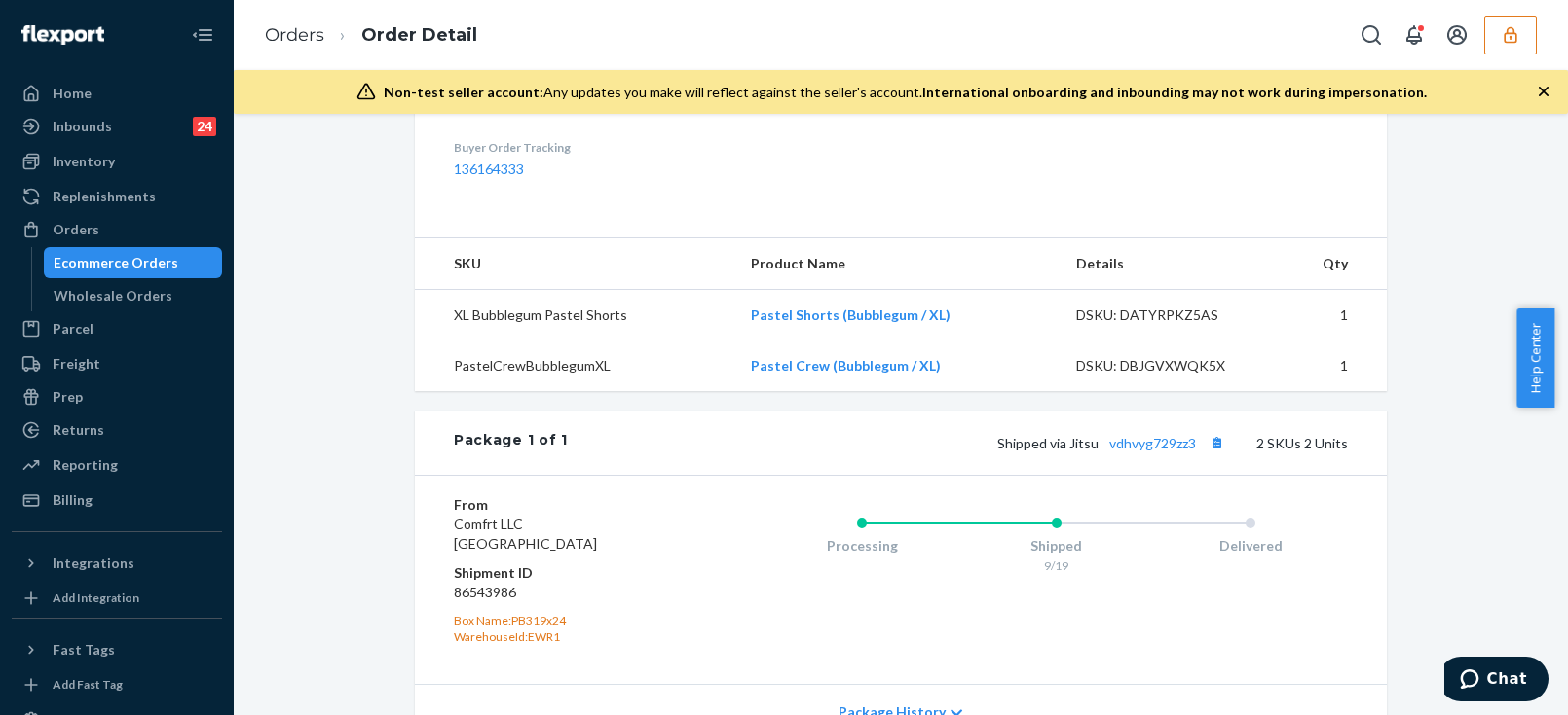
scroll to position [964, 0]
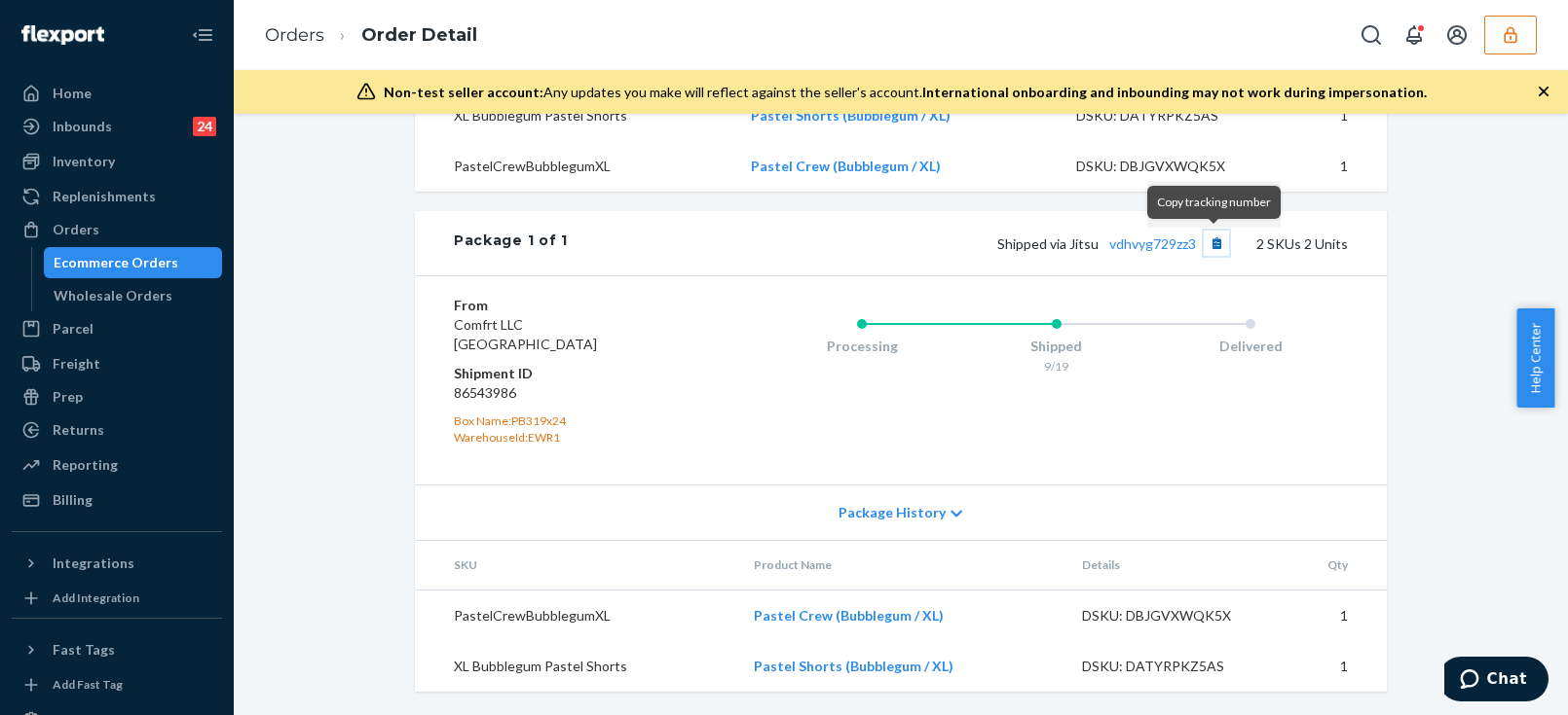
click at [1207, 248] on button "Copy tracking number" at bounding box center [1216, 243] width 25 height 25
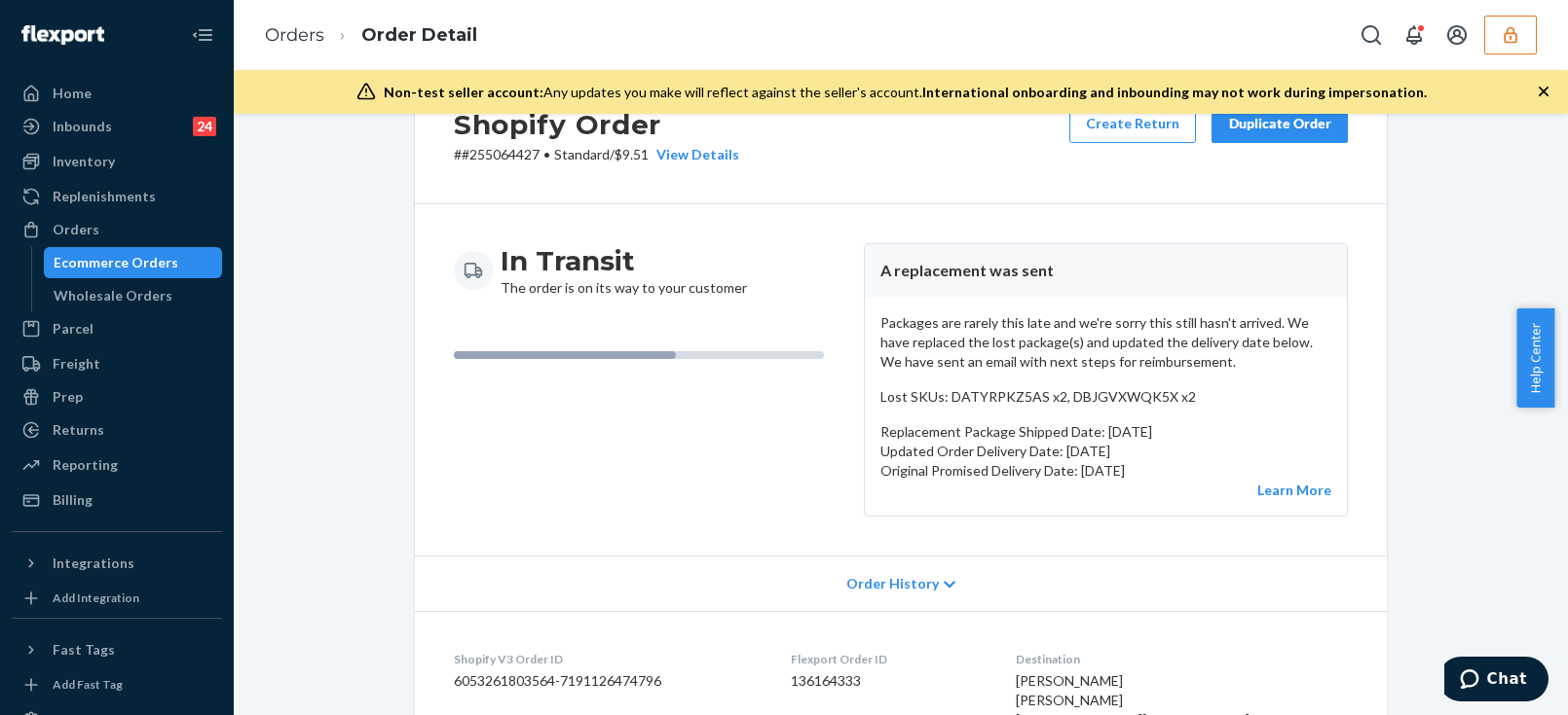
scroll to position [0, 0]
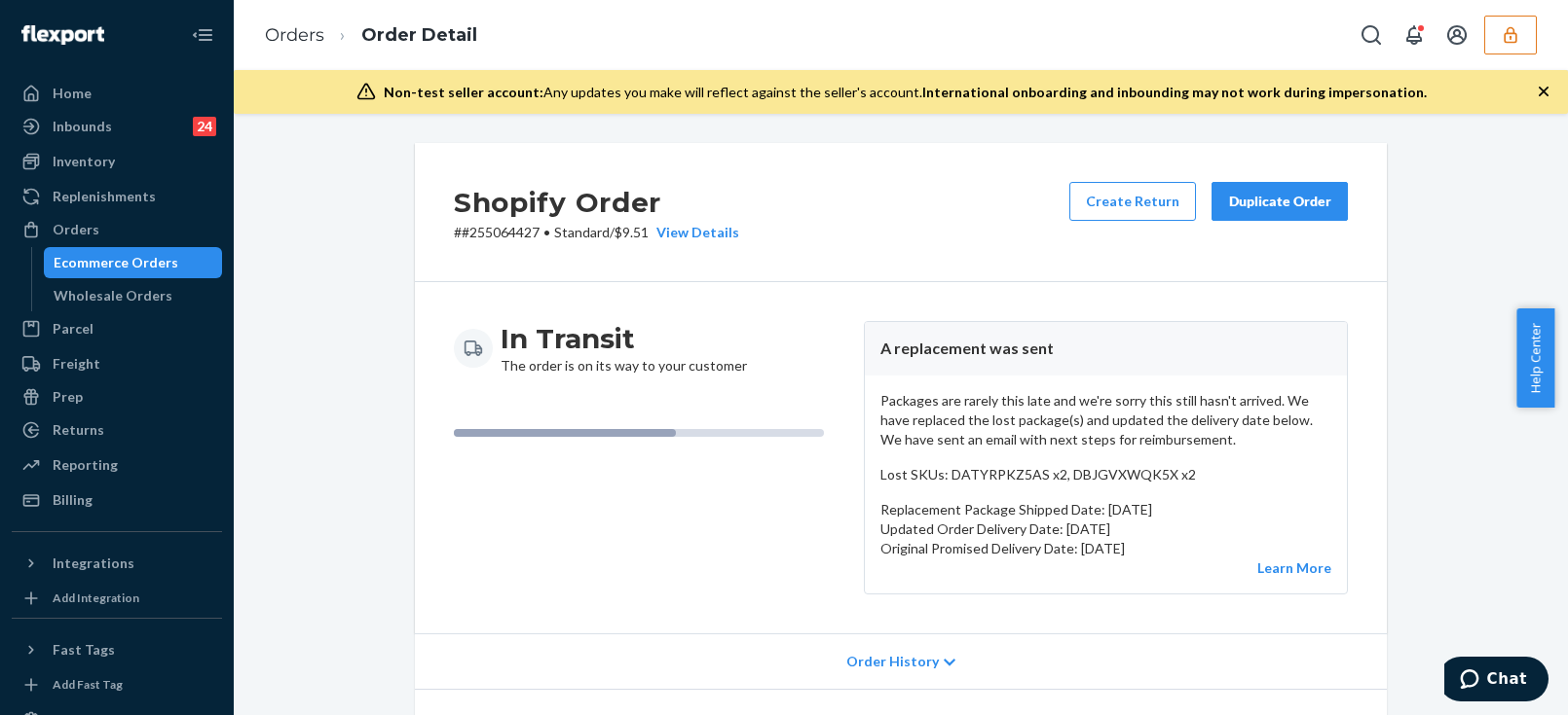
click at [647, 517] on div "In Transit The order is on its way to your customer" at bounding box center [651, 457] width 394 height 273
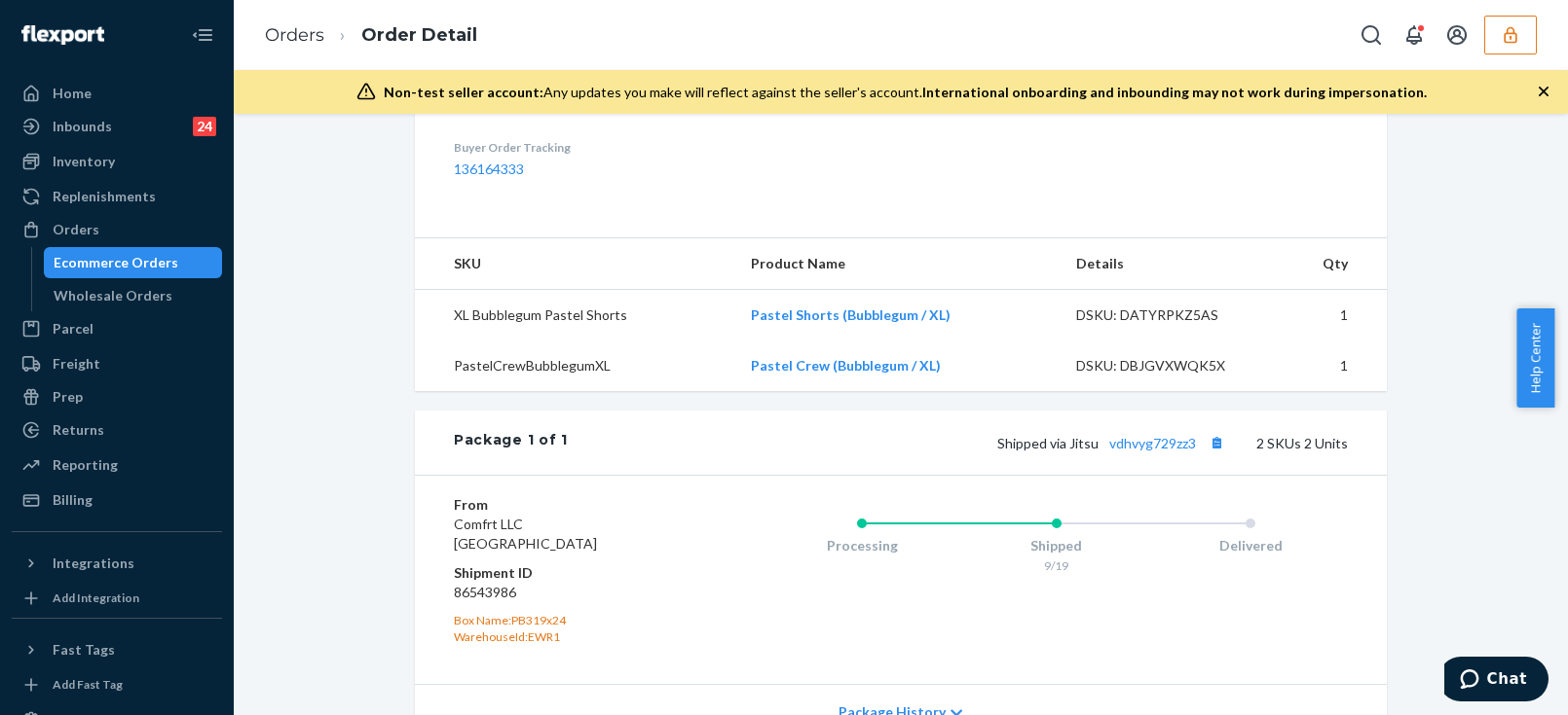
scroll to position [796, 0]
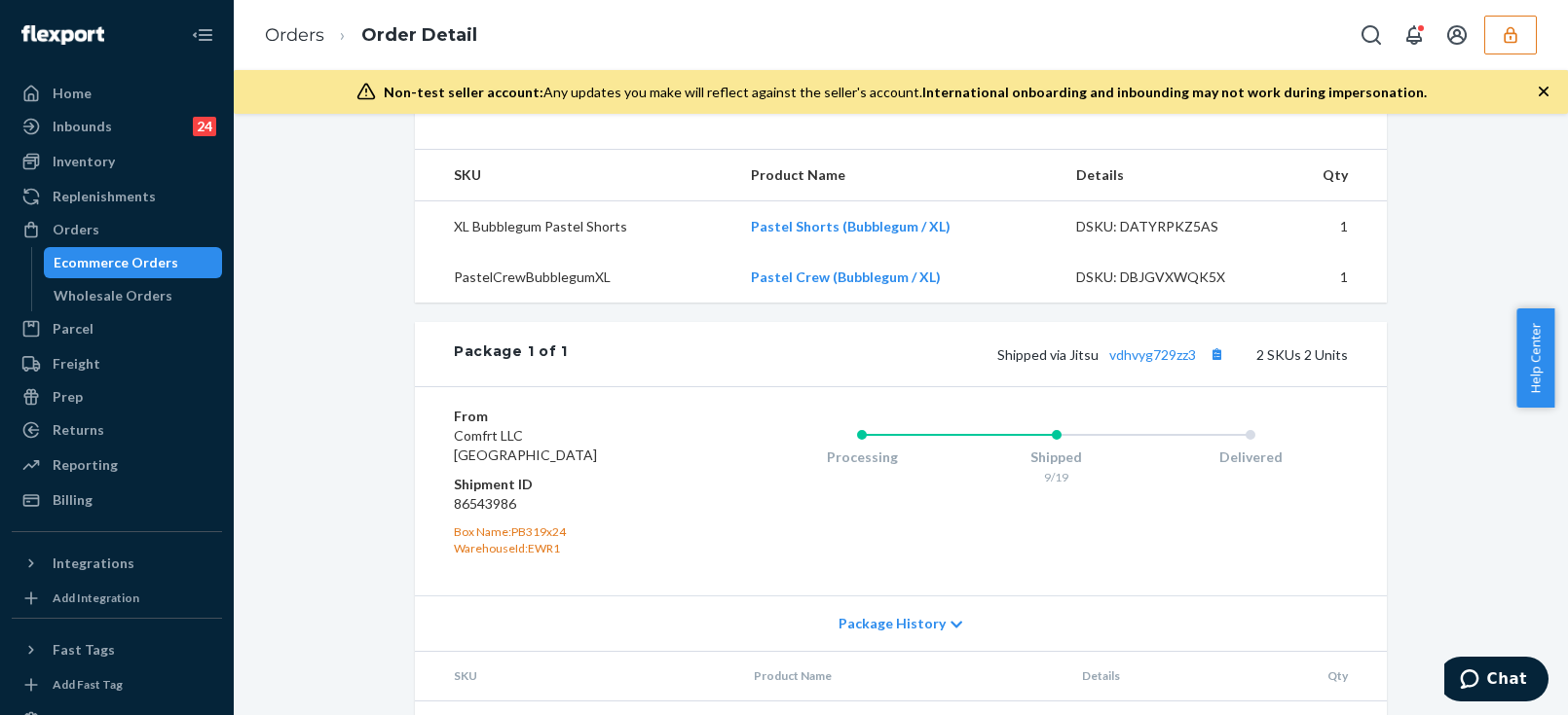
click at [470, 514] on dd "86543986" at bounding box center [569, 504] width 232 height 20
copy dd "86543986"
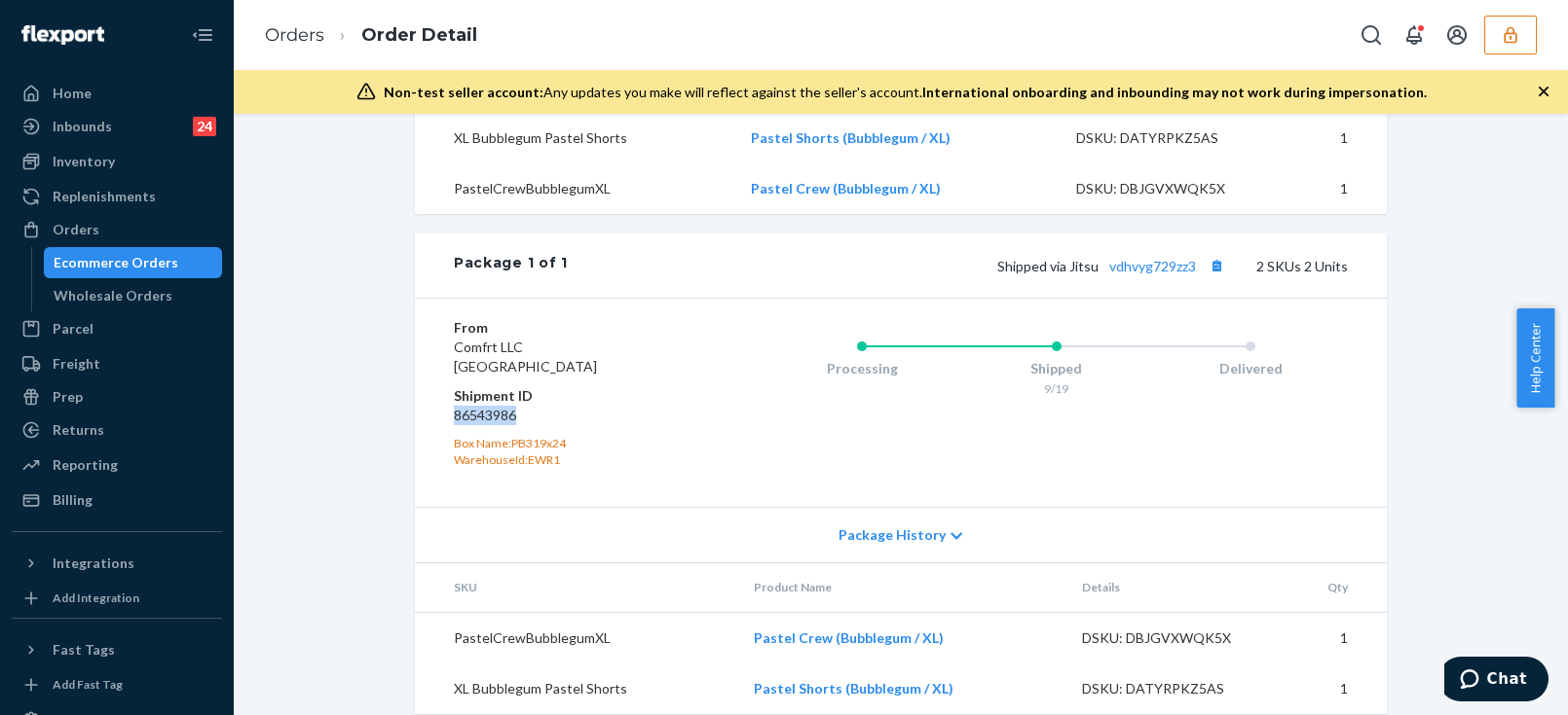
click at [491, 425] on dd "86543986" at bounding box center [569, 415] width 232 height 20
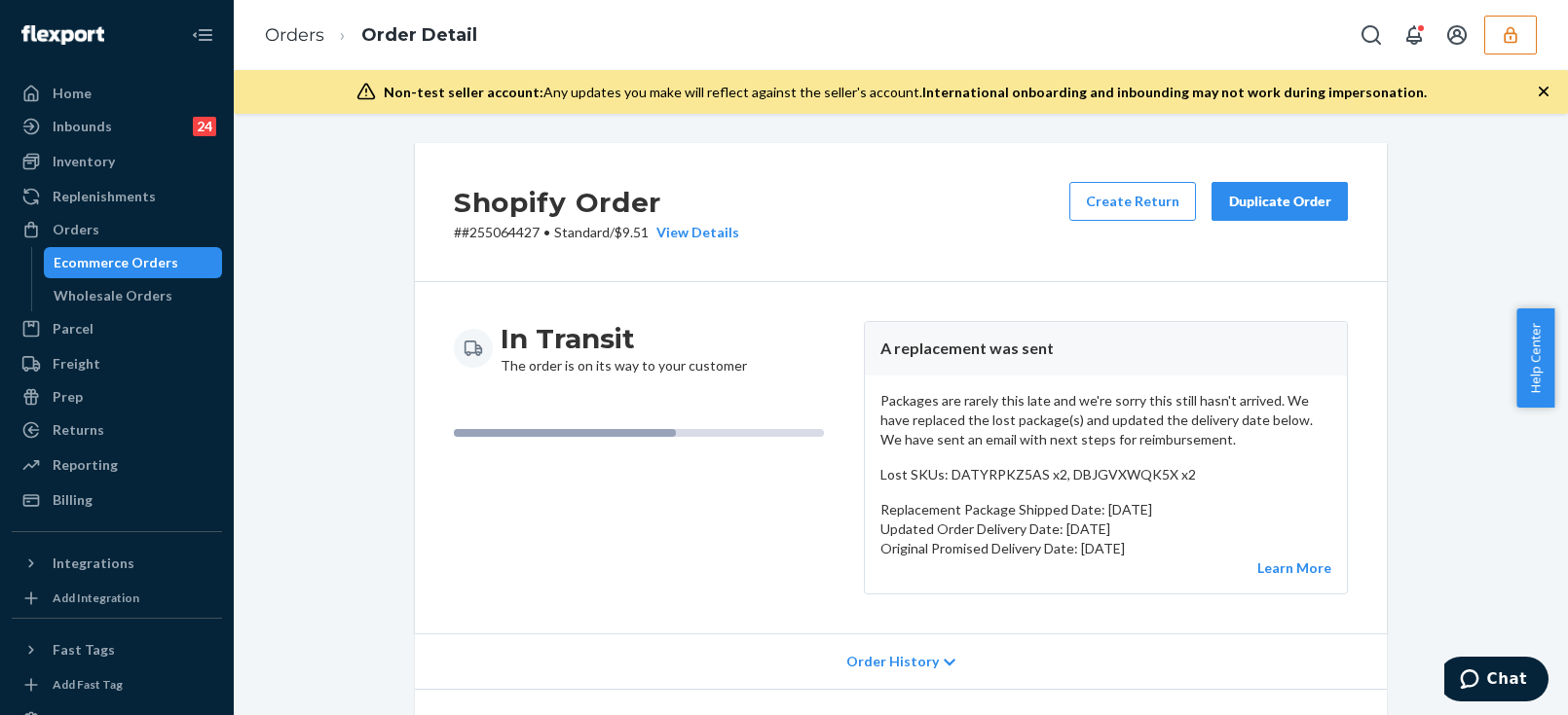
scroll to position [87, 0]
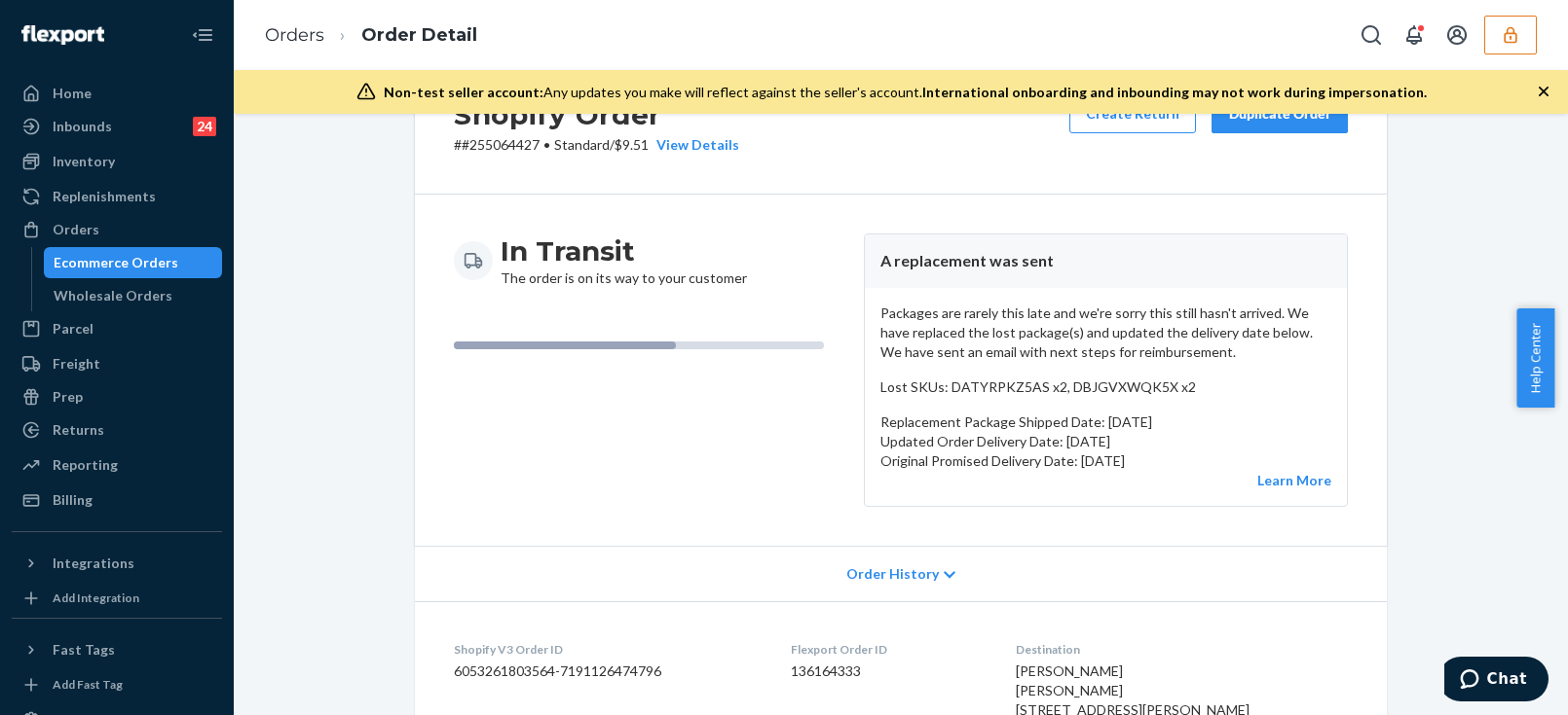
click at [691, 459] on div "In Transit The order is on its way to your customer" at bounding box center [651, 369] width 394 height 273
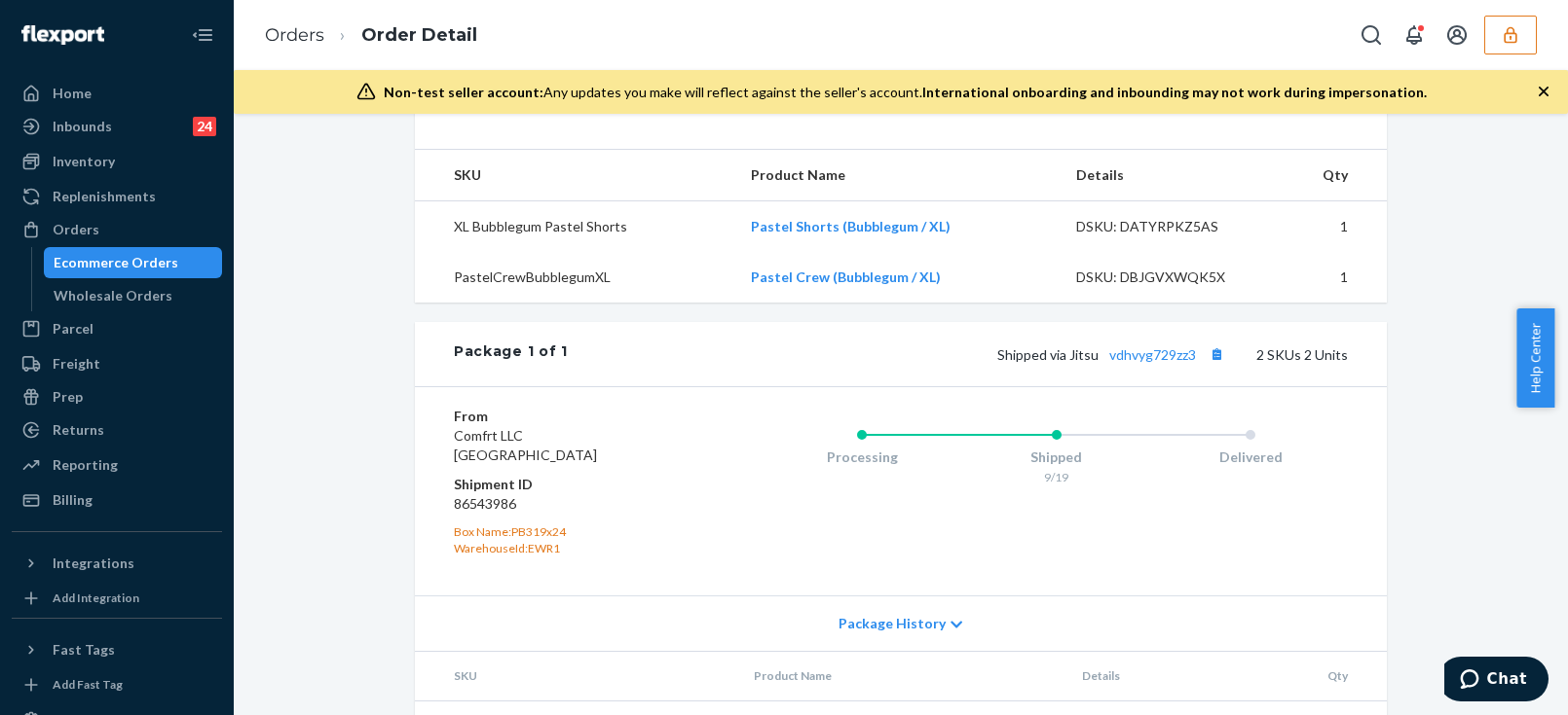
scroll to position [964, 0]
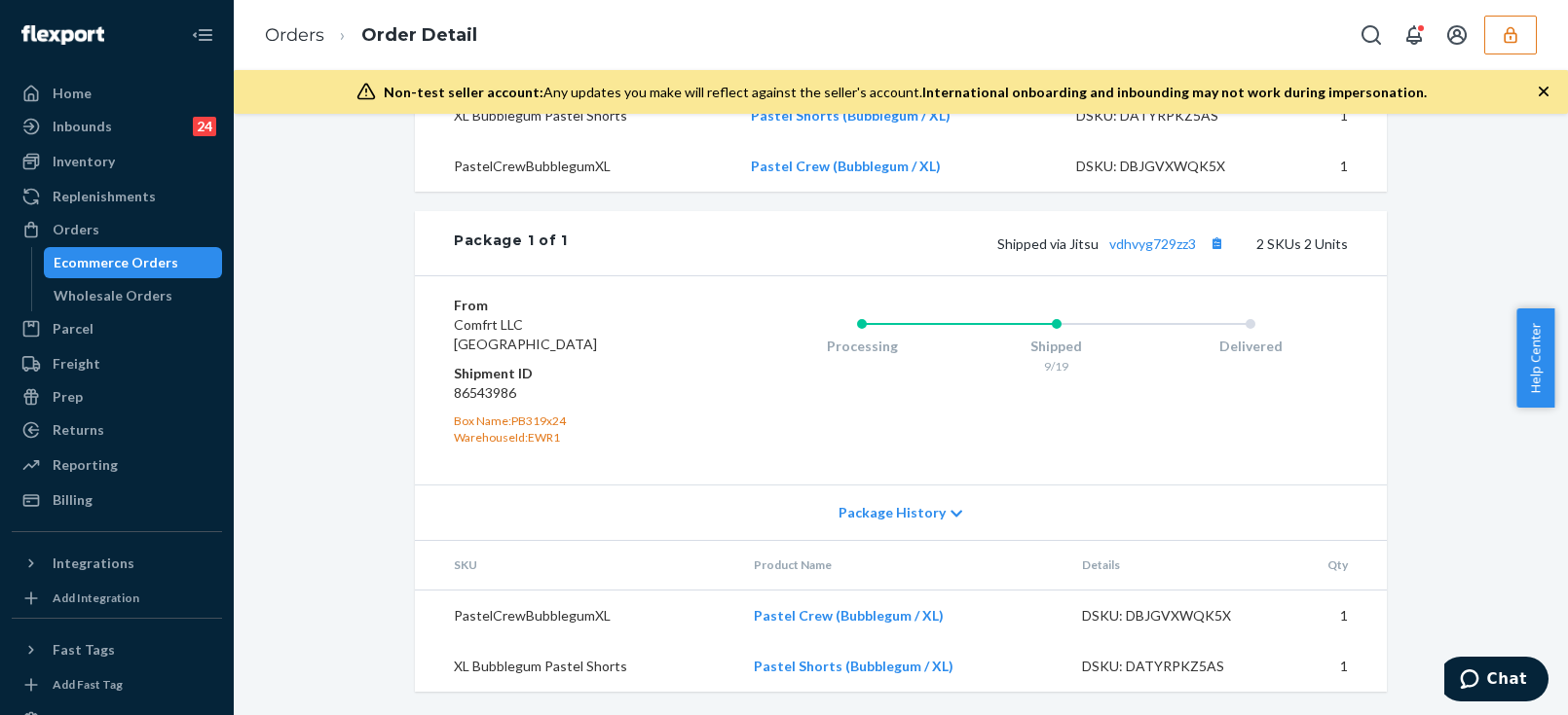
click at [466, 403] on dd "86543986" at bounding box center [569, 393] width 232 height 20
click at [467, 403] on dd "86543986" at bounding box center [569, 393] width 232 height 20
click at [470, 394] on dd "86543986" at bounding box center [569, 393] width 232 height 20
click at [496, 399] on dd "86543986" at bounding box center [569, 393] width 232 height 20
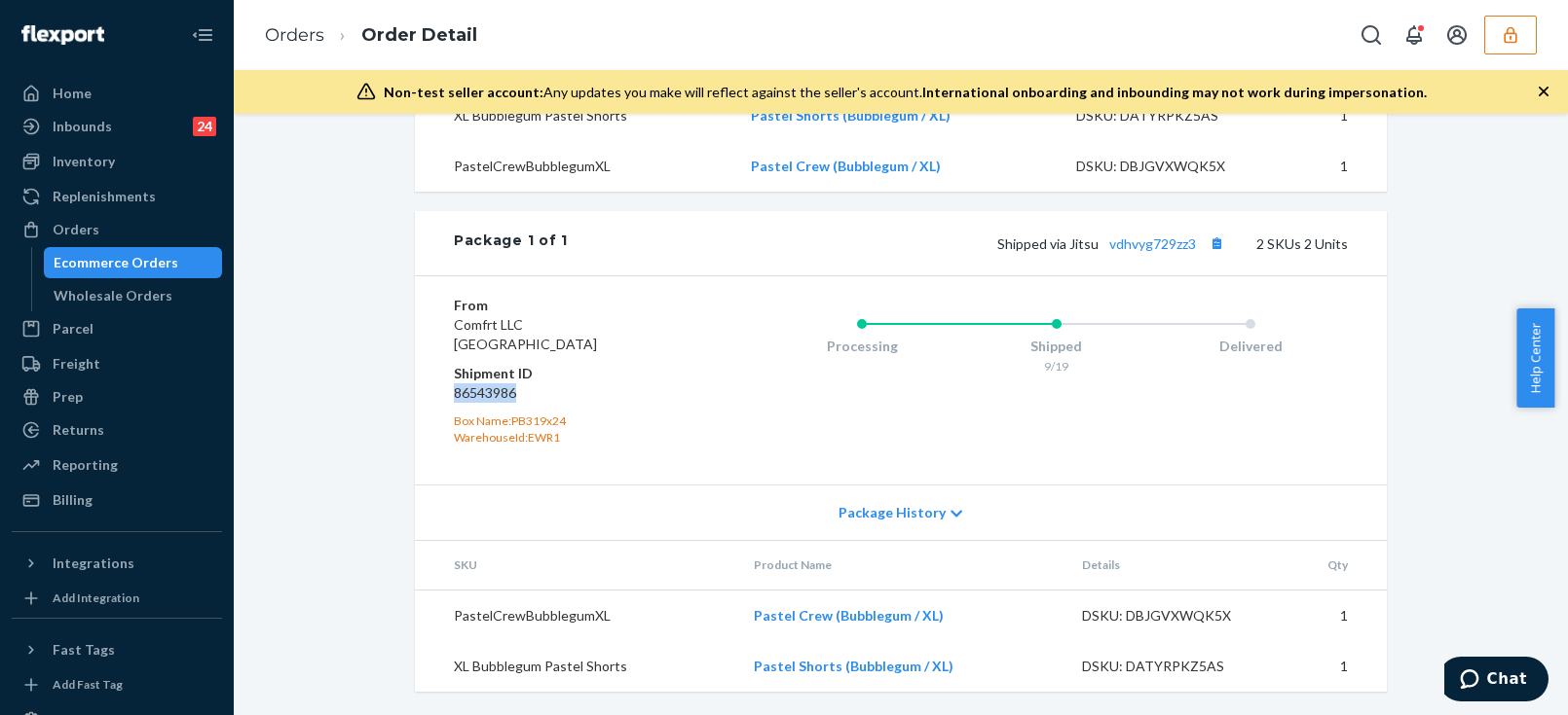
copy dd "86543986"
click at [1497, 44] on button "button" at bounding box center [1510, 35] width 53 height 39
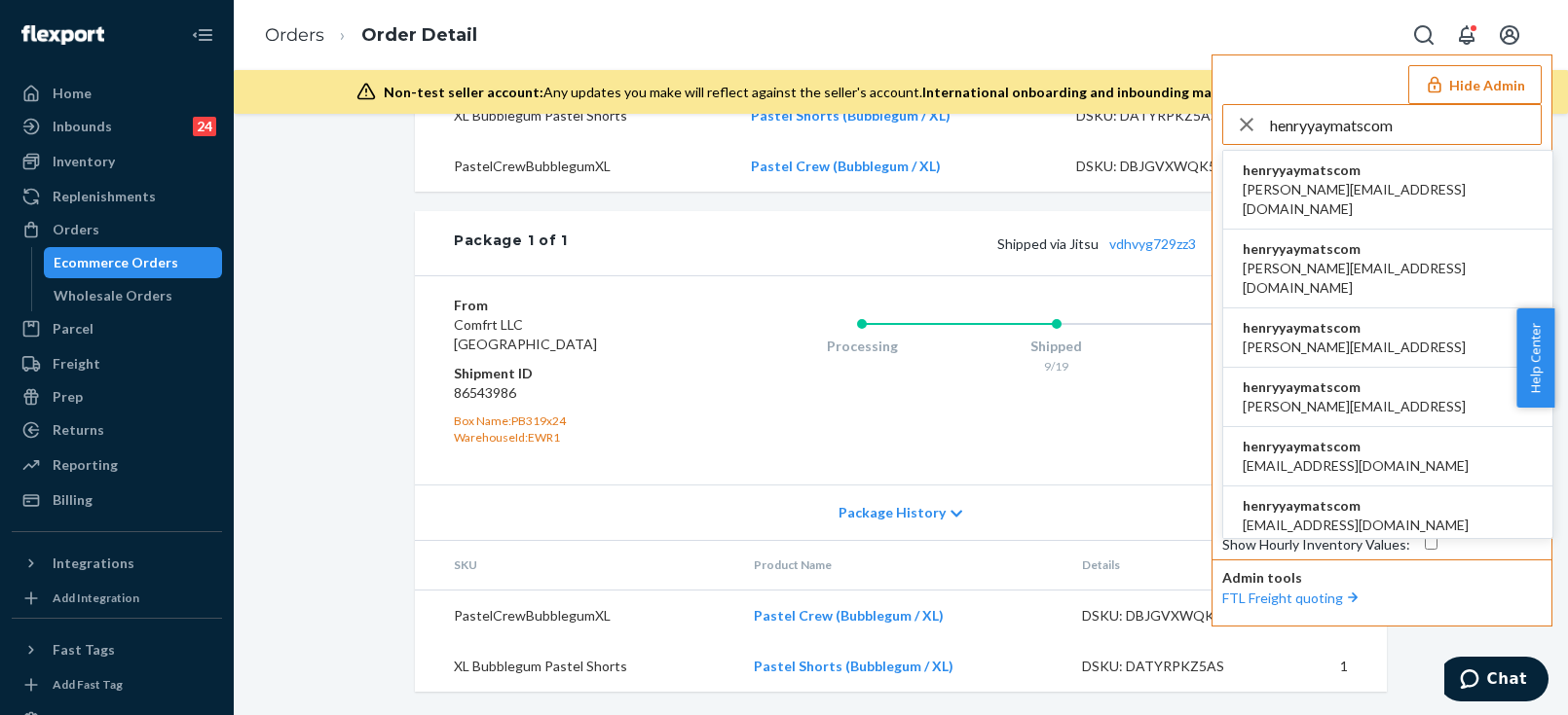
type input "henryyaymatscom"
click at [1363, 182] on li "henryyaymatscom alice@yaymats.com" at bounding box center [1388, 190] width 329 height 78
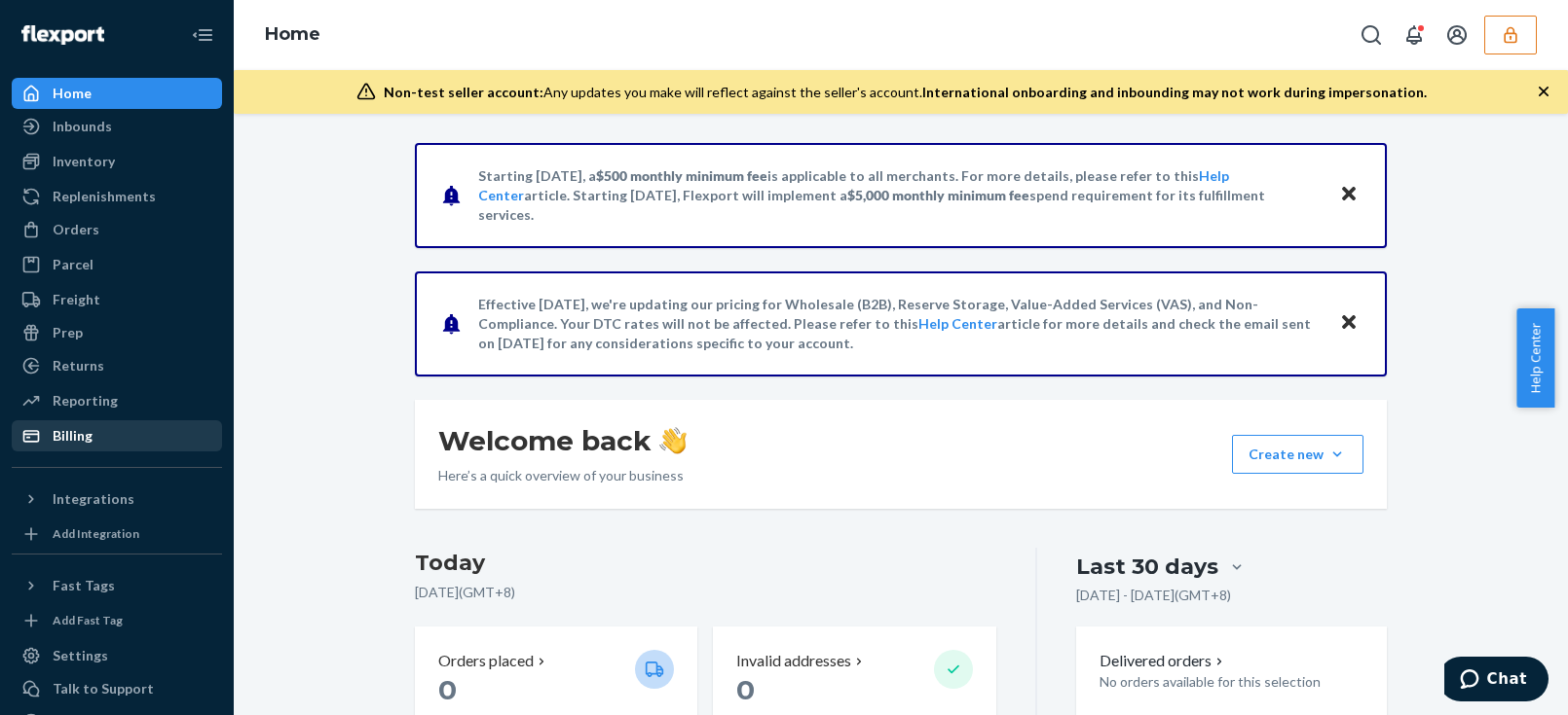
click at [77, 423] on div "Billing" at bounding box center [117, 436] width 207 height 27
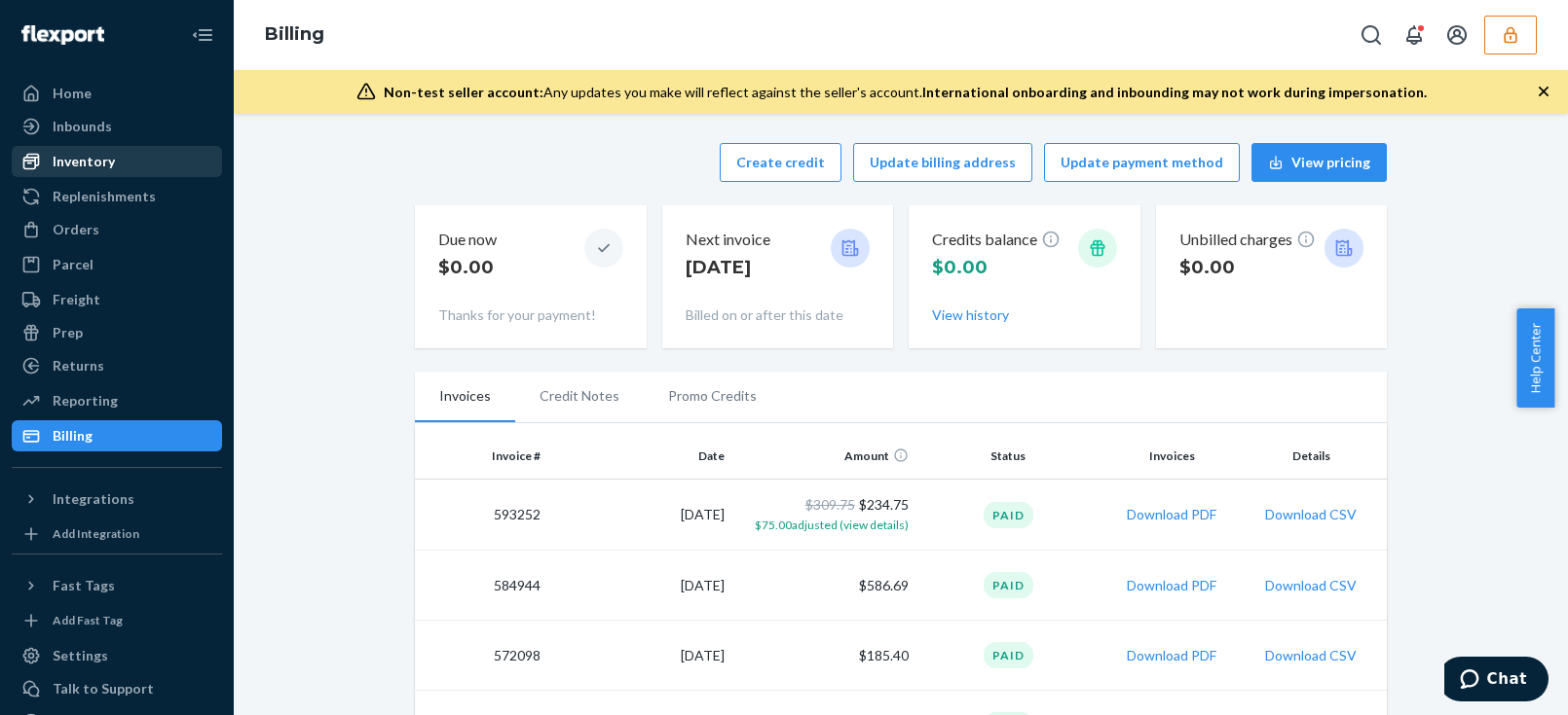
click at [77, 167] on div "Inventory" at bounding box center [84, 162] width 63 height 20
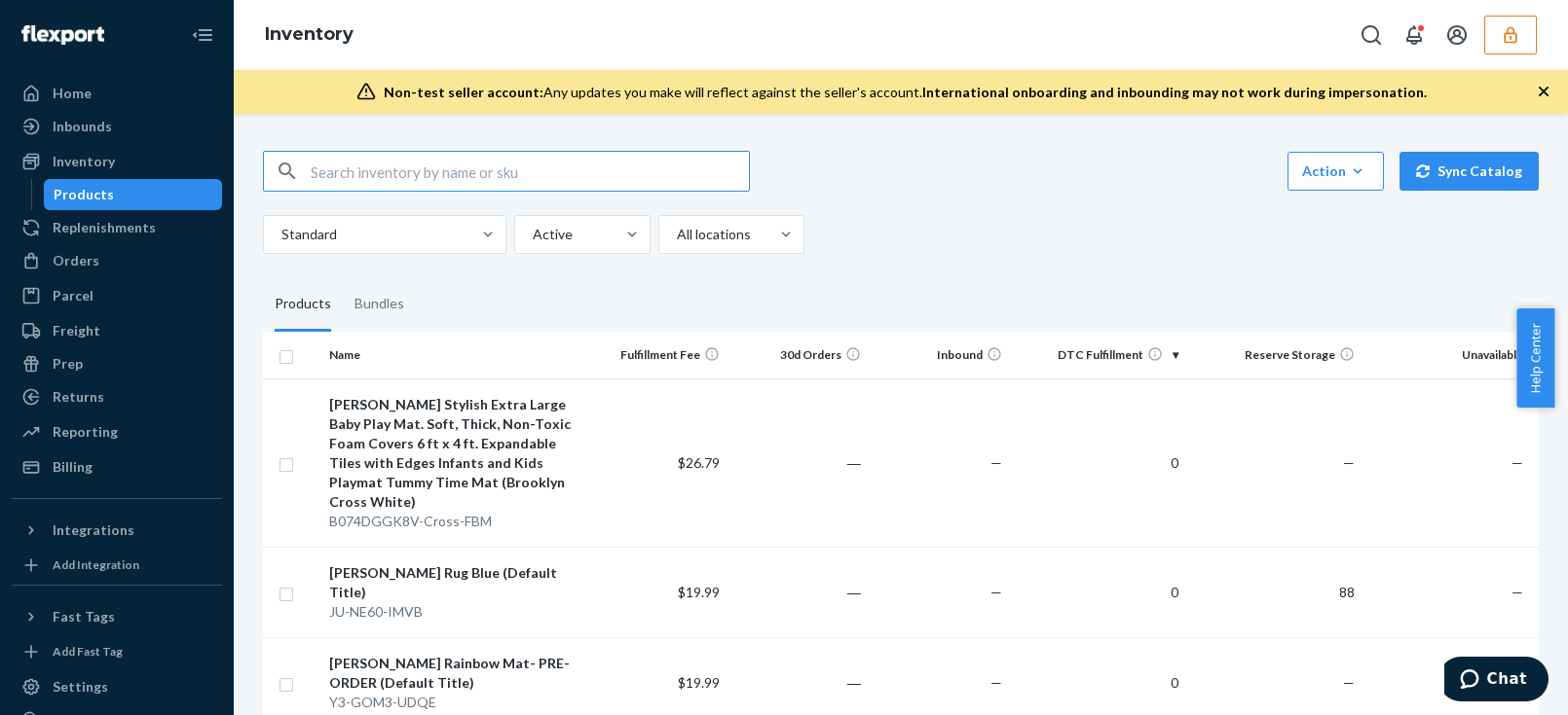
click at [375, 168] on input "text" at bounding box center [529, 171] width 438 height 39
type input "DWFDKYGDQEF"
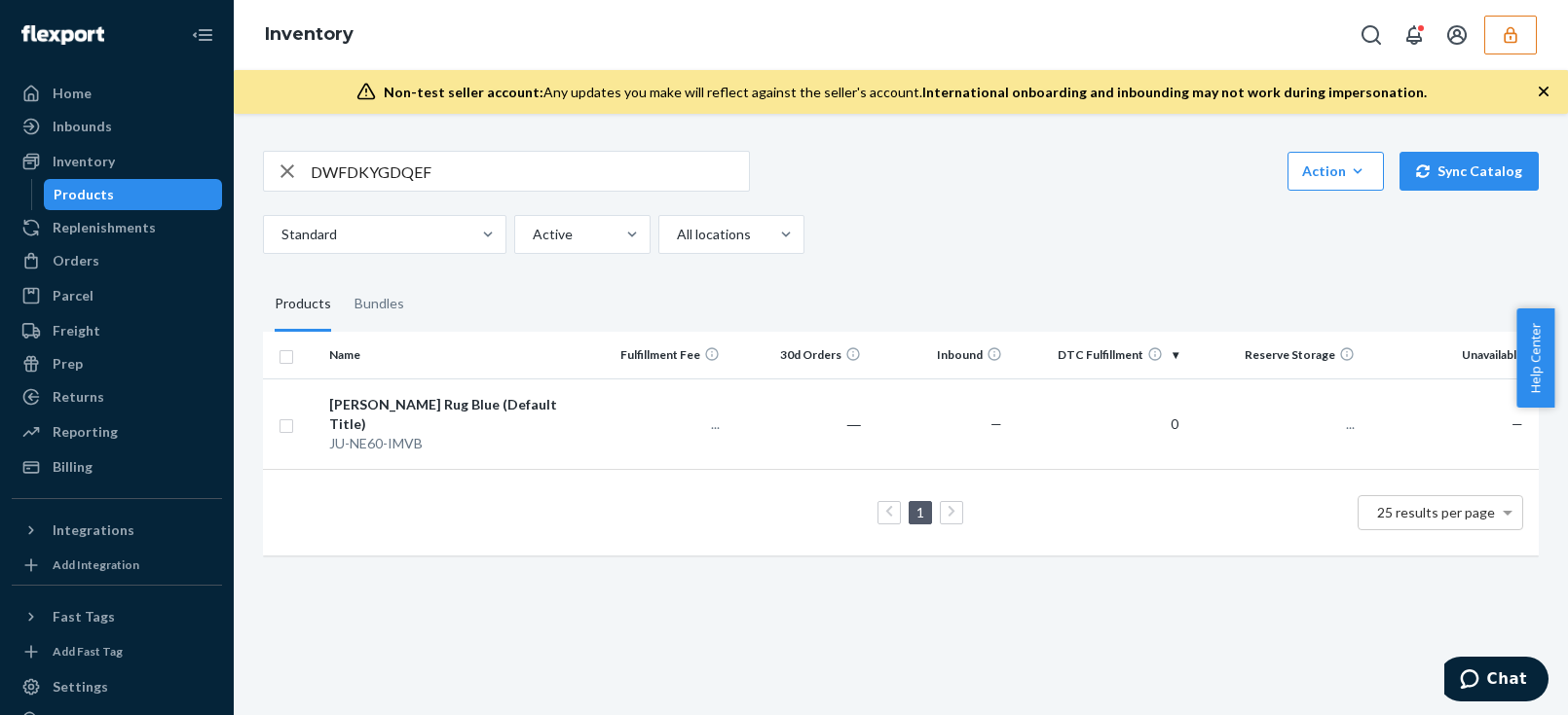
click at [487, 165] on input "DWFDKYGDQEF" at bounding box center [529, 171] width 438 height 39
click at [292, 413] on input "checkbox" at bounding box center [286, 423] width 16 height 21
checkbox input "true"
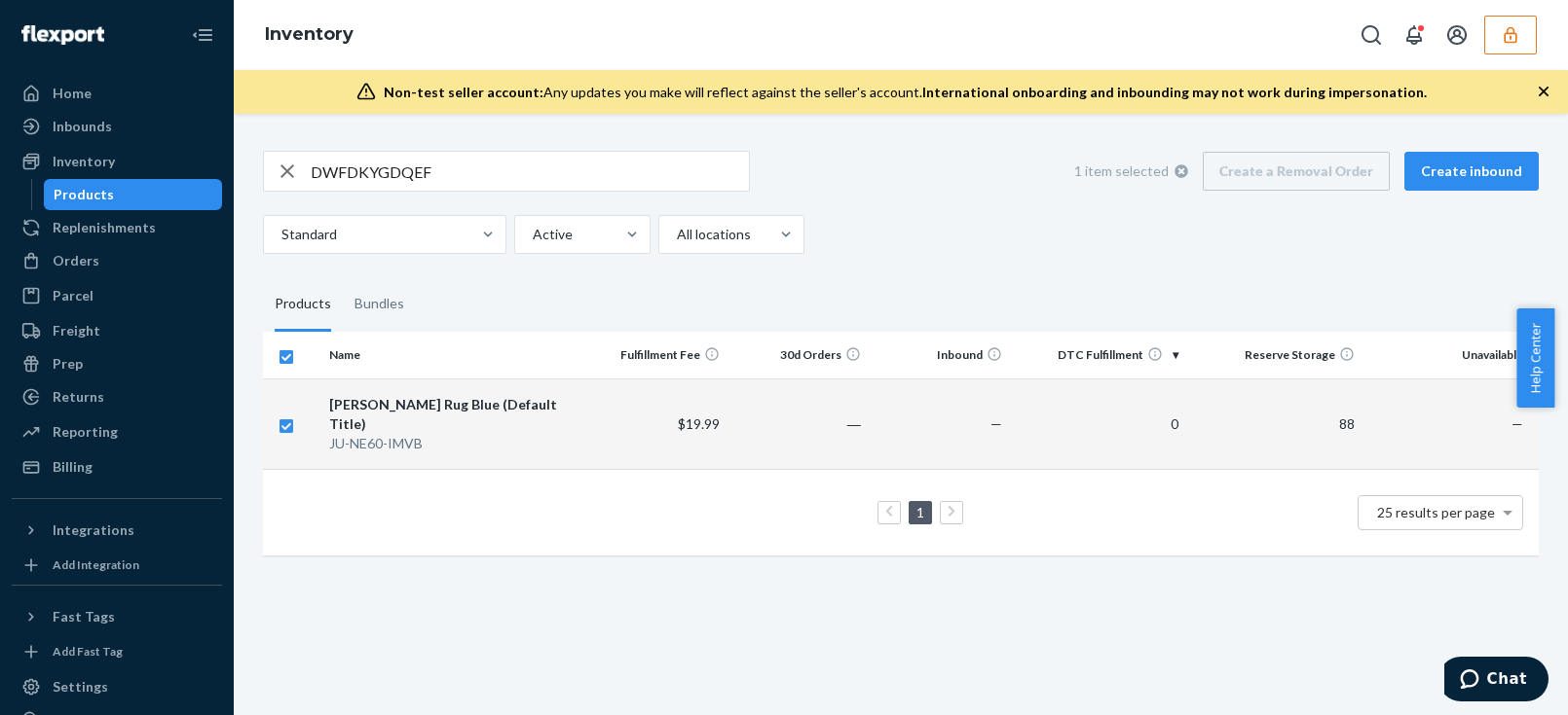
click at [1553, 8] on div "Inventory" at bounding box center [900, 35] width 1334 height 71
click at [145, 232] on div "Replenishments" at bounding box center [104, 228] width 103 height 20
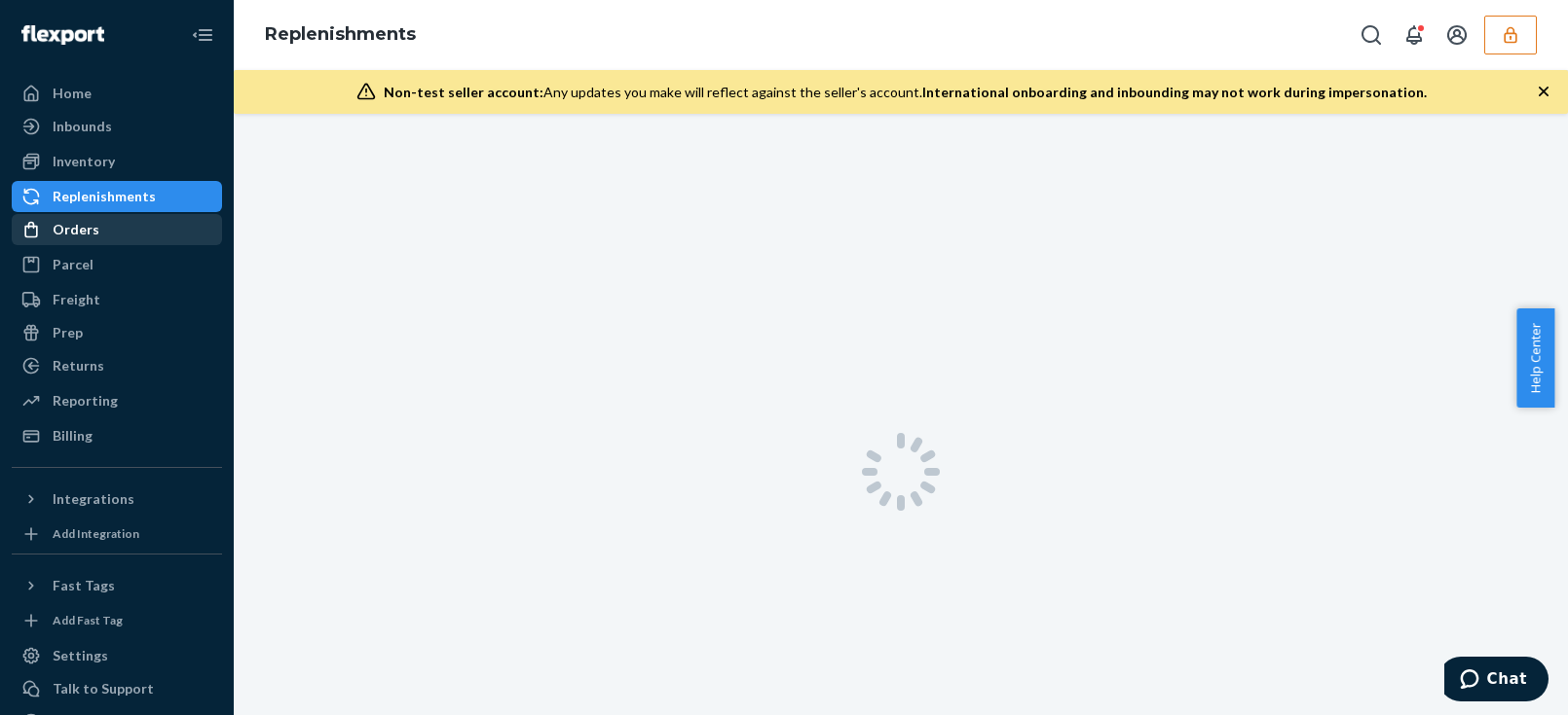
click at [119, 240] on div "Orders" at bounding box center [117, 230] width 207 height 27
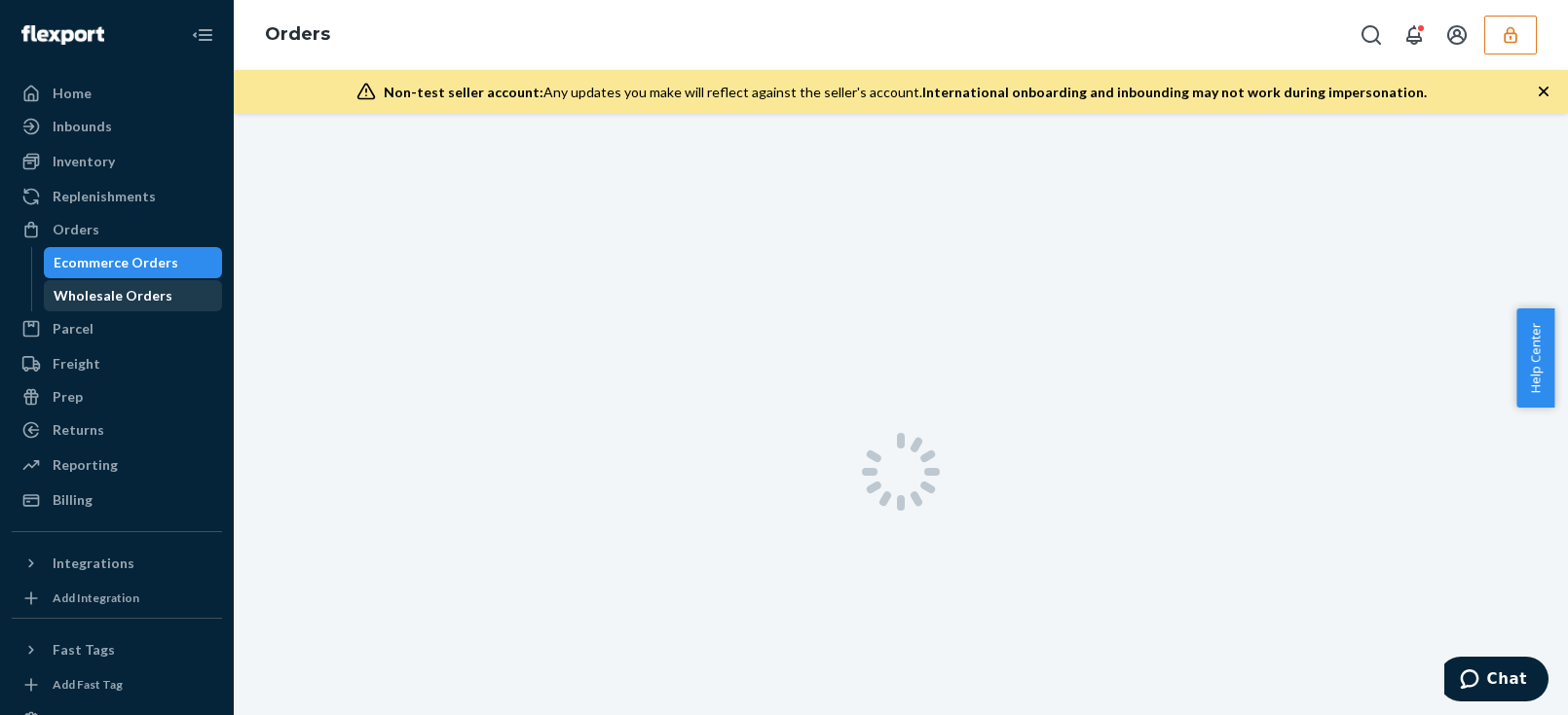
click at [83, 307] on div "Wholesale Orders" at bounding box center [133, 296] width 175 height 27
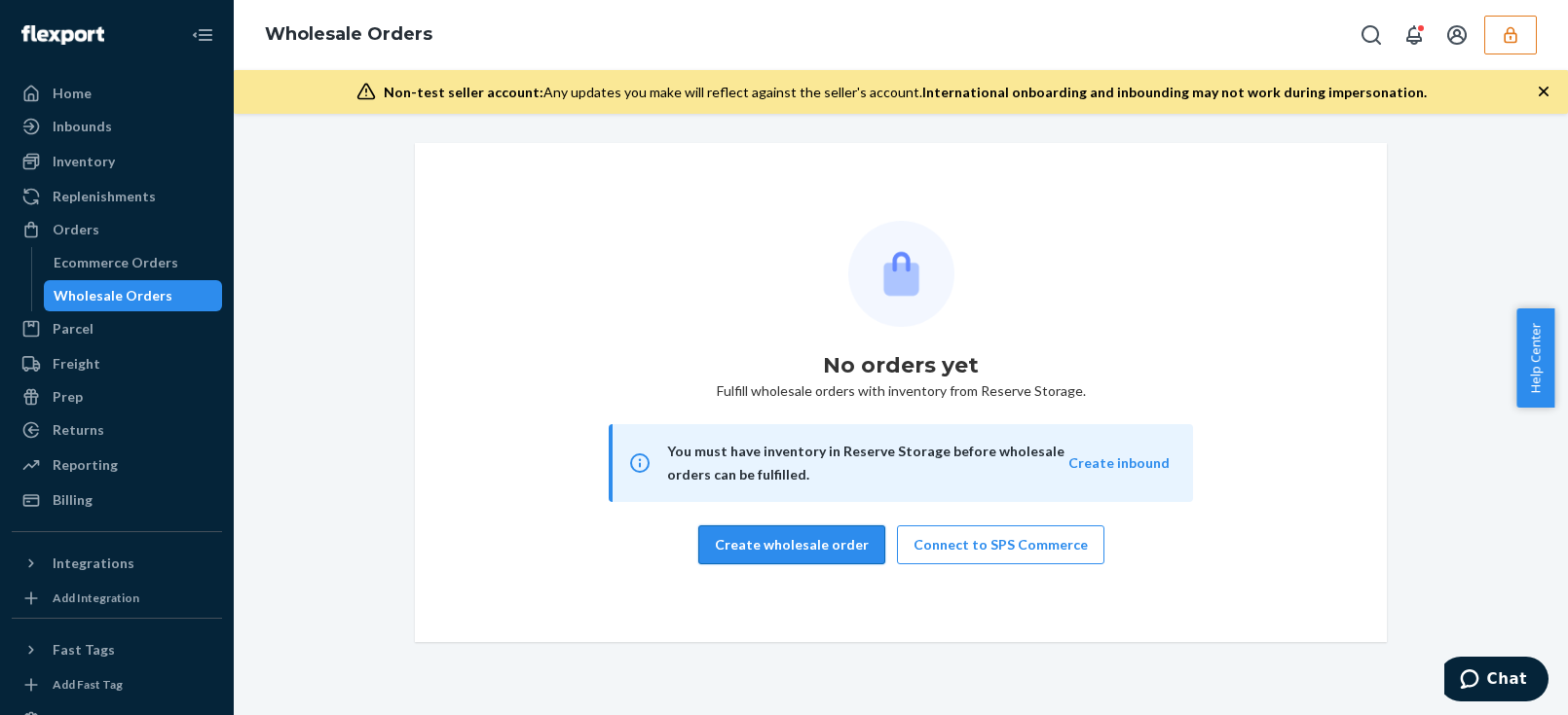
click at [838, 542] on button "Create wholesale order" at bounding box center [791, 546] width 187 height 39
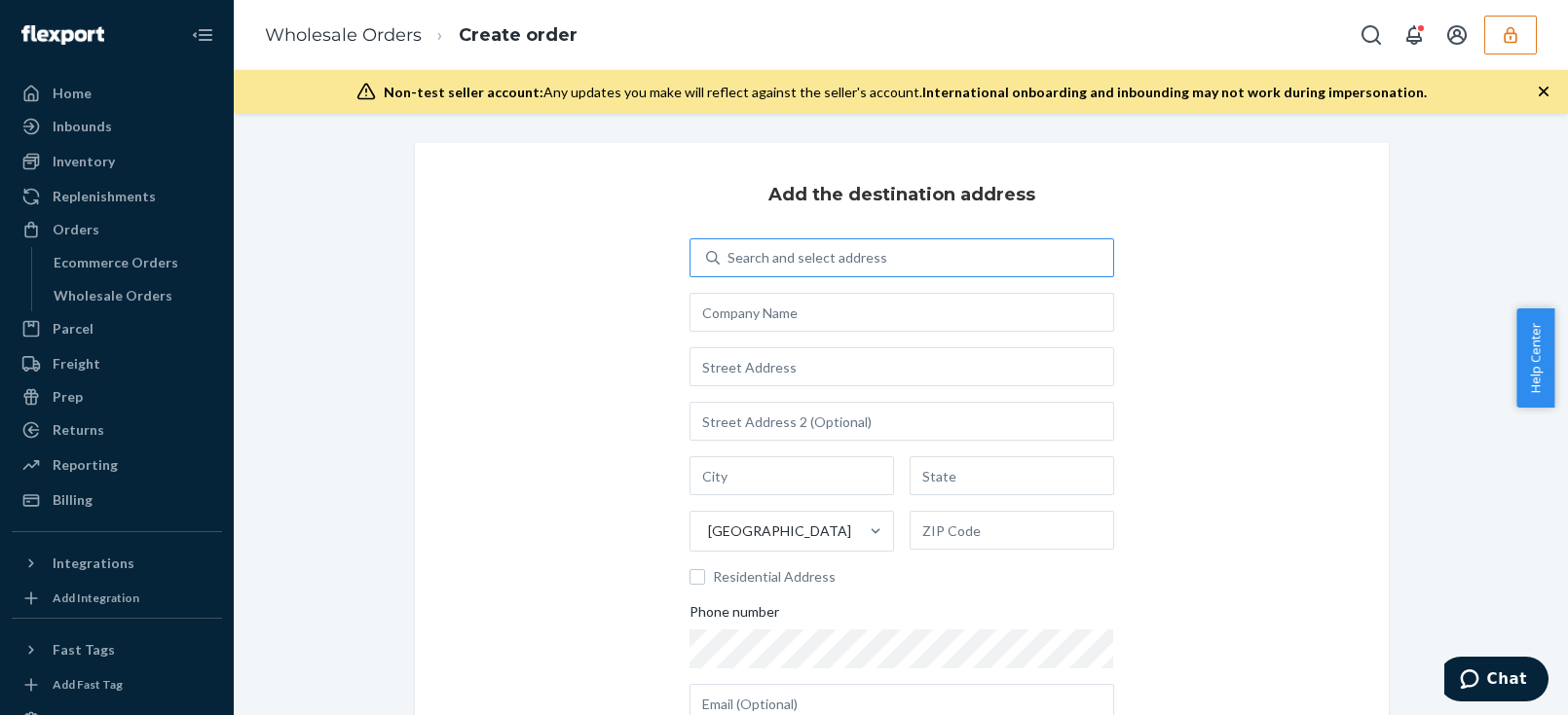
click at [799, 255] on div "Search and select address" at bounding box center [807, 258] width 160 height 20
click at [729, 255] on input "Search and select address" at bounding box center [728, 258] width 2 height 20
type input "2092 highway 69"
click at [613, 354] on div "Add the destination address 0 results available for search term [STREET_ADDRESS…" at bounding box center [902, 494] width 974 height 702
click at [761, 311] on input "text" at bounding box center [902, 312] width 424 height 39
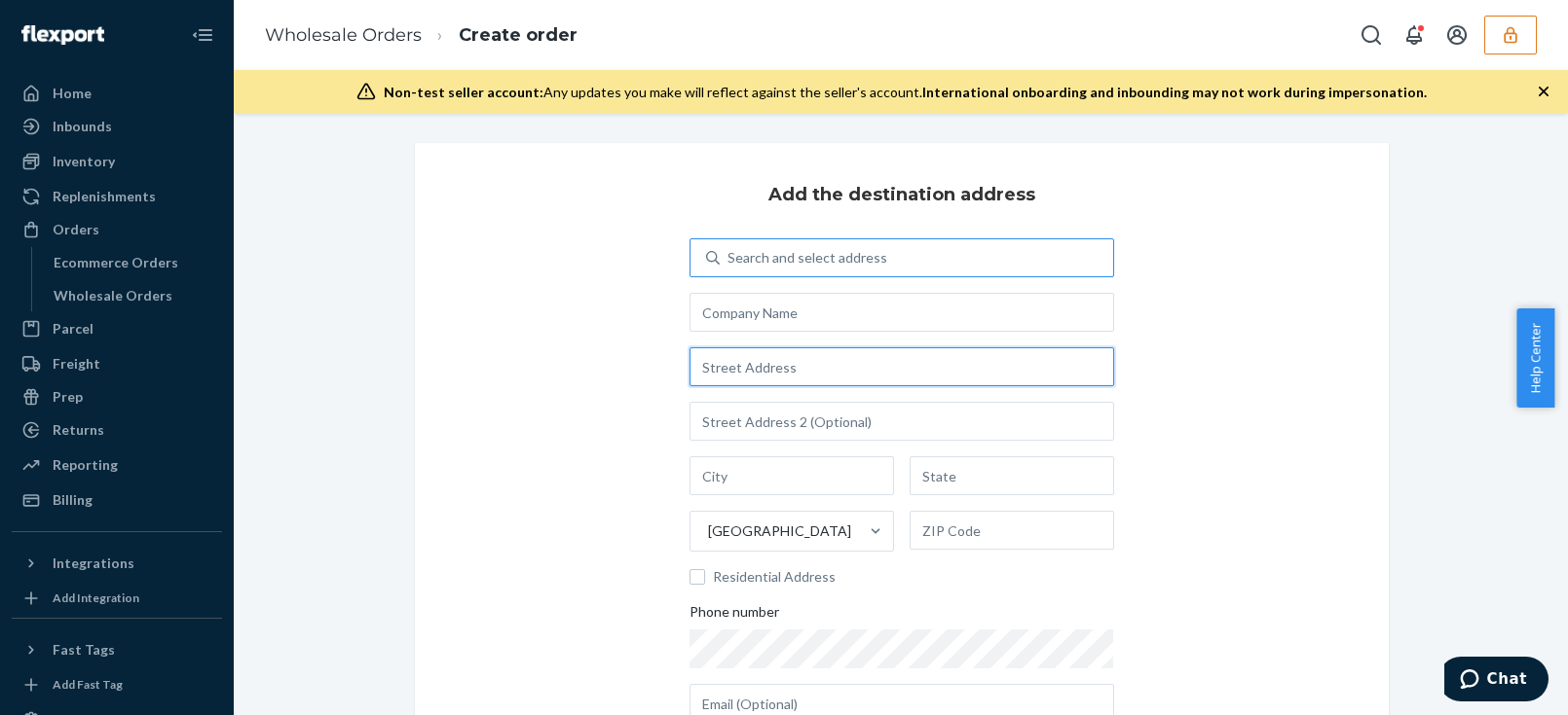
click at [805, 372] on input "text" at bounding box center [902, 367] width 424 height 39
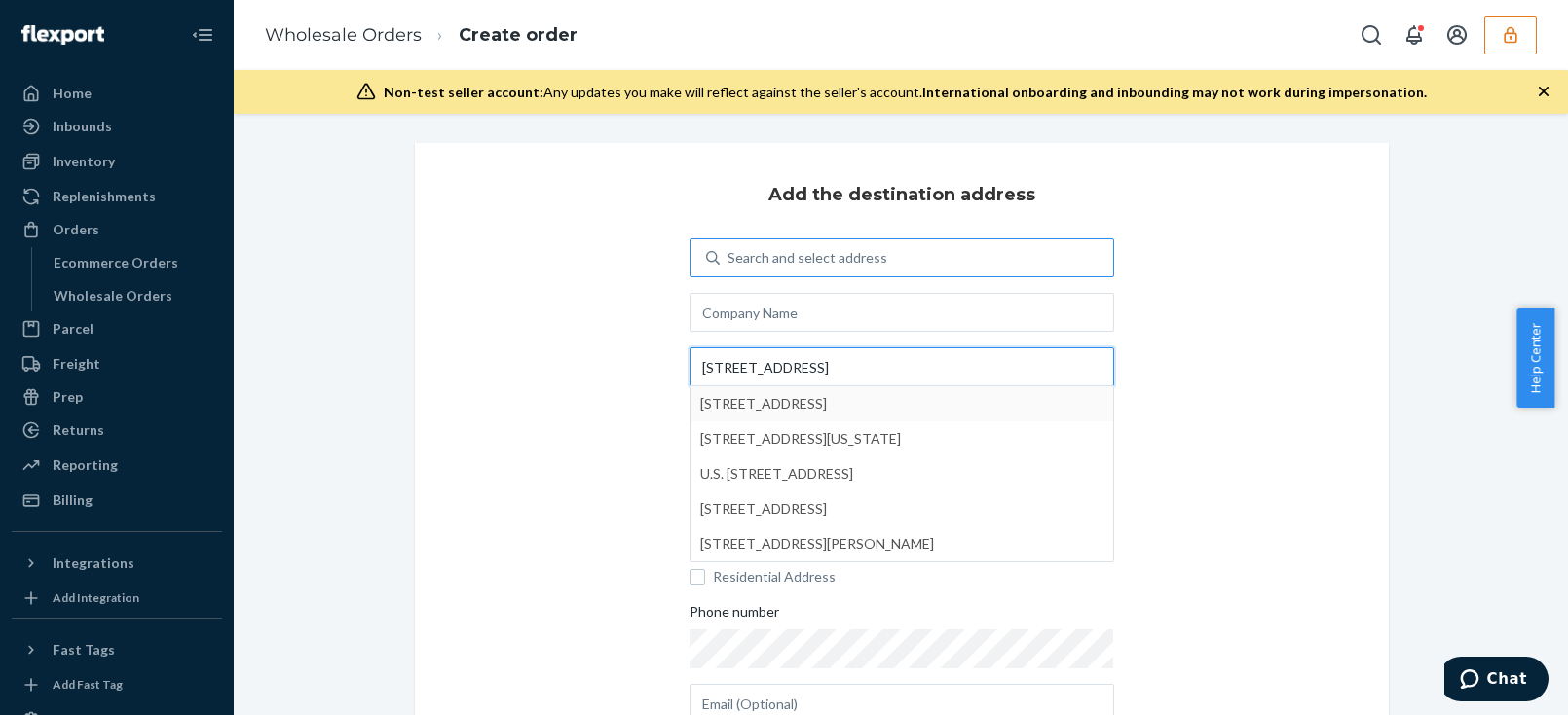
type input "[STREET_ADDRESS]"
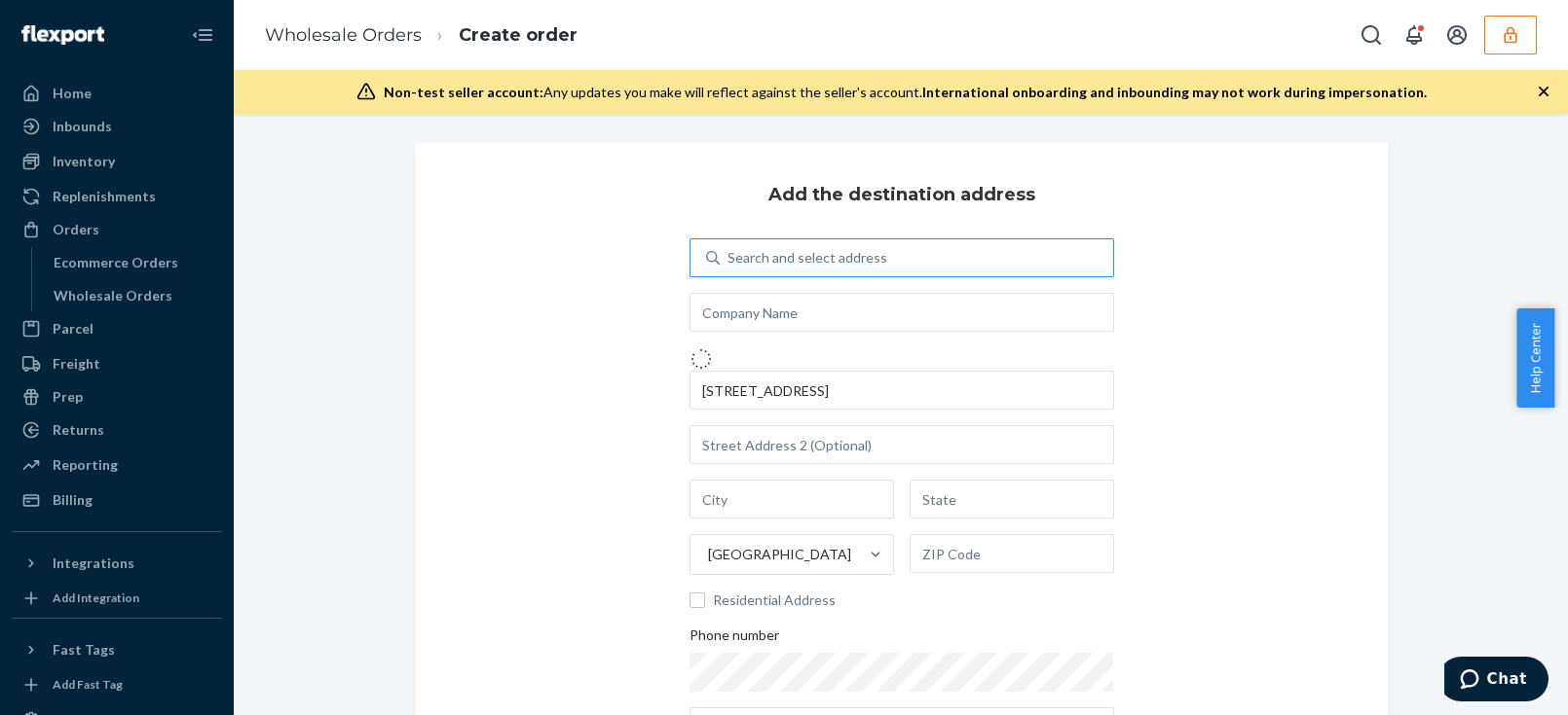
type input "[GEOGRAPHIC_DATA]"
type input "75979"
type input "2092 US-69"
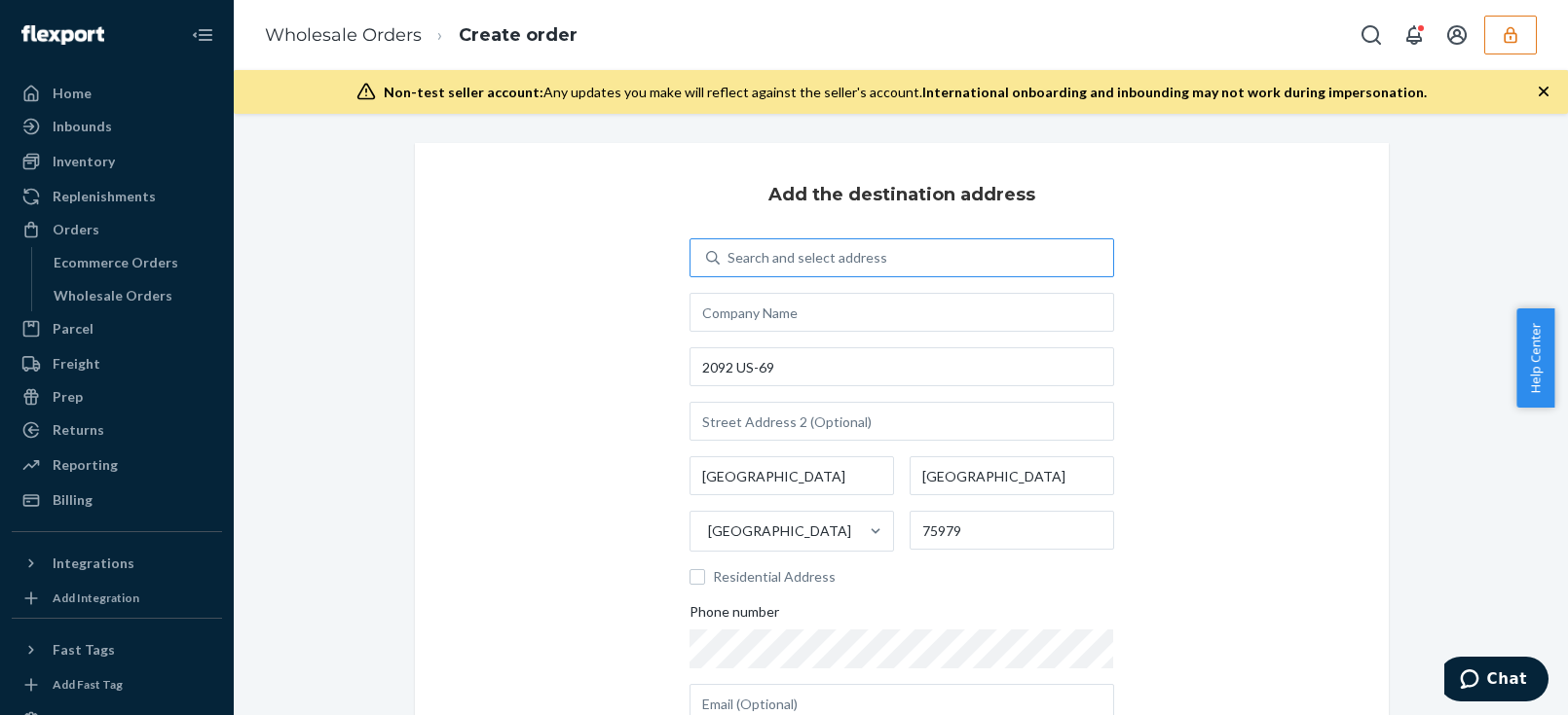
scroll to position [87, 0]
